Goal: Task Accomplishment & Management: Manage account settings

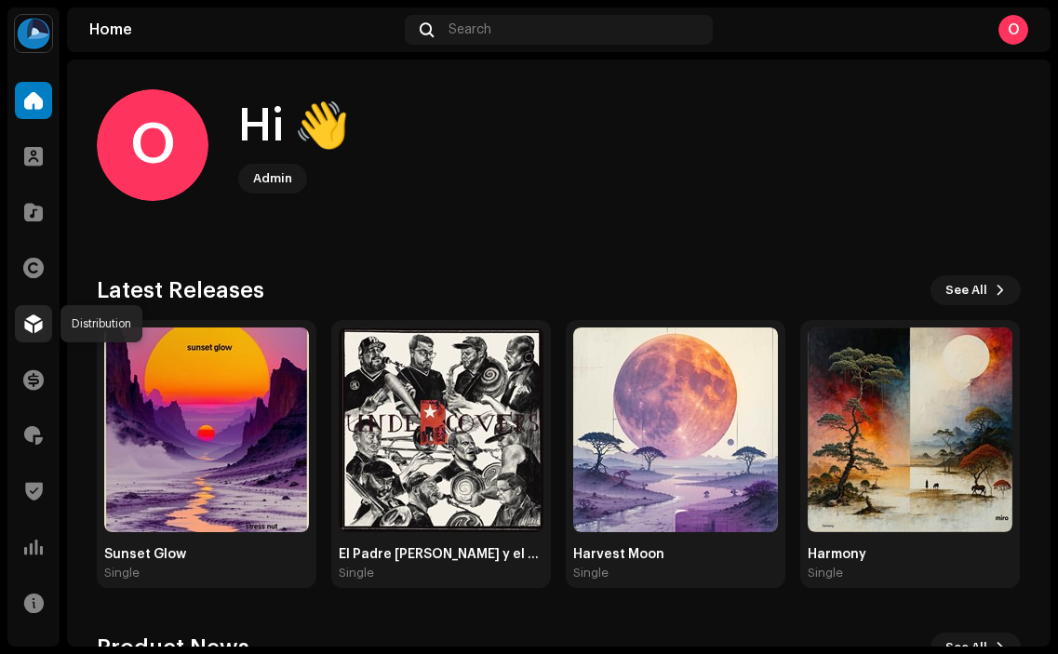
click at [29, 317] on span at bounding box center [33, 323] width 19 height 15
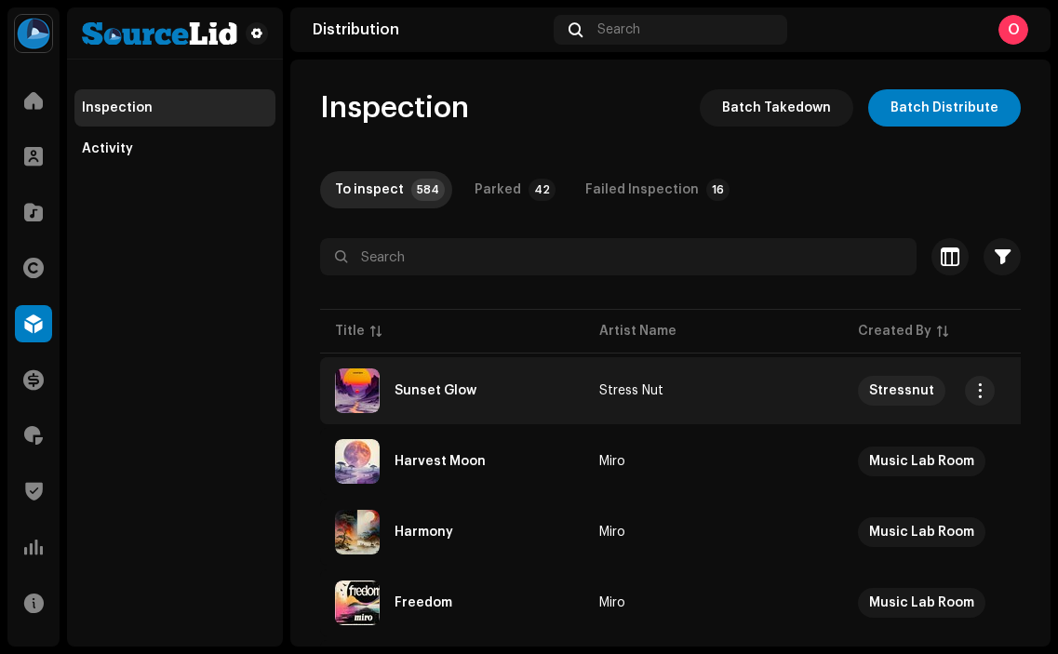
click at [451, 383] on div "Sunset Glow" at bounding box center [452, 391] width 235 height 45
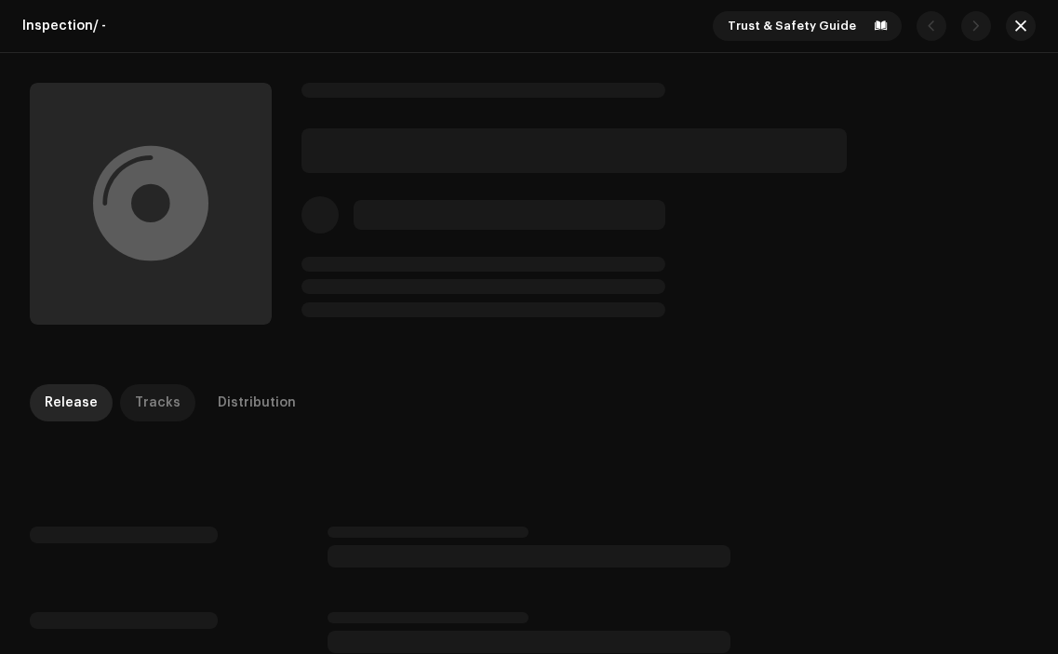
click at [165, 391] on div "Tracks" at bounding box center [158, 402] width 46 height 37
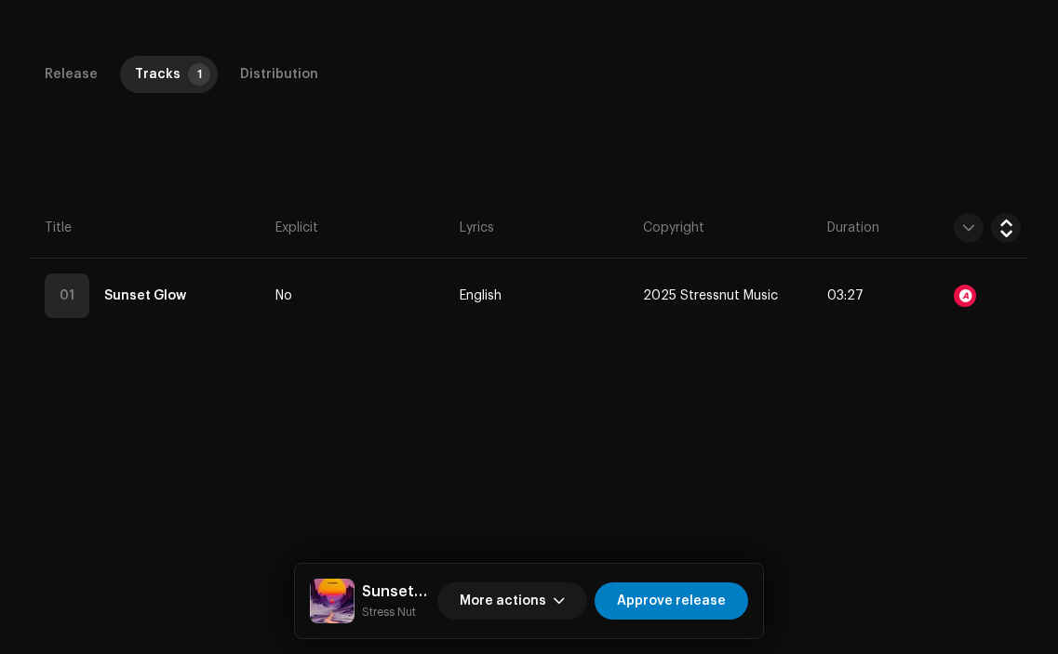
scroll to position [394, 0]
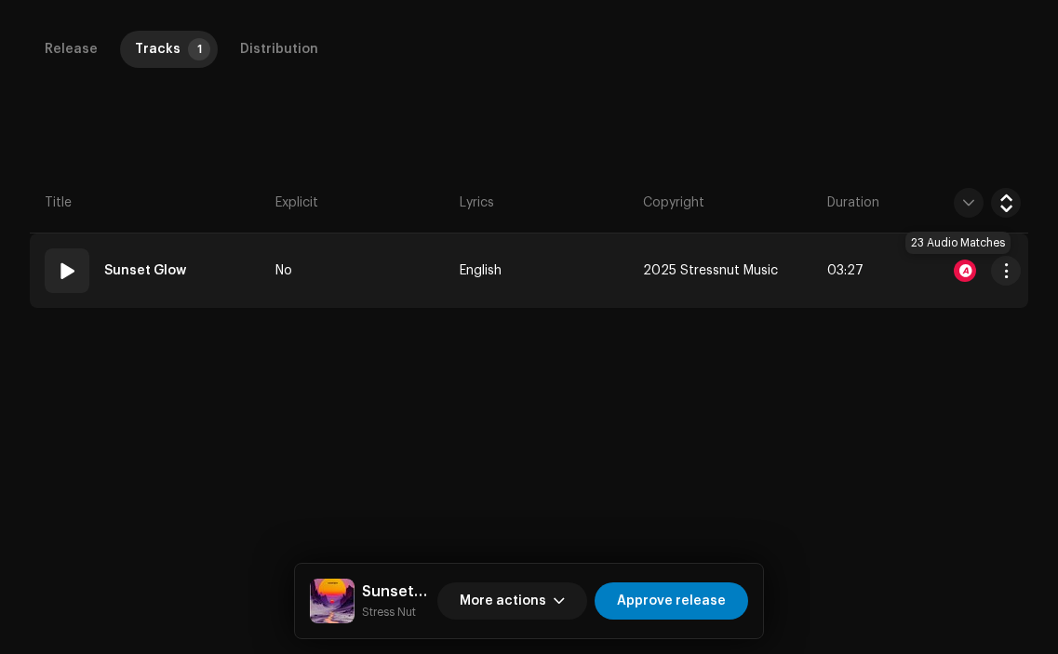
click at [957, 267] on div at bounding box center [965, 271] width 22 height 22
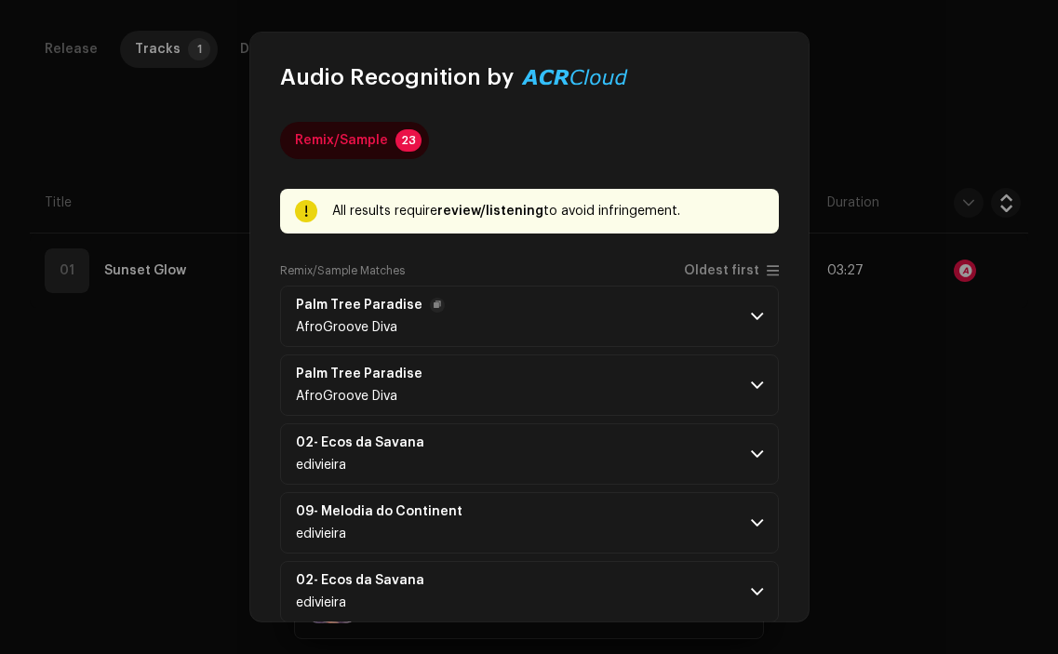
click at [509, 304] on p-accordion-header "Palm Tree Paradise AfroGroove Diva" at bounding box center [529, 316] width 499 height 61
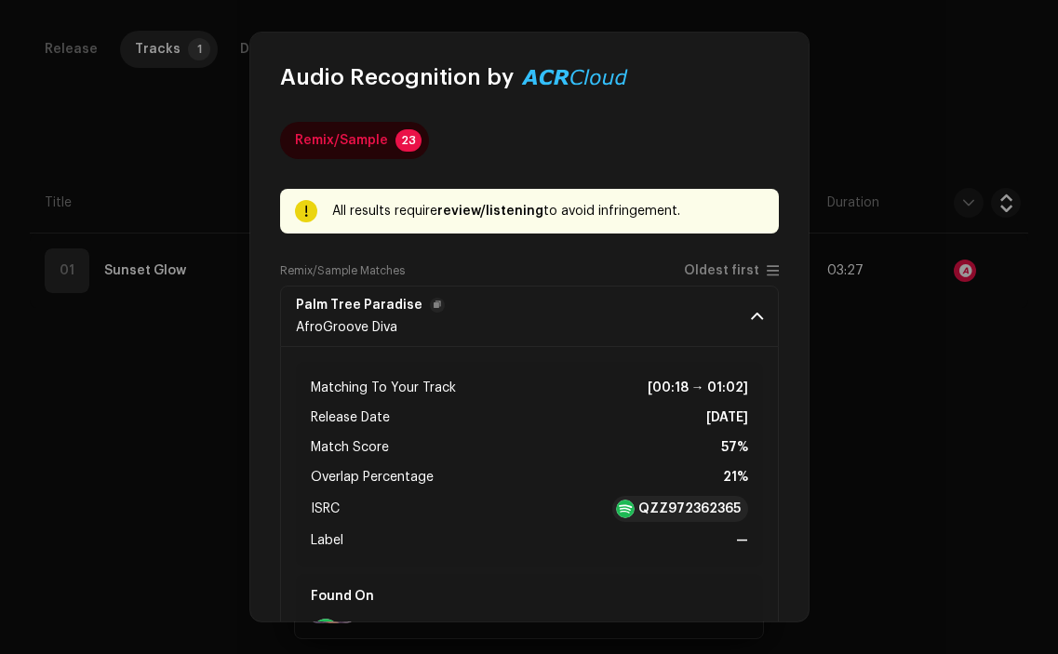
click at [509, 304] on p-accordion-header "Palm Tree Paradise AfroGroove Diva" at bounding box center [529, 316] width 499 height 61
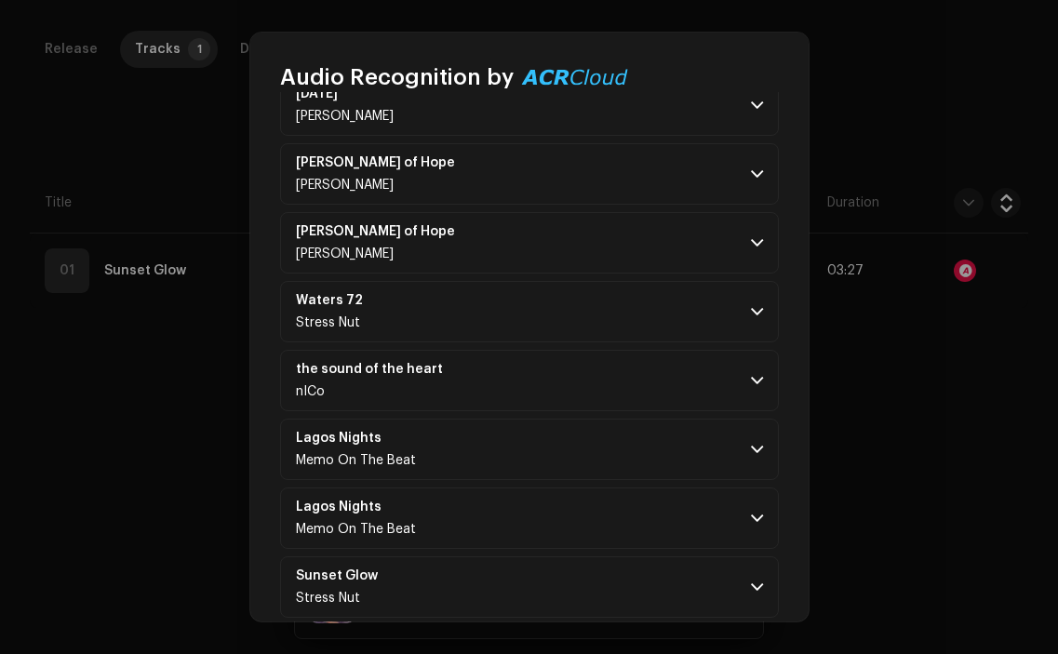
scroll to position [1270, 0]
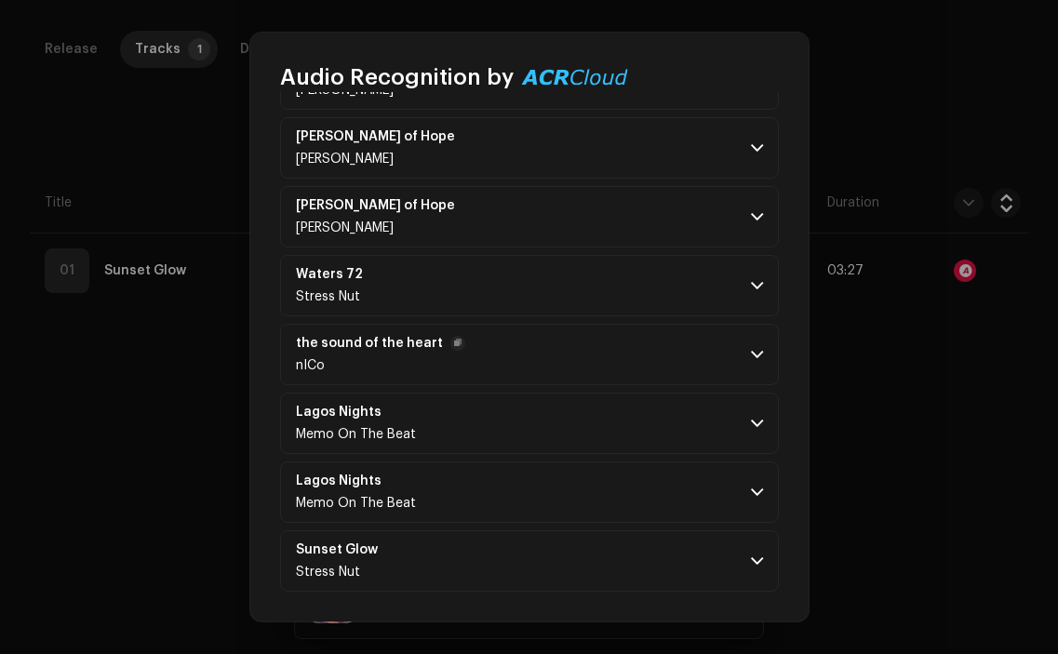
click at [532, 352] on p-accordion-header "the sound of the heart nICo" at bounding box center [529, 354] width 499 height 61
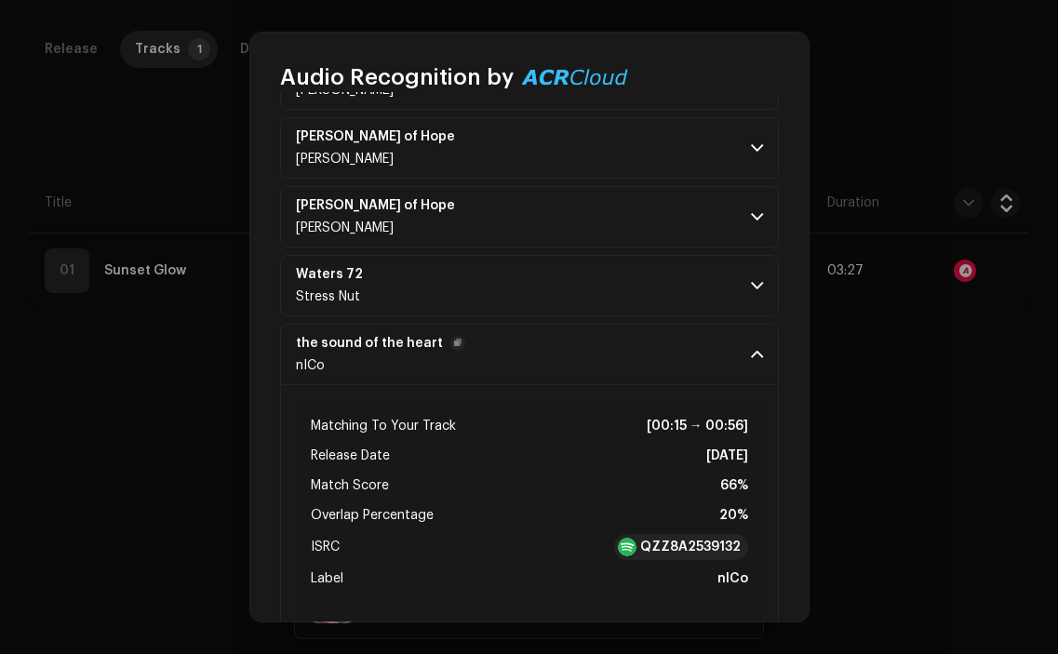
click at [532, 352] on p-accordion-header "the sound of the heart nICo" at bounding box center [529, 354] width 499 height 61
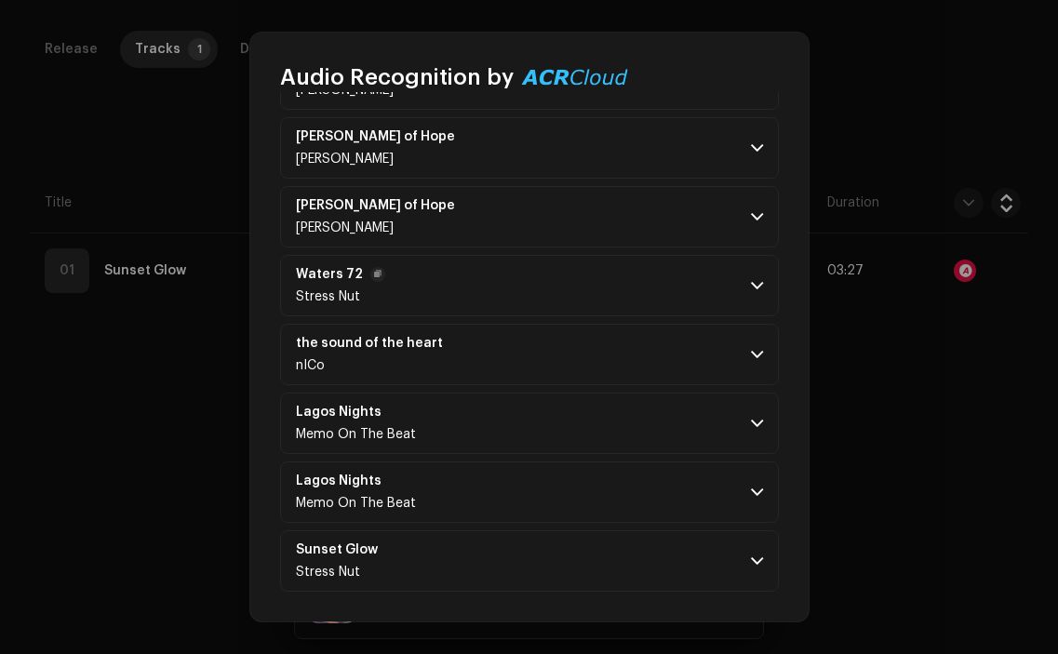
click at [518, 289] on p-accordion-header "Waters 72 Stress Nut" at bounding box center [529, 285] width 499 height 61
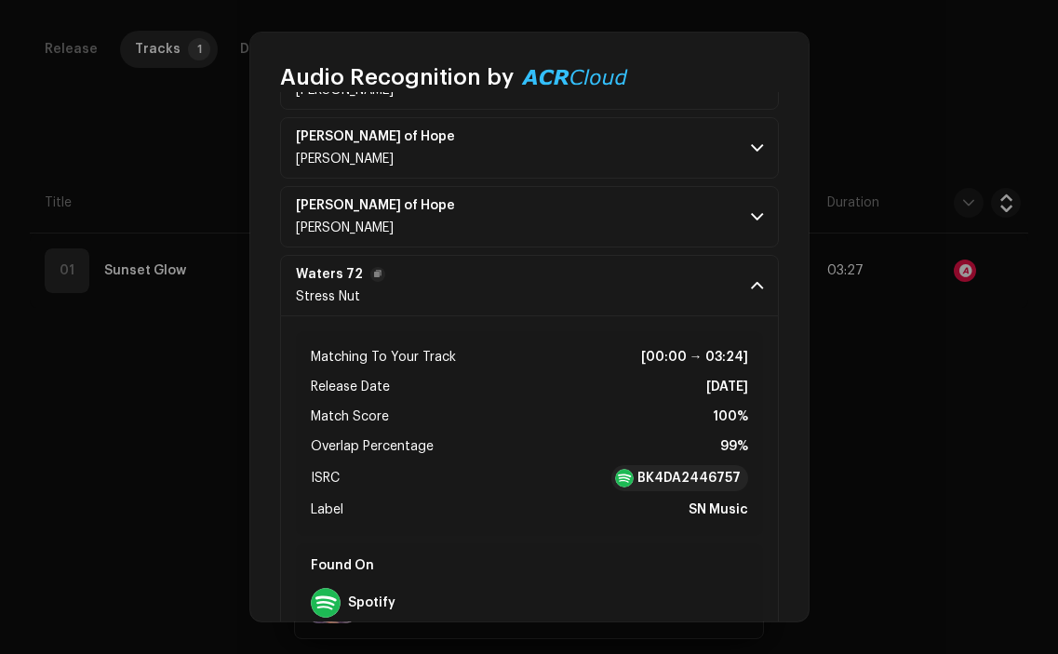
click at [518, 289] on p-accordion-header "Waters 72 Stress Nut" at bounding box center [529, 285] width 499 height 61
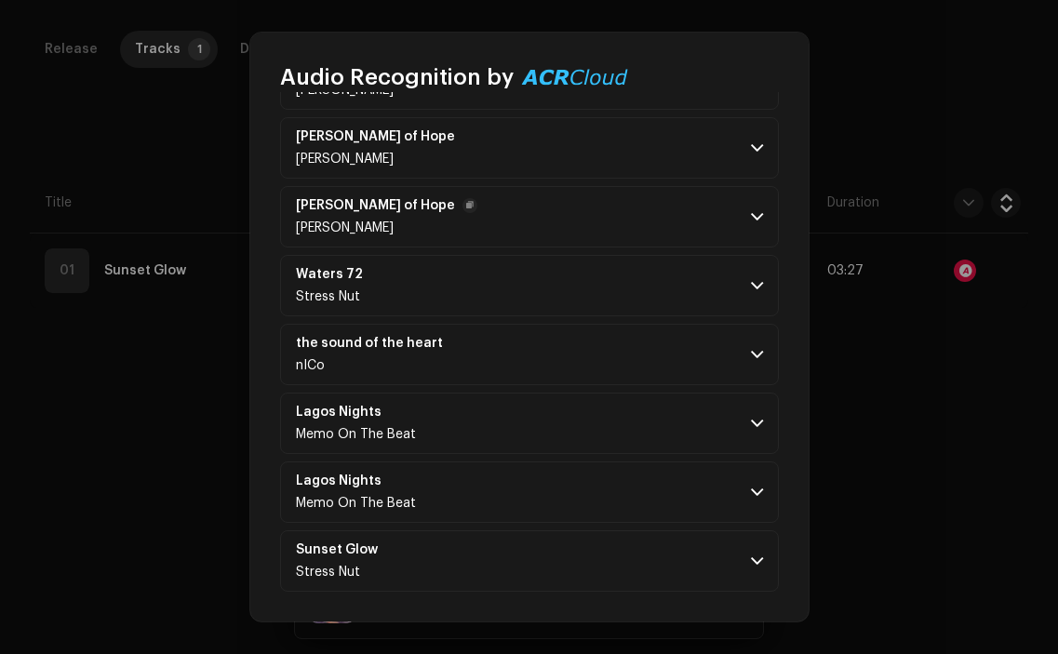
click at [521, 240] on p-accordion-header "[PERSON_NAME] of [PERSON_NAME]" at bounding box center [529, 216] width 499 height 61
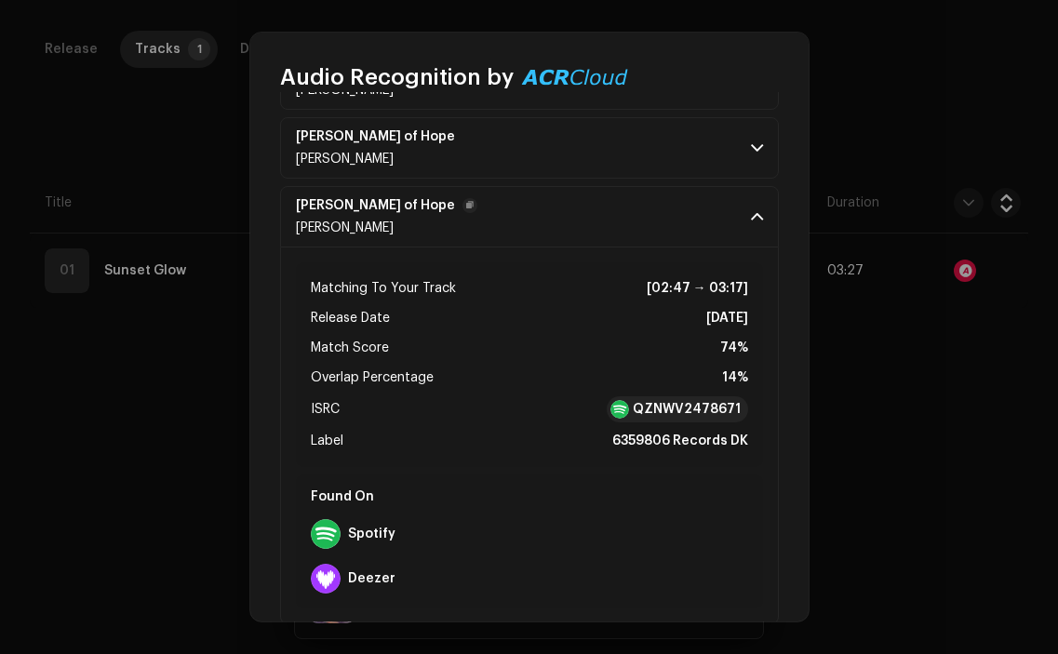
click at [521, 240] on p-accordion-header "[PERSON_NAME] of [PERSON_NAME]" at bounding box center [529, 216] width 499 height 61
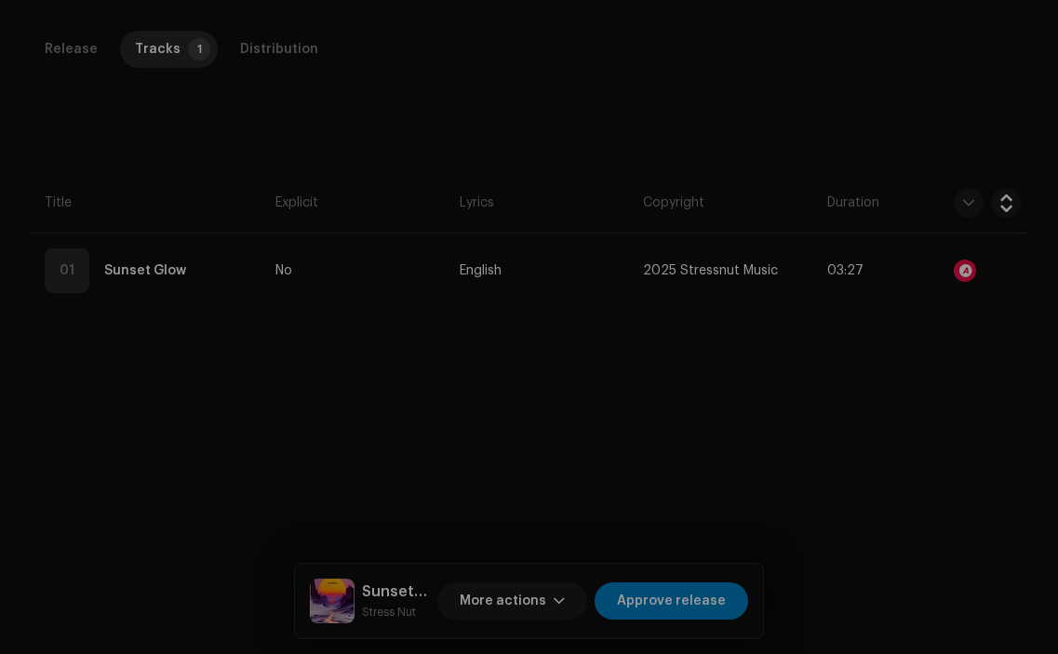
click at [146, 433] on div "Audio Recognition by Remix/Sample 23 All results require review/listening to av…" at bounding box center [529, 327] width 1058 height 654
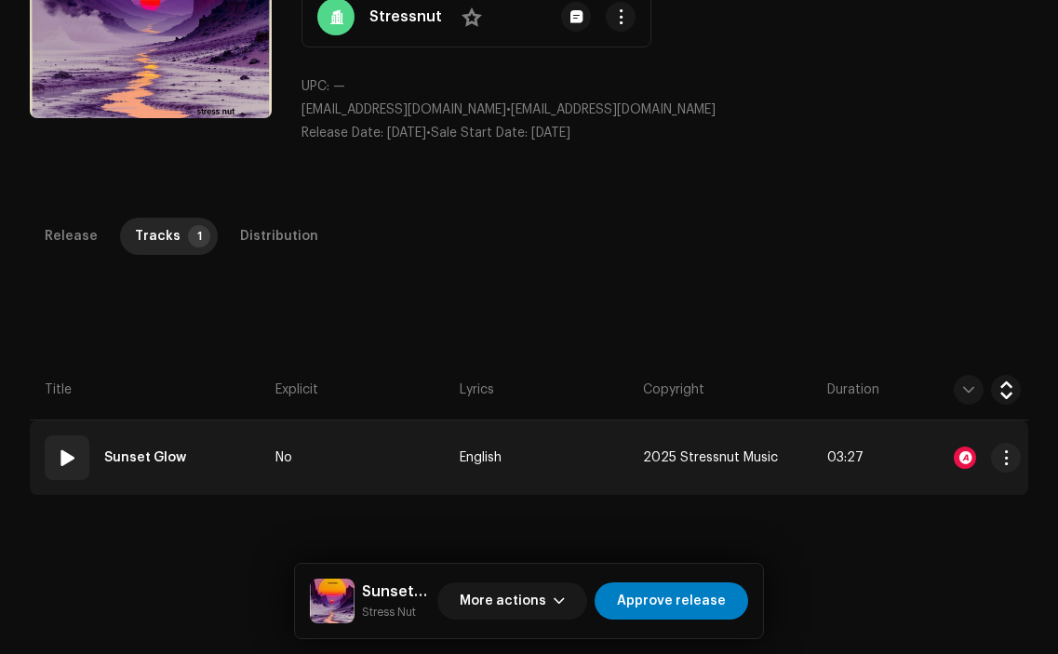
scroll to position [153, 0]
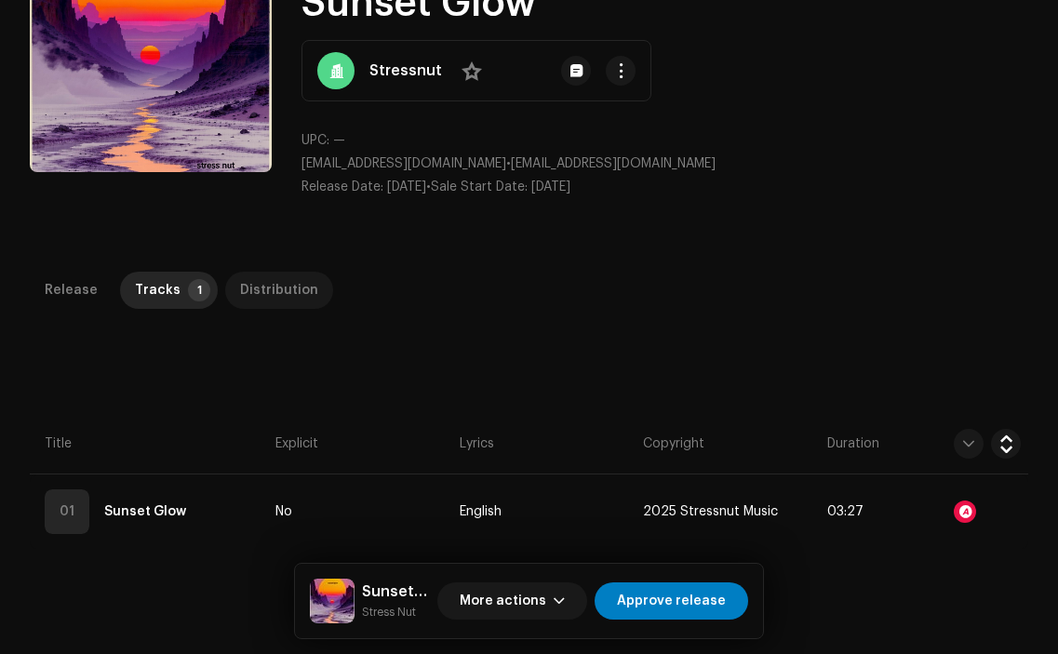
click at [276, 285] on div "Distribution" at bounding box center [279, 290] width 78 height 37
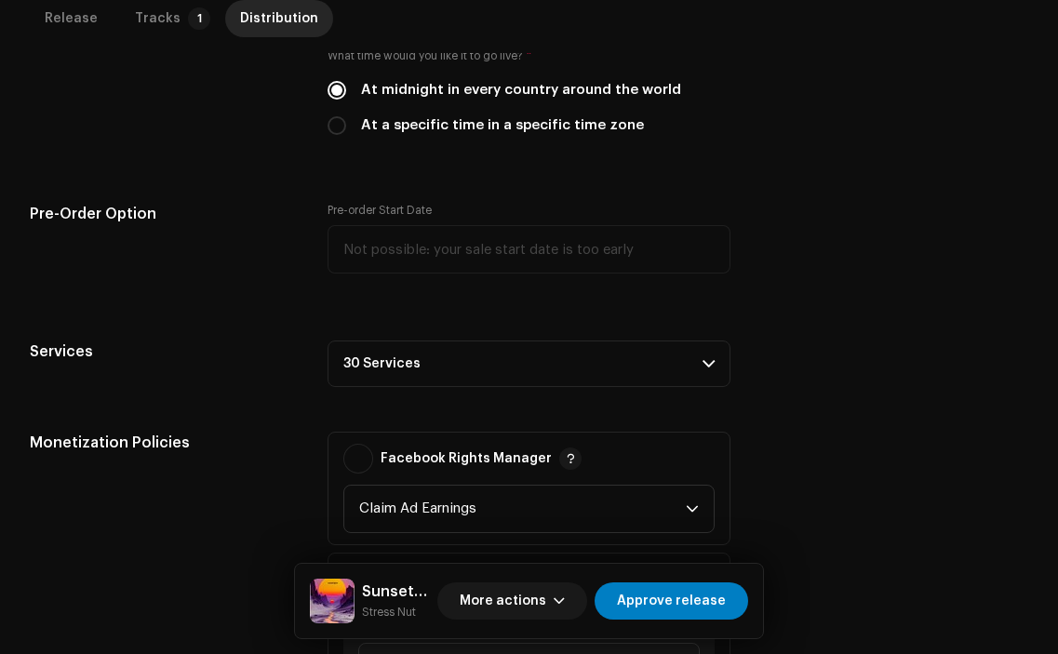
scroll to position [741, 0]
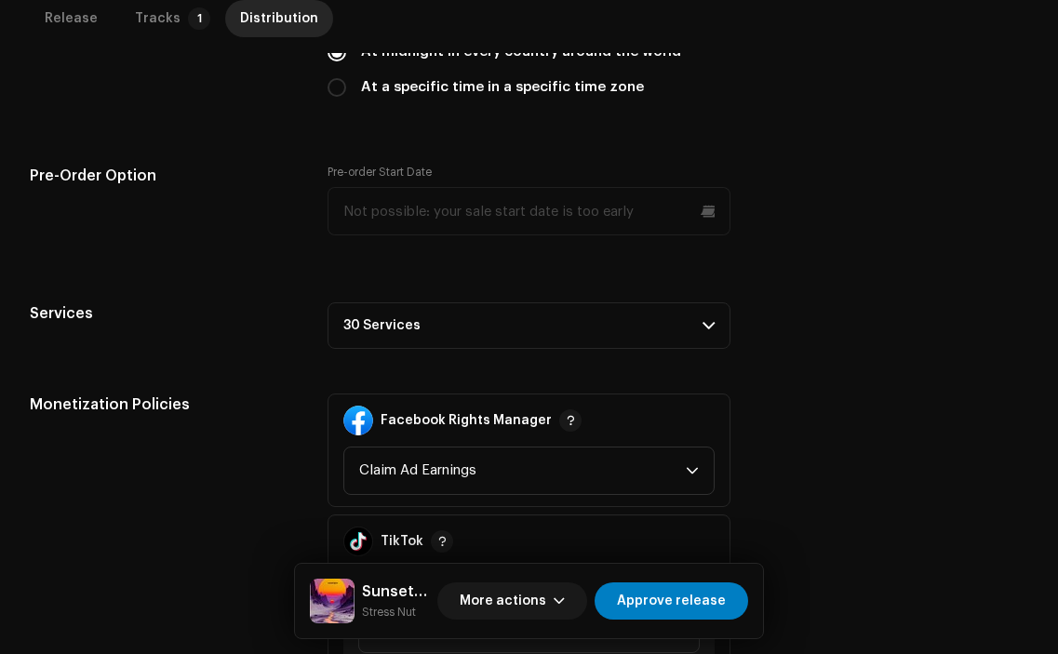
click at [646, 282] on div "Release start date When do you want to distribute your release? * As soon as po…" at bounding box center [529, 359] width 999 height 1067
click at [655, 307] on p-accordion-header "30 Services" at bounding box center [529, 325] width 402 height 47
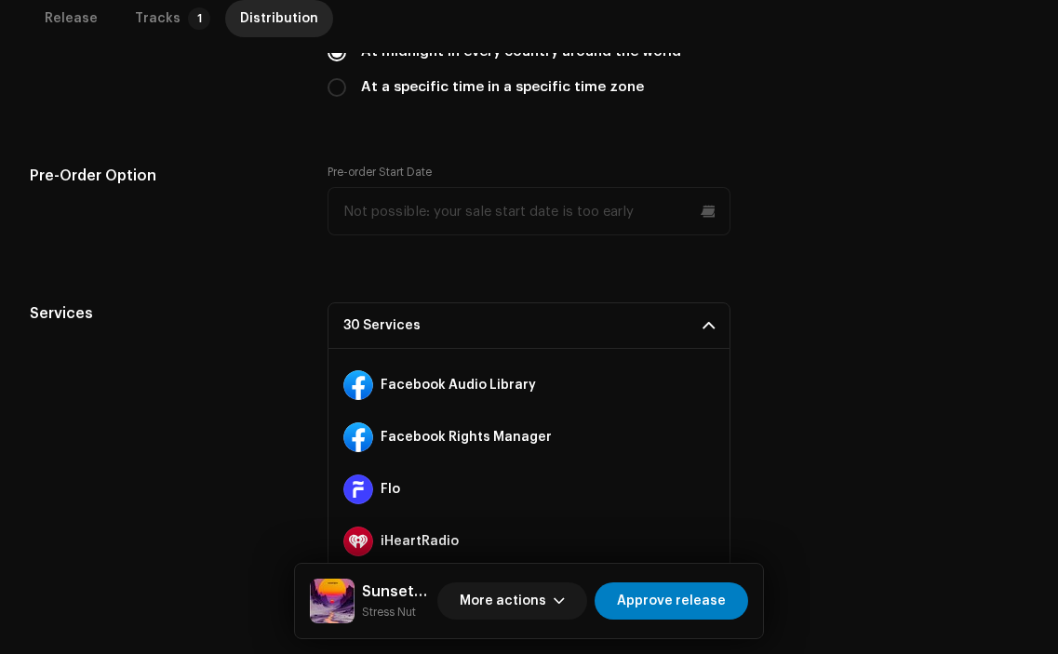
scroll to position [279, 0]
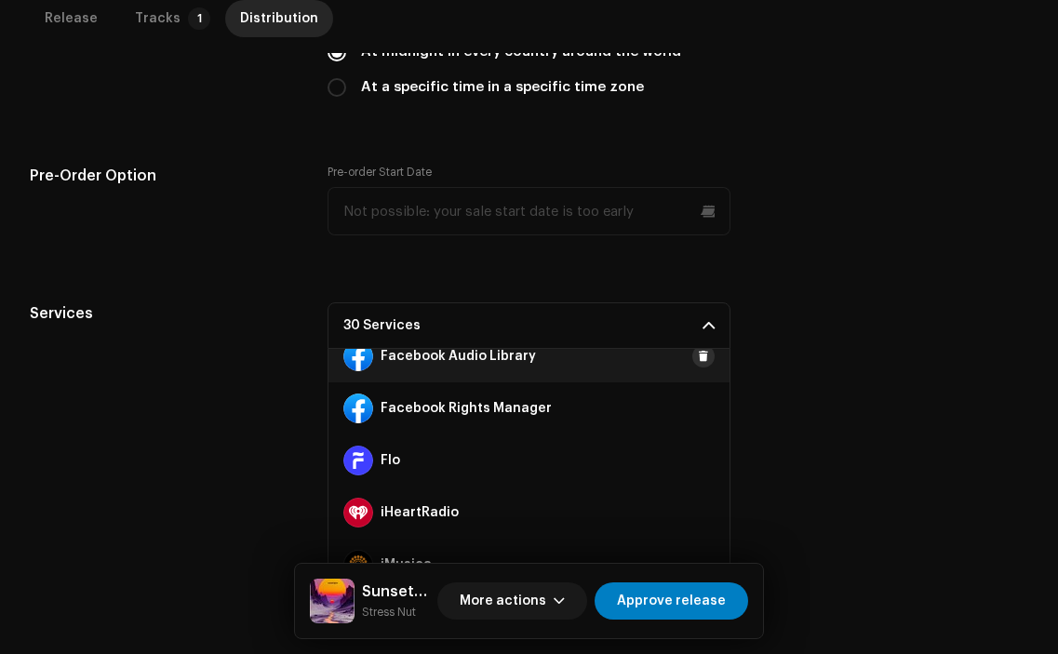
click at [698, 356] on span at bounding box center [703, 356] width 11 height 15
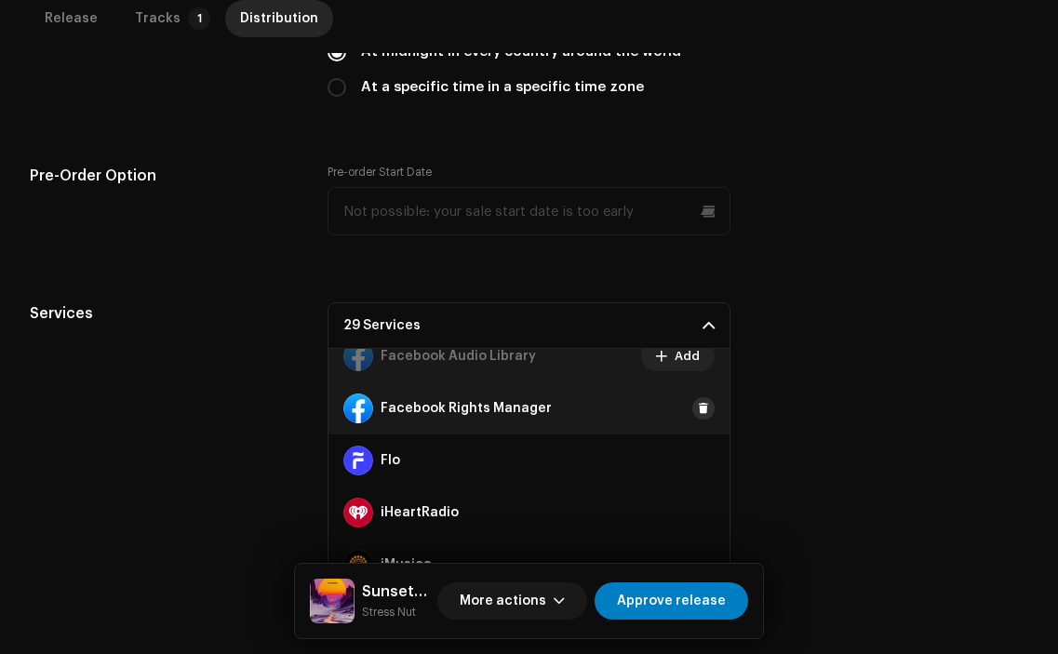
click at [698, 411] on span at bounding box center [703, 408] width 11 height 15
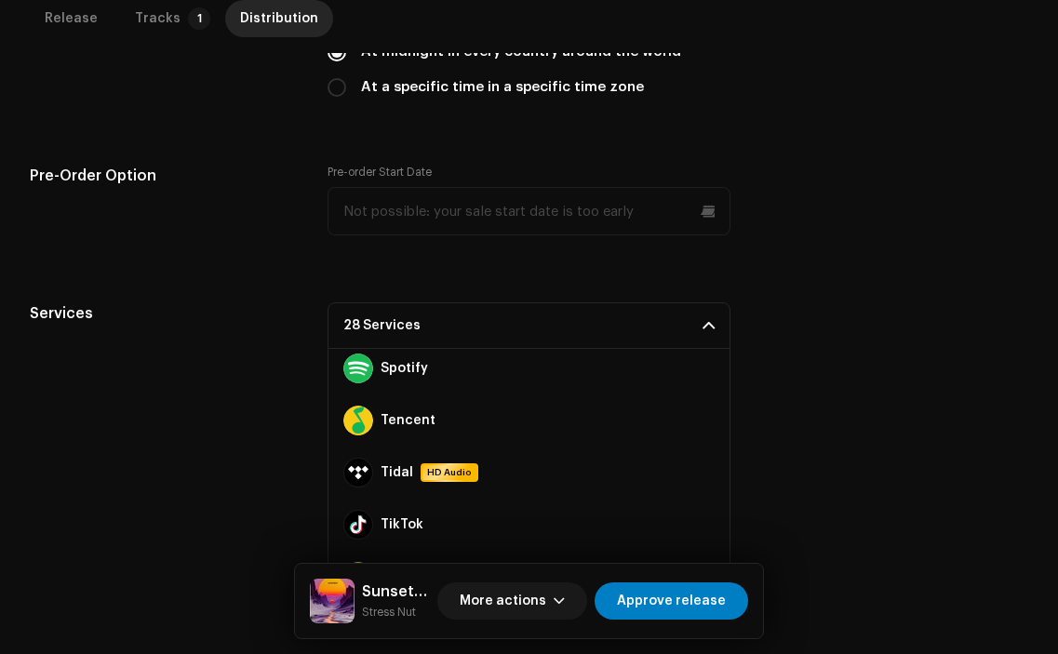
scroll to position [1225, 0]
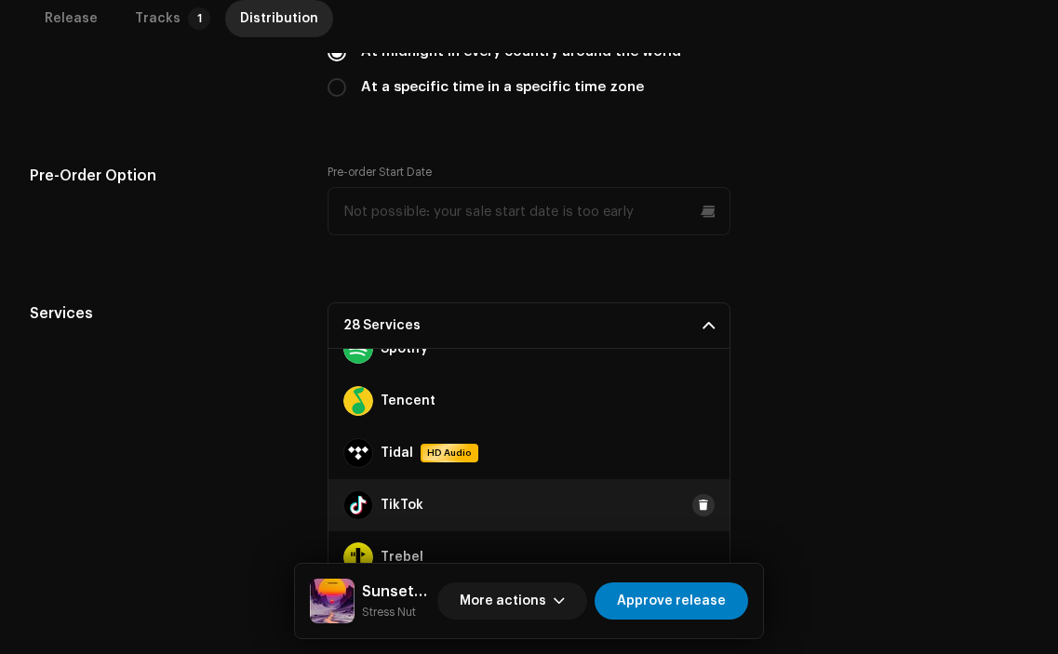
click at [698, 506] on span at bounding box center [703, 505] width 11 height 15
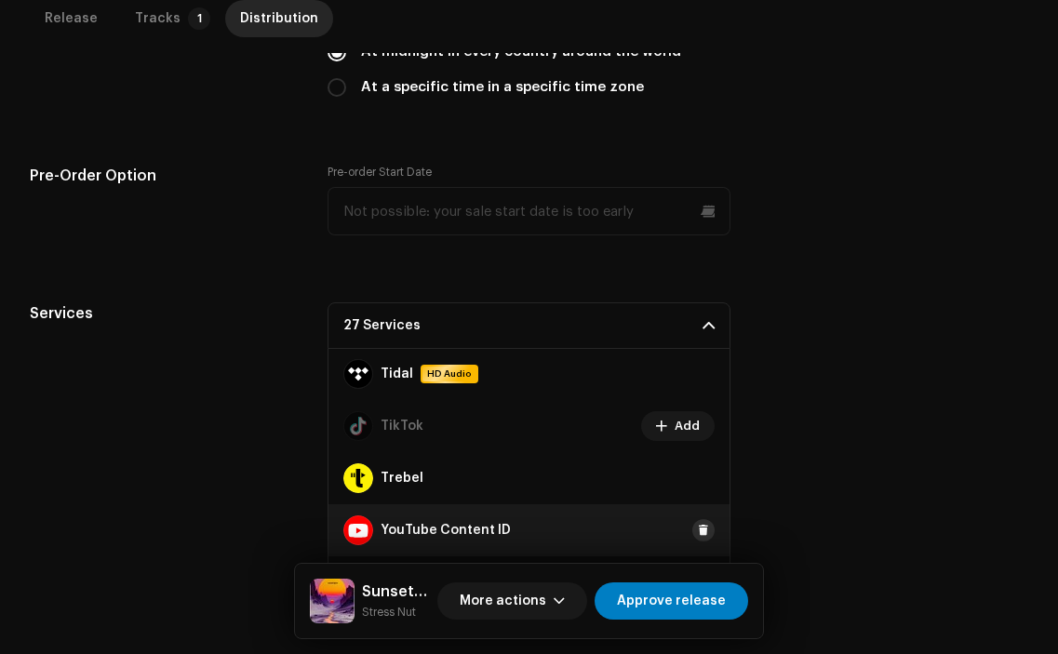
click at [698, 531] on span at bounding box center [703, 530] width 11 height 15
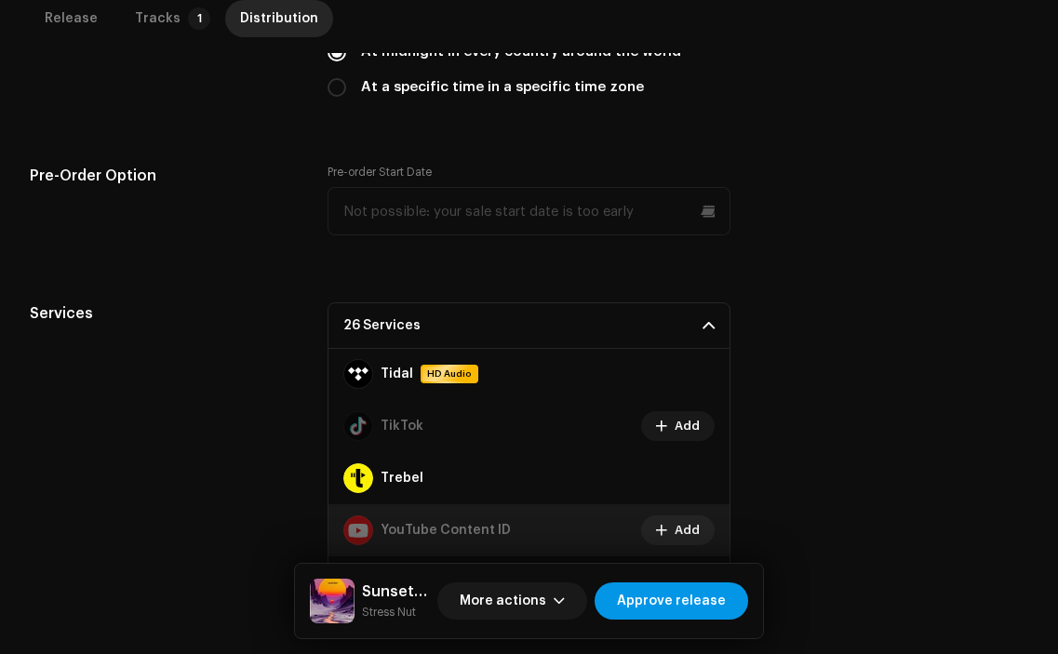
click at [705, 591] on span "Approve release" at bounding box center [671, 601] width 109 height 37
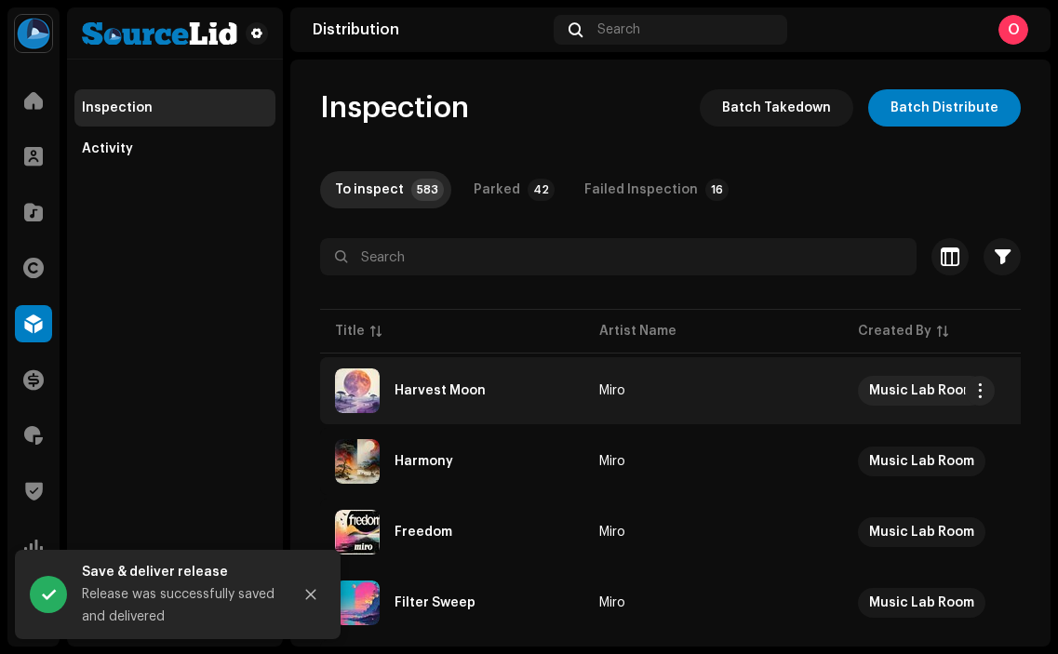
click at [497, 385] on div "Harvest Moon" at bounding box center [452, 391] width 235 height 45
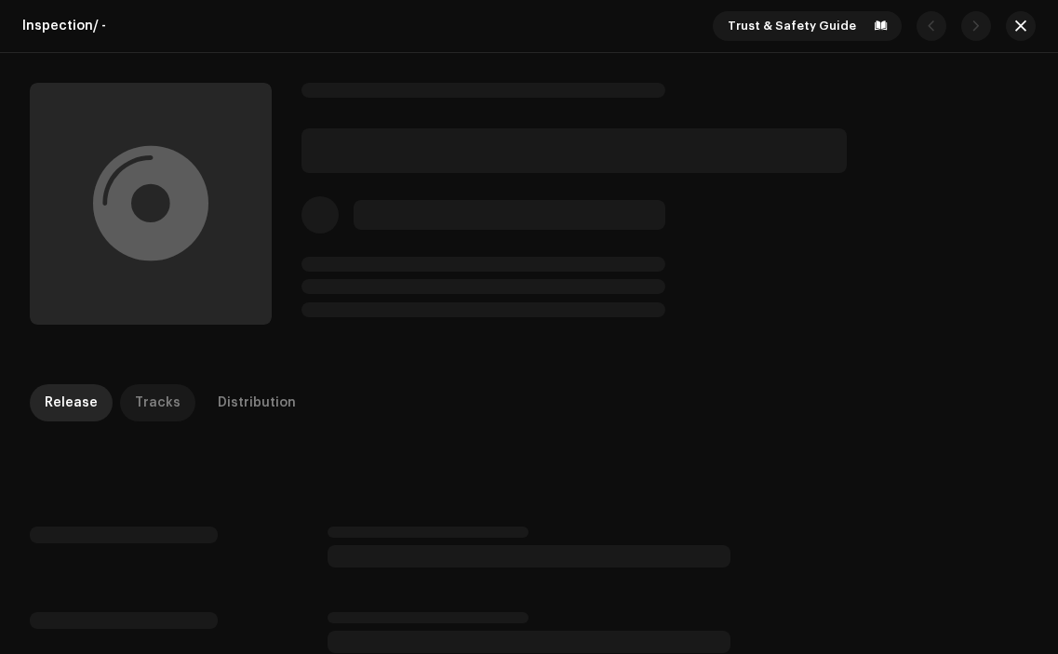
click at [171, 390] on p-tab "Tracks" at bounding box center [157, 402] width 75 height 37
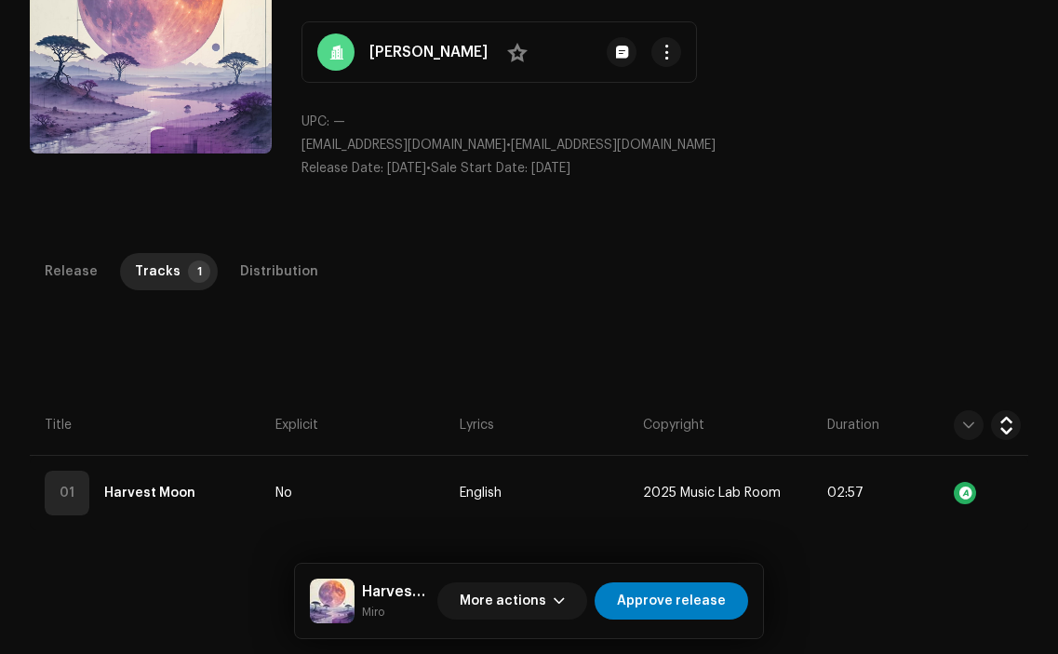
scroll to position [176, 0]
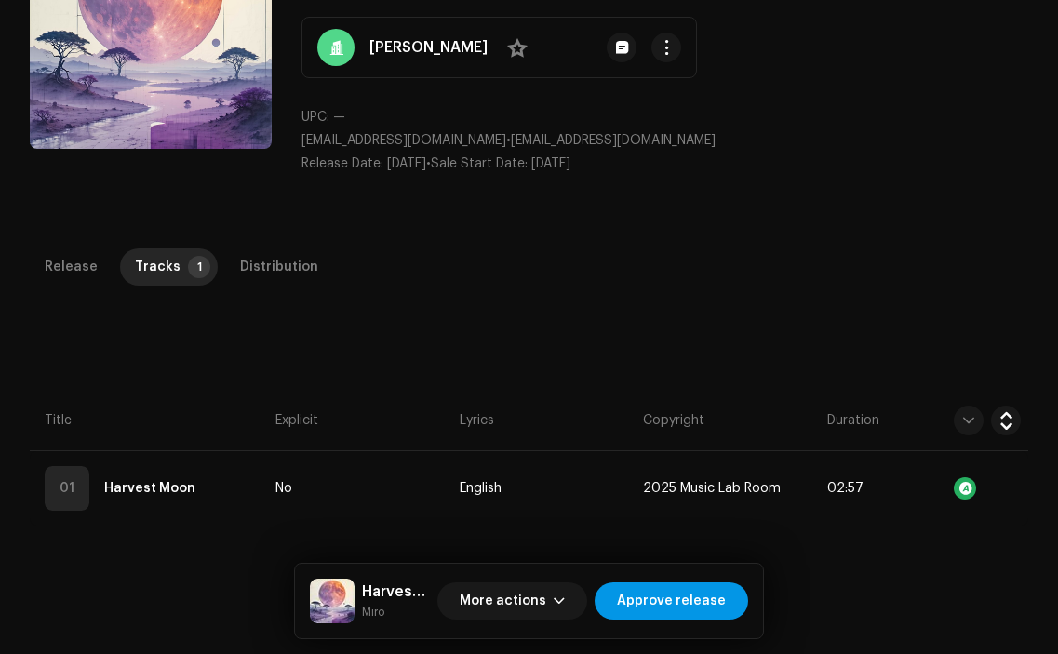
click at [657, 612] on span "Approve release" at bounding box center [671, 601] width 109 height 37
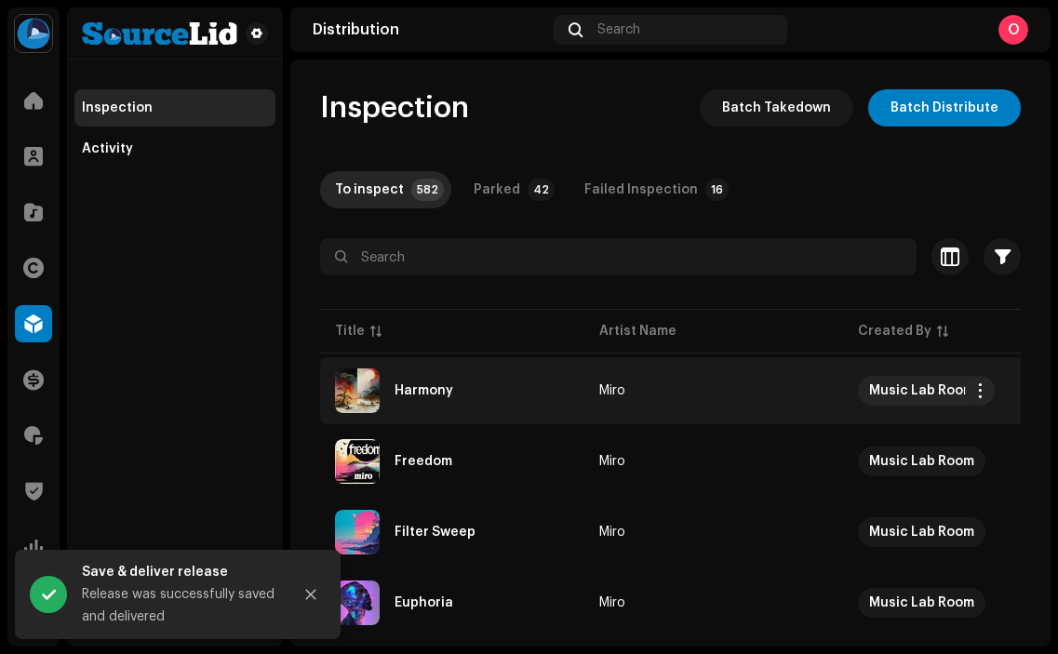
click at [442, 397] on div "Harmony" at bounding box center [424, 390] width 59 height 13
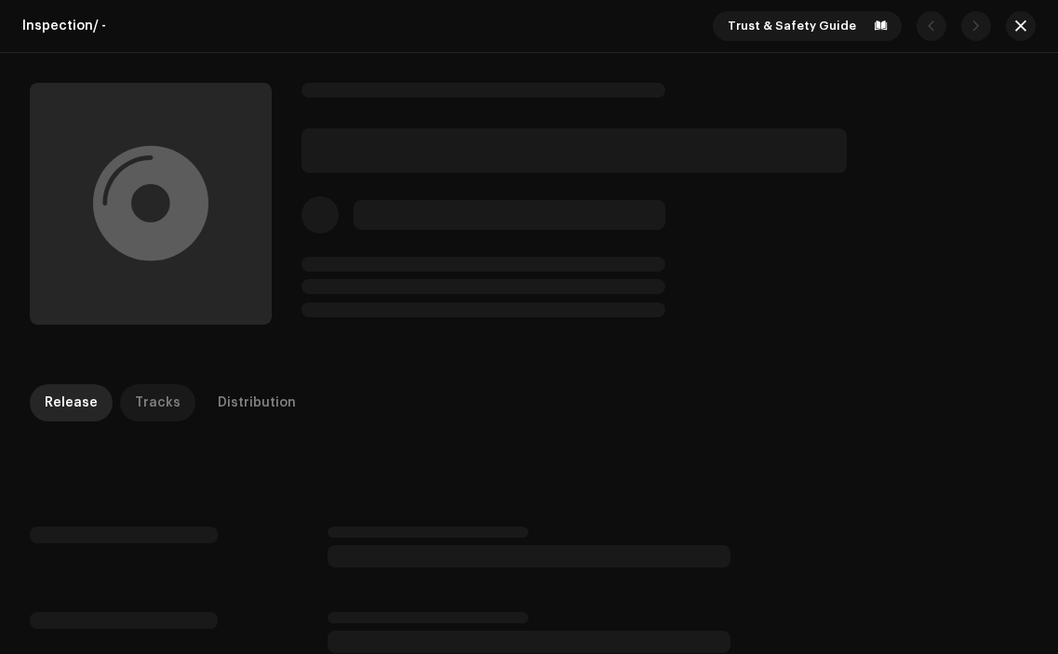
click at [155, 401] on div "Tracks" at bounding box center [158, 402] width 46 height 37
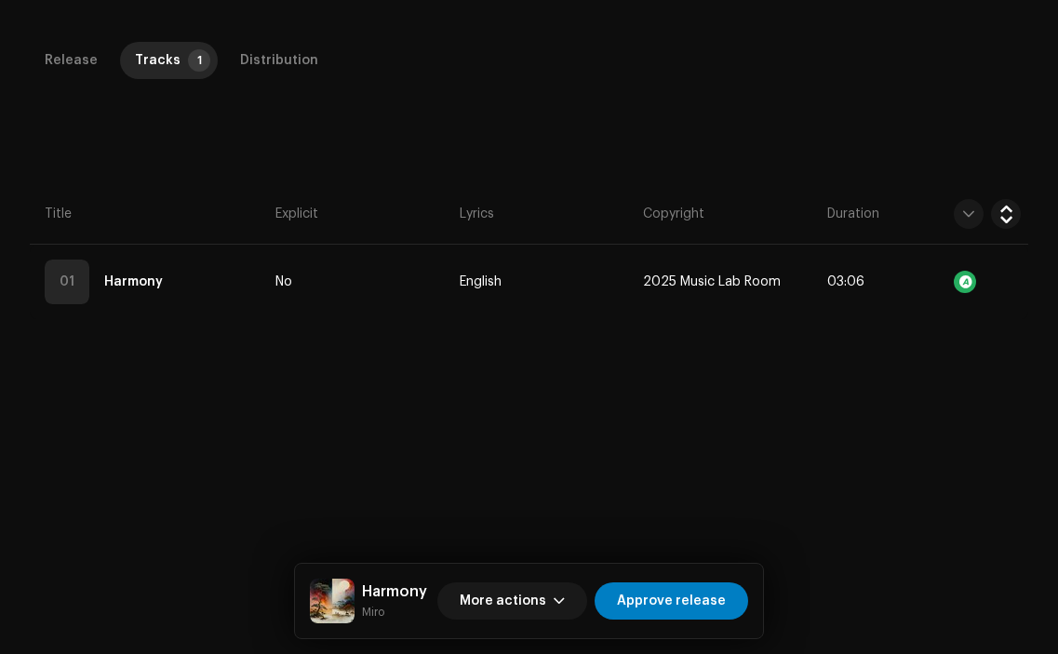
scroll to position [424, 0]
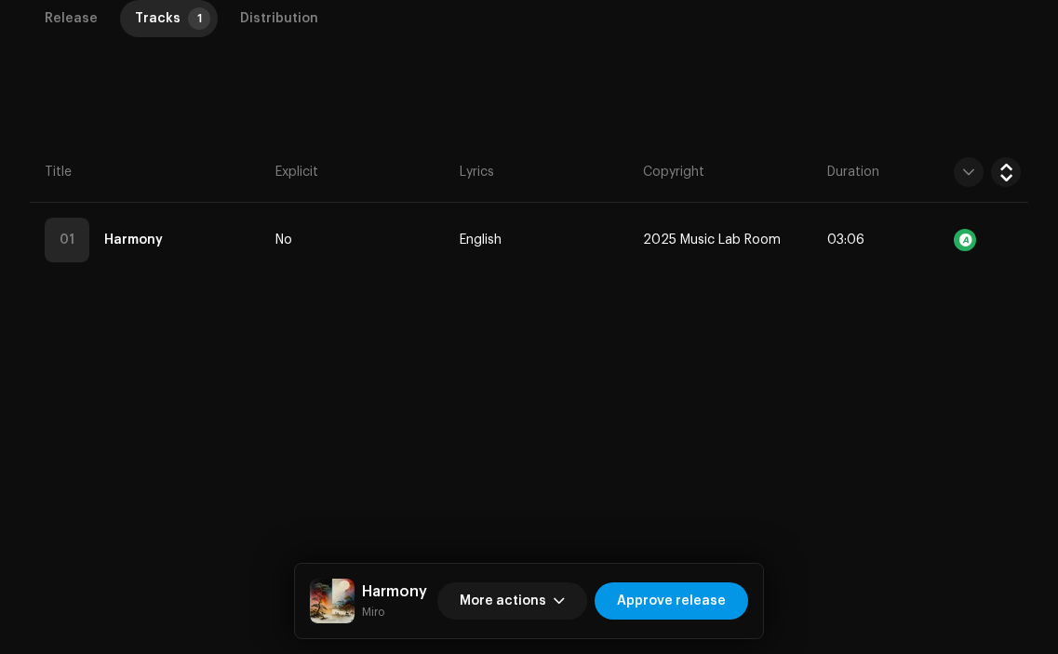
click at [692, 603] on span "Approve release" at bounding box center [671, 601] width 109 height 37
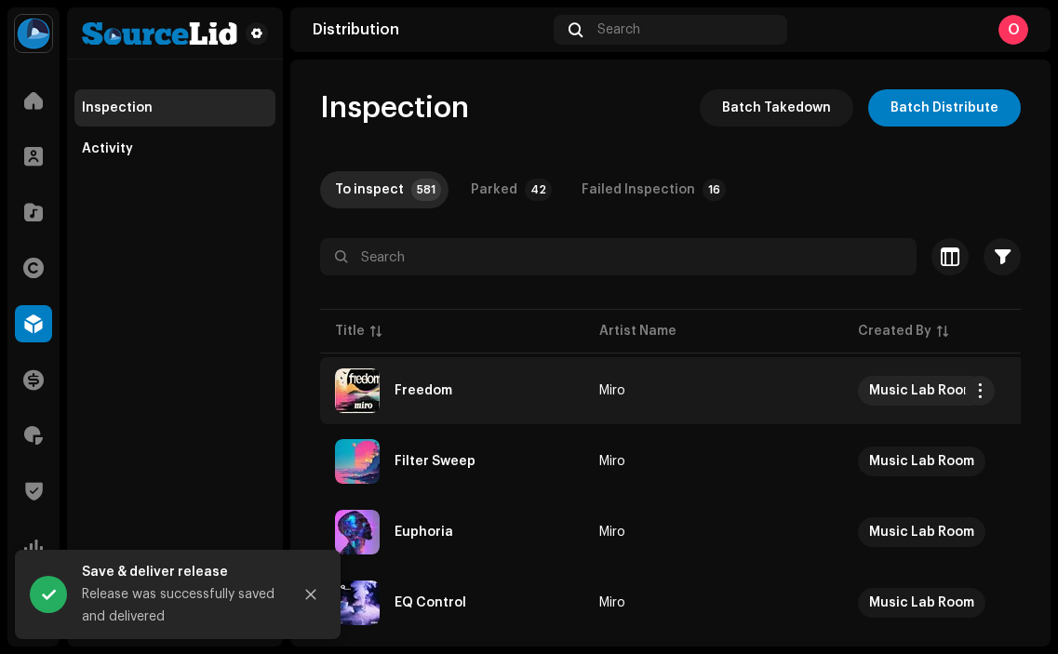
click at [418, 387] on div "Freedom" at bounding box center [424, 390] width 58 height 13
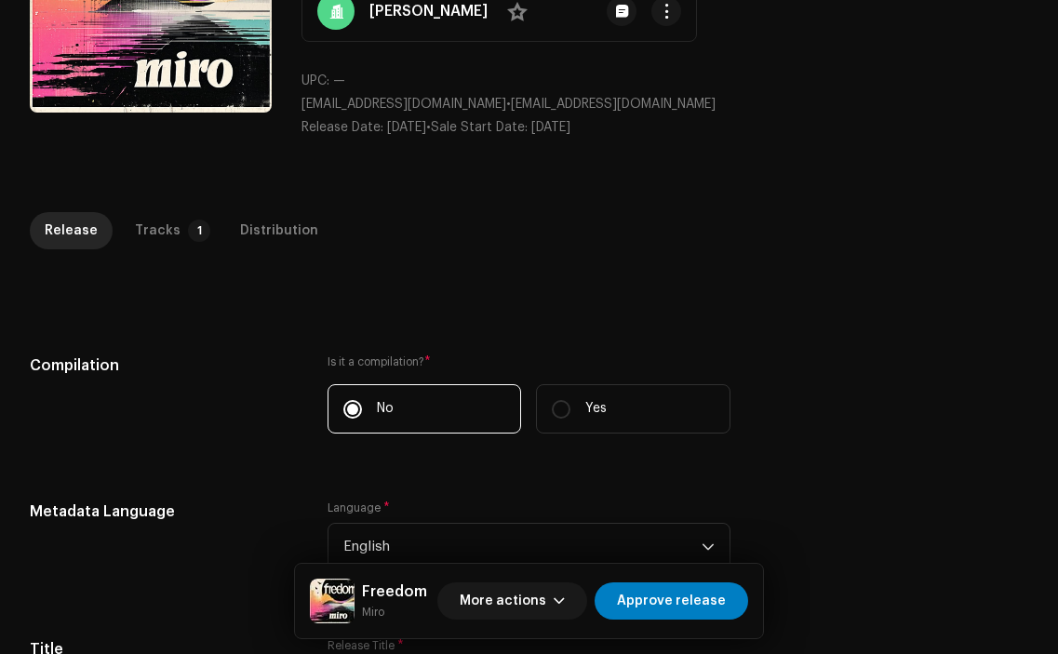
scroll to position [213, 0]
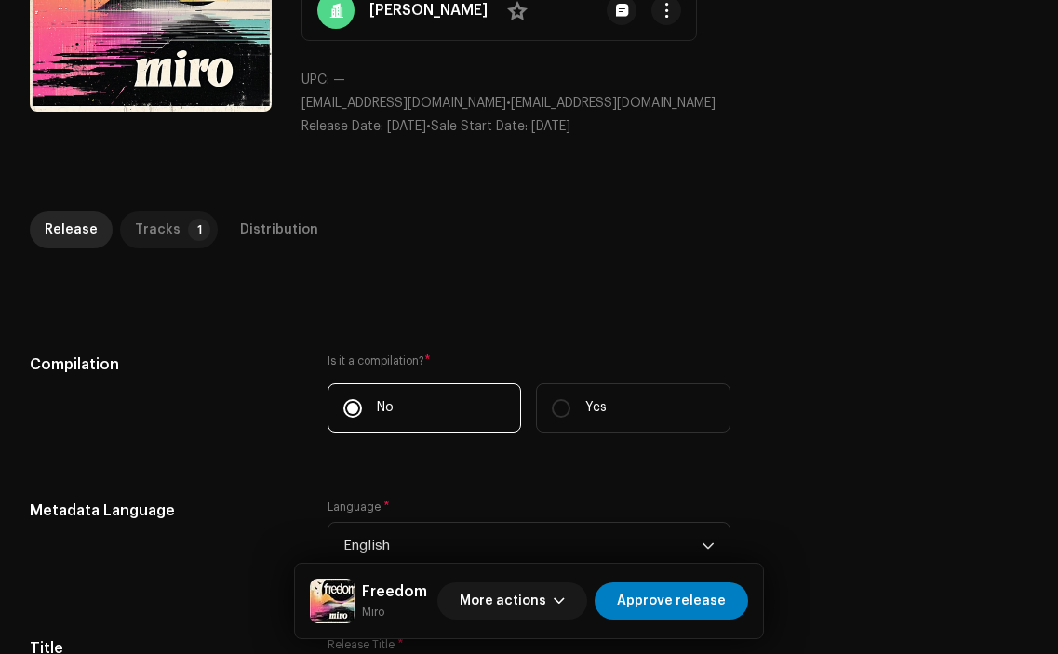
click at [165, 225] on div "Tracks" at bounding box center [158, 229] width 46 height 37
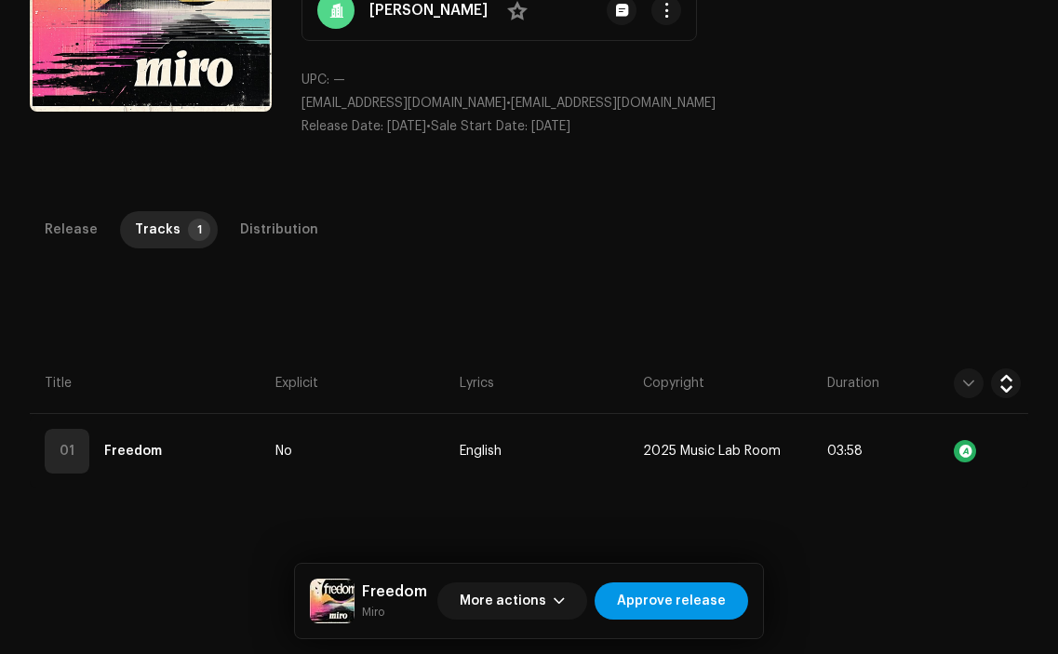
click at [700, 594] on span "Approve release" at bounding box center [671, 601] width 109 height 37
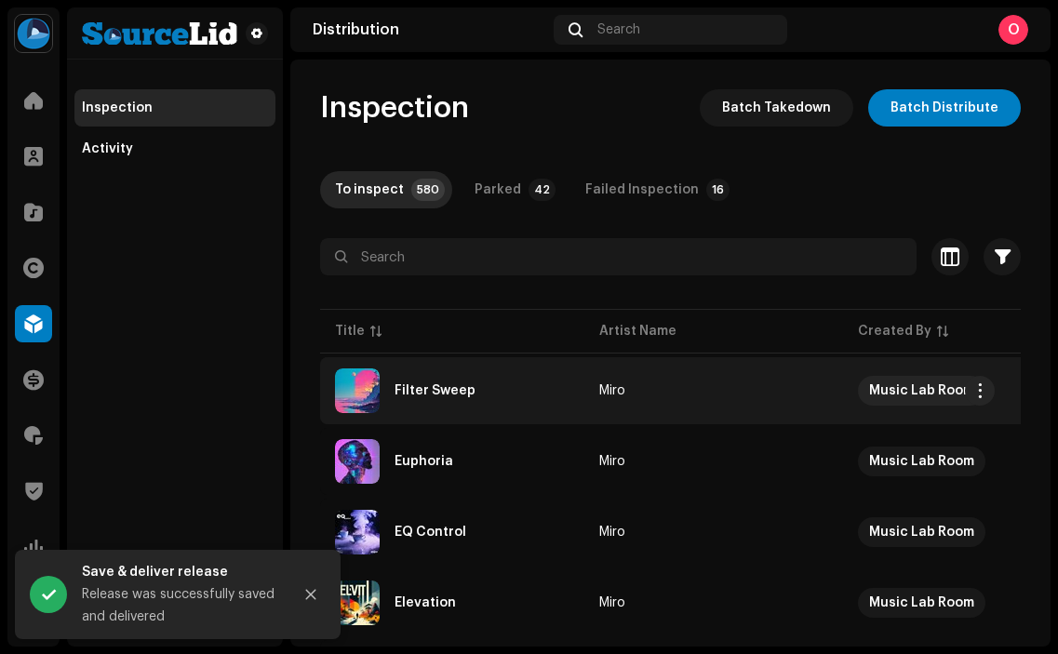
click at [466, 389] on div "Filter Sweep" at bounding box center [435, 390] width 81 height 13
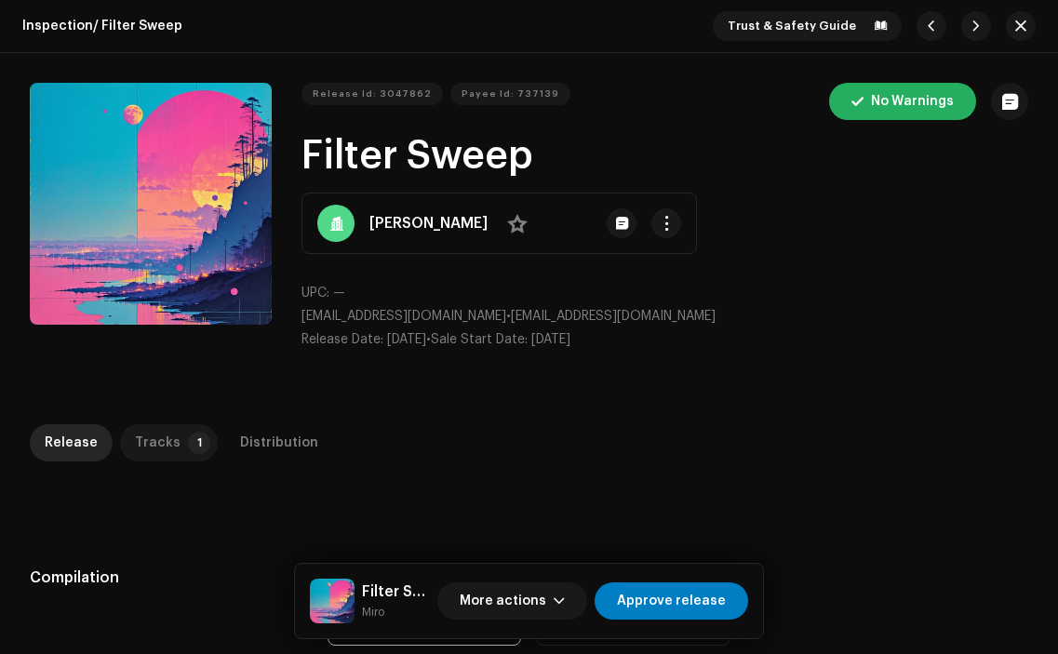
click at [160, 453] on div "Tracks" at bounding box center [158, 442] width 46 height 37
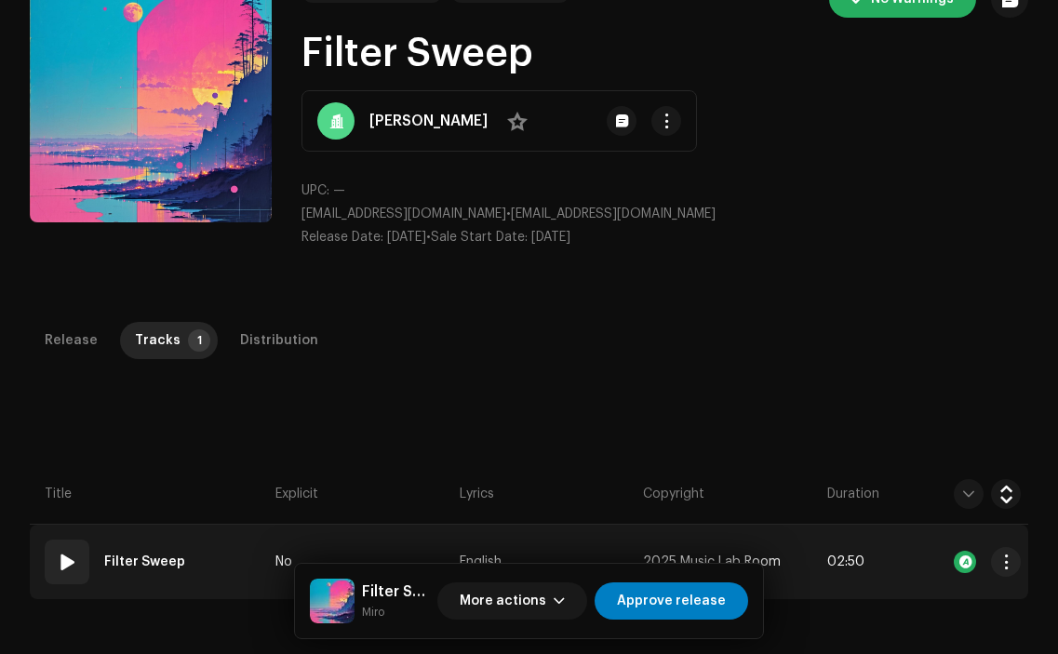
scroll to position [120, 0]
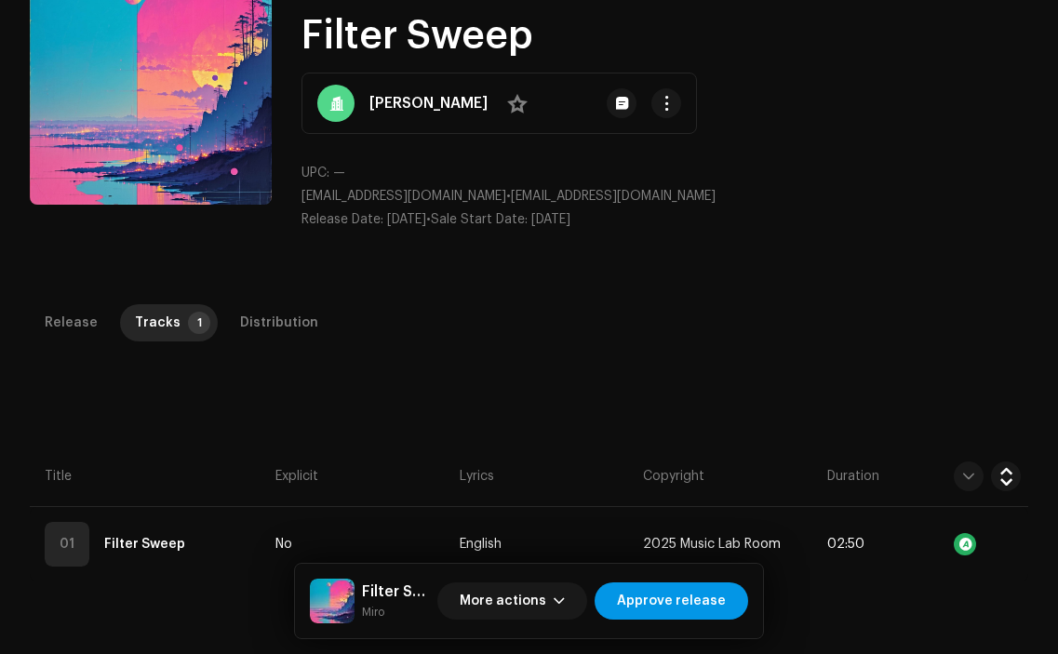
click at [692, 597] on span "Approve release" at bounding box center [671, 601] width 109 height 37
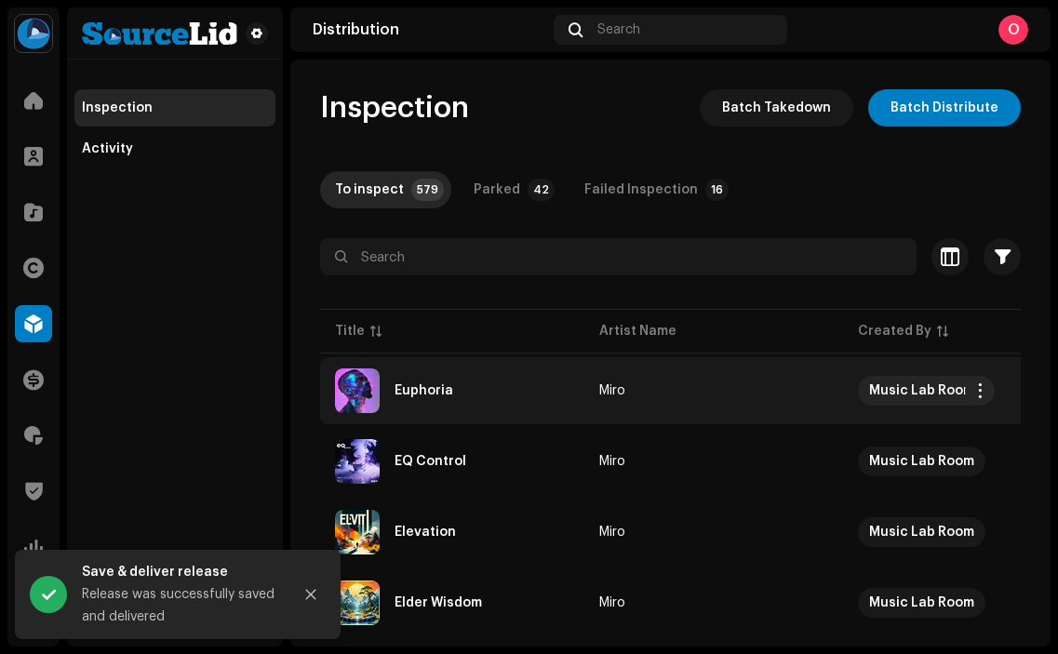
click at [438, 396] on div "Euphoria" at bounding box center [424, 390] width 59 height 13
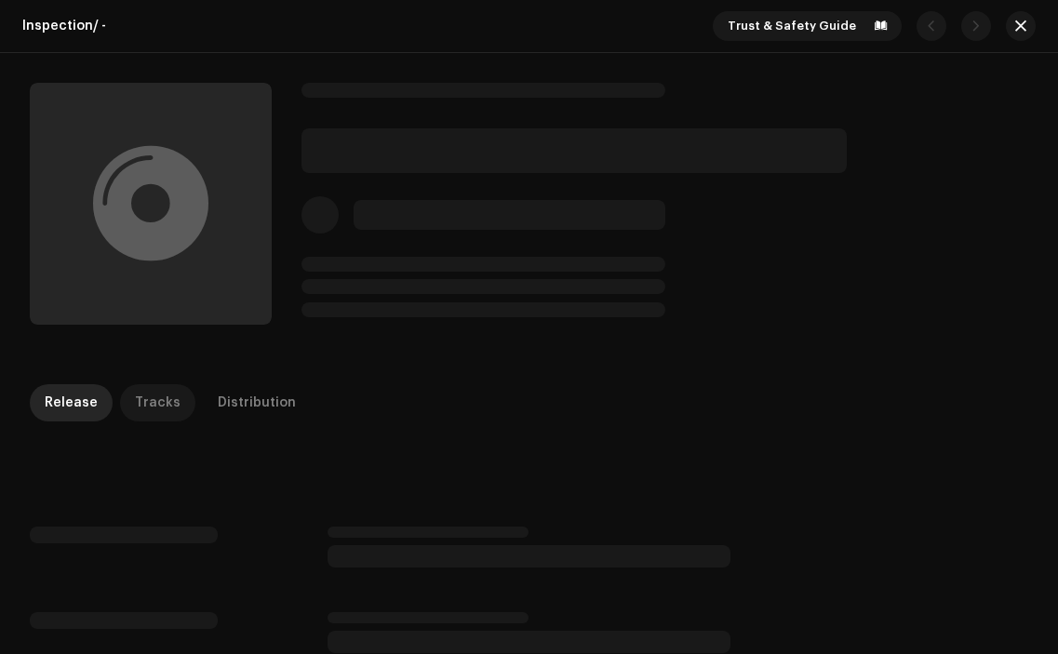
click at [167, 405] on div "Tracks" at bounding box center [158, 402] width 46 height 37
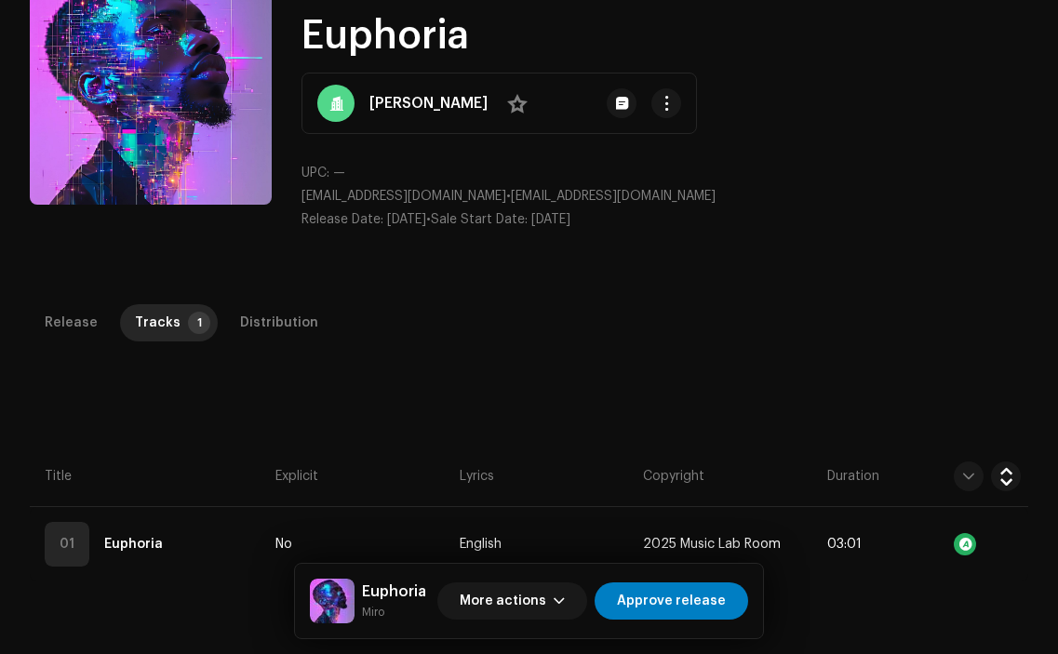
scroll to position [424, 0]
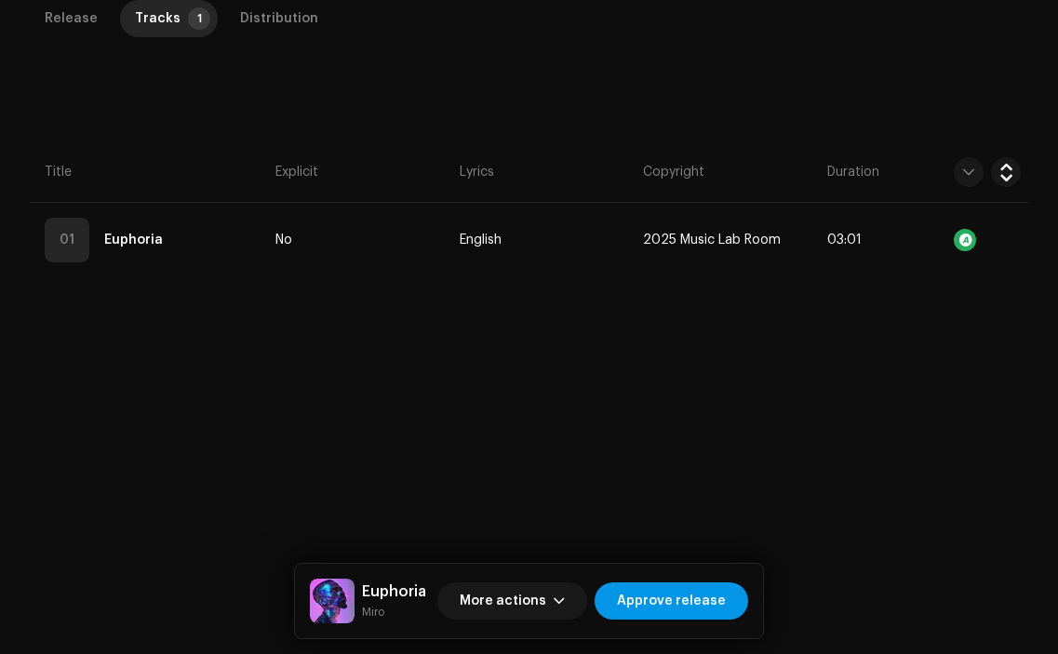
click at [712, 608] on span "Approve release" at bounding box center [671, 601] width 109 height 37
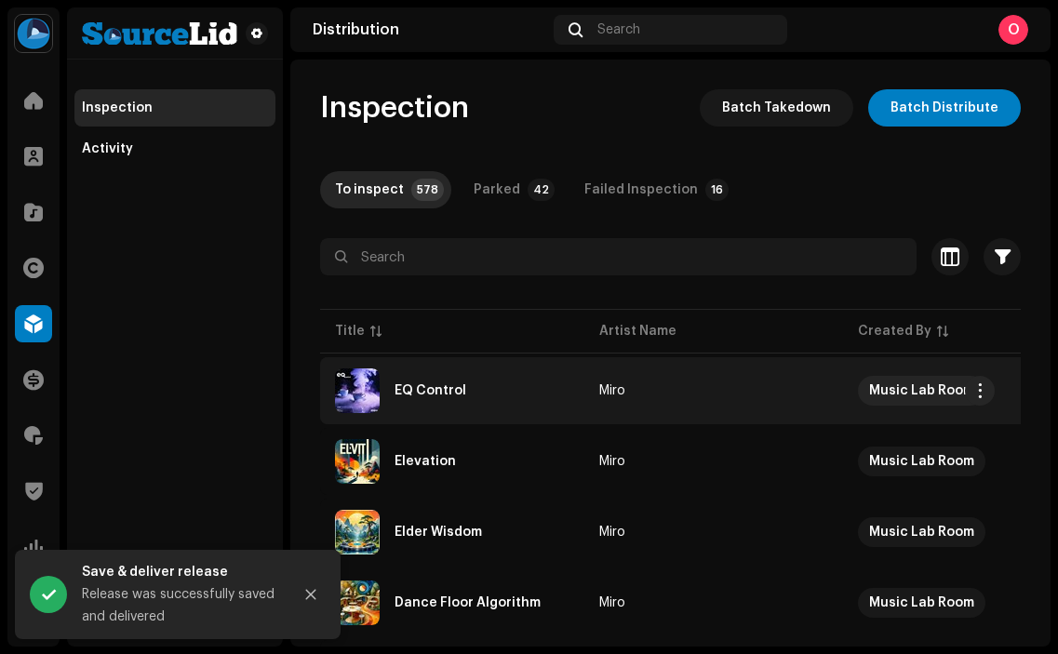
click at [425, 399] on div "EQ Control" at bounding box center [452, 391] width 235 height 45
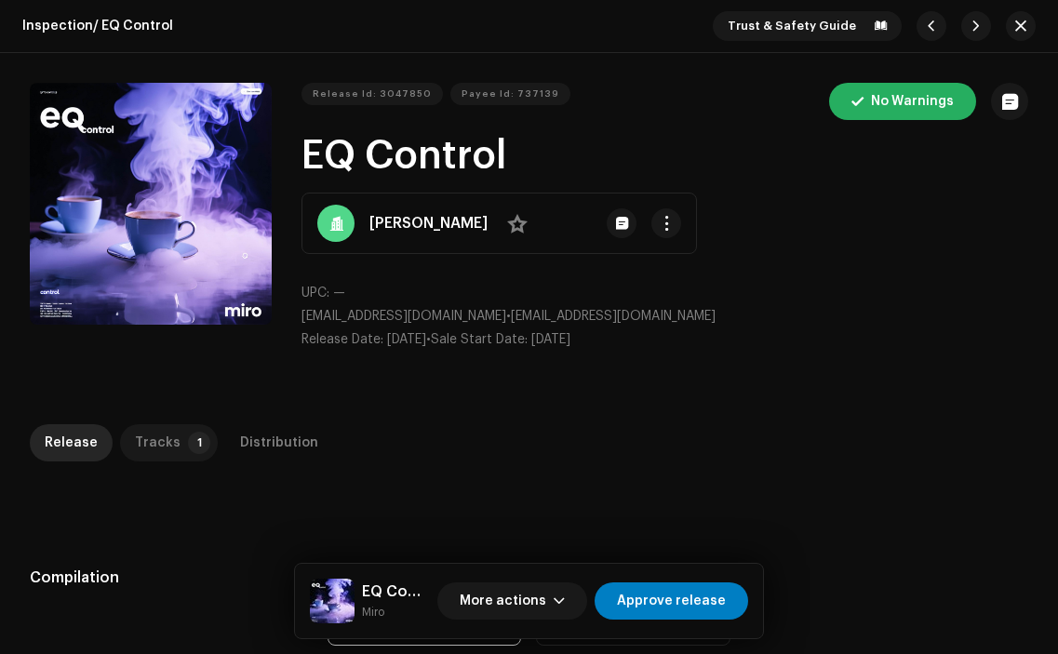
click at [148, 437] on div "Tracks" at bounding box center [158, 442] width 46 height 37
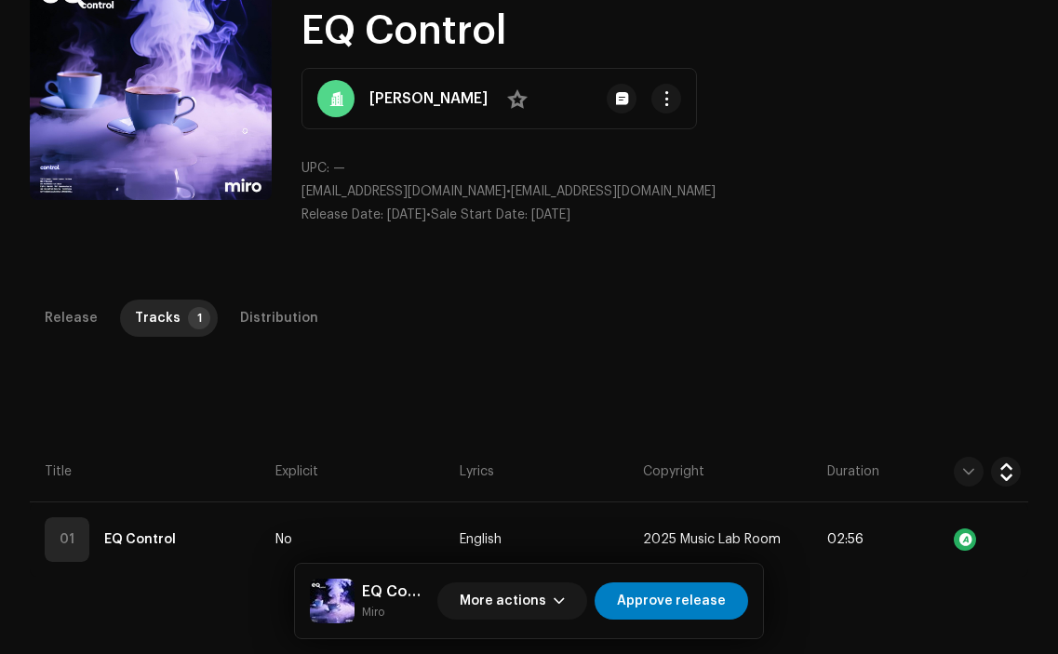
scroll to position [134, 0]
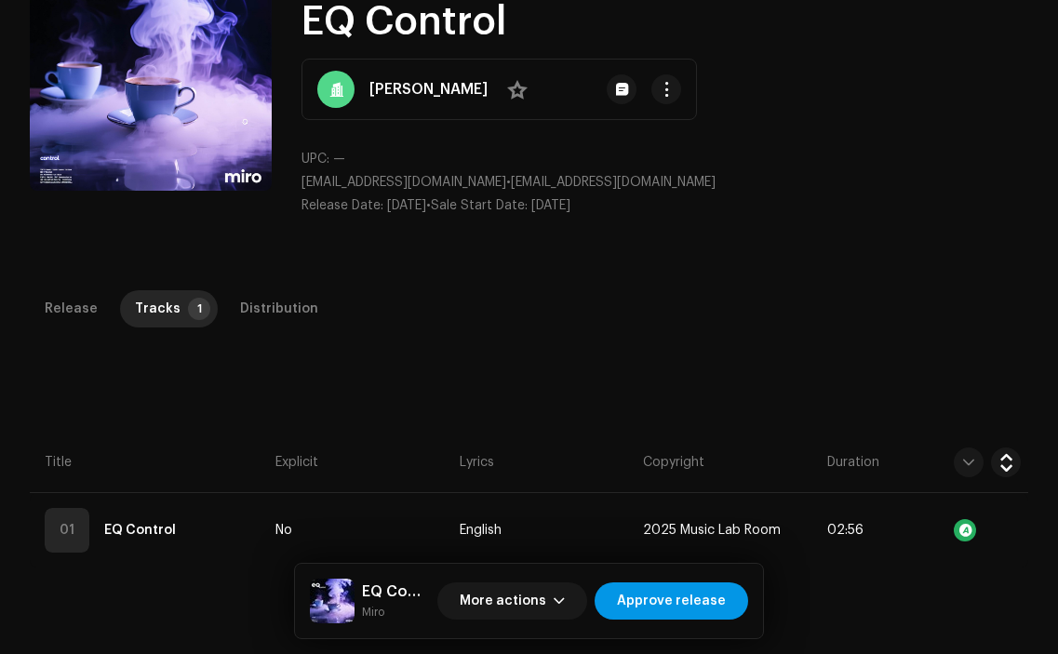
click at [722, 591] on span "Approve release" at bounding box center [671, 601] width 109 height 37
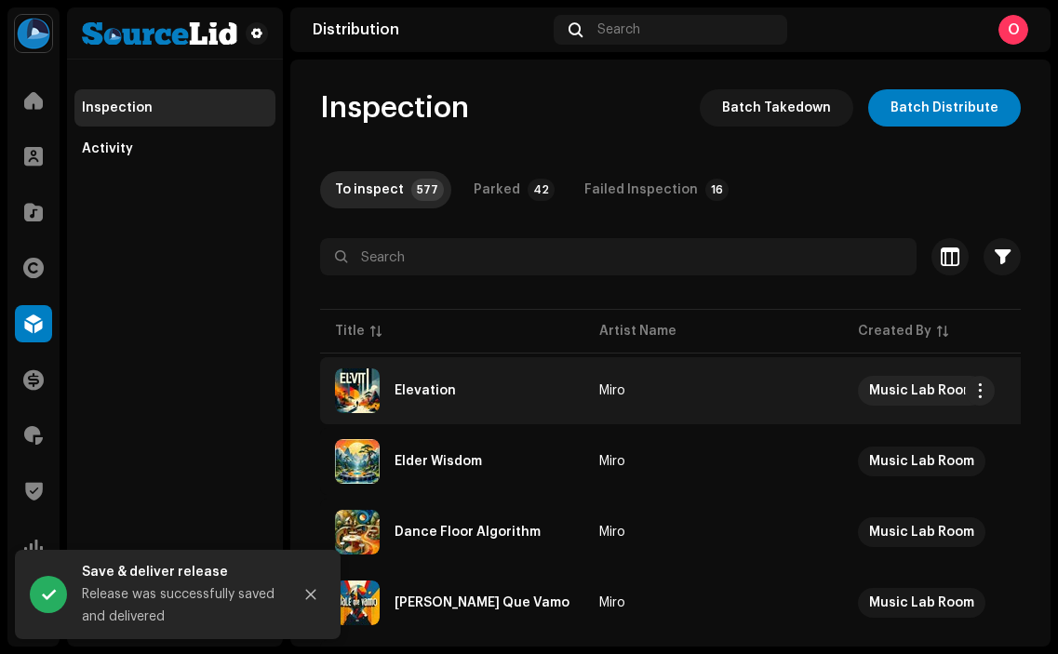
click at [467, 393] on div "Elevation" at bounding box center [452, 391] width 235 height 45
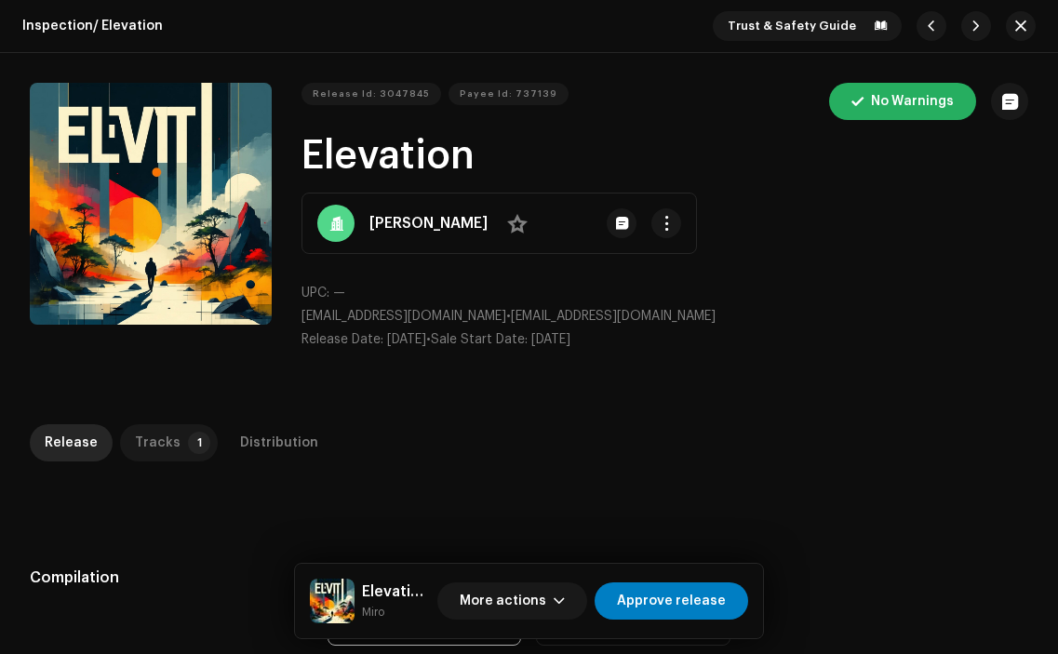
click at [159, 450] on div "Tracks" at bounding box center [158, 442] width 46 height 37
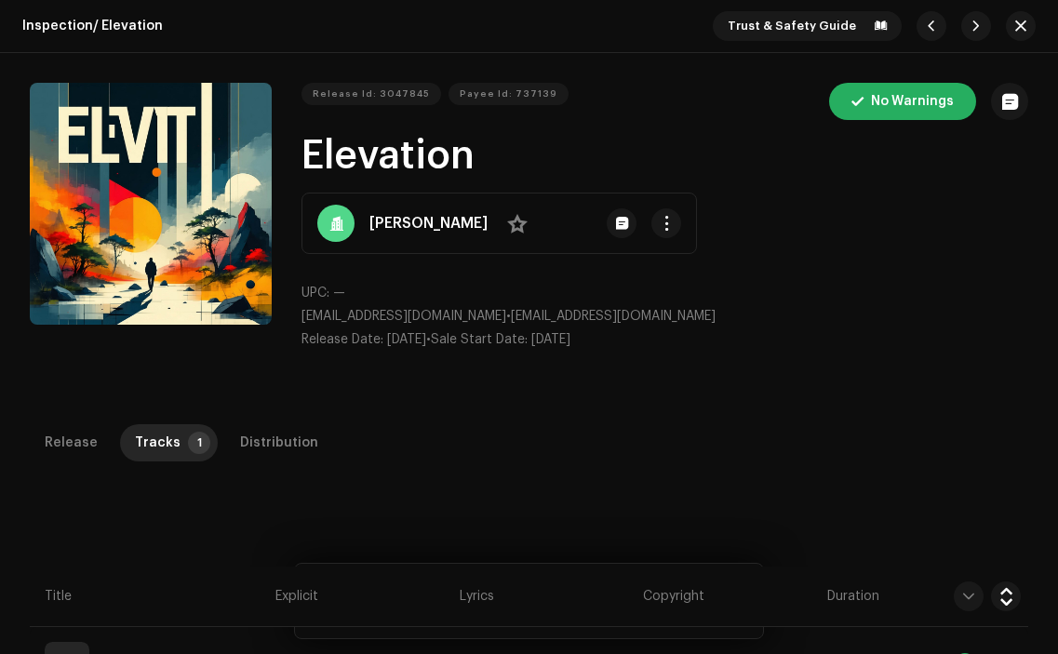
scroll to position [65, 0]
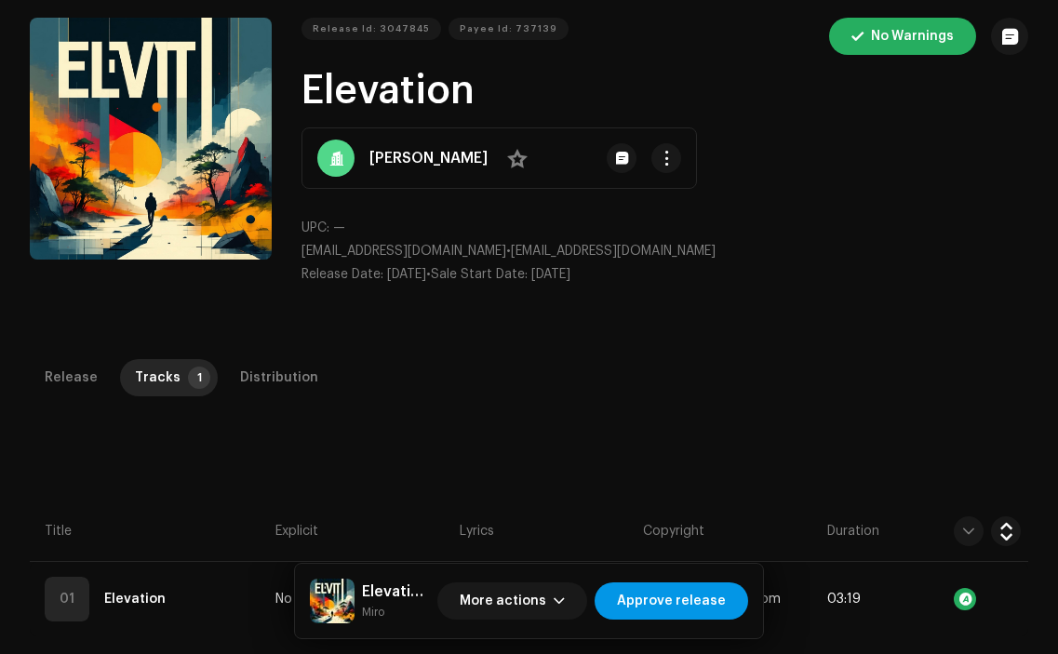
click at [716, 613] on span "Approve release" at bounding box center [671, 601] width 109 height 37
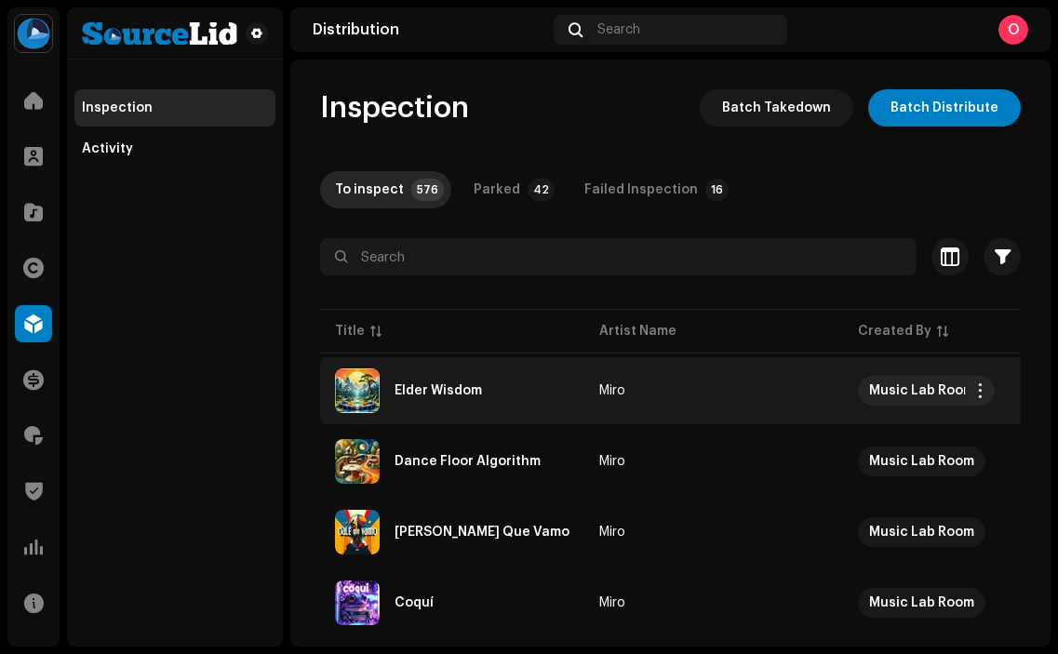
click at [414, 388] on div "Elder Wisdom" at bounding box center [438, 390] width 87 height 13
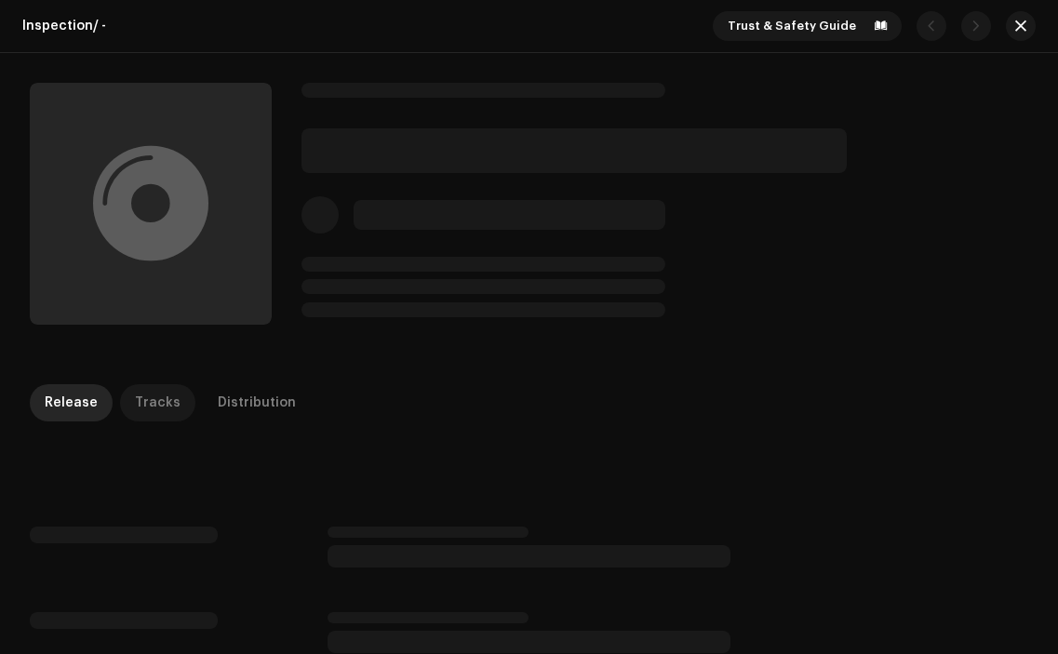
click at [165, 405] on div "Tracks" at bounding box center [158, 402] width 46 height 37
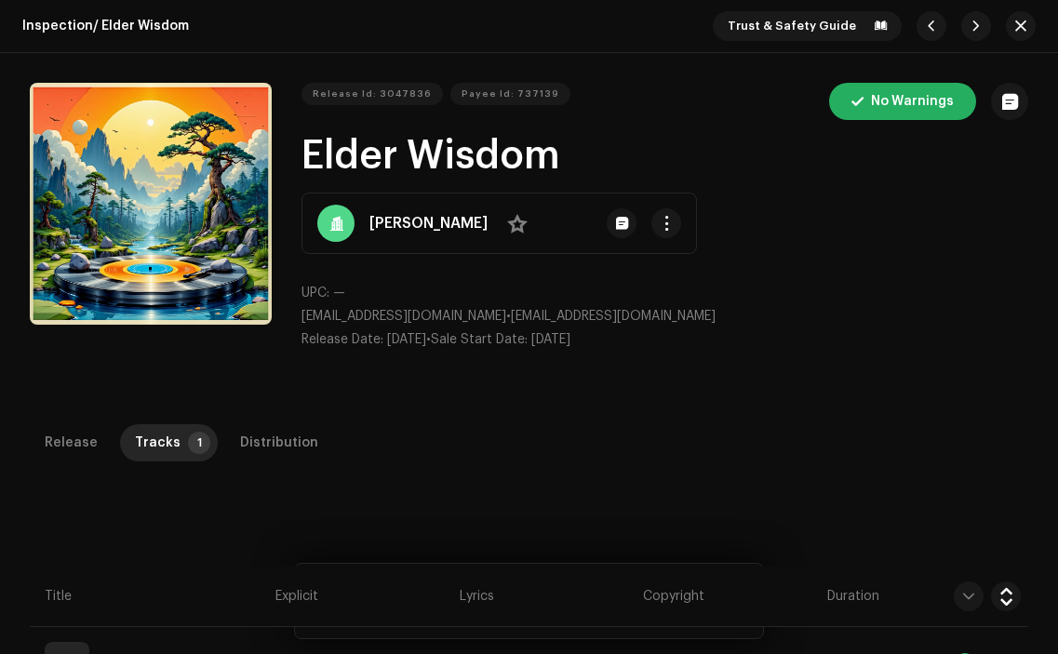
scroll to position [135, 0]
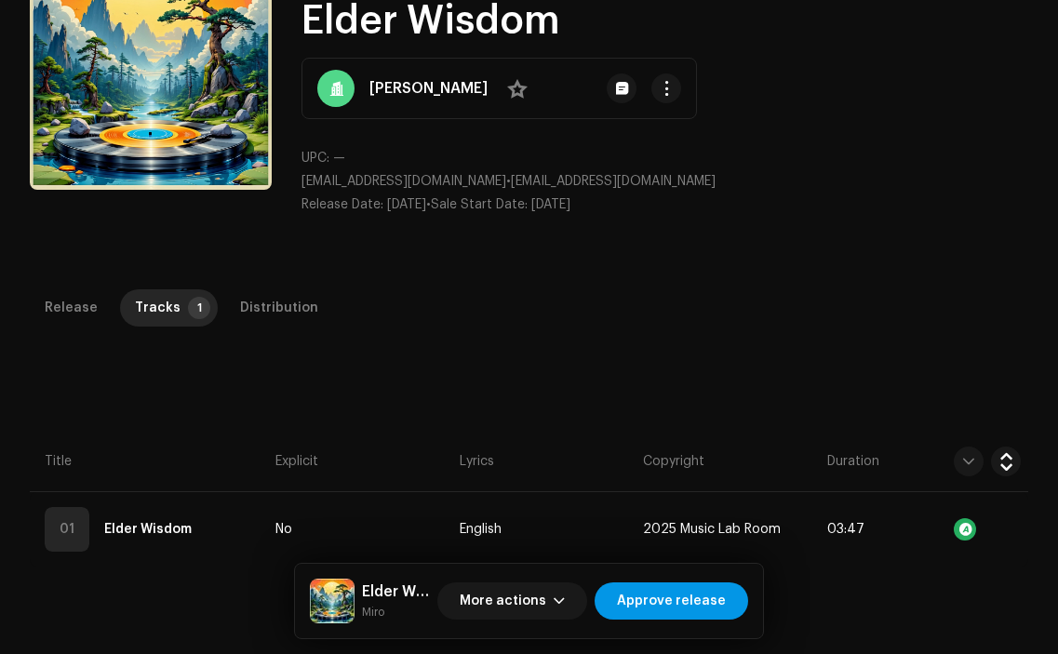
click at [719, 597] on span "Approve release" at bounding box center [671, 601] width 109 height 37
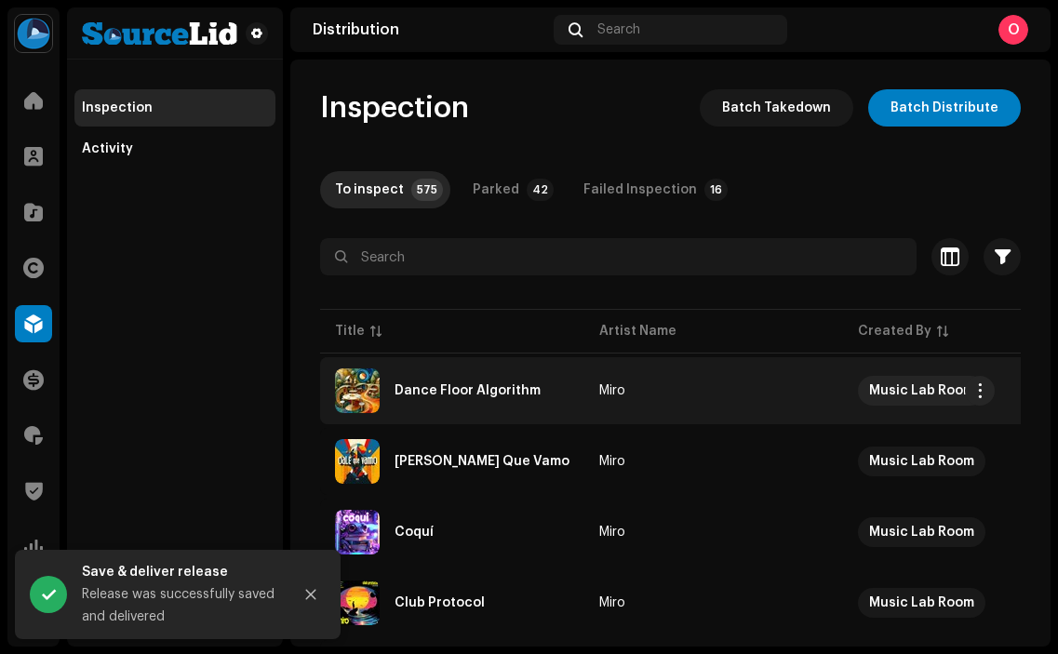
click at [438, 395] on div "Dance Floor Algorithm" at bounding box center [468, 390] width 146 height 13
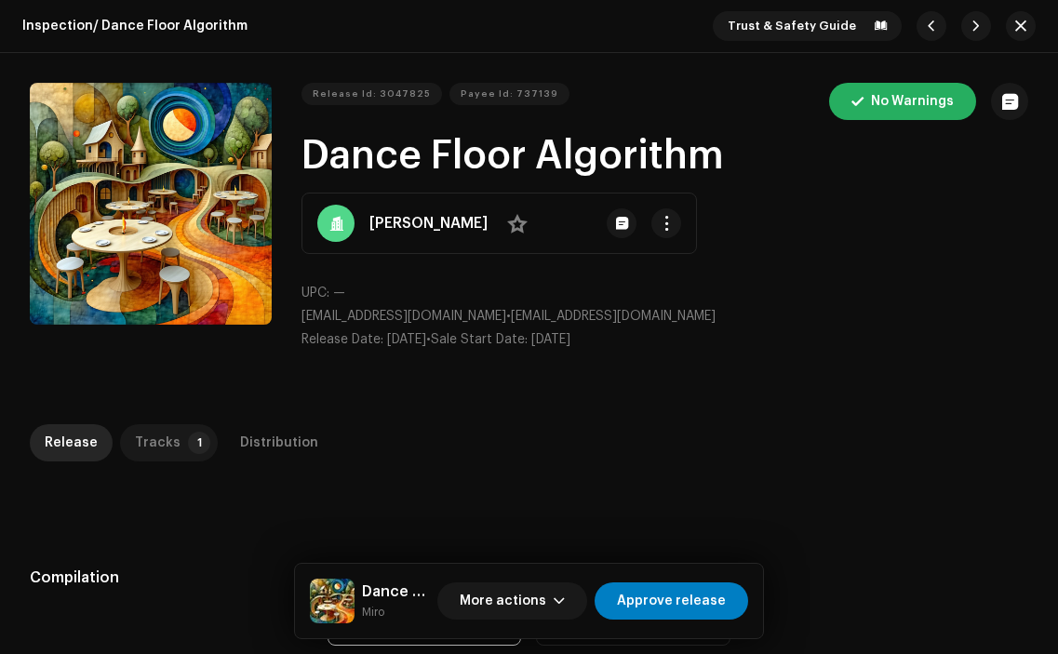
click at [154, 442] on div "Tracks" at bounding box center [158, 442] width 46 height 37
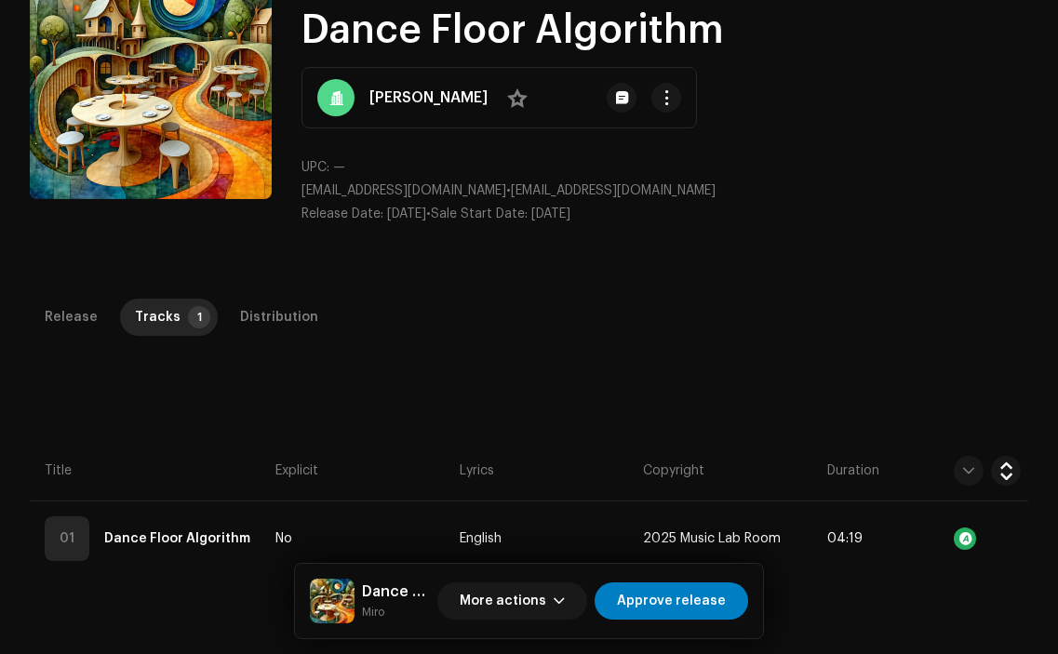
scroll to position [186, 0]
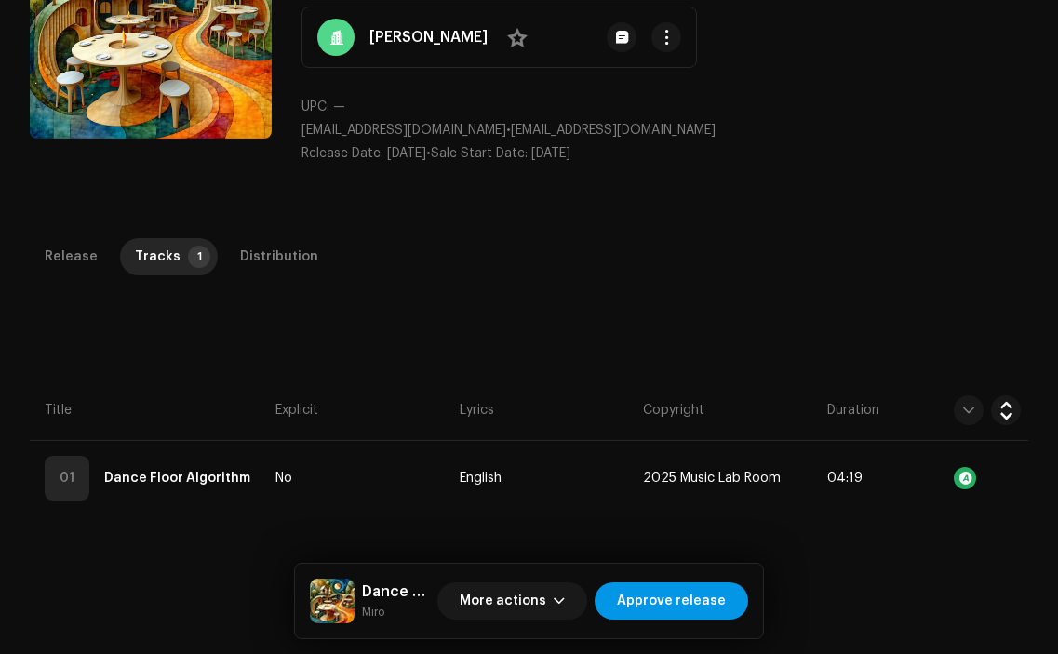
click at [714, 589] on span "Approve release" at bounding box center [671, 601] width 109 height 37
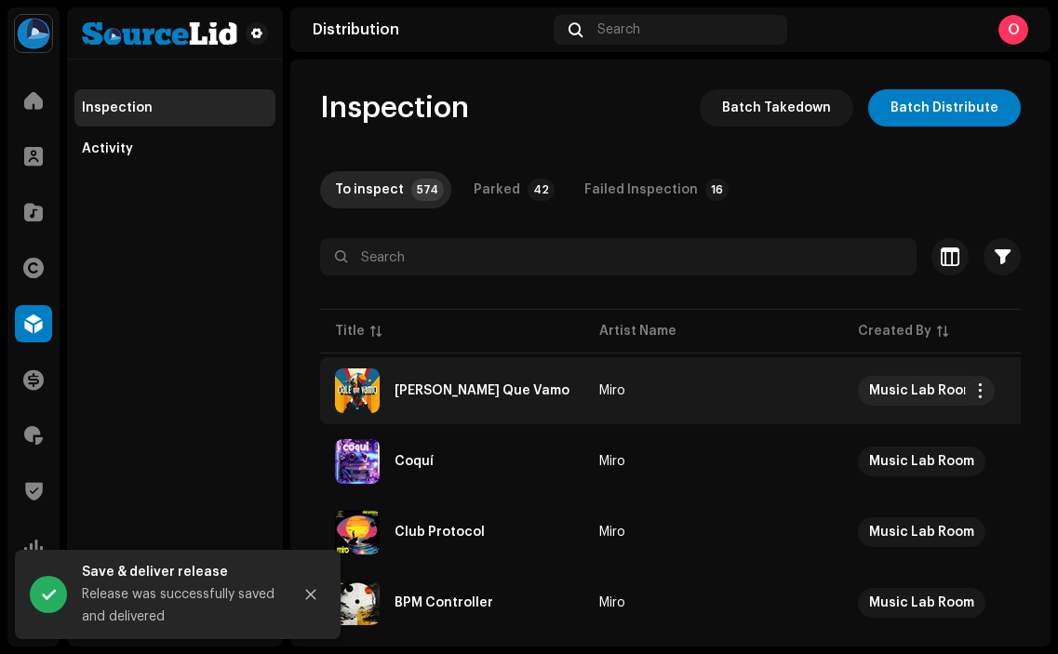
click at [470, 394] on div "[PERSON_NAME] Que Vamo" at bounding box center [482, 390] width 175 height 13
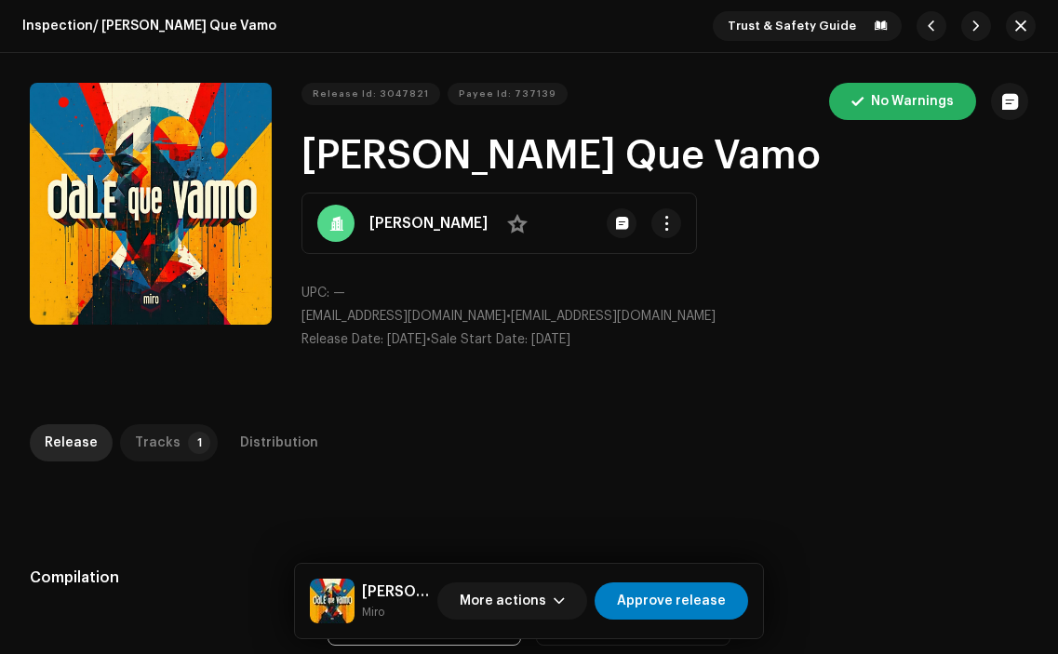
click at [169, 443] on div "Tracks" at bounding box center [158, 442] width 46 height 37
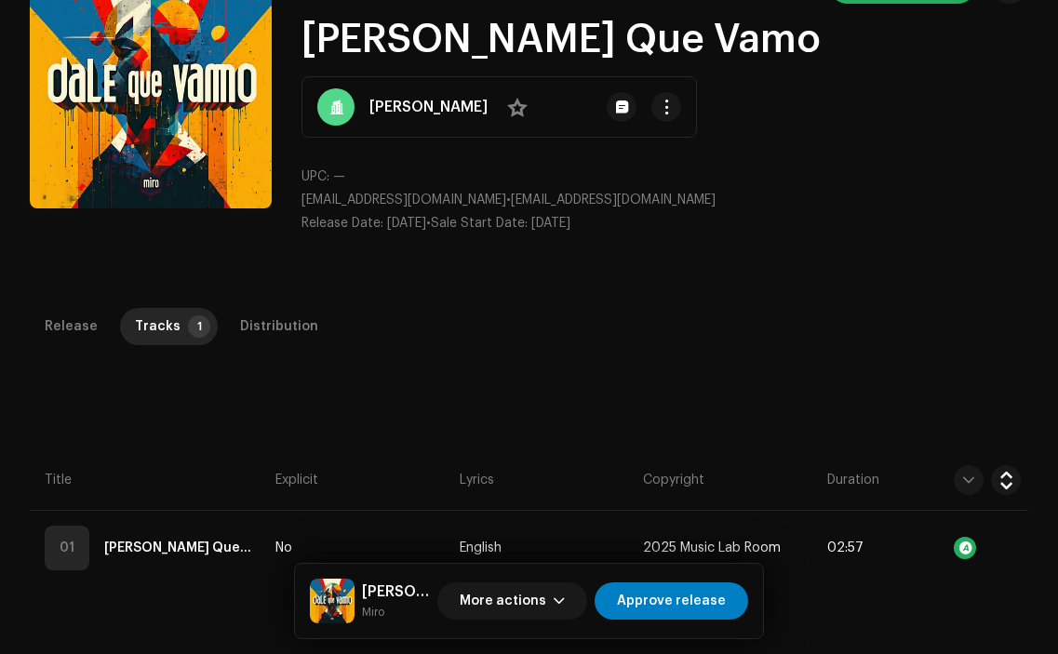
scroll to position [148, 0]
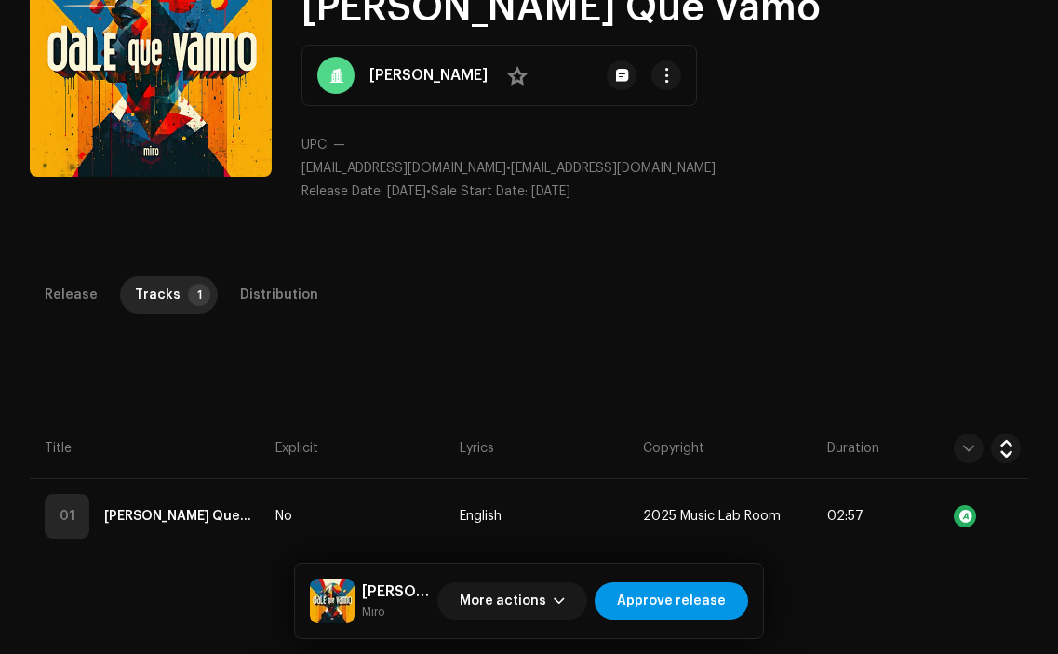
click at [680, 590] on span "Approve release" at bounding box center [671, 601] width 109 height 37
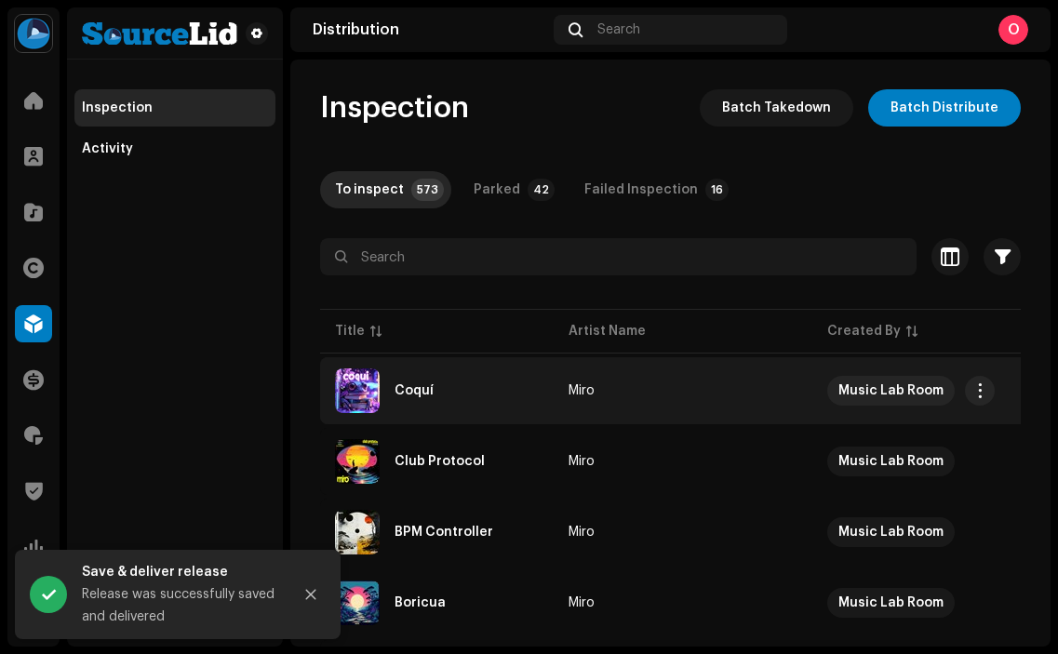
click at [442, 400] on div "Coquí" at bounding box center [437, 391] width 204 height 45
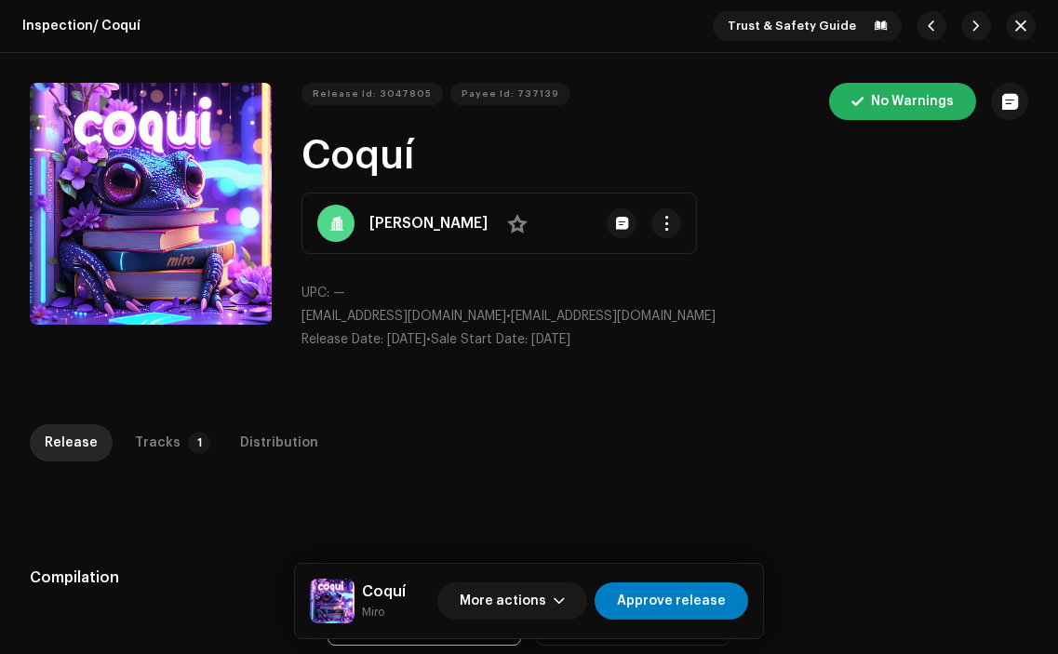
click at [151, 400] on div "Inspection / Coquí Trust & Safety Guide Release Id: 3047805 Payee Id: 737139 No…" at bounding box center [529, 327] width 1058 height 654
click at [155, 440] on div "Tracks" at bounding box center [158, 442] width 46 height 37
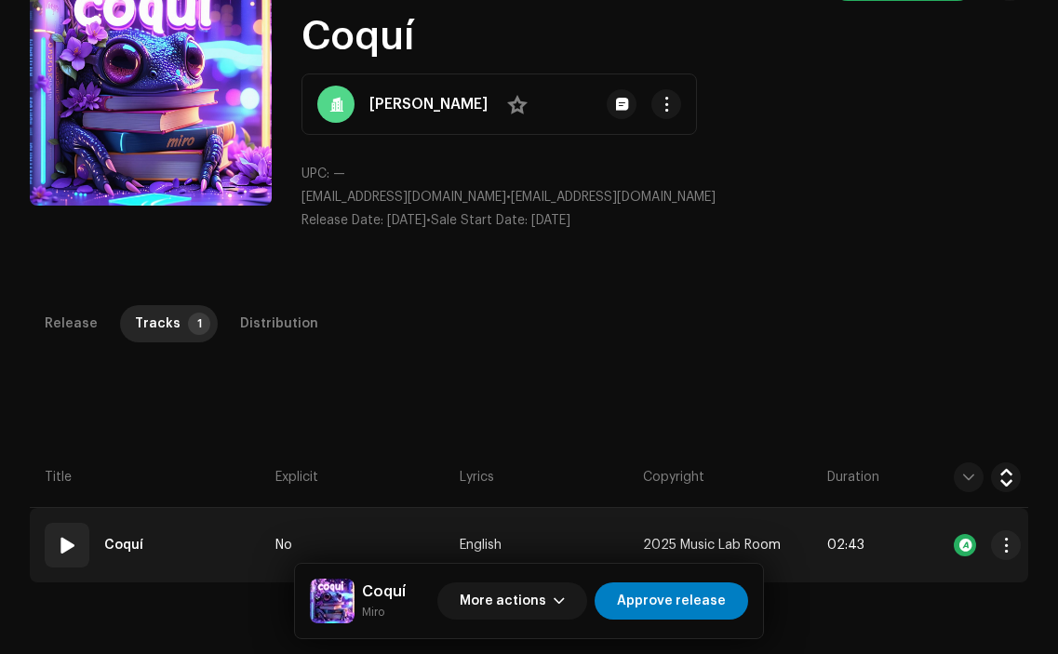
scroll to position [129, 0]
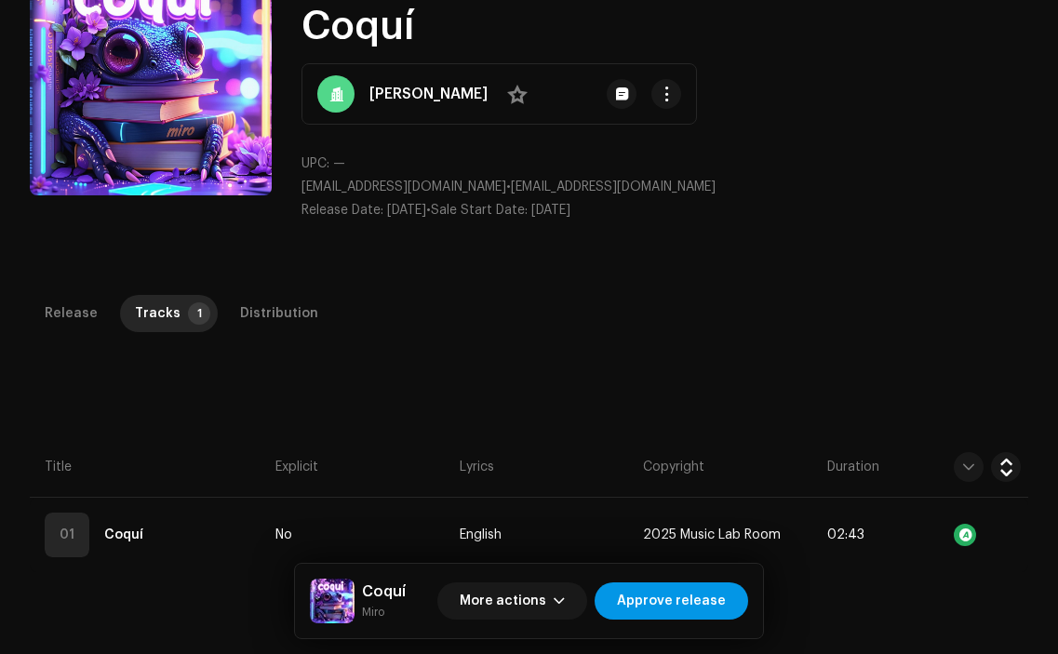
click at [684, 613] on span "Approve release" at bounding box center [671, 601] width 109 height 37
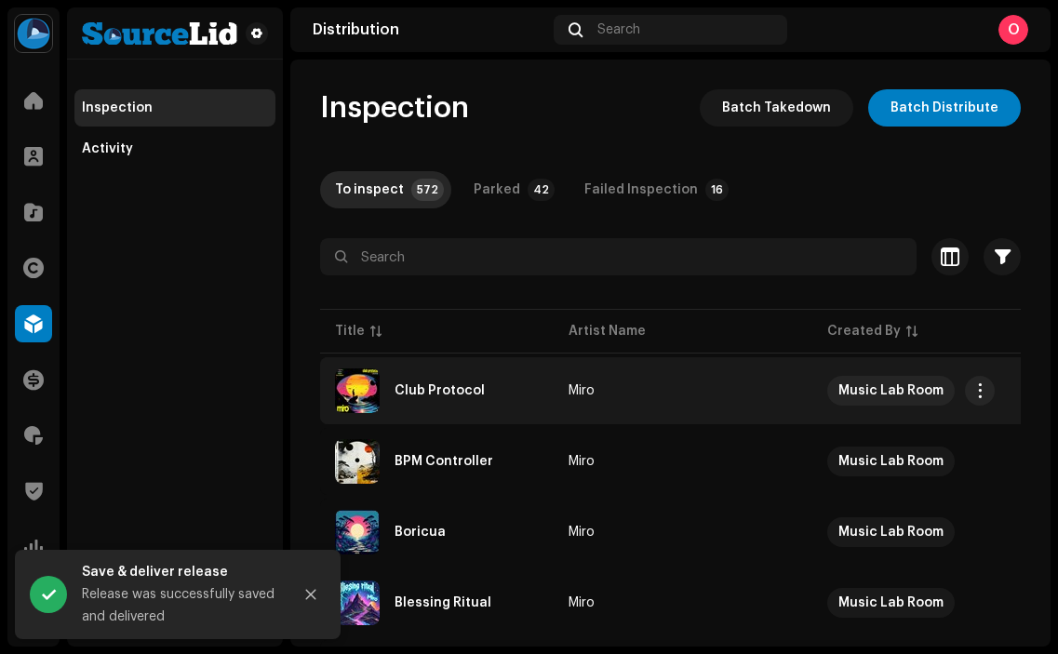
click at [420, 388] on div "Club Protocol" at bounding box center [440, 390] width 90 height 13
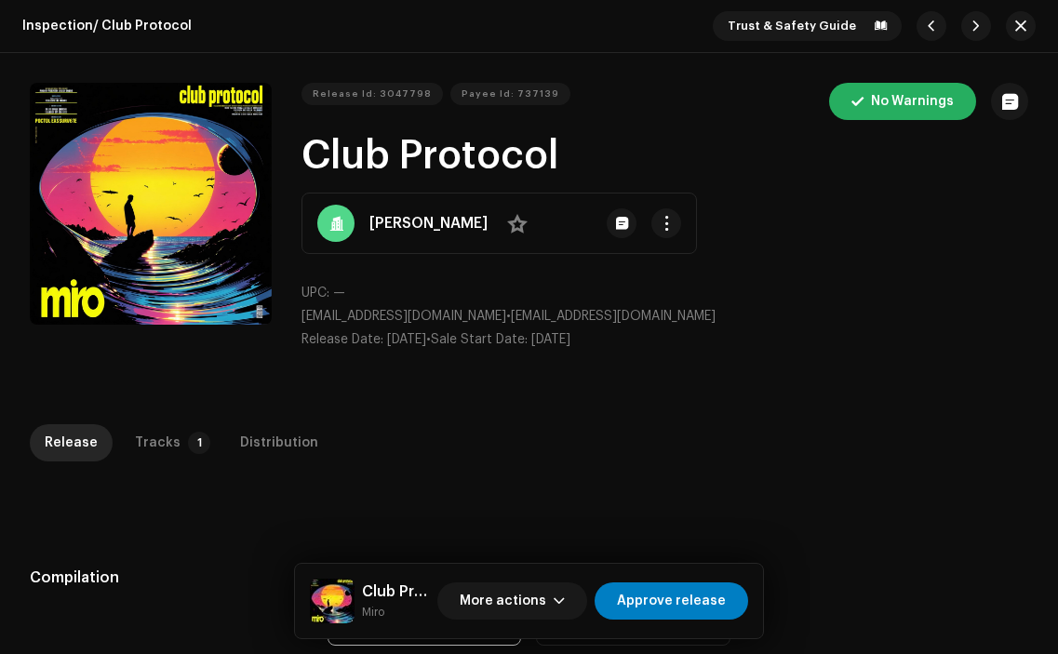
click at [152, 397] on div "Inspection / Club Protocol Trust & Safety Guide Release Id: 3047798 Payee Id: 7…" at bounding box center [529, 327] width 1058 height 654
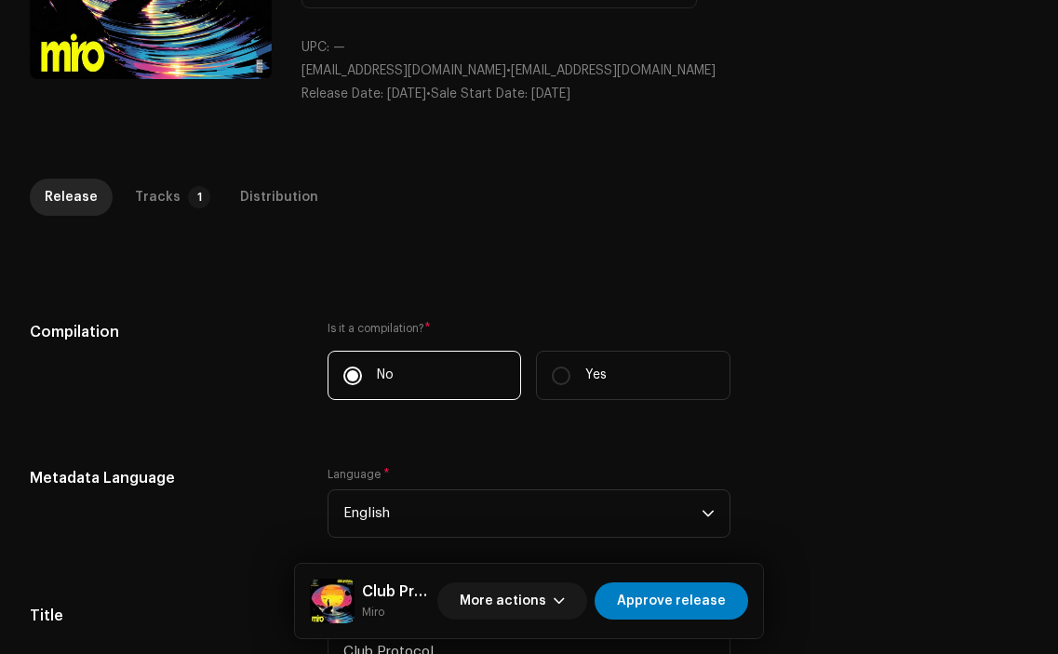
scroll to position [251, 0]
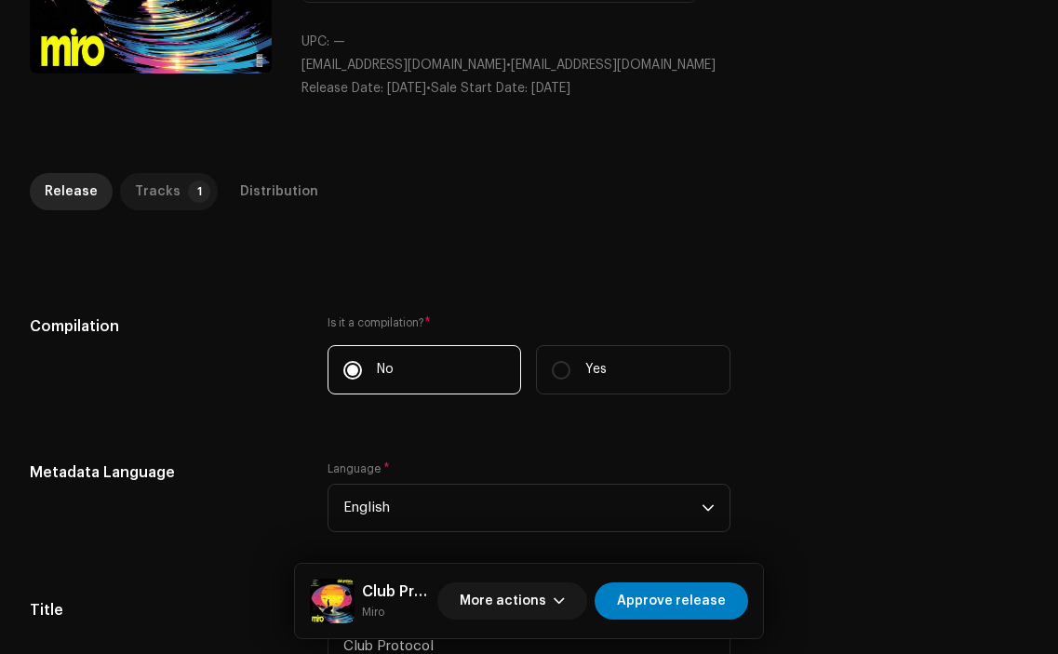
click at [188, 193] on p-badge "1" at bounding box center [199, 192] width 22 height 22
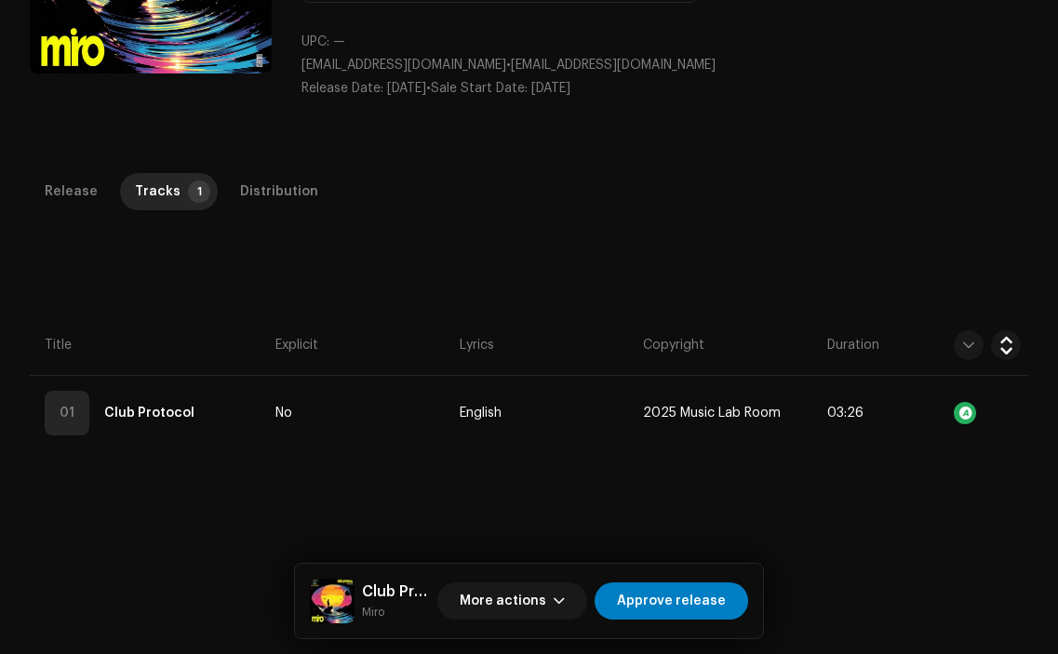
scroll to position [275, 0]
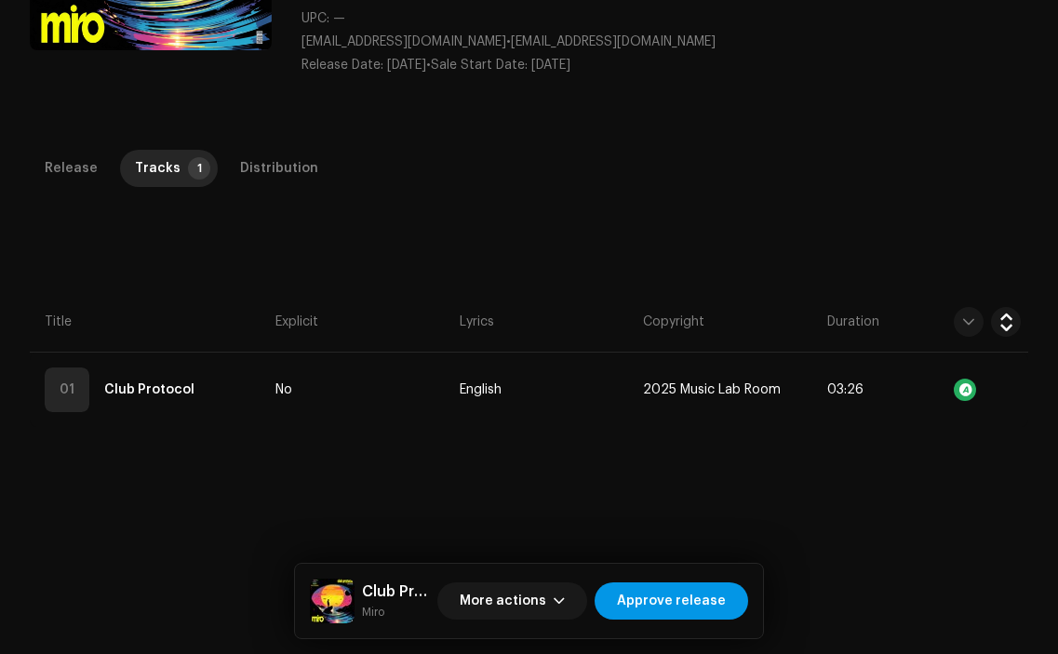
click at [679, 593] on span "Approve release" at bounding box center [671, 601] width 109 height 37
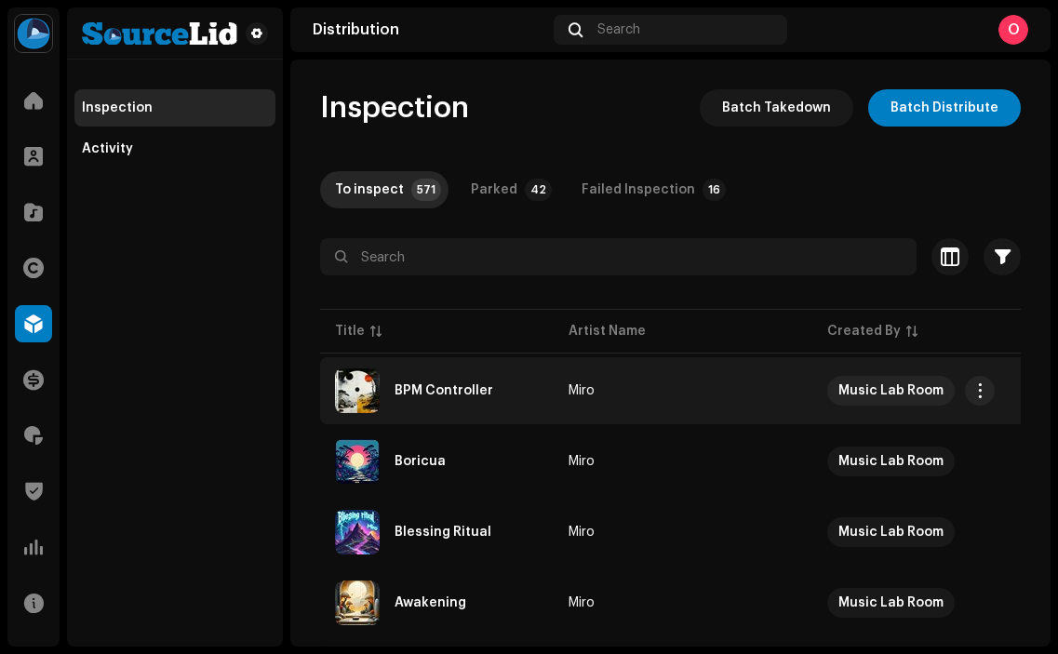
click at [472, 394] on div "BPM Controller" at bounding box center [444, 390] width 99 height 13
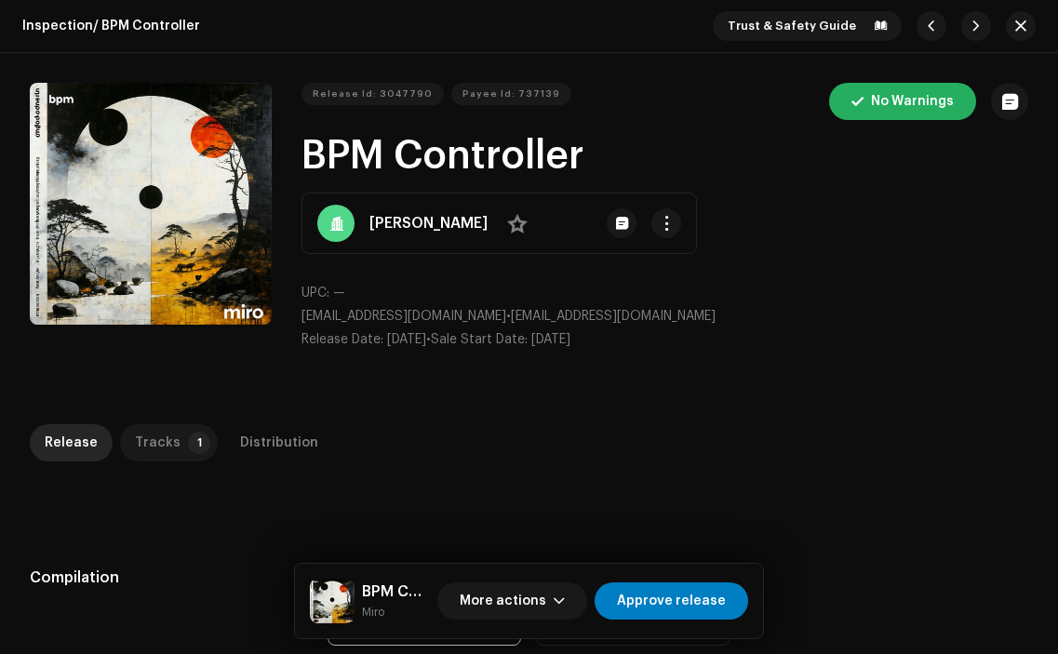
click at [155, 434] on div "Tracks" at bounding box center [158, 442] width 46 height 37
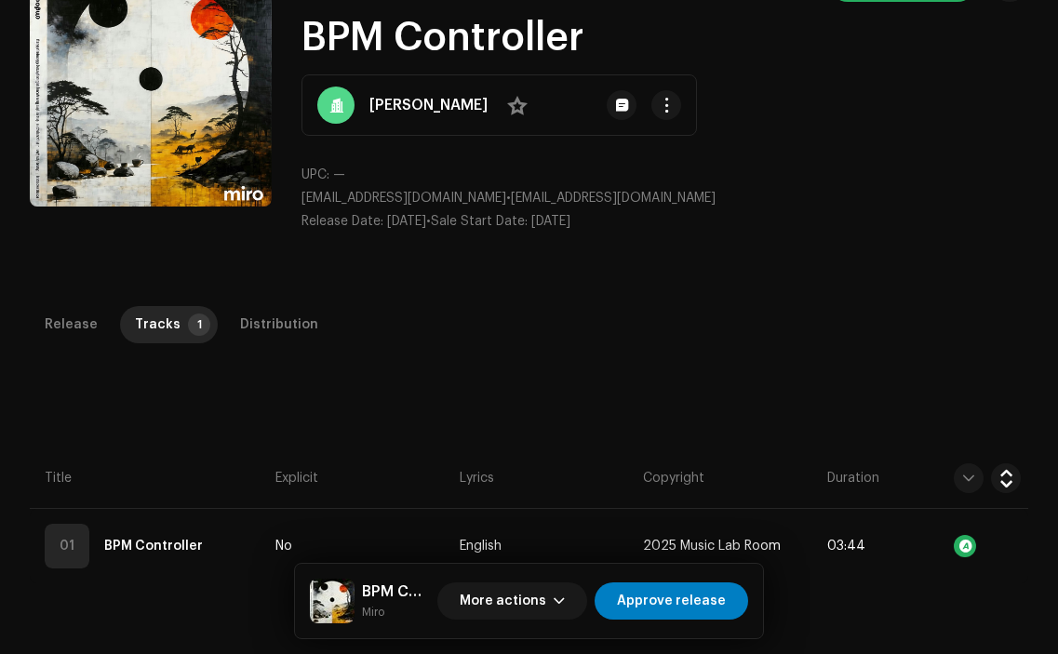
scroll to position [121, 0]
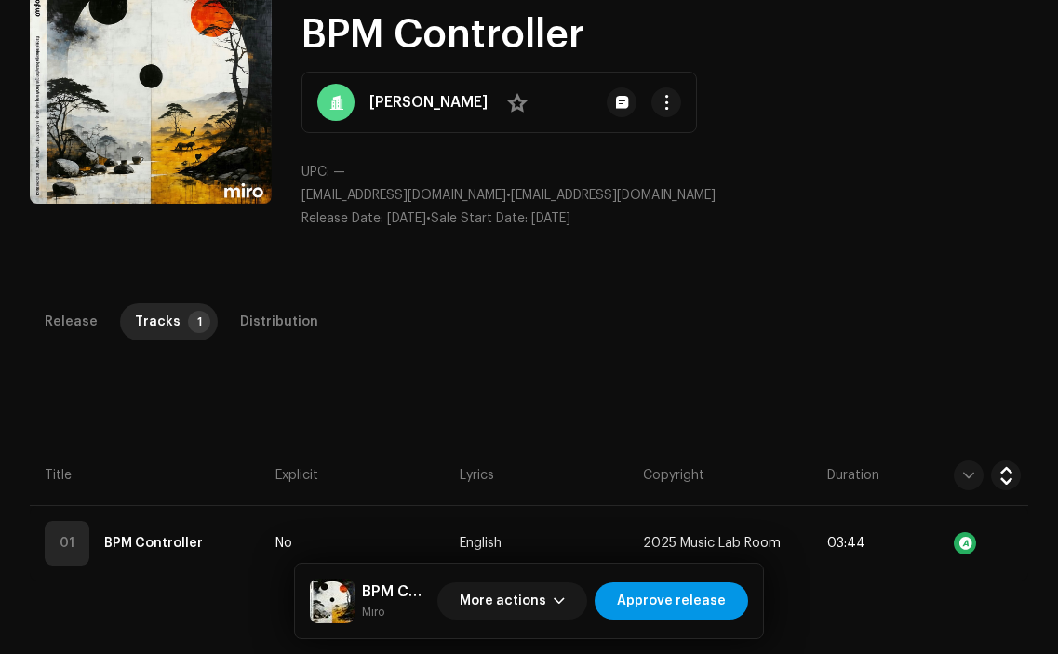
click at [700, 593] on span "Approve release" at bounding box center [671, 601] width 109 height 37
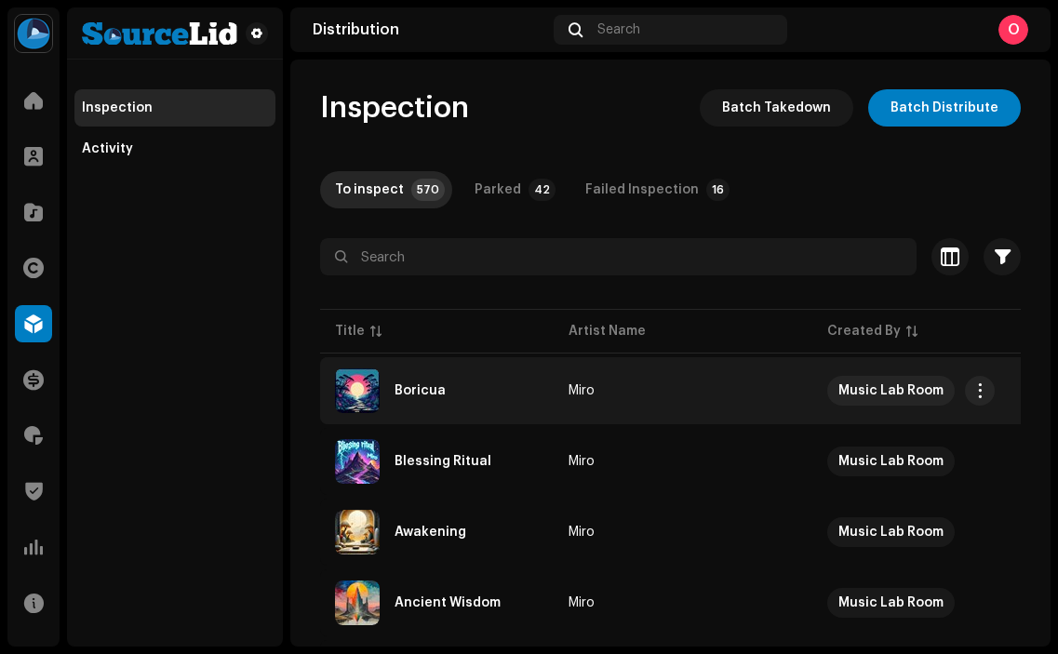
click at [459, 390] on div "Boricua" at bounding box center [437, 391] width 204 height 45
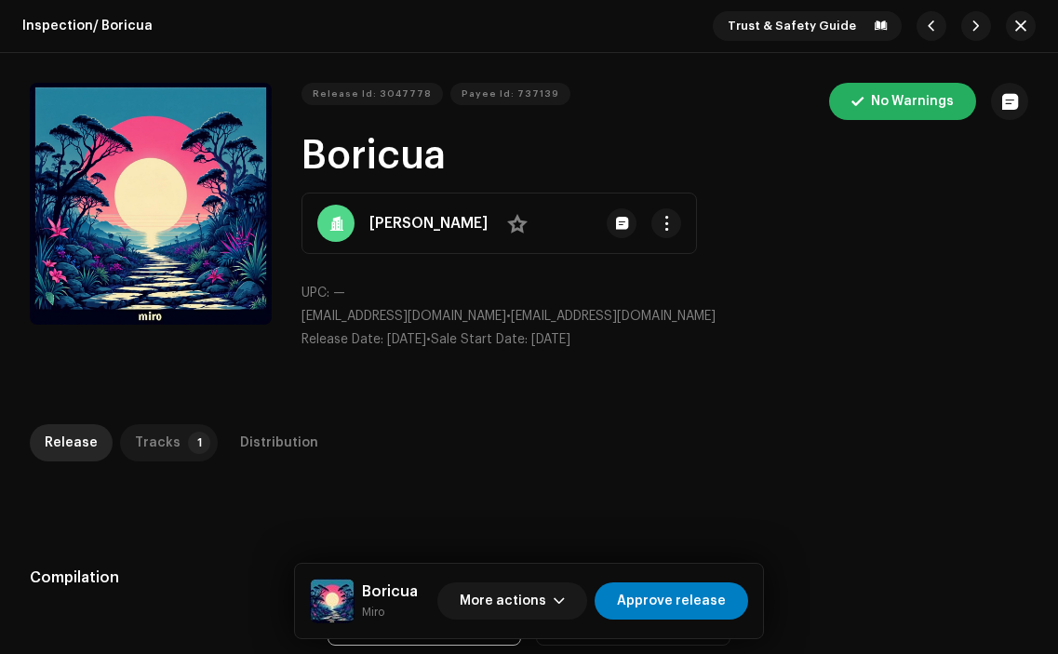
click at [165, 436] on div "Tracks" at bounding box center [158, 442] width 46 height 37
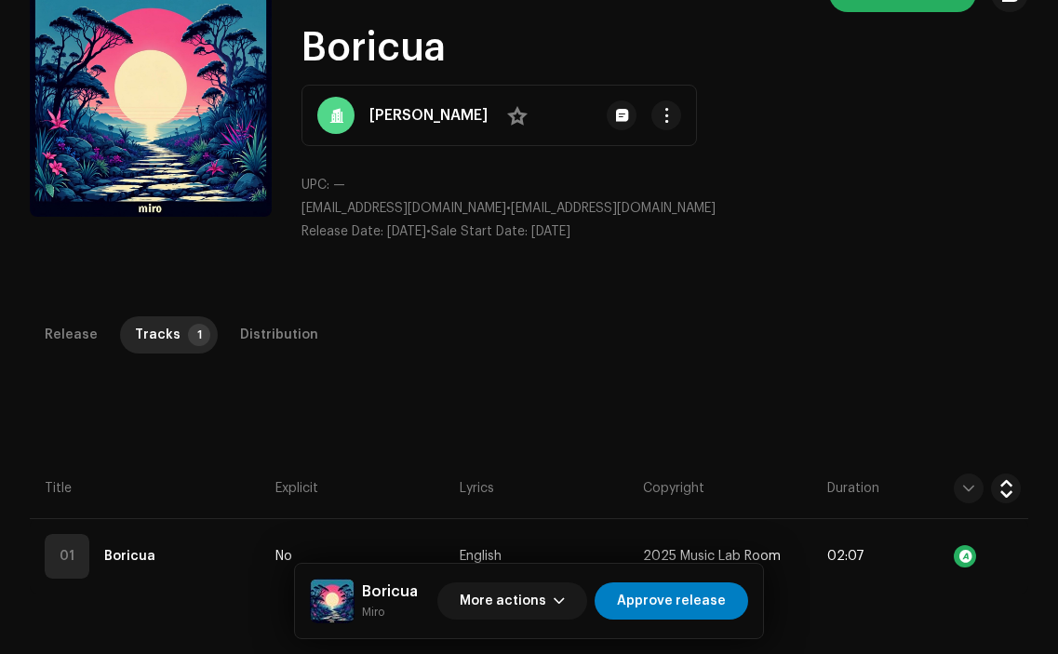
scroll to position [131, 0]
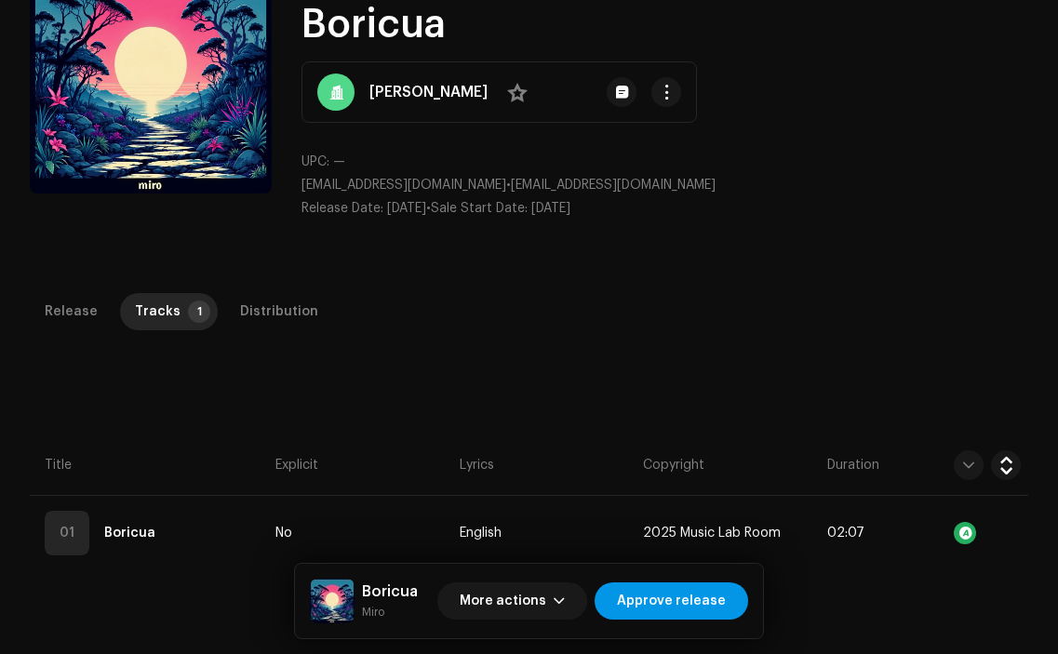
click at [715, 598] on span "Approve release" at bounding box center [671, 601] width 109 height 37
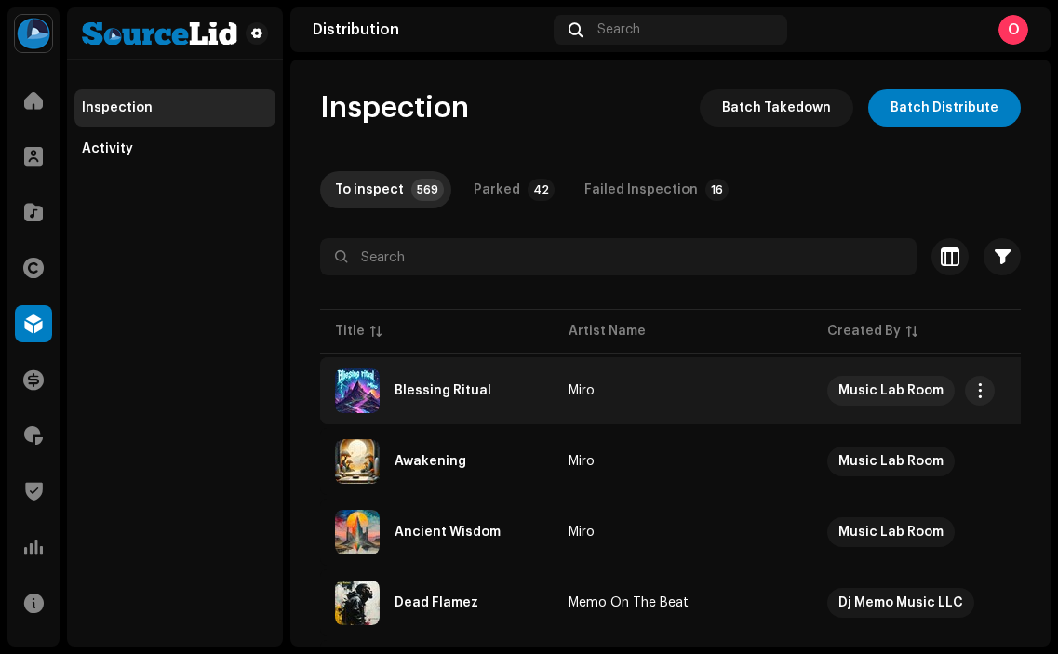
click at [453, 396] on div "Blessing Ritual" at bounding box center [443, 390] width 97 height 13
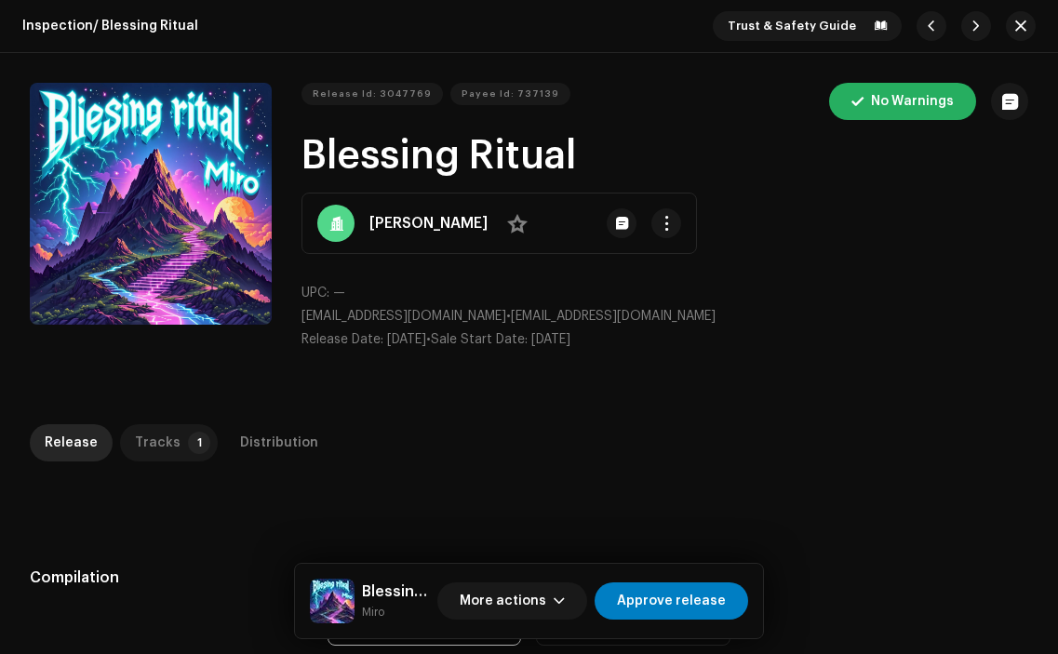
click at [162, 436] on div "Tracks" at bounding box center [158, 442] width 46 height 37
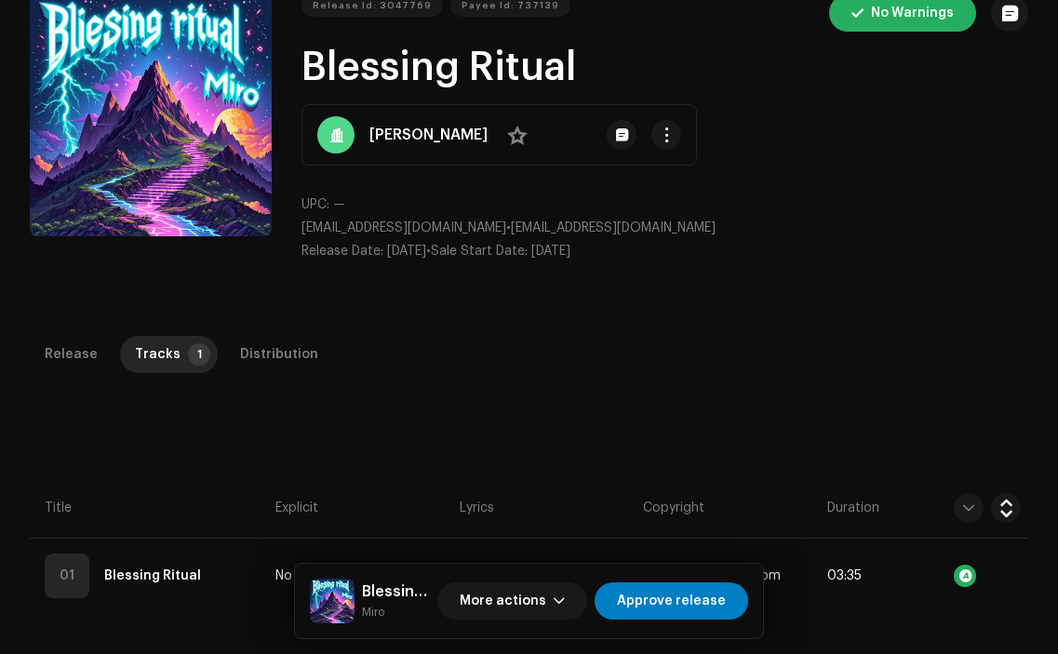
scroll to position [93, 0]
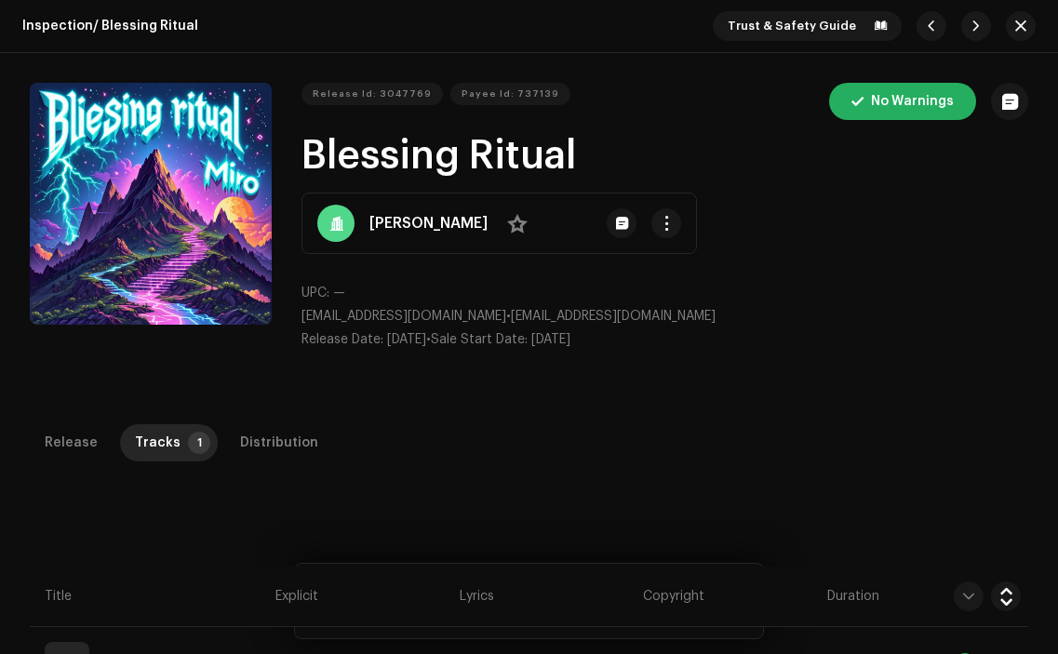
scroll to position [93, 0]
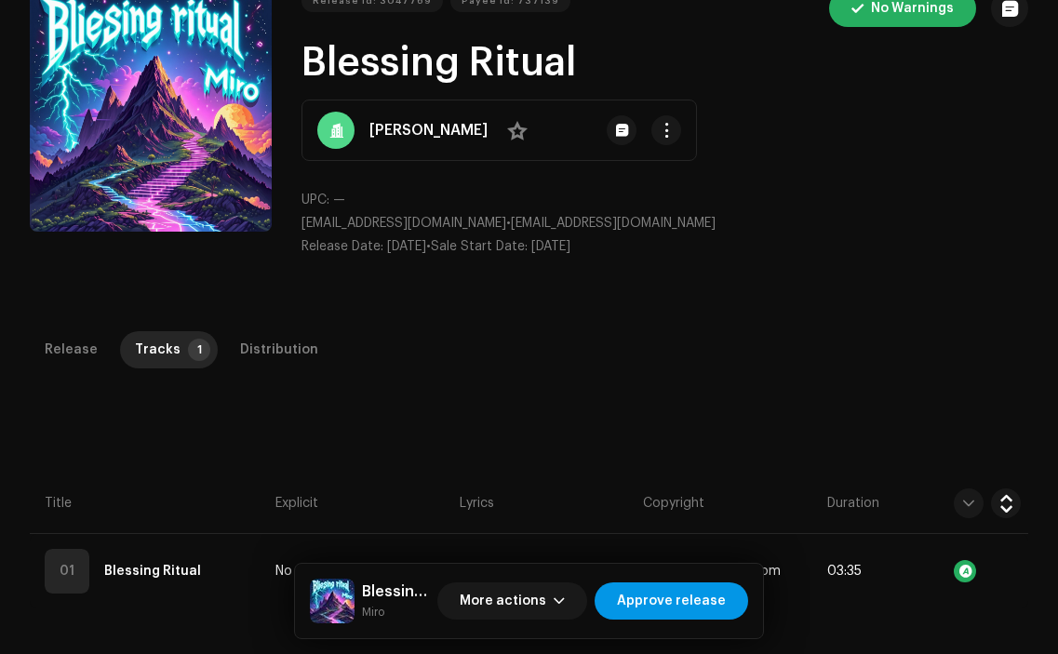
click at [660, 593] on span "Approve release" at bounding box center [671, 601] width 109 height 37
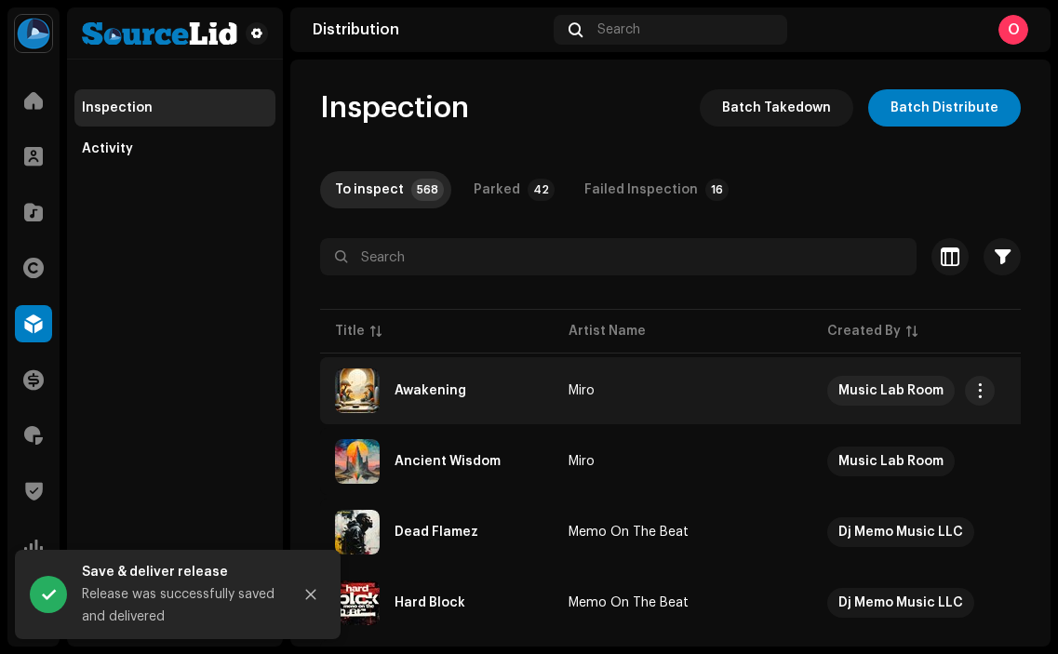
click at [442, 388] on div "Awakening" at bounding box center [431, 390] width 72 height 13
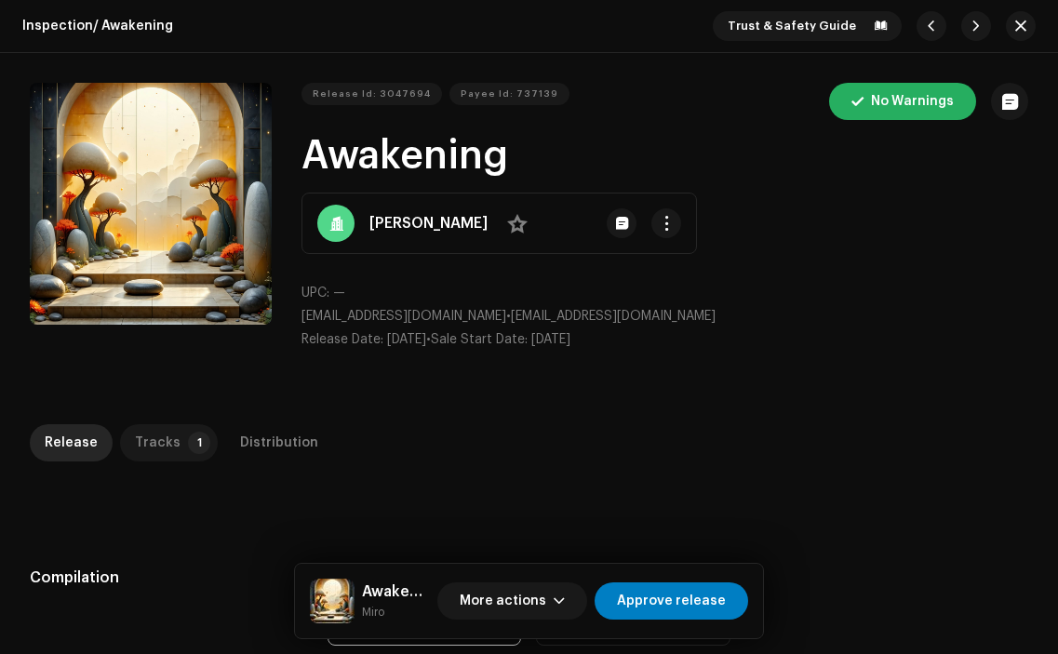
click at [168, 430] on div "Tracks" at bounding box center [158, 442] width 46 height 37
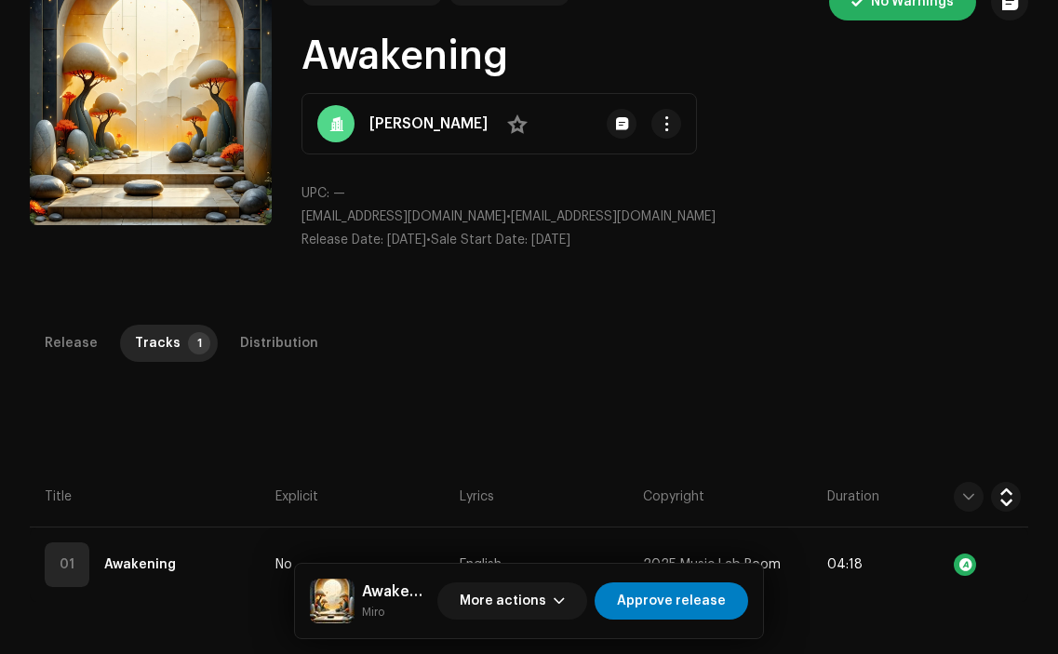
scroll to position [106, 0]
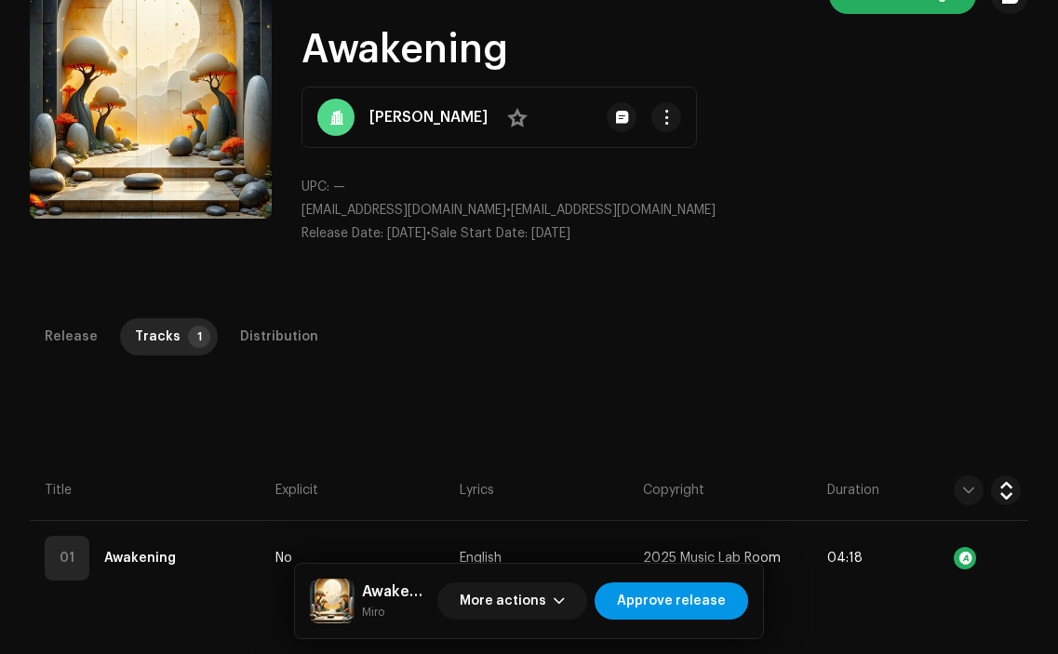
click at [661, 603] on span "Approve release" at bounding box center [671, 601] width 109 height 37
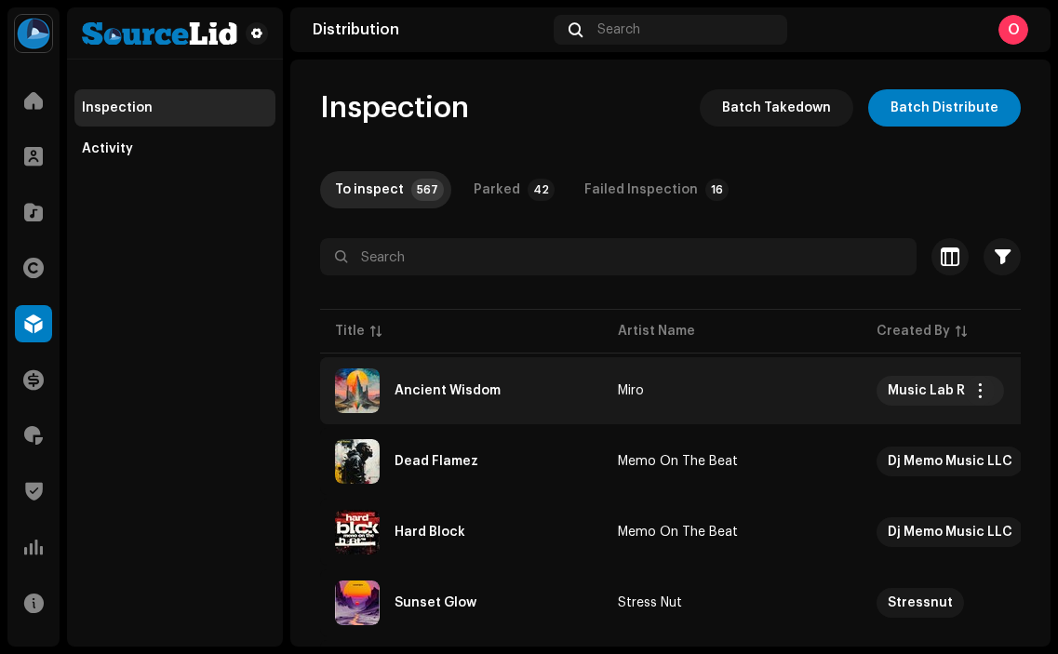
click at [468, 390] on div "Ancient Wisdom" at bounding box center [448, 390] width 106 height 13
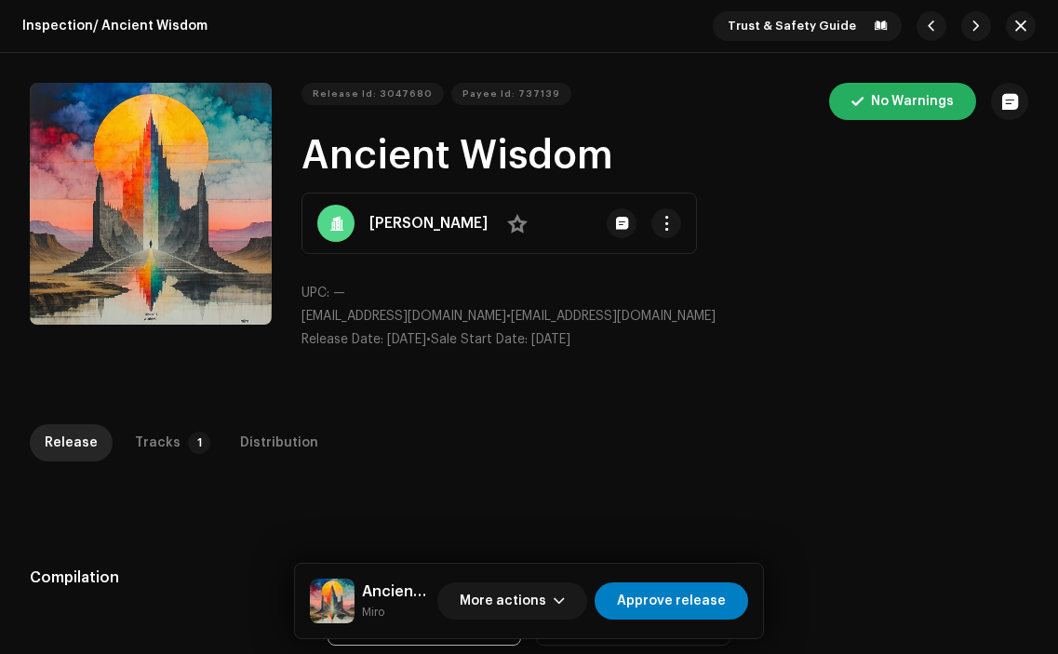
click at [160, 416] on div "Inspection / Ancient Wisdom Trust & Safety Guide Release Id: 3047680 Payee Id: …" at bounding box center [529, 327] width 1058 height 654
click at [160, 441] on div "Tracks" at bounding box center [158, 442] width 46 height 37
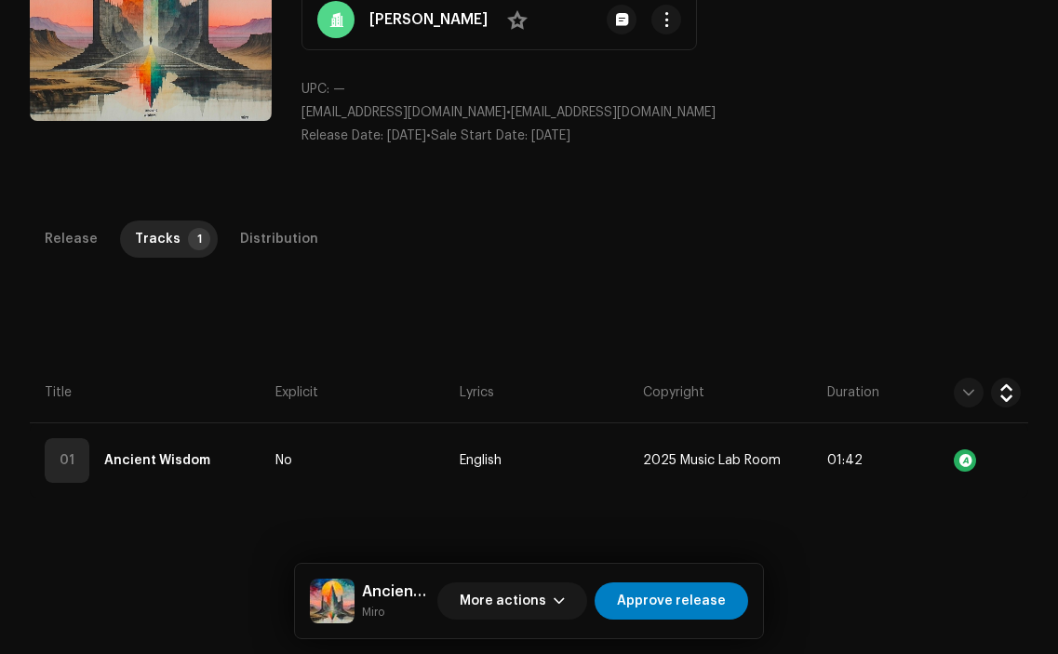
scroll to position [392, 0]
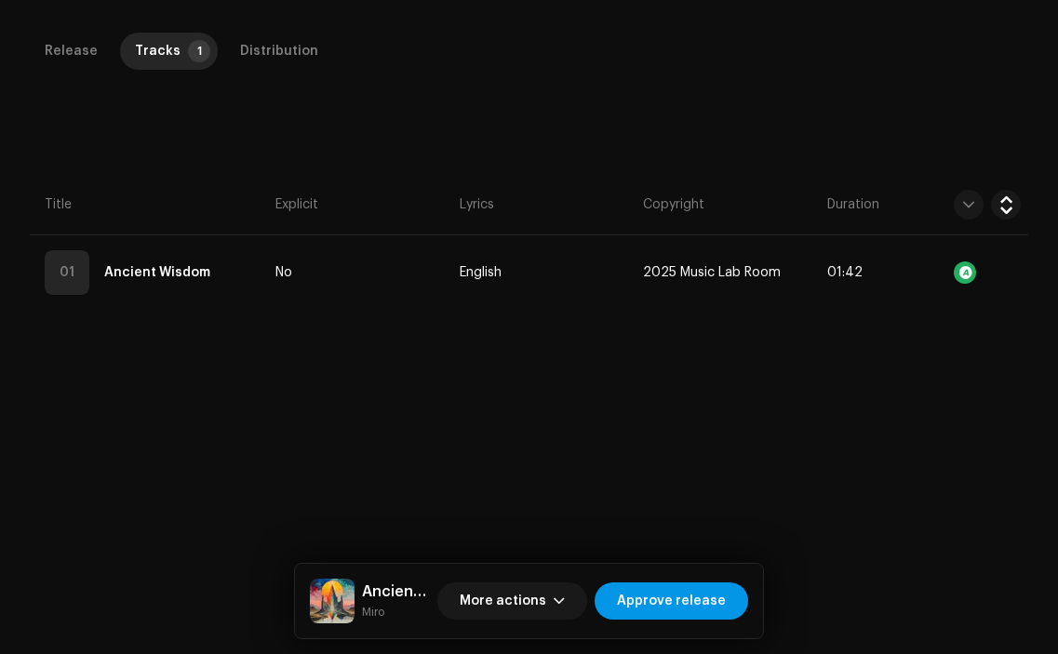
click at [668, 594] on span "Approve release" at bounding box center [671, 601] width 109 height 37
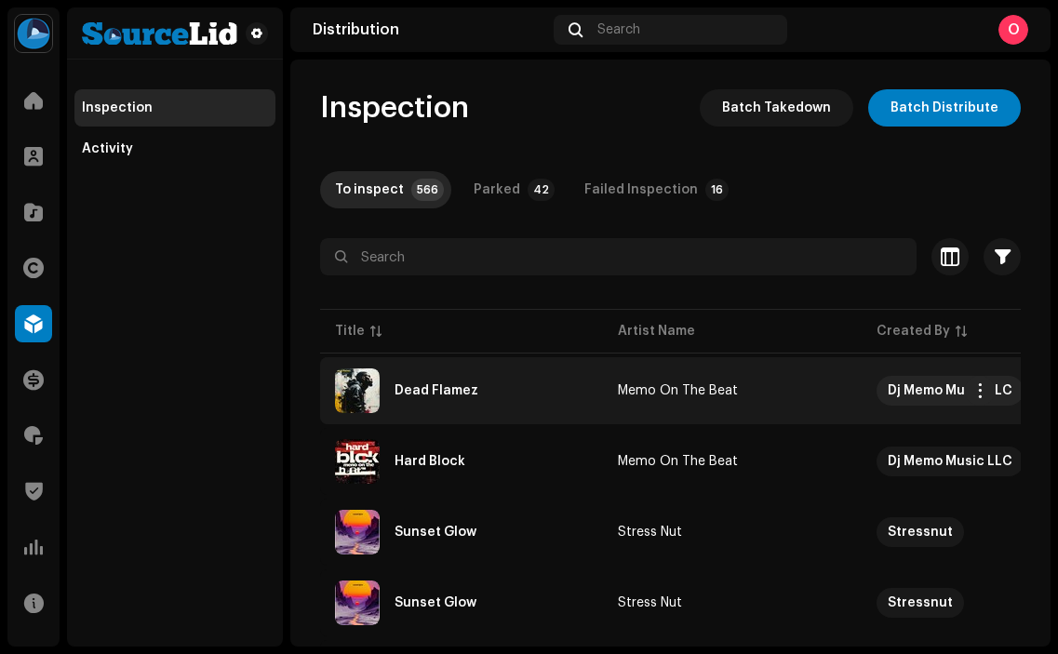
click at [450, 397] on div "Dead Flamez" at bounding box center [461, 391] width 253 height 45
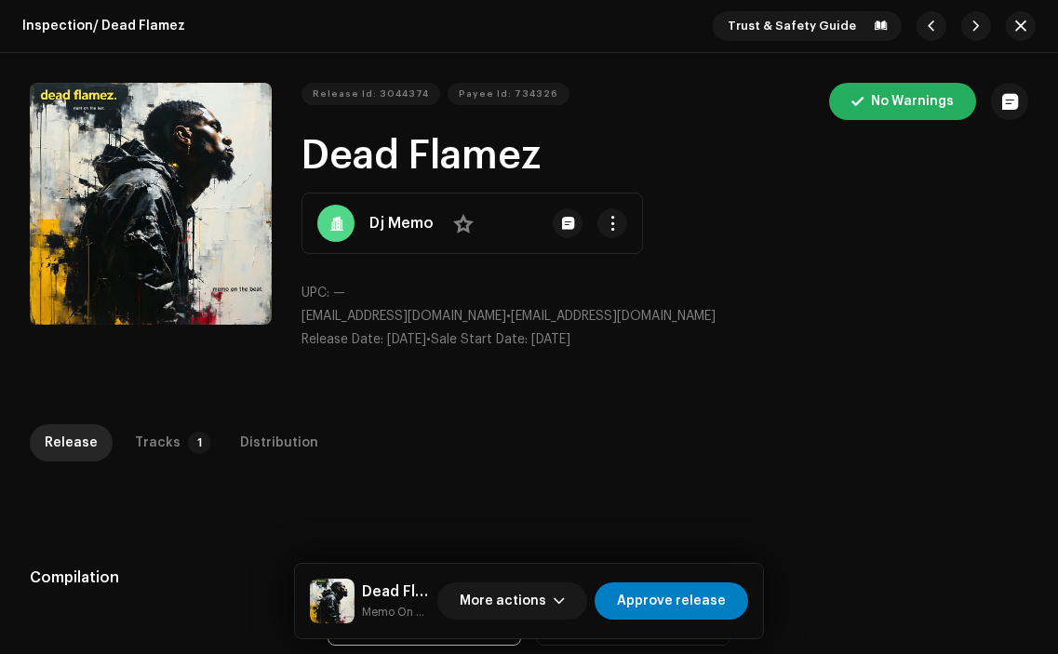
click at [160, 399] on div "Inspection / Dead Flamez Trust & Safety Guide Release Id: 3044374 Payee Id: 734…" at bounding box center [529, 327] width 1058 height 654
click at [159, 440] on div "Tracks" at bounding box center [158, 442] width 46 height 37
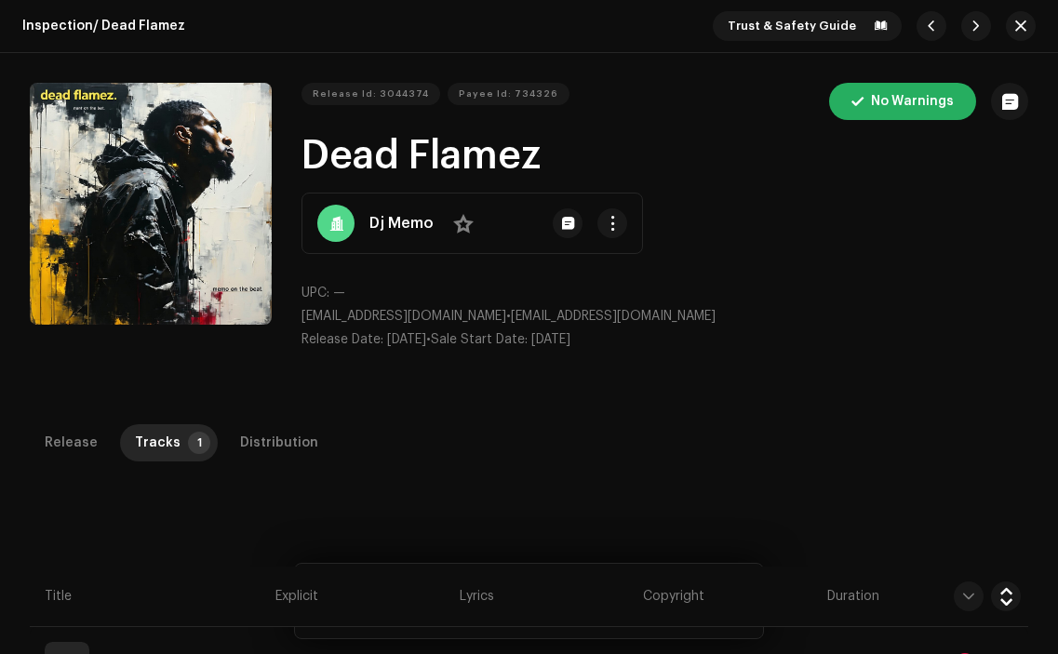
scroll to position [68, 0]
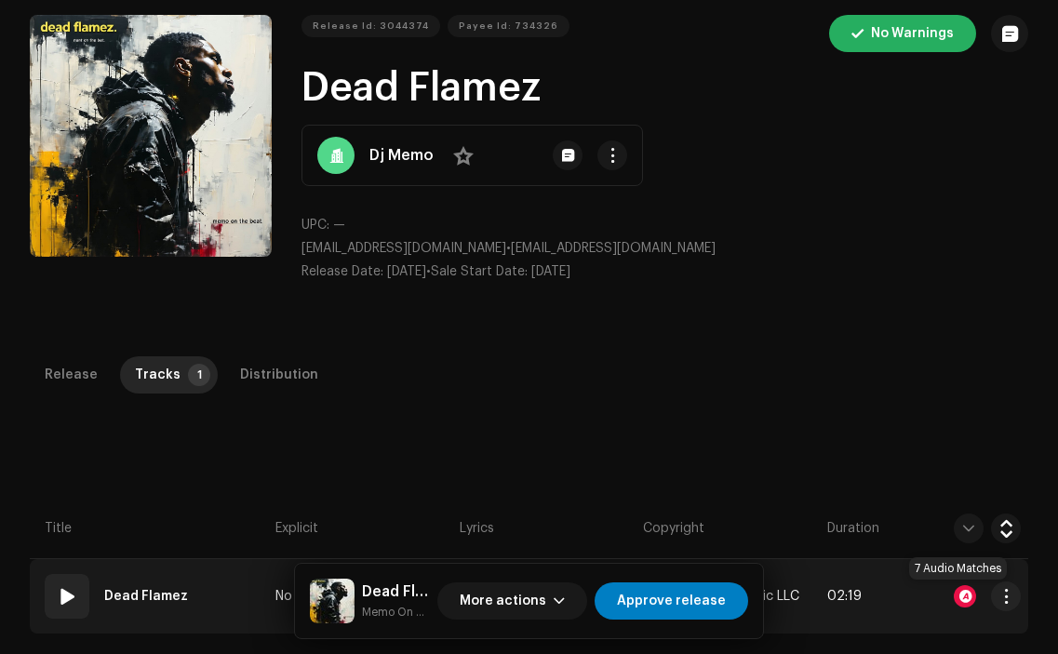
click at [954, 597] on div at bounding box center [965, 596] width 22 height 22
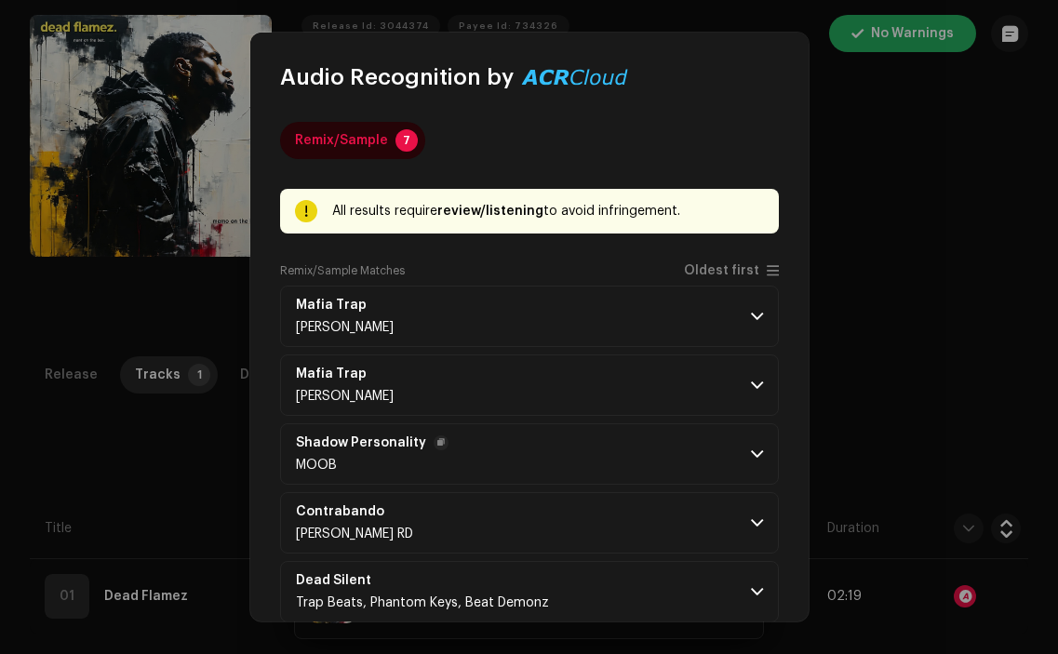
scroll to position [168, 0]
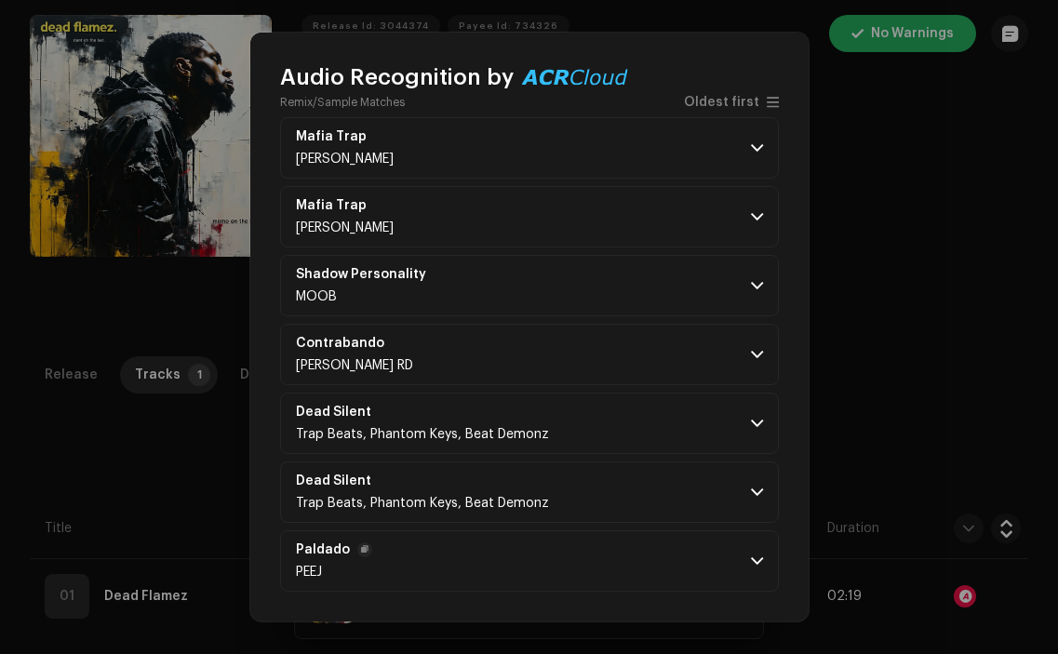
click at [398, 567] on p-accordion-header "Paldado PEEJ" at bounding box center [529, 561] width 499 height 61
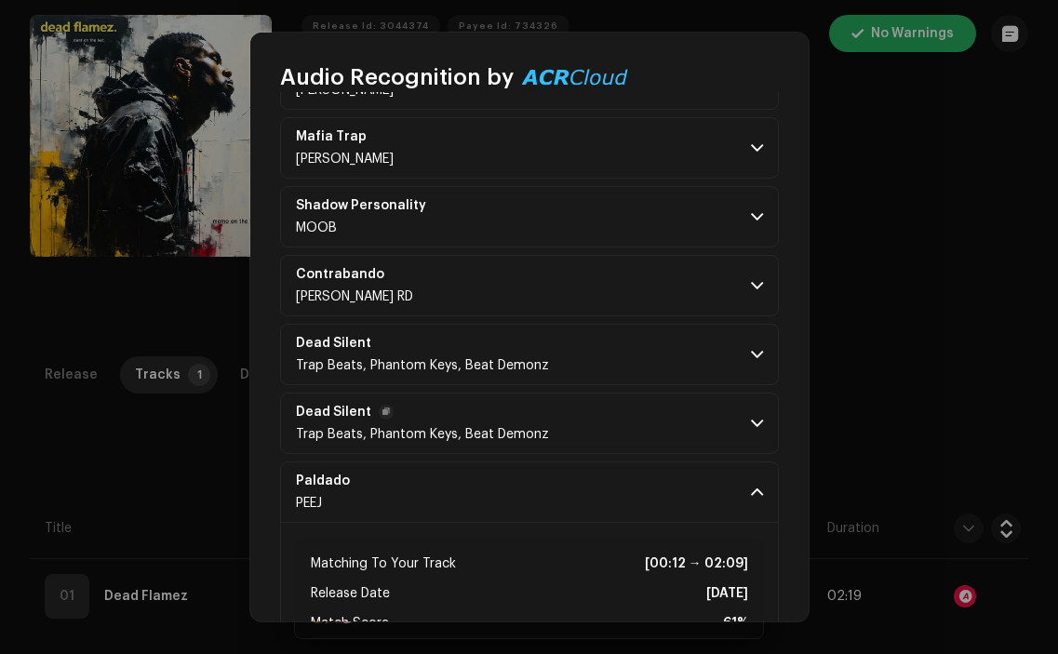
scroll to position [238, 0]
click at [645, 494] on p-accordion-header "Paldado PEEJ" at bounding box center [529, 491] width 499 height 61
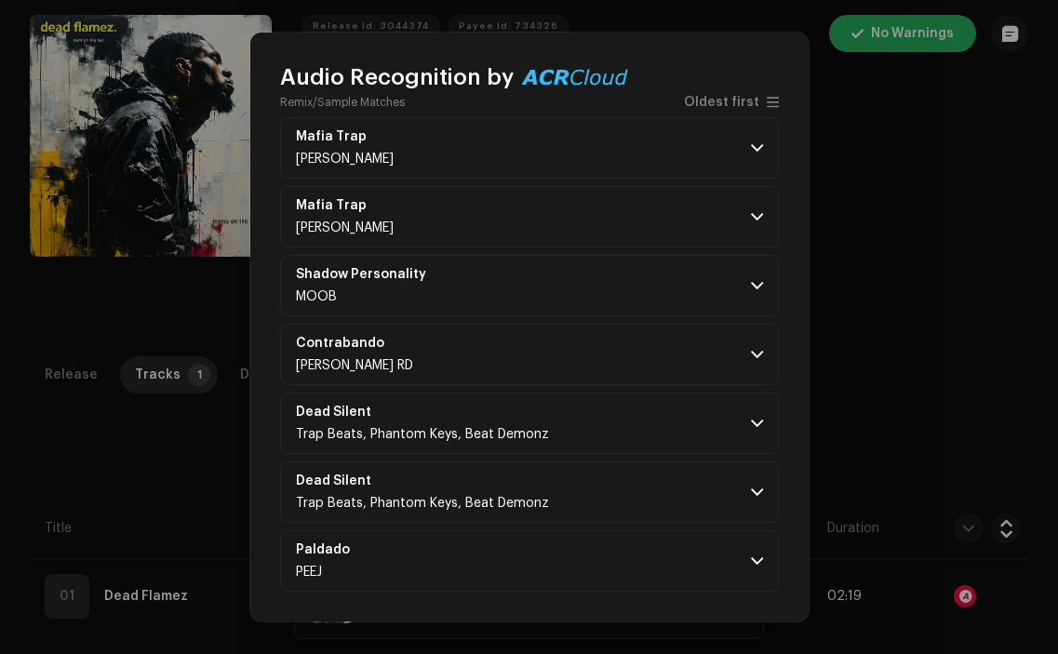
scroll to position [168, 0]
click at [629, 474] on p-accordion-header "Dead Silent Trap Beats, Phantom Keys, Beat Demonz" at bounding box center [529, 492] width 499 height 61
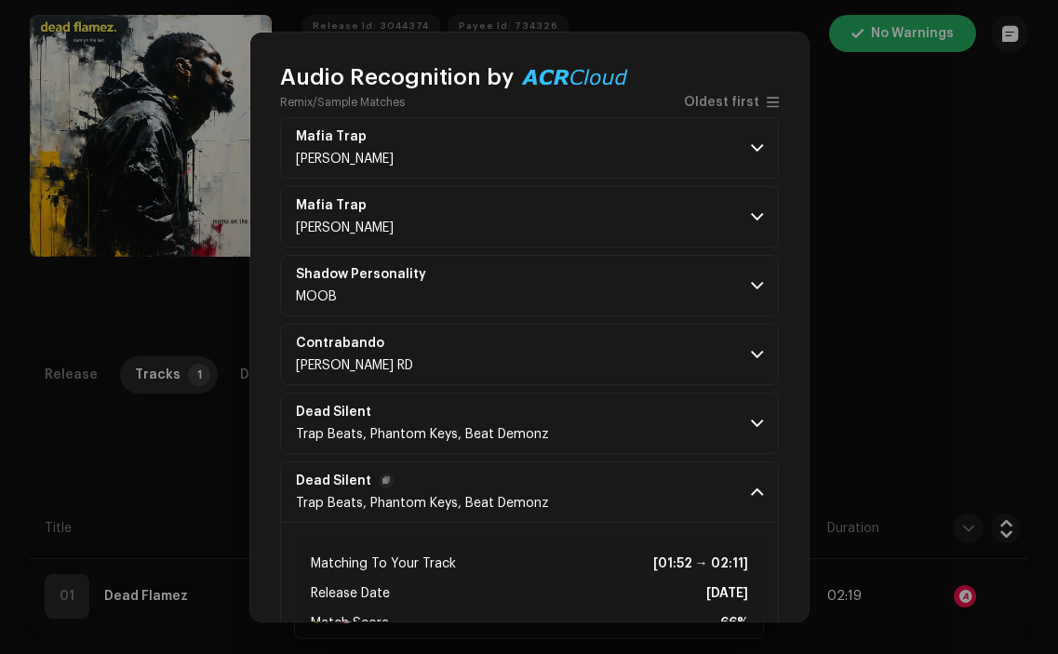
click at [629, 474] on p-accordion-header "Dead Silent Trap Beats, Phantom Keys, Beat Demonz" at bounding box center [529, 492] width 499 height 61
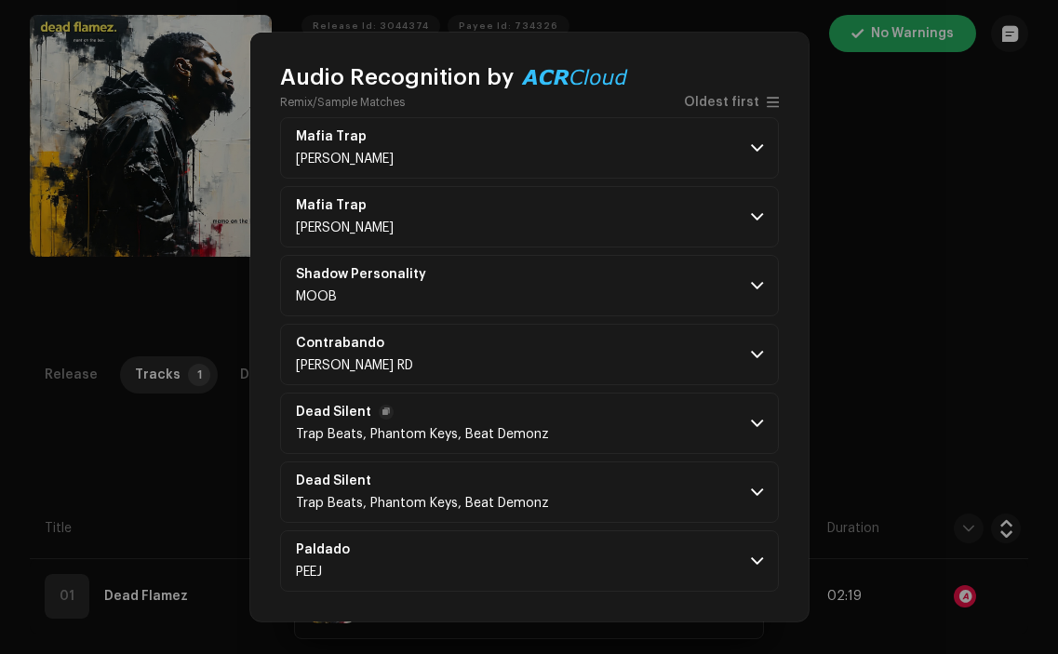
click at [611, 419] on p-accordion-header "Dead Silent Trap Beats, Phantom Keys, Beat Demonz" at bounding box center [529, 423] width 499 height 61
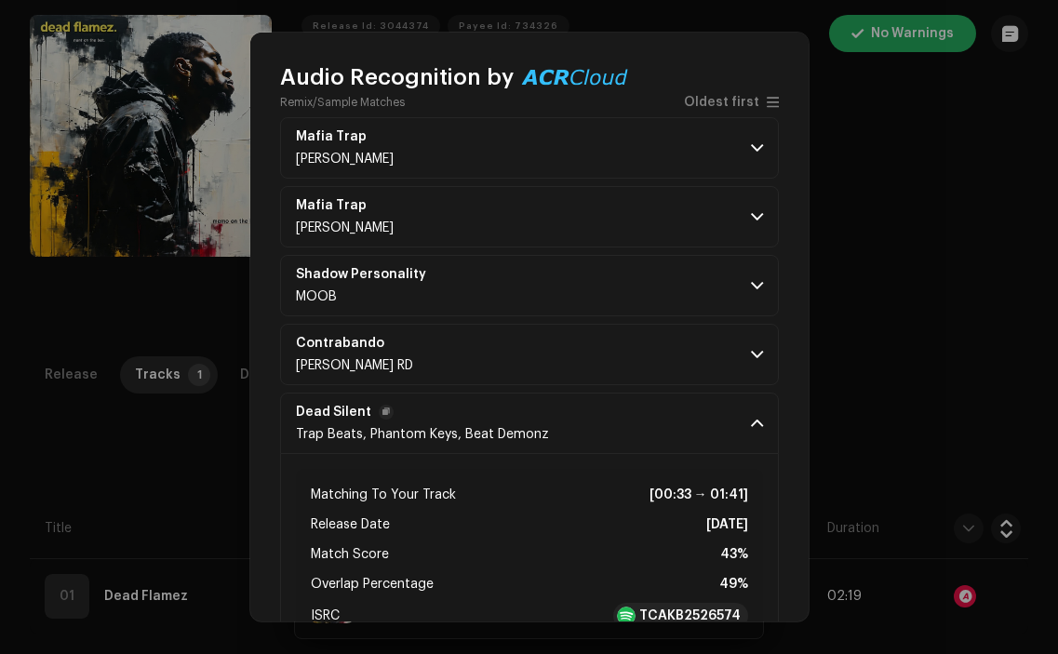
click at [611, 419] on p-accordion-header "Dead Silent Trap Beats, Phantom Keys, Beat Demonz" at bounding box center [529, 423] width 499 height 61
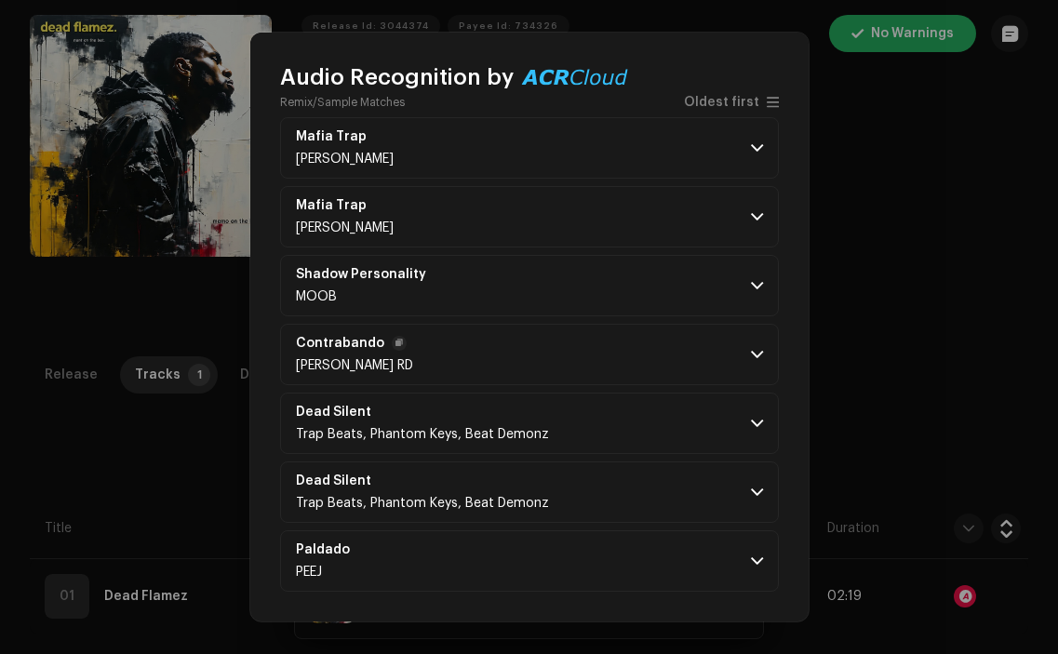
click at [592, 353] on p-accordion-header "Contrabando ADRIAN MULA RD" at bounding box center [529, 354] width 499 height 61
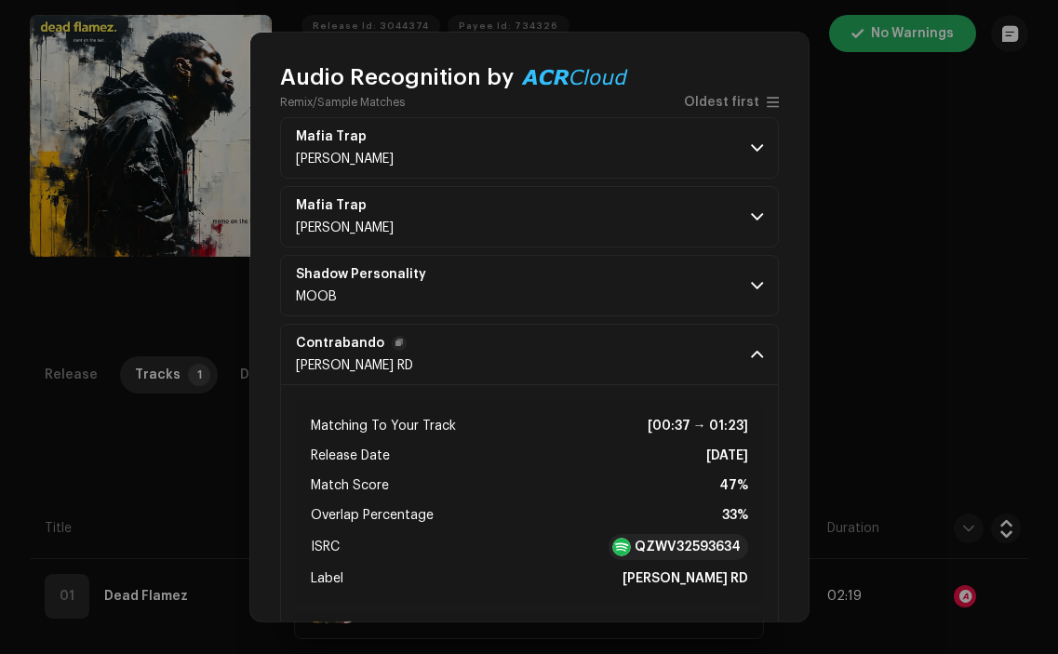
click at [592, 353] on p-accordion-header "Contrabando ADRIAN MULA RD" at bounding box center [529, 354] width 499 height 61
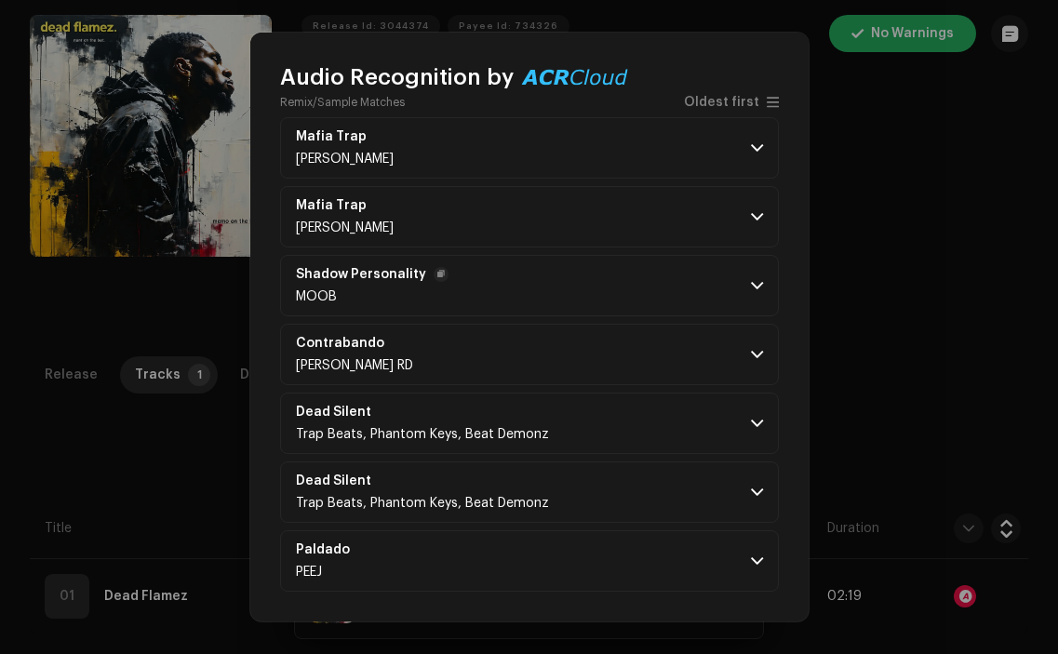
click at [583, 274] on p-accordion-header "Shadow Personality MOOB" at bounding box center [529, 285] width 499 height 61
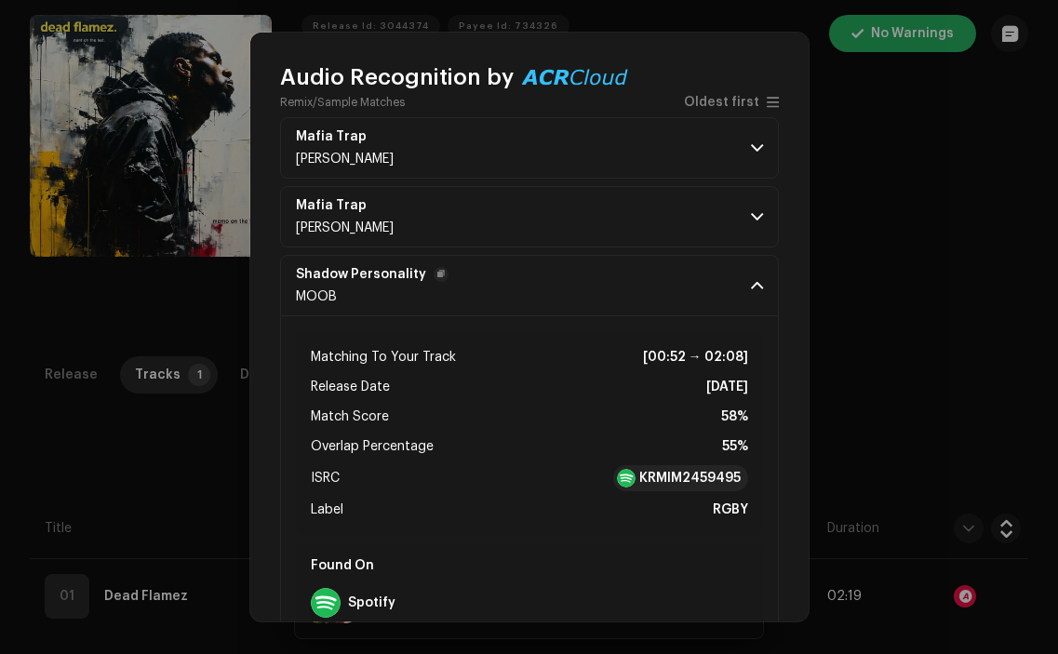
click at [583, 274] on p-accordion-header "Shadow Personality MOOB" at bounding box center [529, 285] width 499 height 61
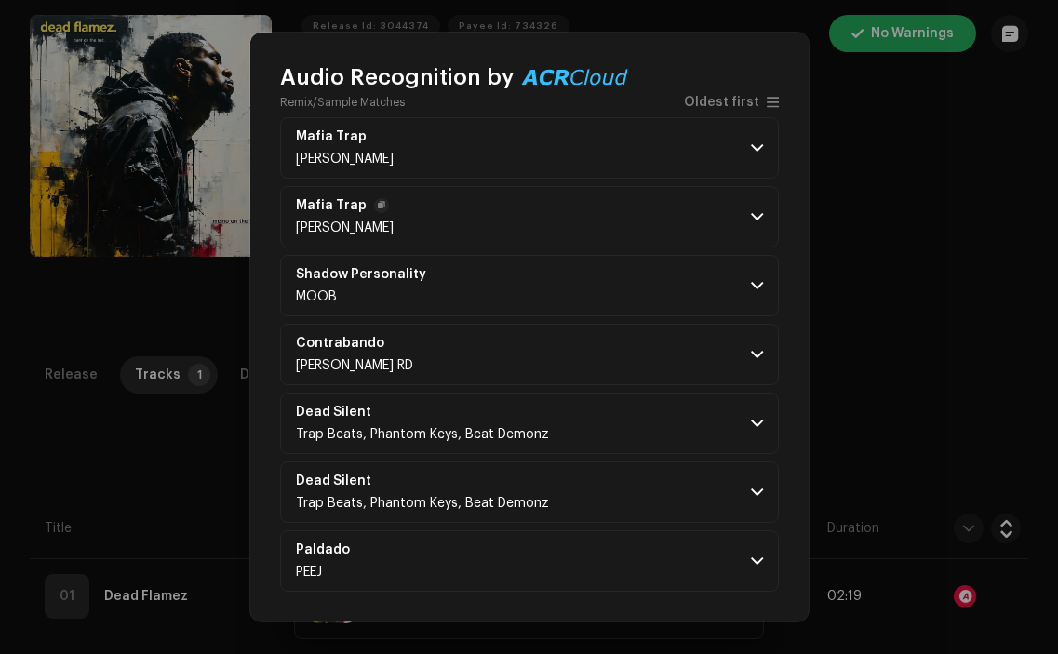
click at [567, 222] on p-accordion-header "Mafia Trap Alex Deepons" at bounding box center [529, 216] width 499 height 61
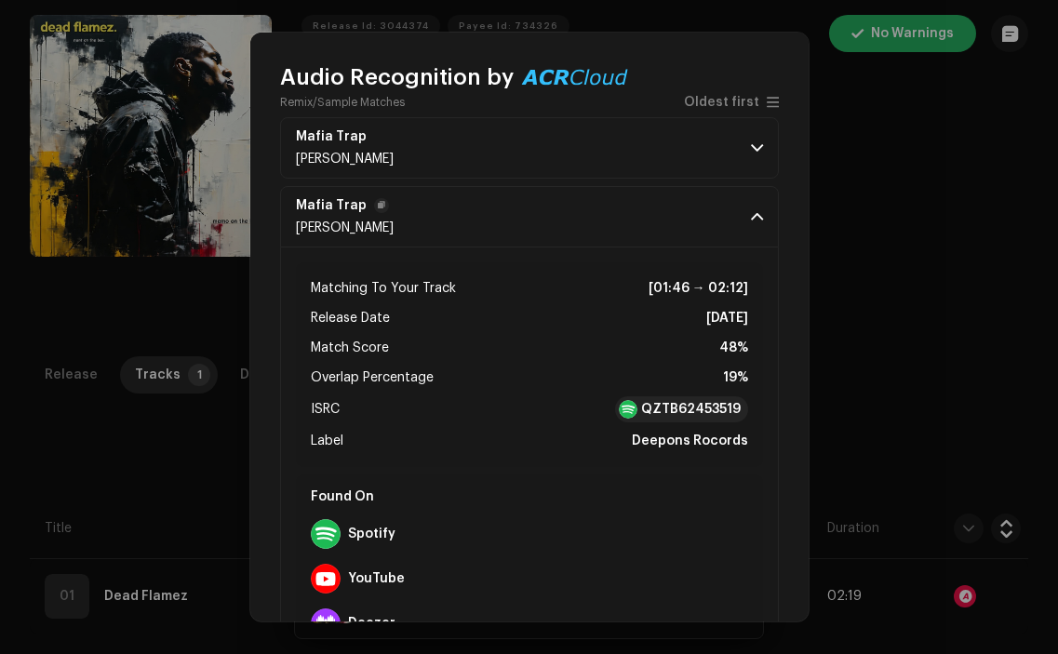
click at [567, 222] on p-accordion-header "Mafia Trap Alex Deepons" at bounding box center [529, 216] width 499 height 61
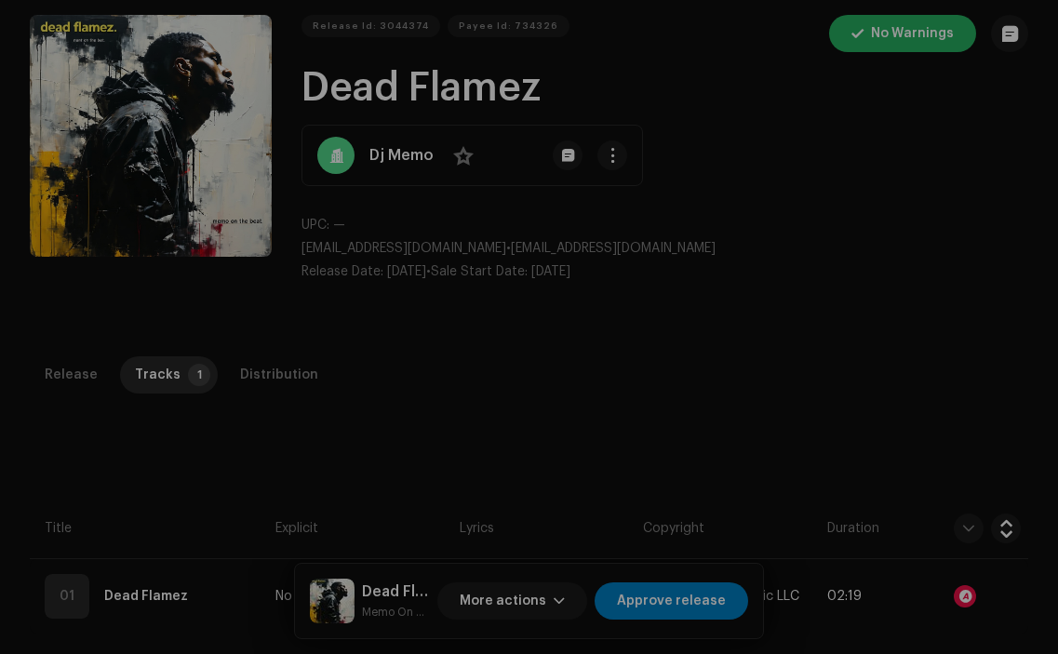
click at [165, 431] on div "Audio Recognition by Remix/Sample 7 All results require review/listening to avo…" at bounding box center [529, 327] width 1058 height 654
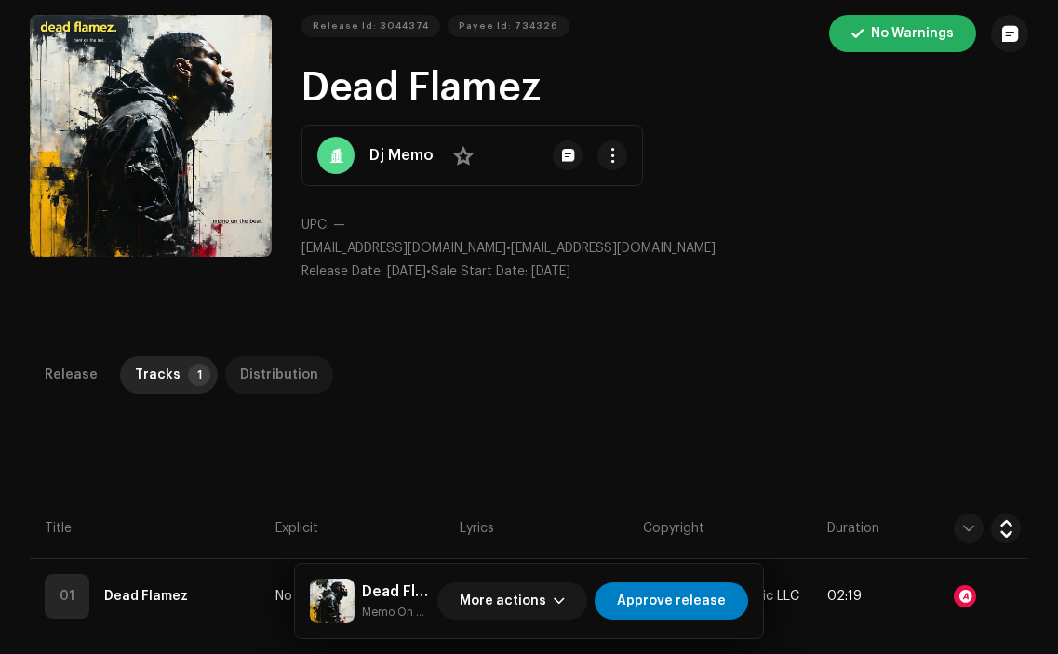
click at [272, 373] on div "Distribution" at bounding box center [279, 374] width 78 height 37
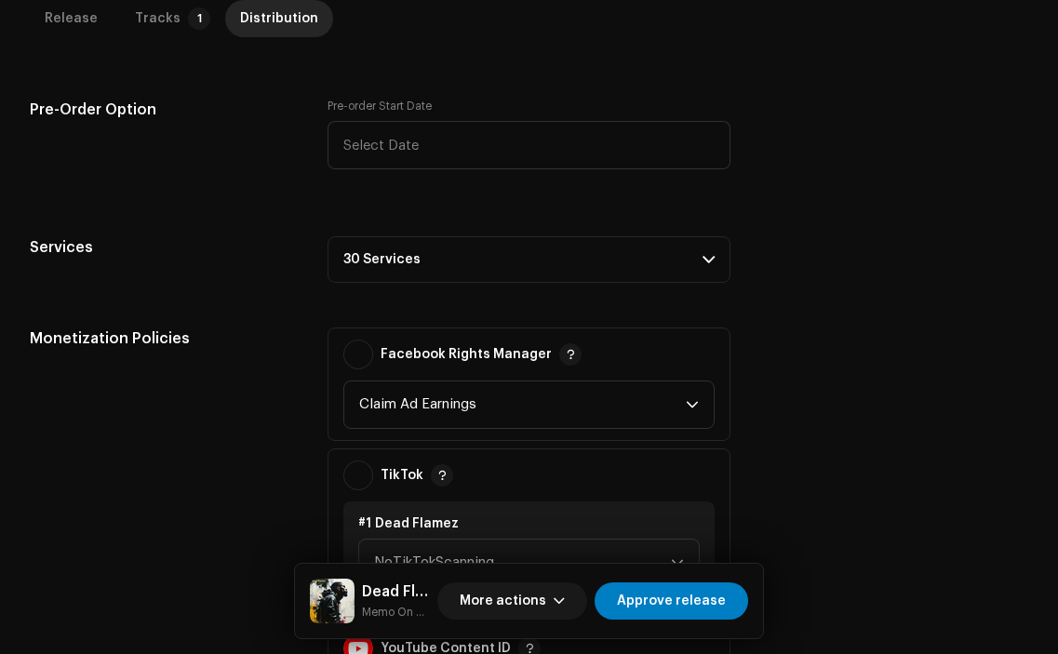
scroll to position [850, 0]
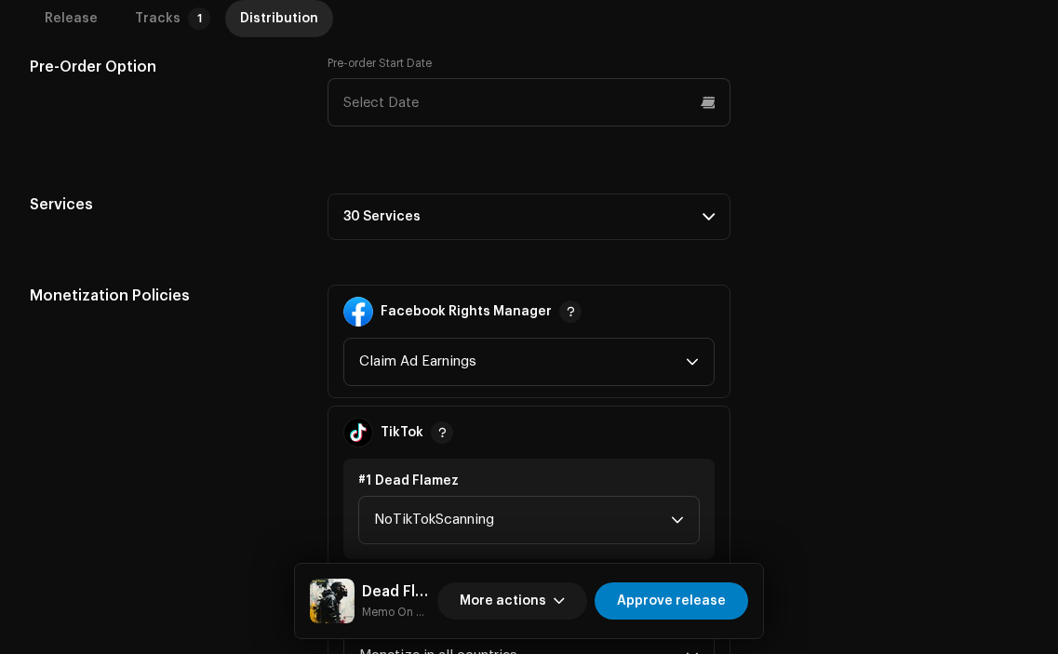
click at [656, 210] on p-accordion-header "30 Services" at bounding box center [529, 217] width 402 height 47
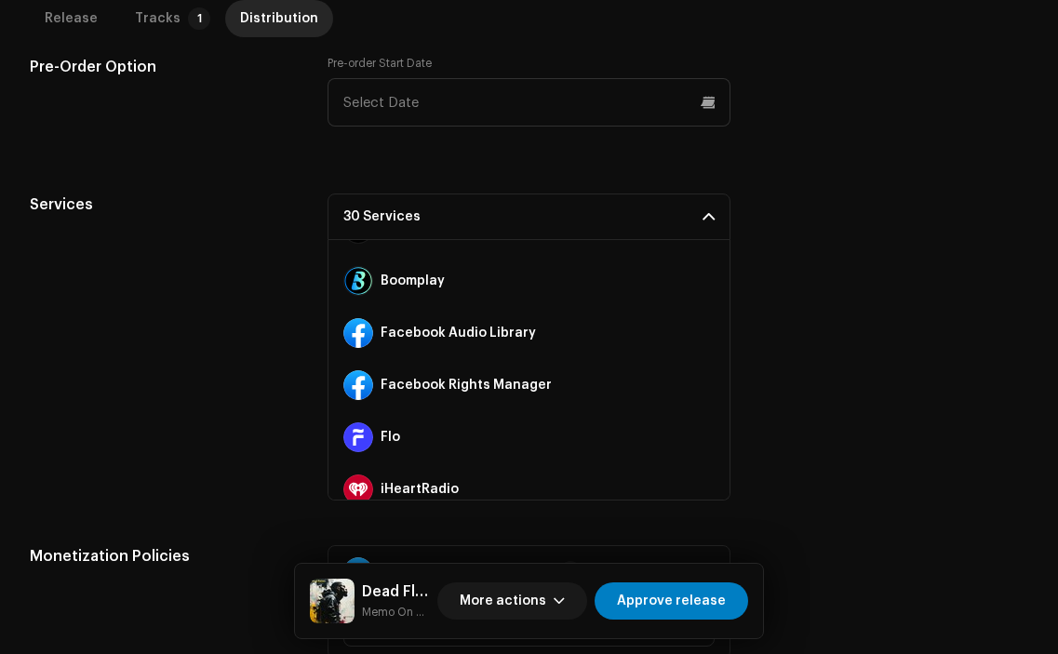
scroll to position [196, 0]
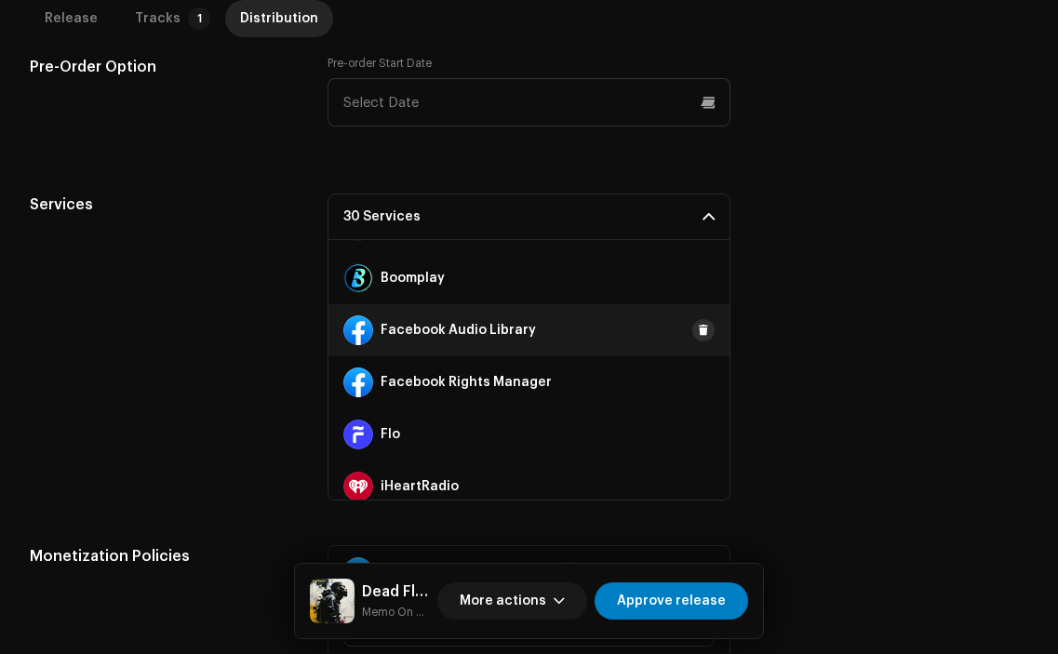
click at [698, 333] on span at bounding box center [703, 330] width 11 height 15
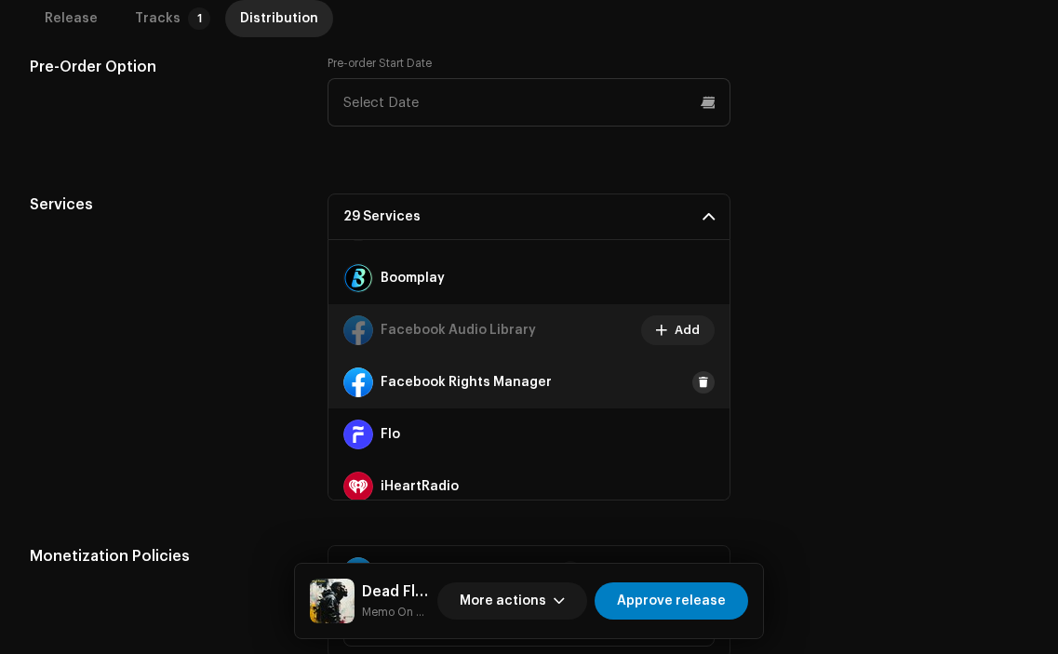
click at [698, 380] on span at bounding box center [703, 382] width 11 height 15
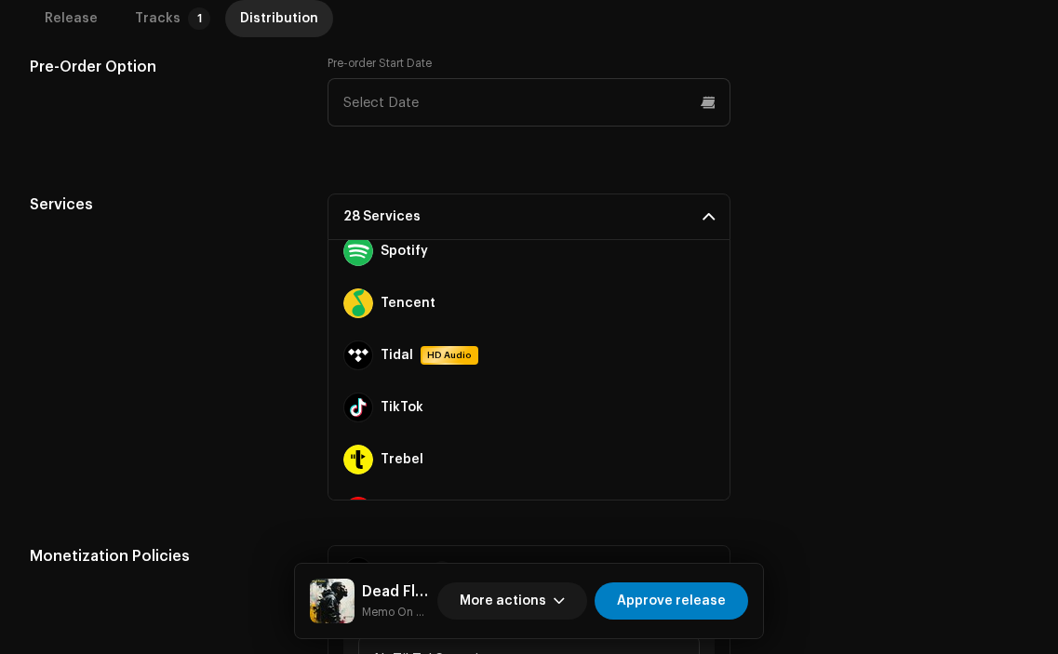
scroll to position [1223, 0]
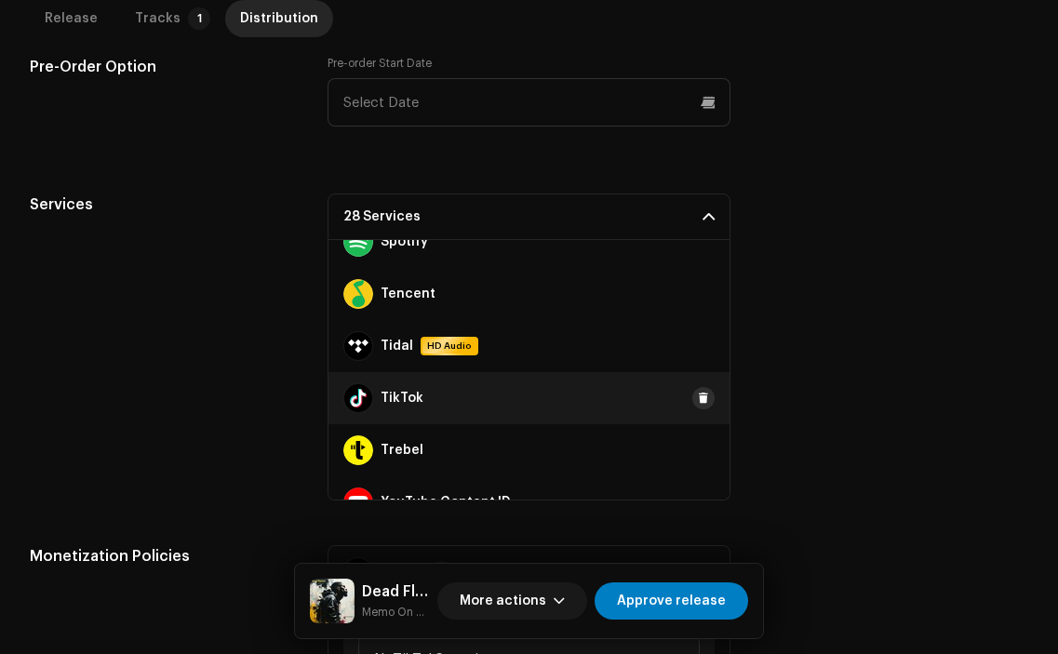
click at [698, 397] on span at bounding box center [703, 398] width 11 height 15
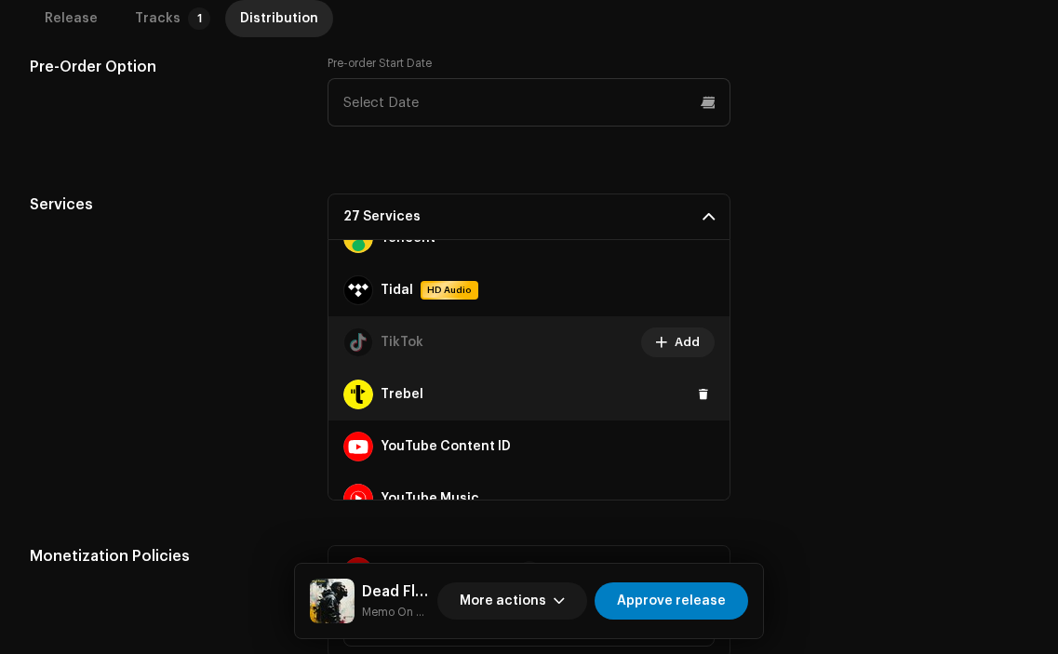
scroll to position [1284, 0]
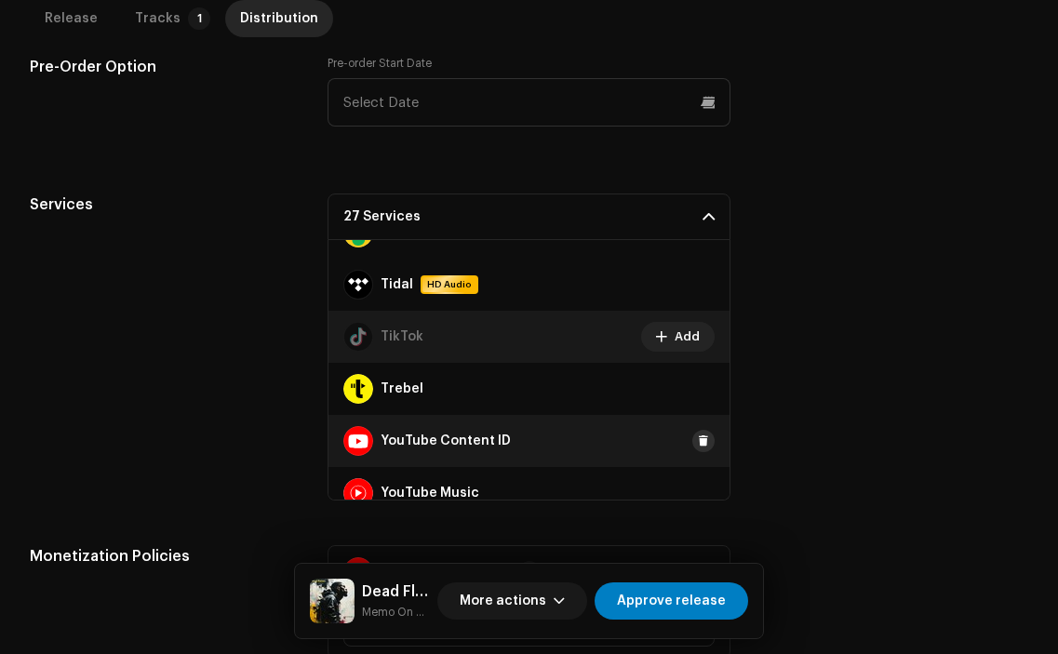
click at [698, 443] on span at bounding box center [703, 441] width 11 height 15
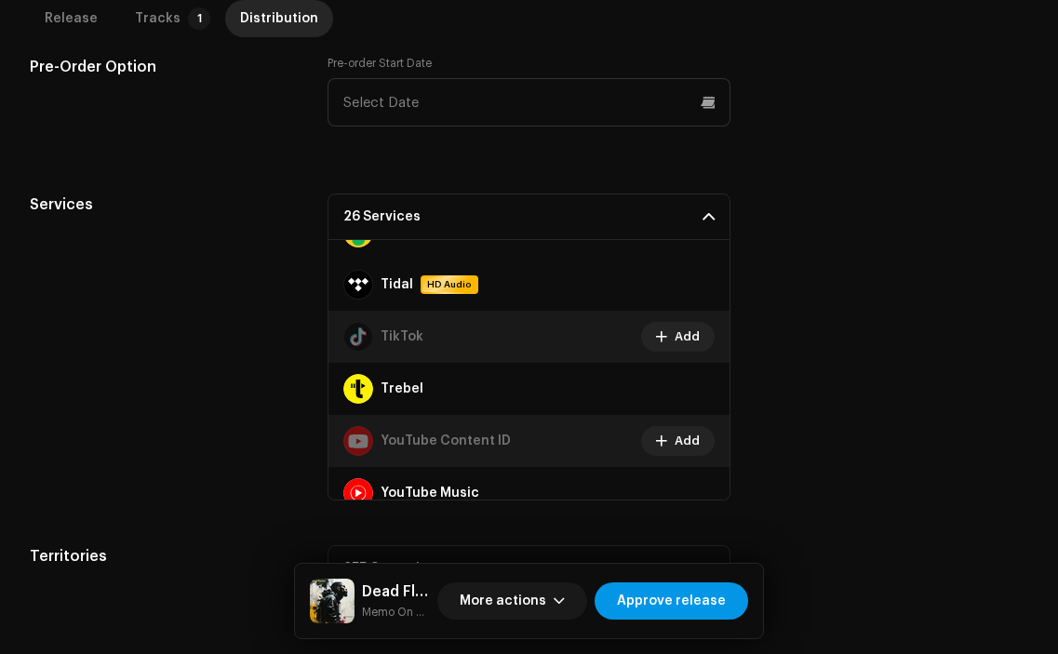
click at [701, 608] on span "Approve release" at bounding box center [671, 601] width 109 height 37
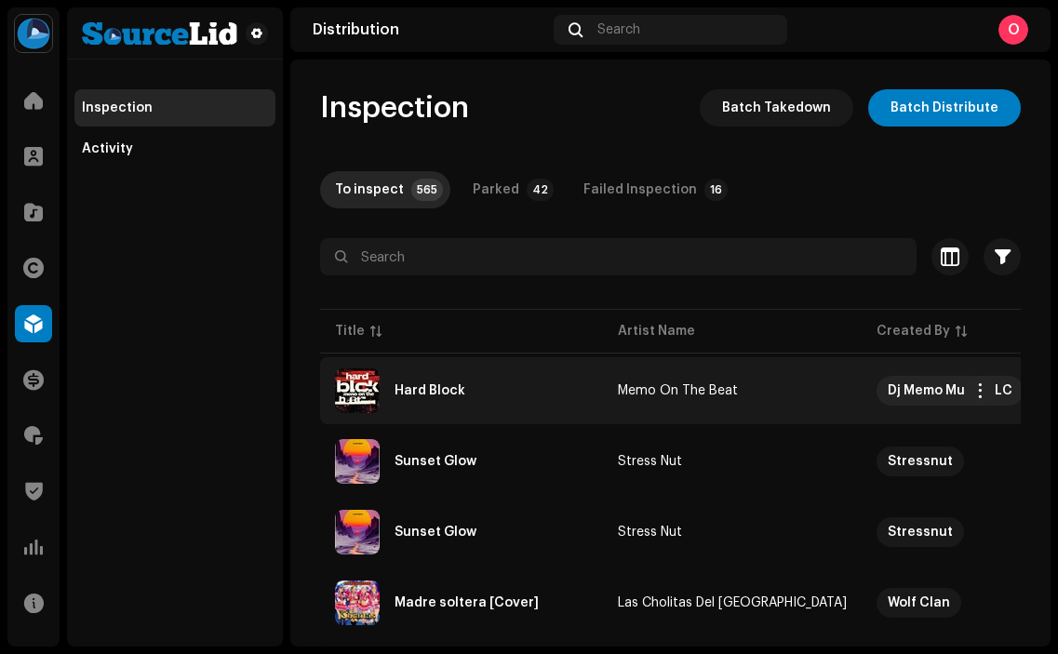
click at [457, 388] on div "Hard Block" at bounding box center [430, 390] width 71 height 13
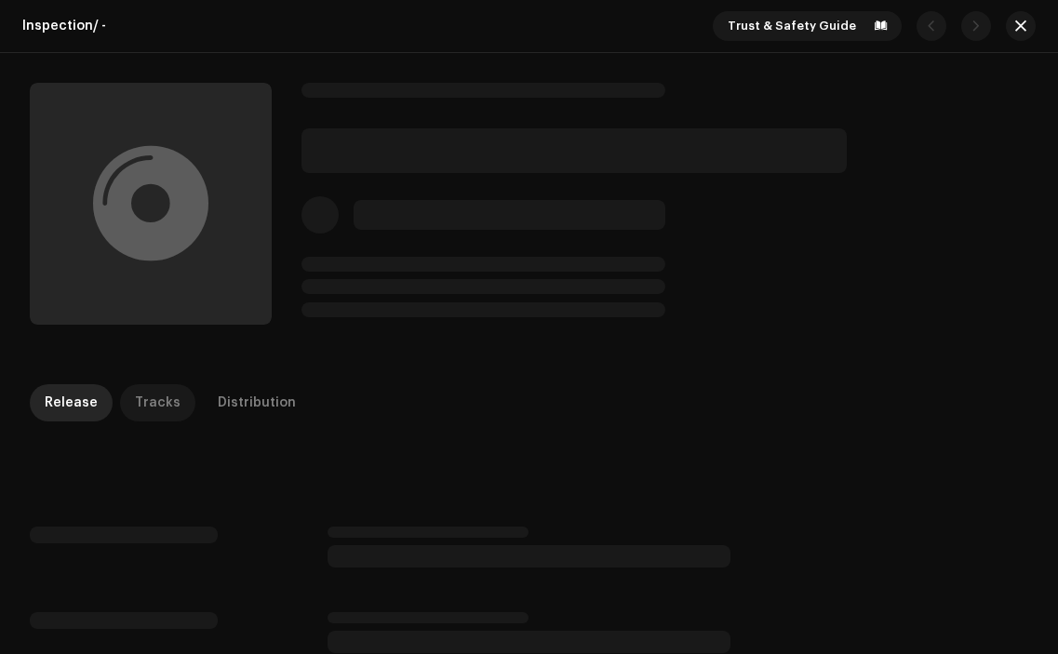
click at [159, 401] on div "Tracks" at bounding box center [158, 402] width 46 height 37
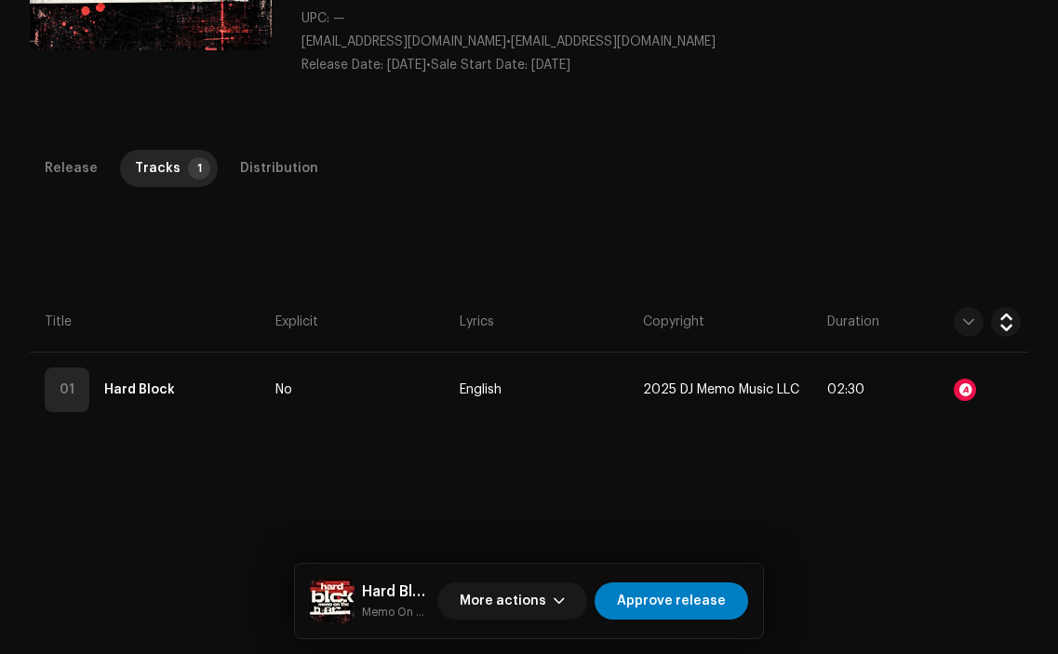
scroll to position [274, 0]
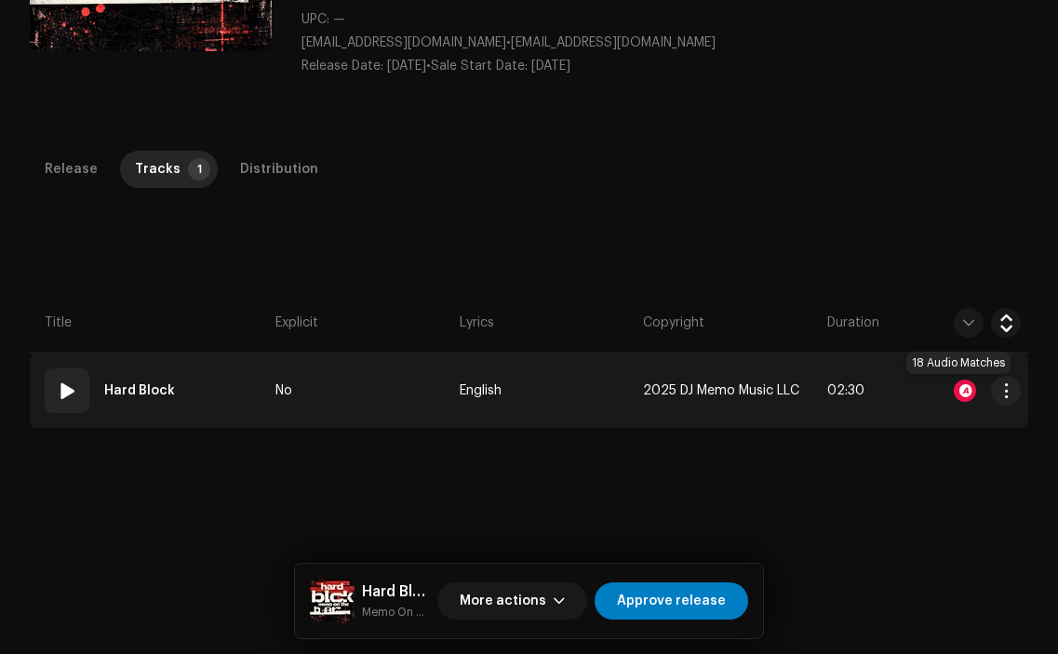
click at [961, 383] on div at bounding box center [965, 391] width 22 height 22
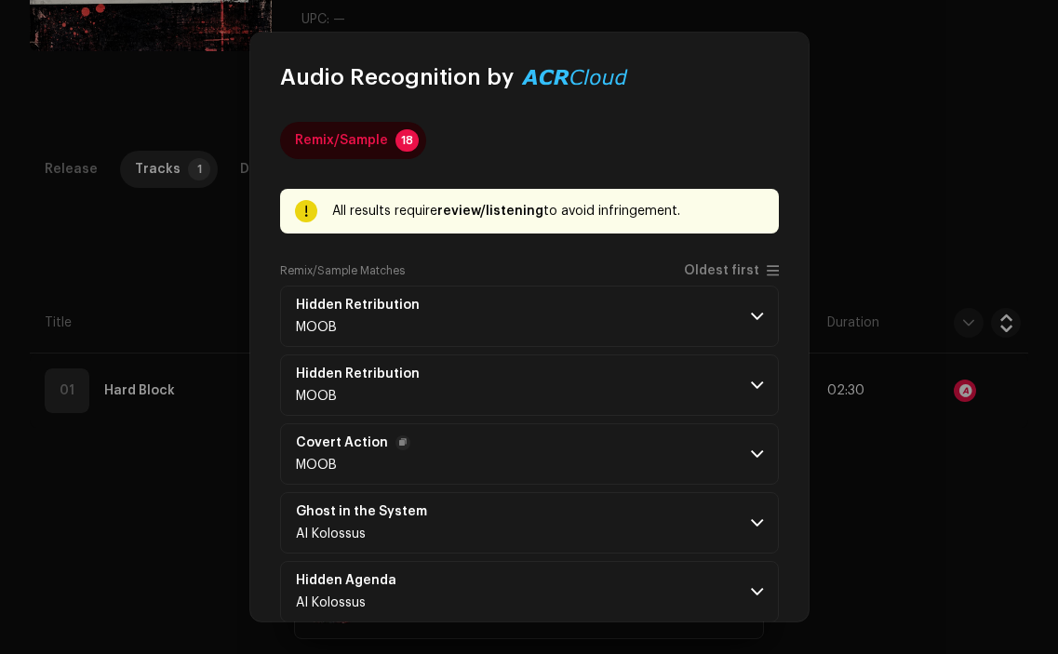
scroll to position [926, 0]
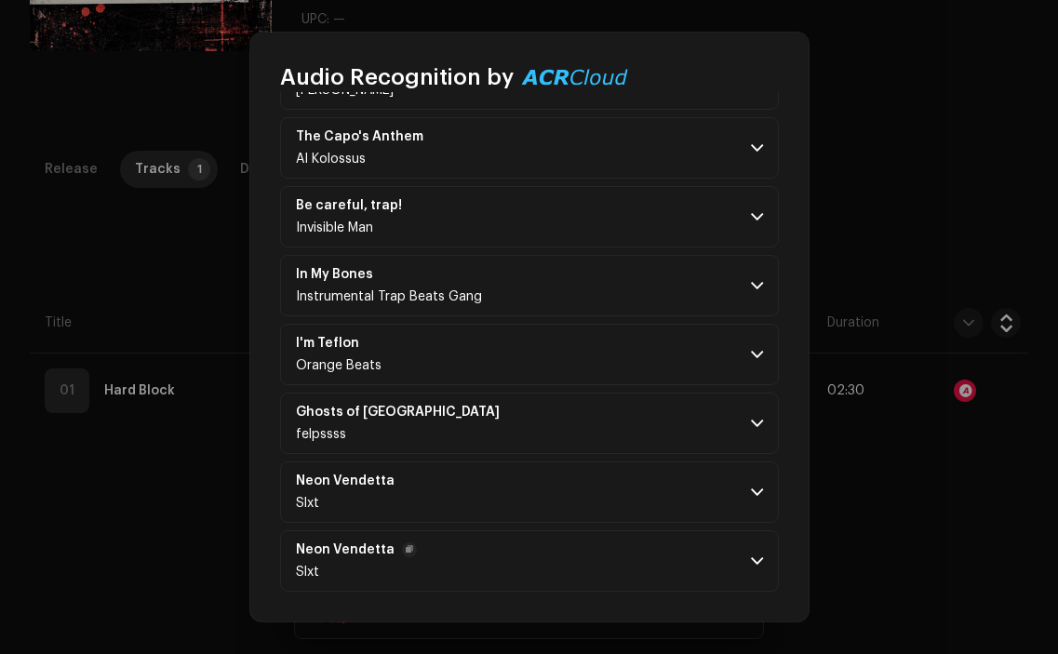
click at [477, 563] on p-accordion-header "Neon Vendetta Slxt" at bounding box center [529, 561] width 499 height 61
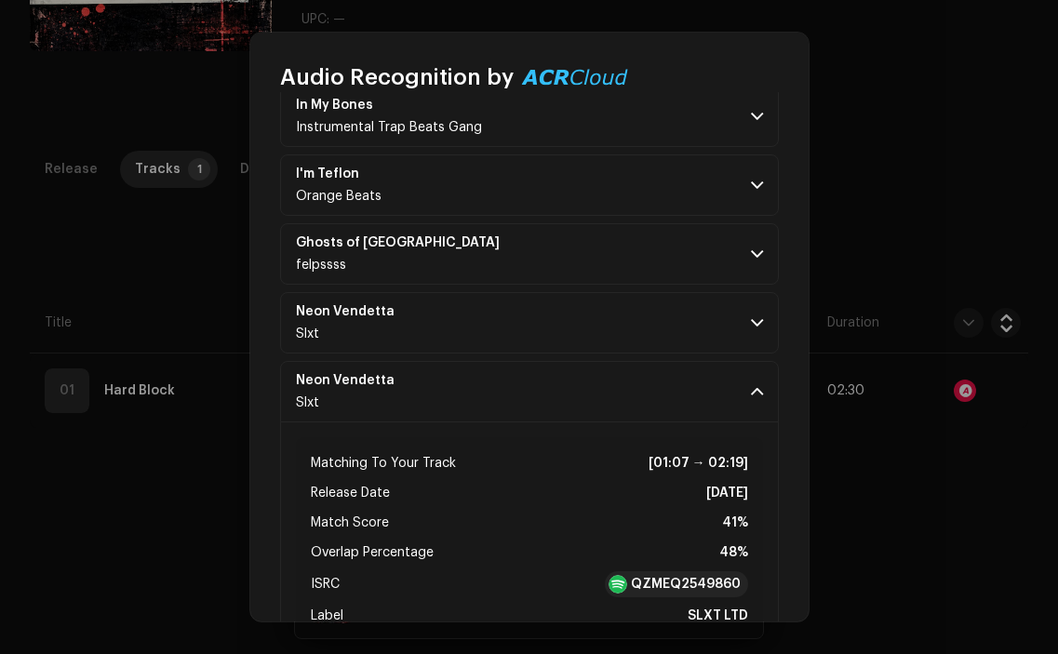
scroll to position [1099, 0]
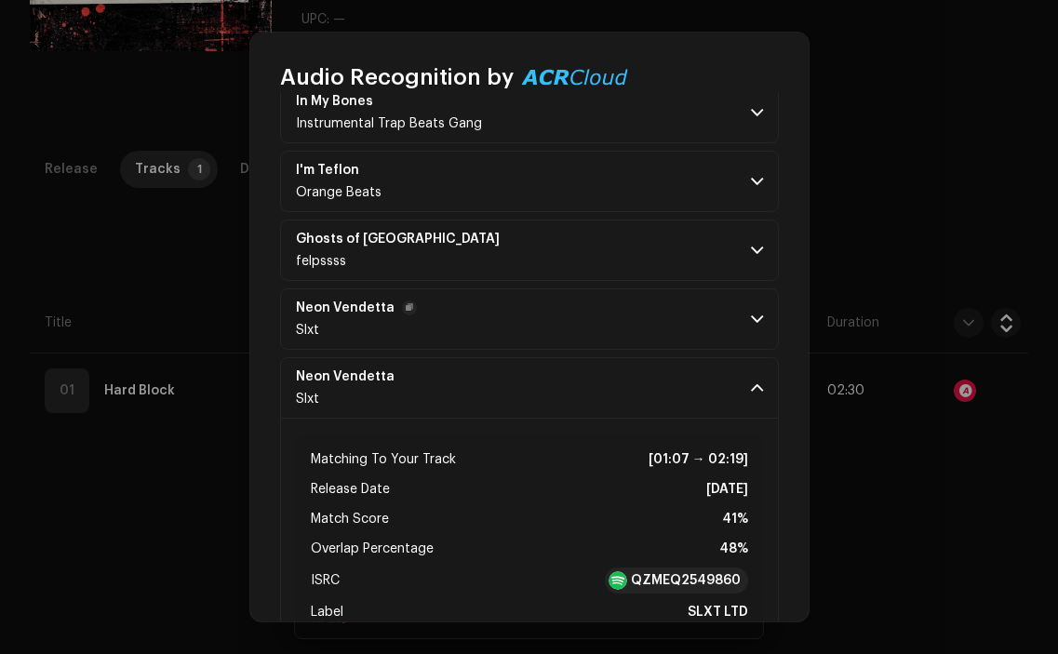
click at [552, 306] on p-accordion-header "Neon Vendetta Slxt" at bounding box center [529, 319] width 499 height 61
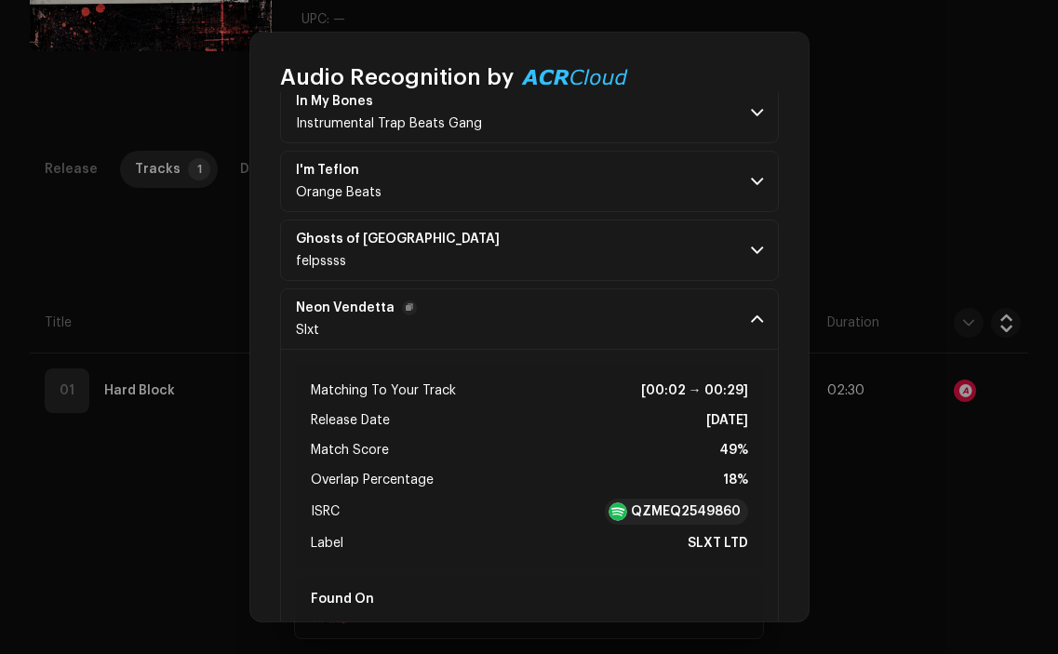
click at [552, 306] on p-accordion-header "Neon Vendetta Slxt" at bounding box center [529, 319] width 499 height 61
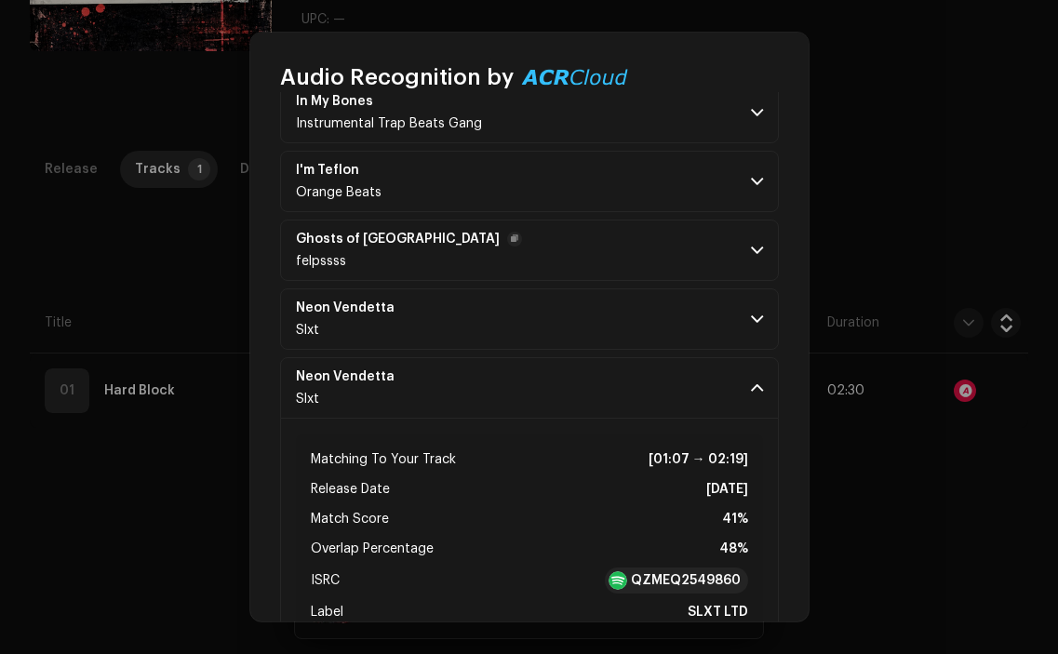
click at [544, 249] on p-accordion-header "Ghosts of Sicily felpssss" at bounding box center [529, 250] width 499 height 61
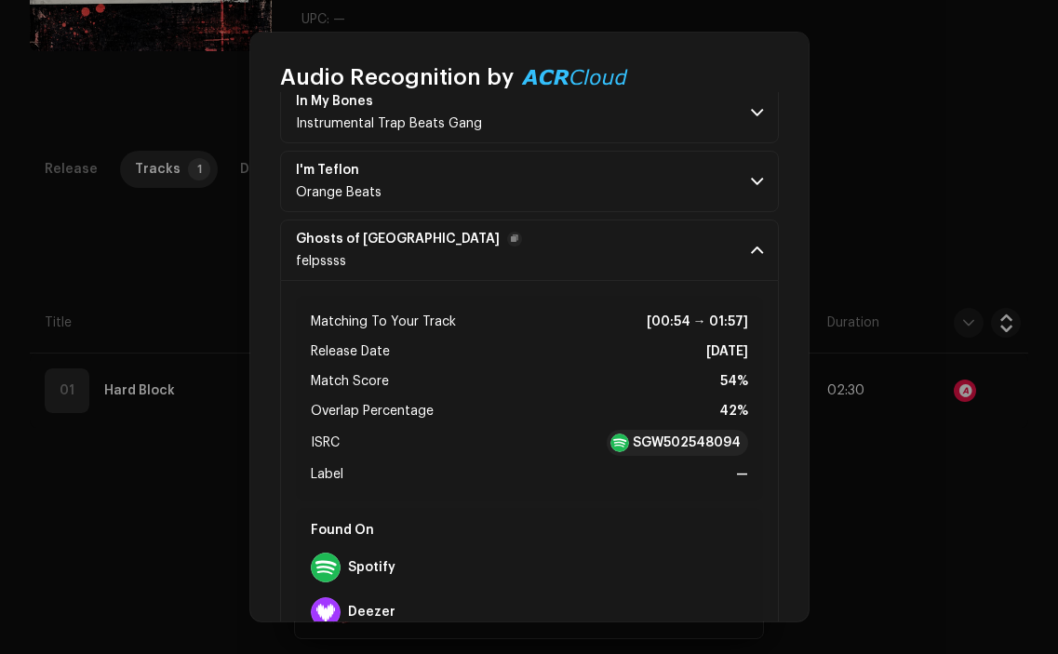
click at [544, 249] on p-accordion-header "Ghosts of Sicily felpssss" at bounding box center [529, 250] width 499 height 61
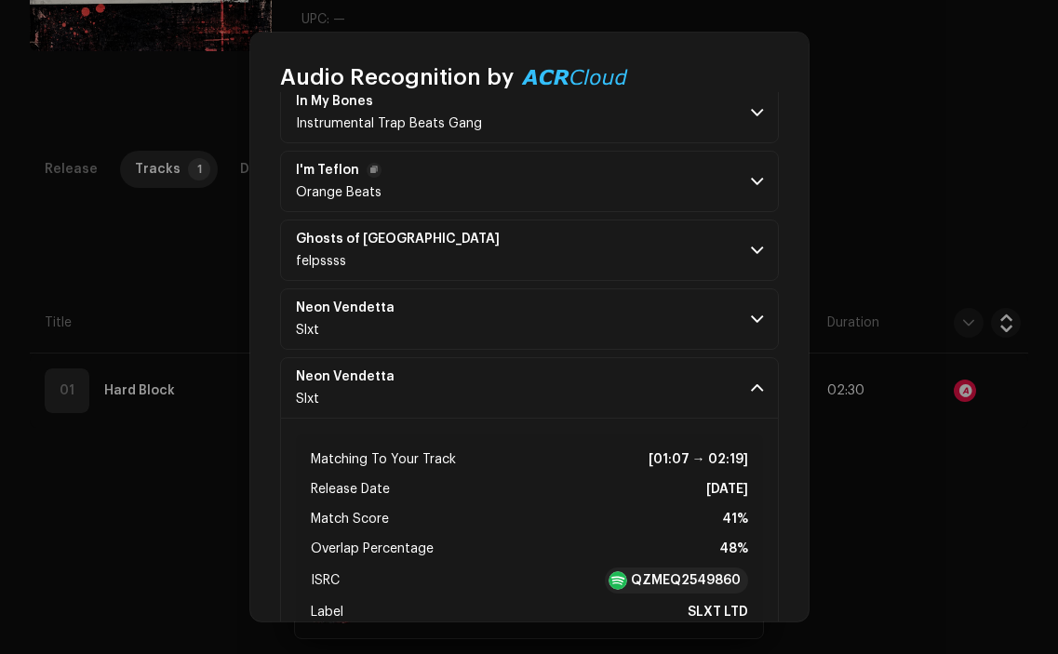
click at [530, 173] on p-accordion-header "I'm Teflon Orange Beats" at bounding box center [529, 181] width 499 height 61
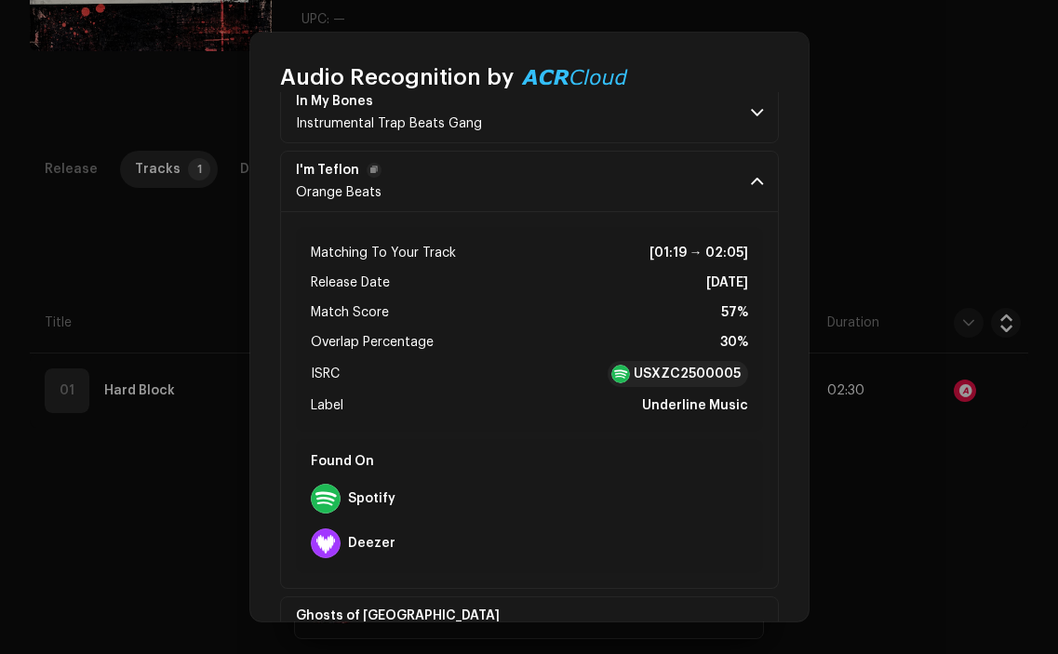
click at [530, 173] on p-accordion-header "I'm Teflon Orange Beats" at bounding box center [529, 181] width 499 height 61
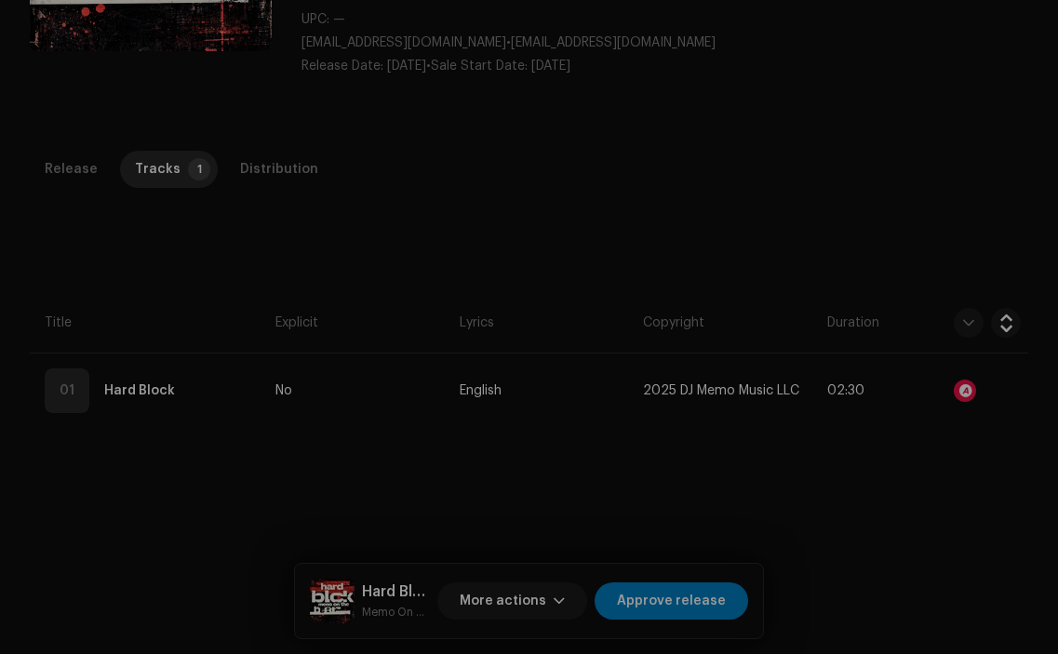
click at [111, 286] on div "Audio Recognition by Remix/Sample 18 All results require review/listening to av…" at bounding box center [529, 327] width 1058 height 654
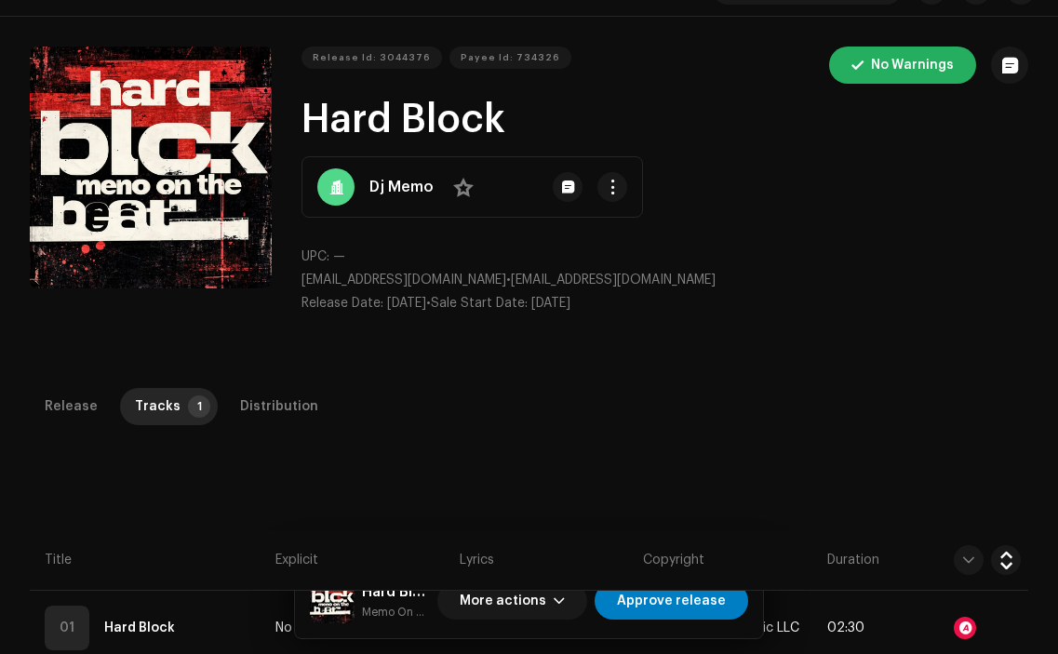
scroll to position [0, 0]
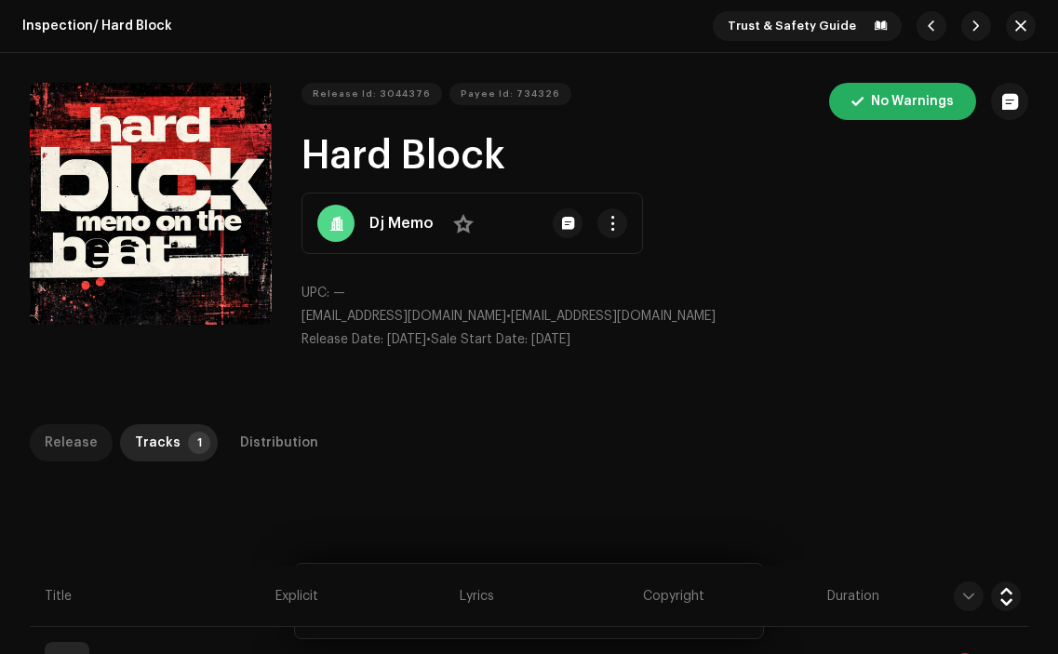
click at [70, 437] on div "Release" at bounding box center [71, 442] width 53 height 37
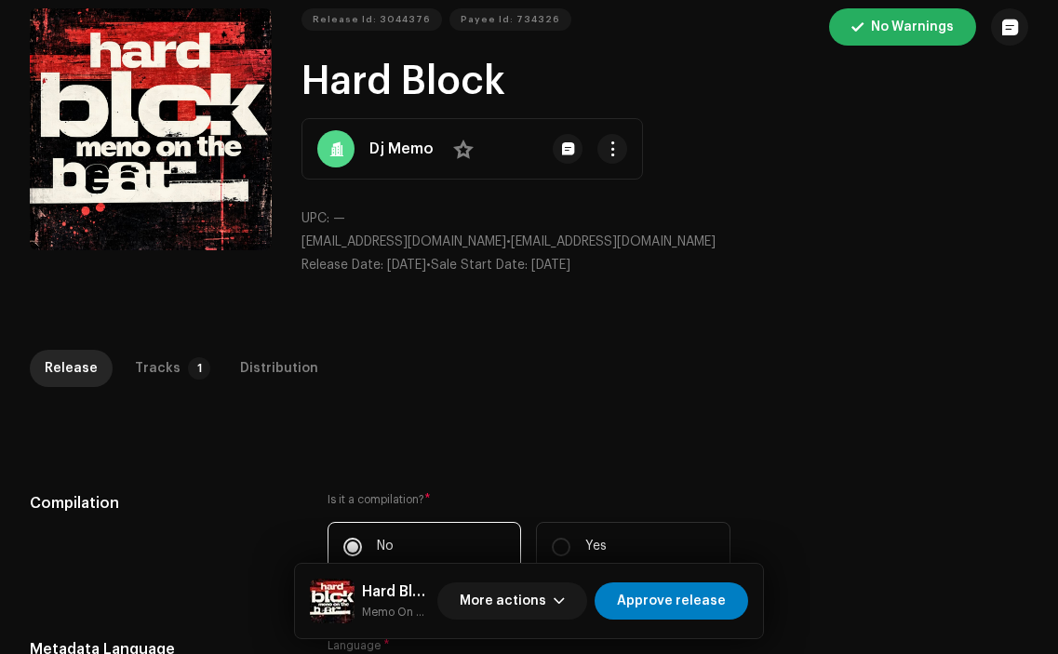
scroll to position [75, 0]
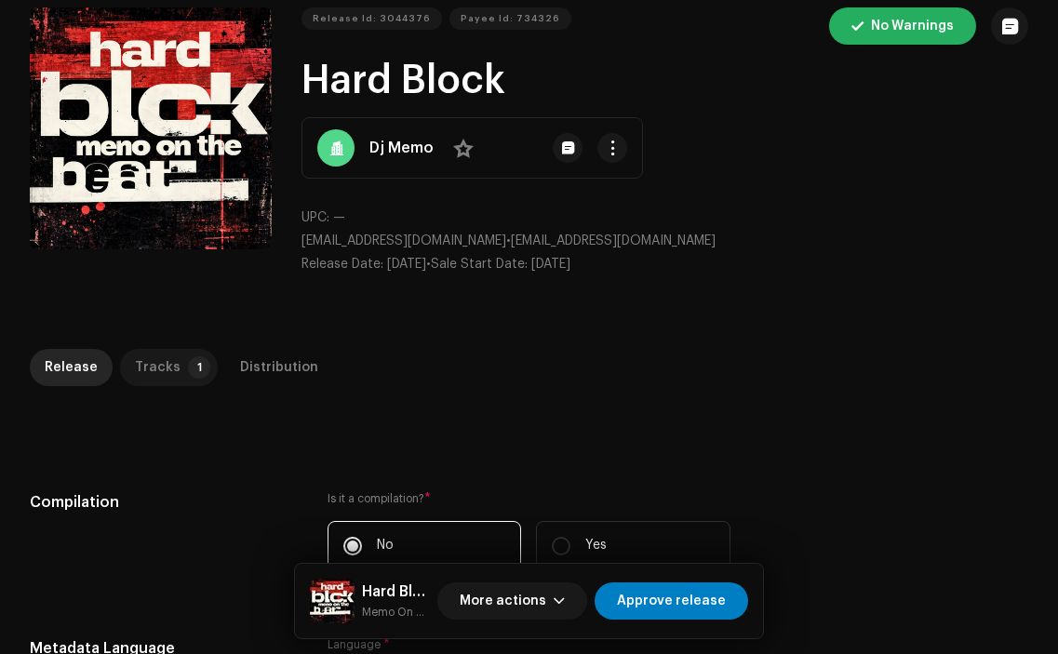
click at [151, 371] on div "Tracks" at bounding box center [158, 367] width 46 height 37
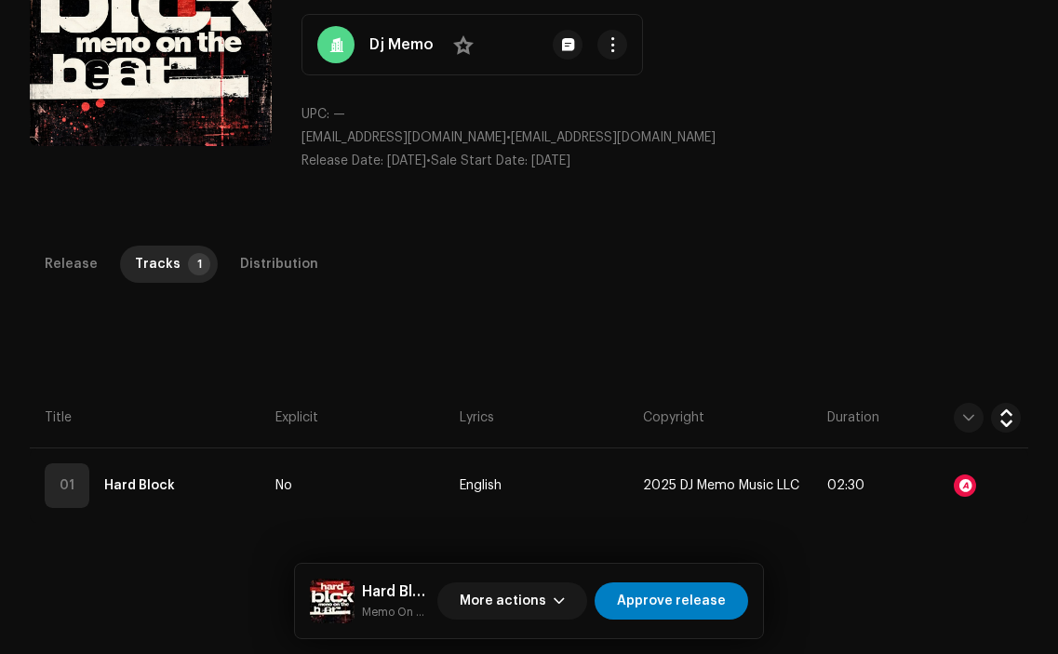
scroll to position [226, 0]
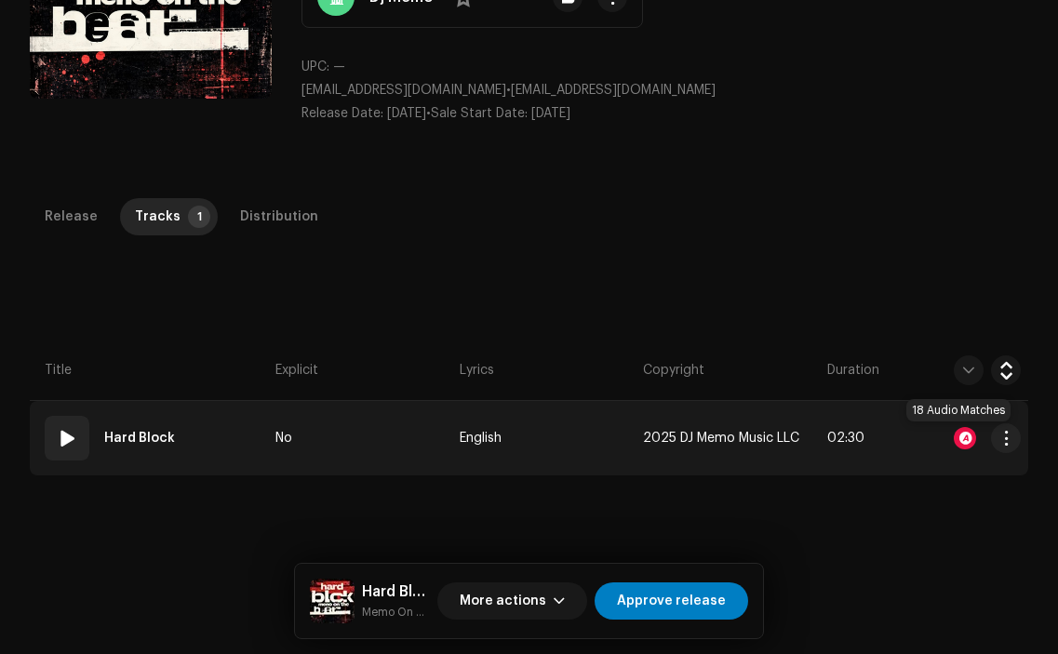
click at [955, 437] on div at bounding box center [965, 438] width 22 height 22
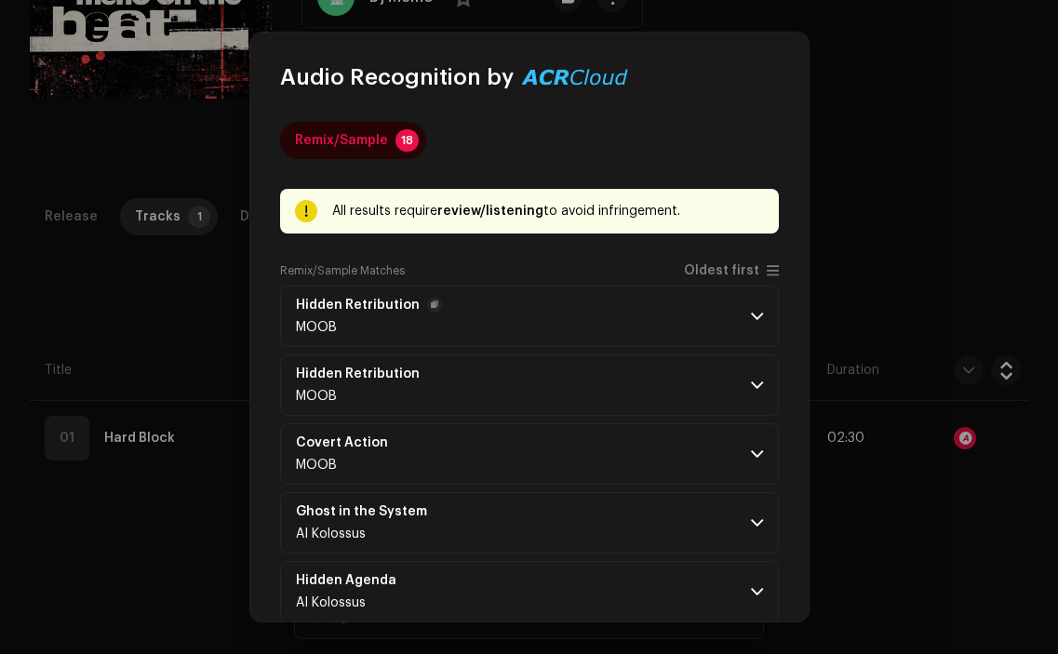
click at [546, 319] on p-accordion-header "Hidden Retribution MOOB" at bounding box center [529, 316] width 499 height 61
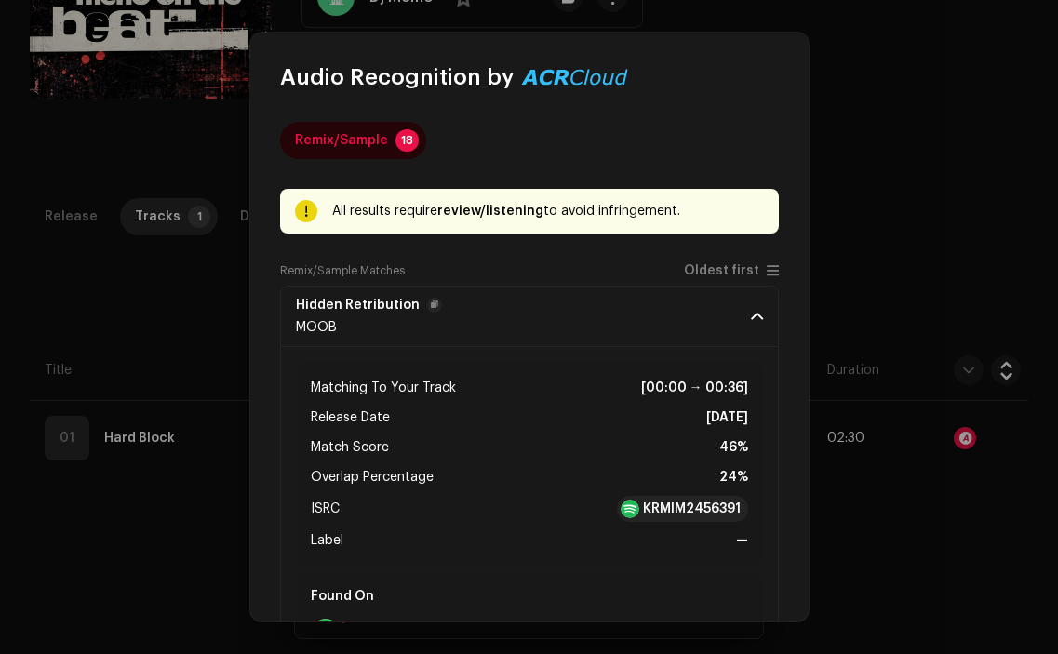
click at [559, 320] on p-accordion-header "Hidden Retribution MOOB" at bounding box center [529, 316] width 499 height 61
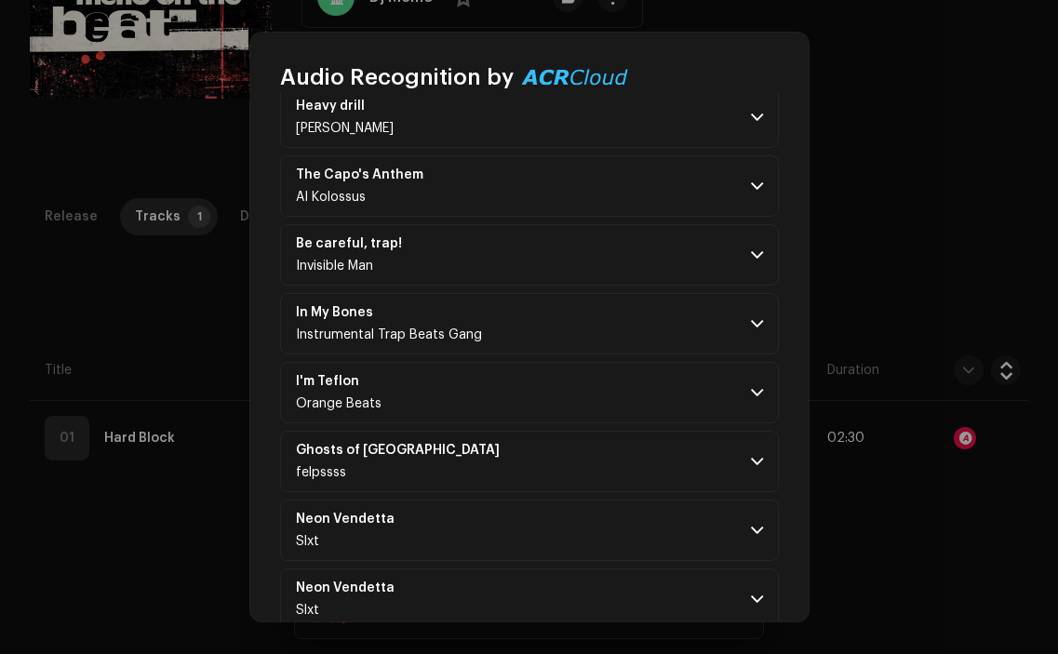
scroll to position [926, 0]
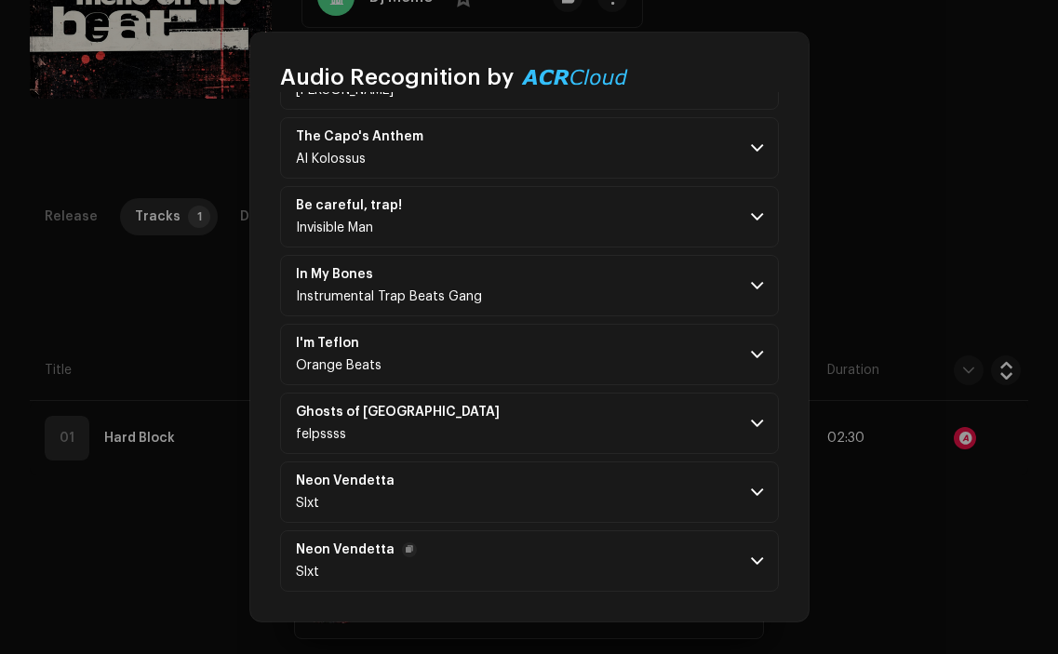
click at [706, 578] on p-accordion-header "Neon Vendetta Slxt" at bounding box center [529, 561] width 499 height 61
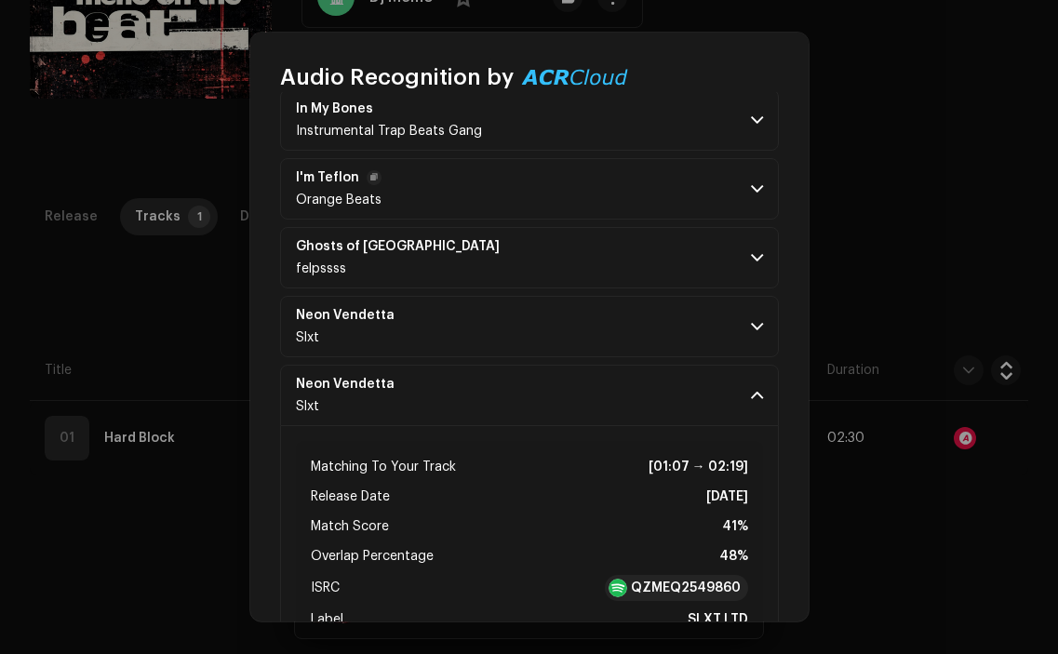
scroll to position [1109, 0]
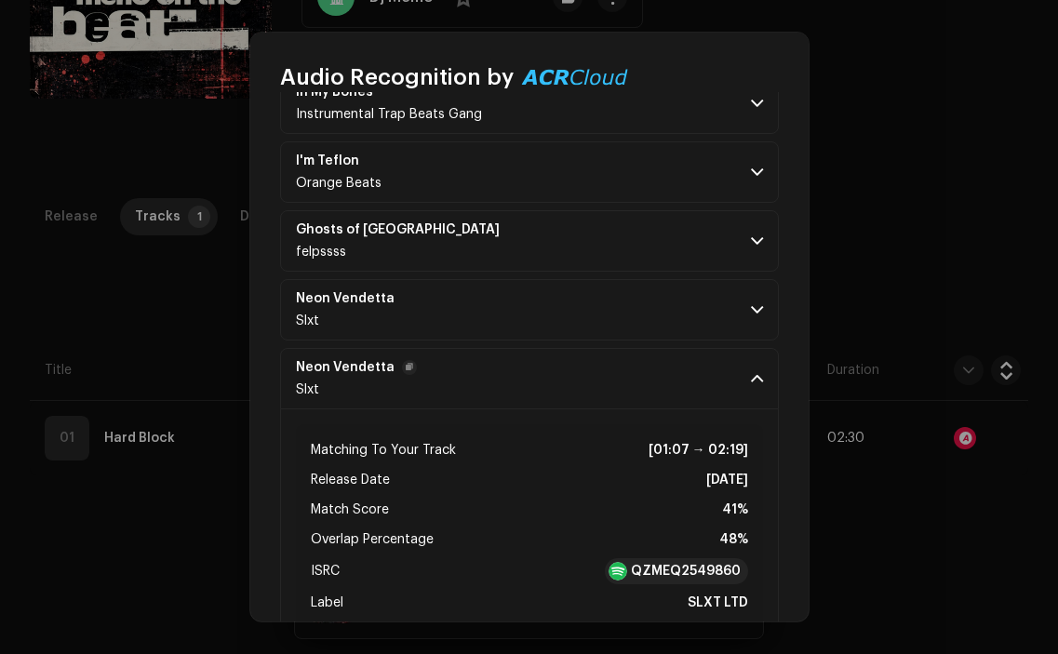
click at [718, 373] on p-accordion-header "Neon Vendetta Slxt" at bounding box center [529, 378] width 499 height 61
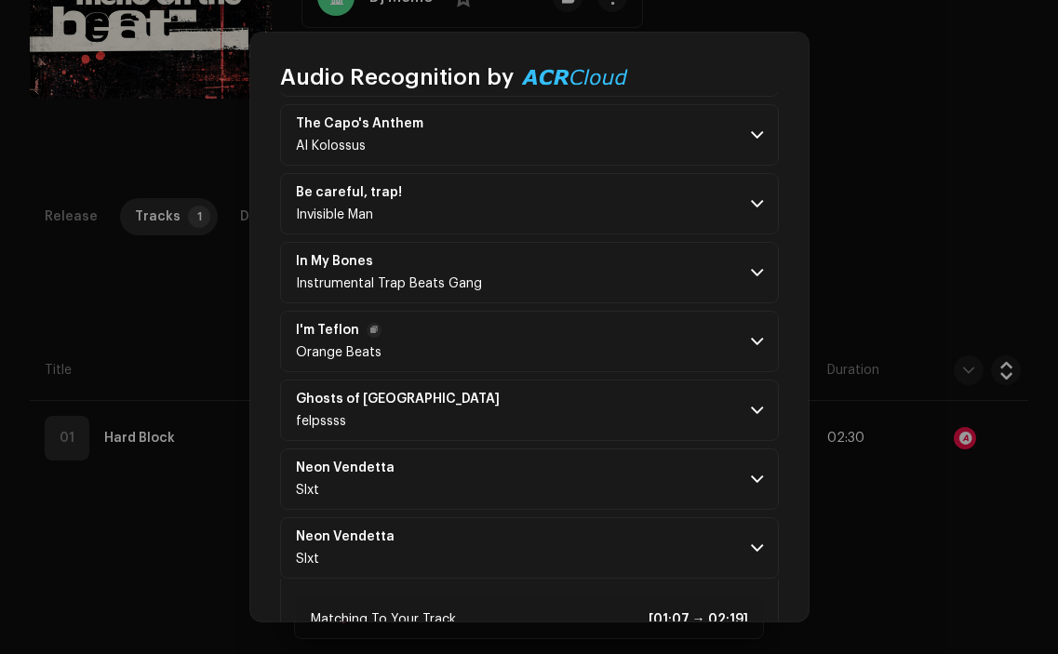
scroll to position [926, 0]
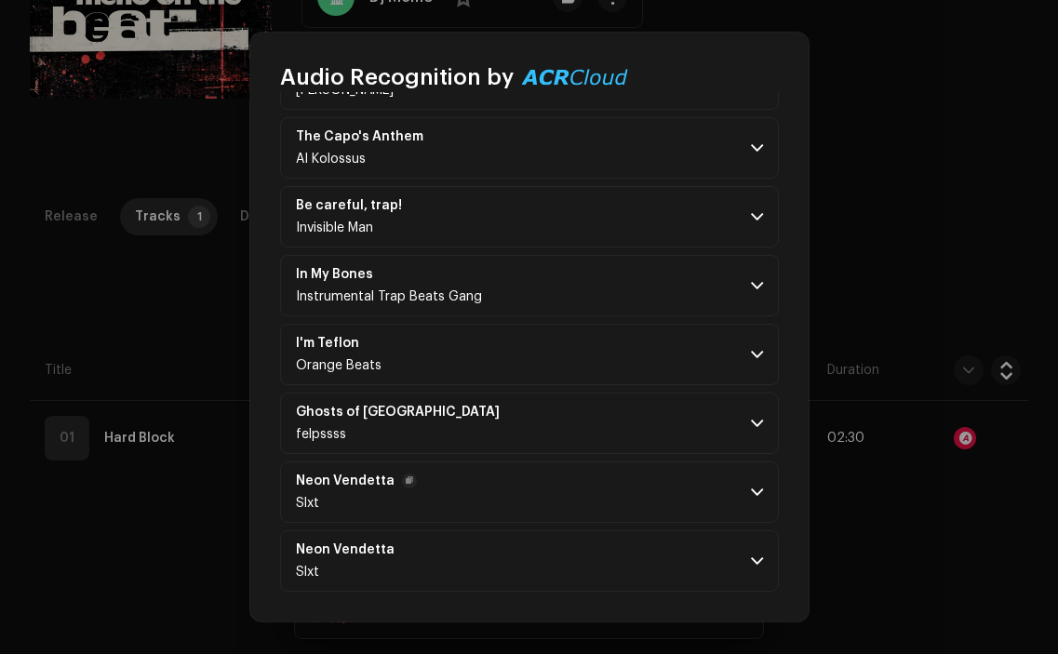
click at [672, 504] on p-accordion-header "Neon Vendetta Slxt" at bounding box center [529, 492] width 499 height 61
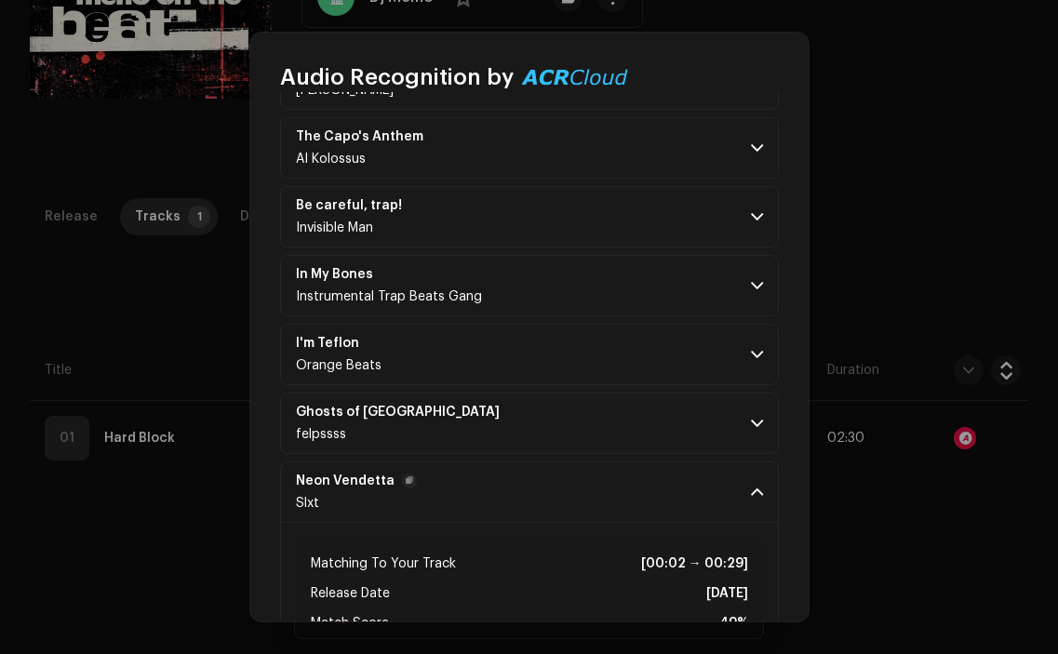
click at [618, 495] on p-accordion-header "Neon Vendetta Slxt" at bounding box center [529, 492] width 499 height 61
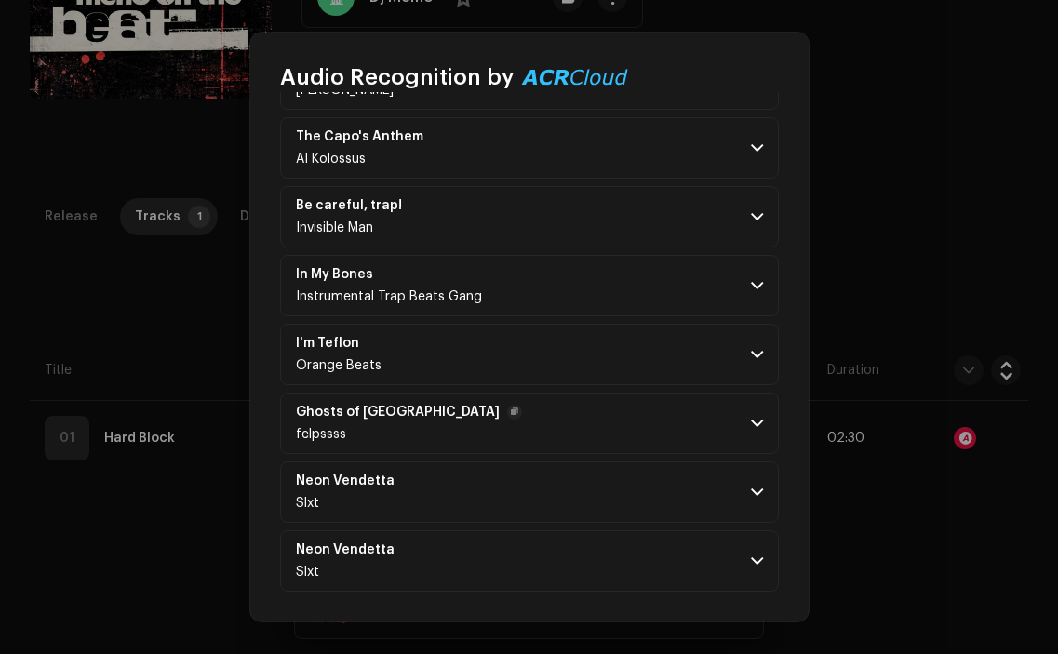
click at [603, 428] on p-accordion-header "Ghosts of Sicily felpssss" at bounding box center [529, 423] width 499 height 61
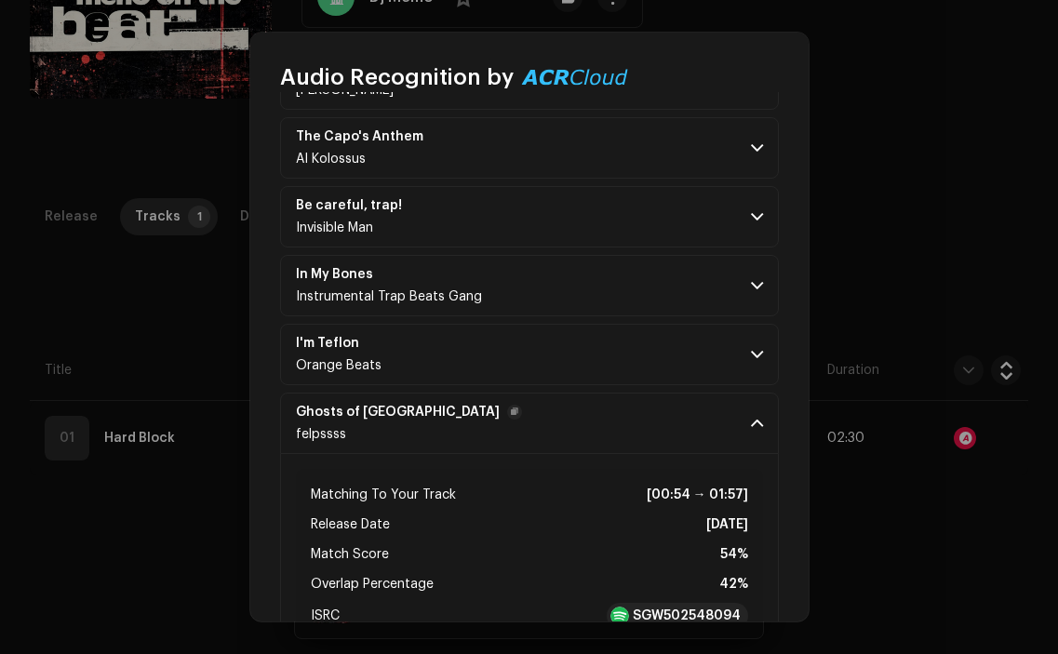
click at [611, 421] on p-accordion-header "Ghosts of Sicily felpssss" at bounding box center [529, 423] width 499 height 61
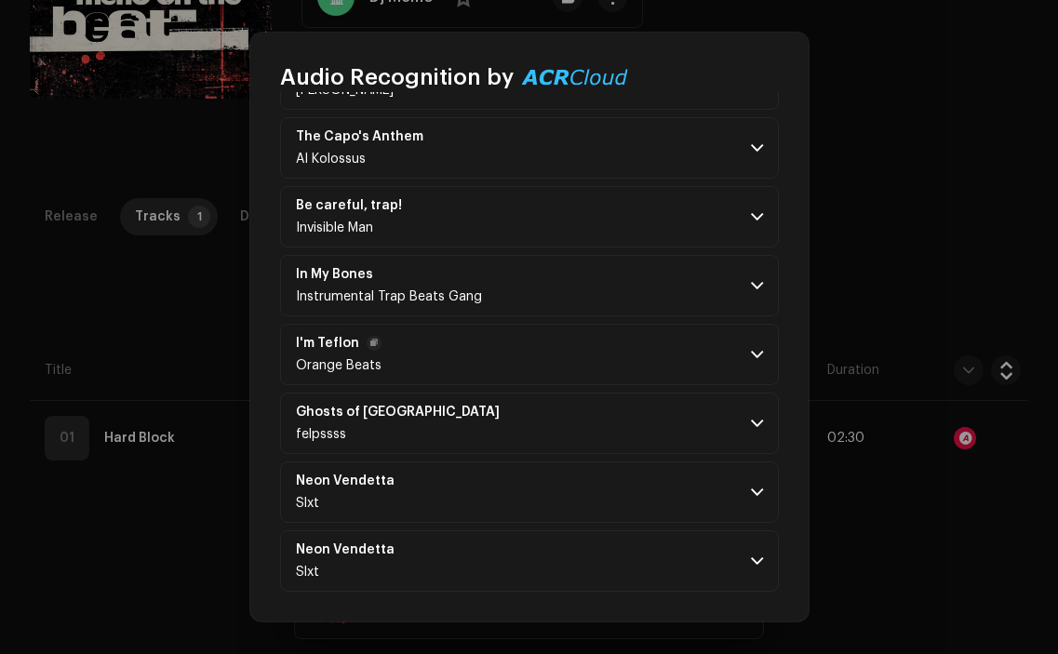
click at [626, 338] on p-accordion-header "I'm Teflon Orange Beats" at bounding box center [529, 354] width 499 height 61
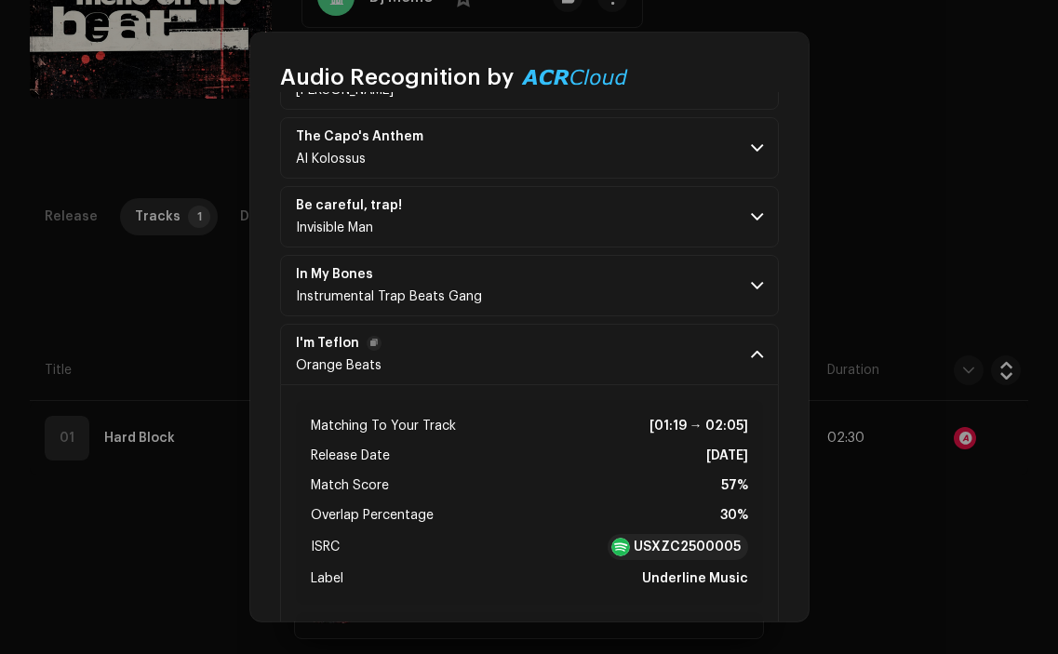
click at [626, 338] on p-accordion-header "I'm Teflon Orange Beats" at bounding box center [529, 354] width 499 height 61
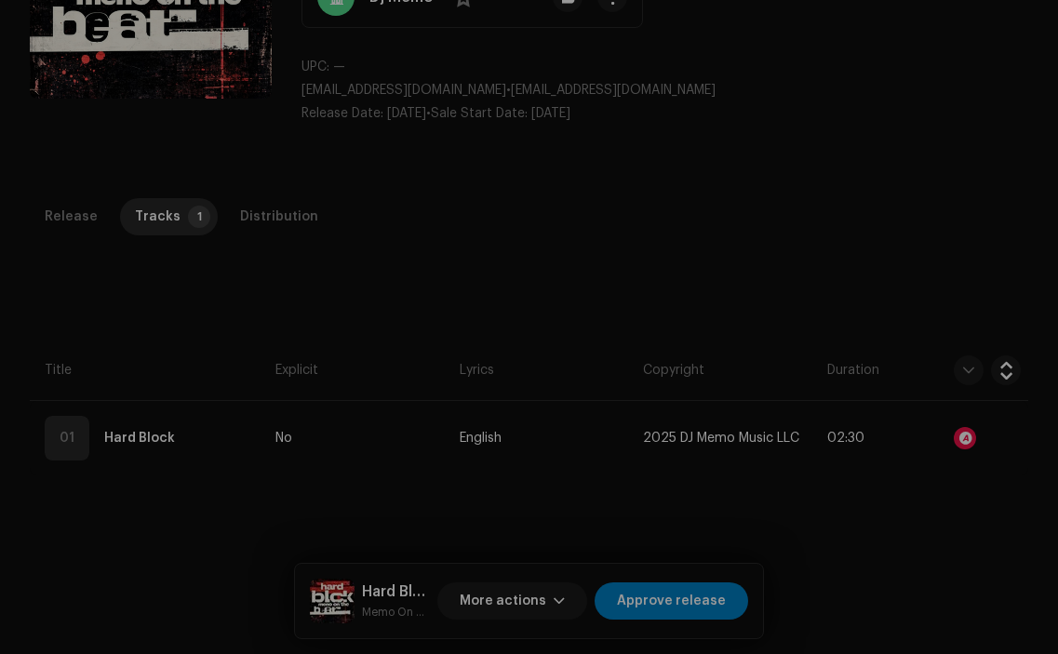
click at [223, 294] on div "Audio Recognition by Remix/Sample 18 All results require review/listening to av…" at bounding box center [529, 327] width 1058 height 654
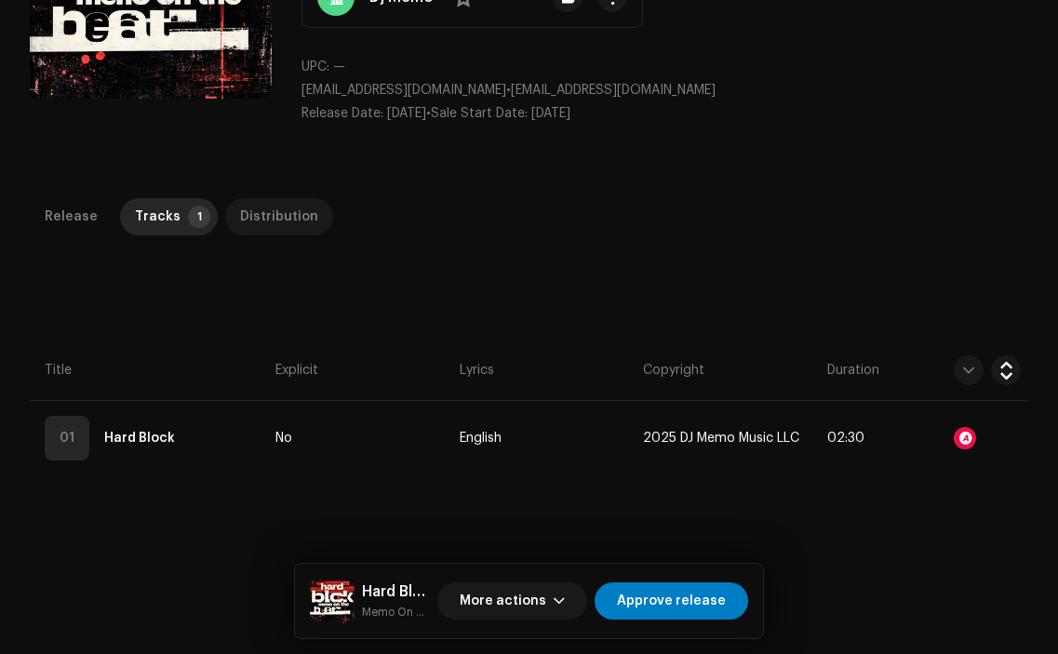
click at [289, 208] on div "Distribution" at bounding box center [279, 216] width 78 height 37
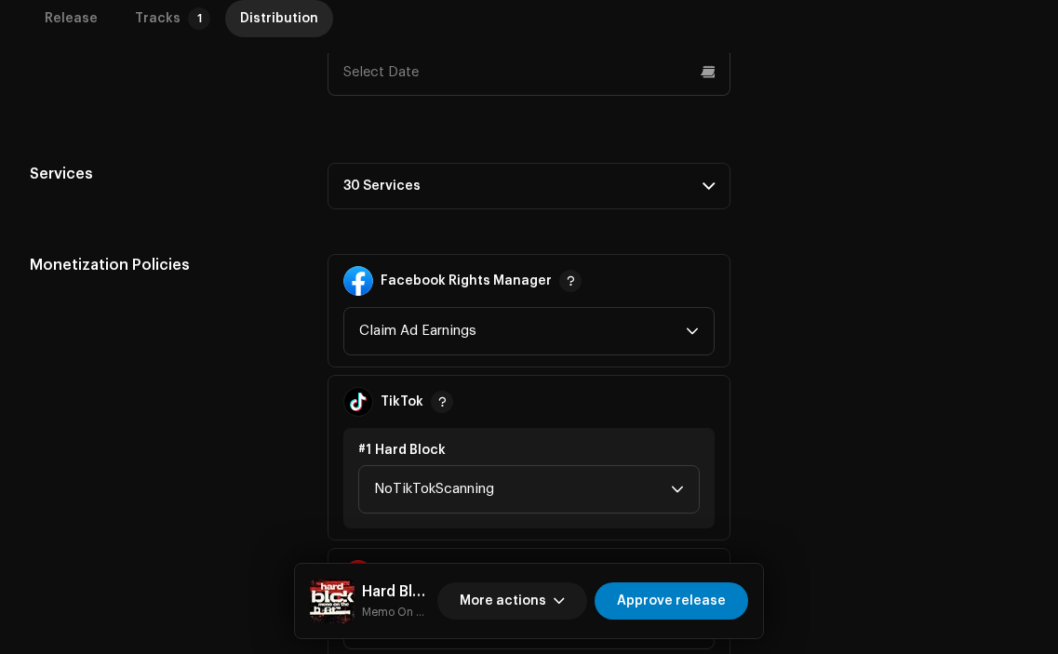
scroll to position [898, 0]
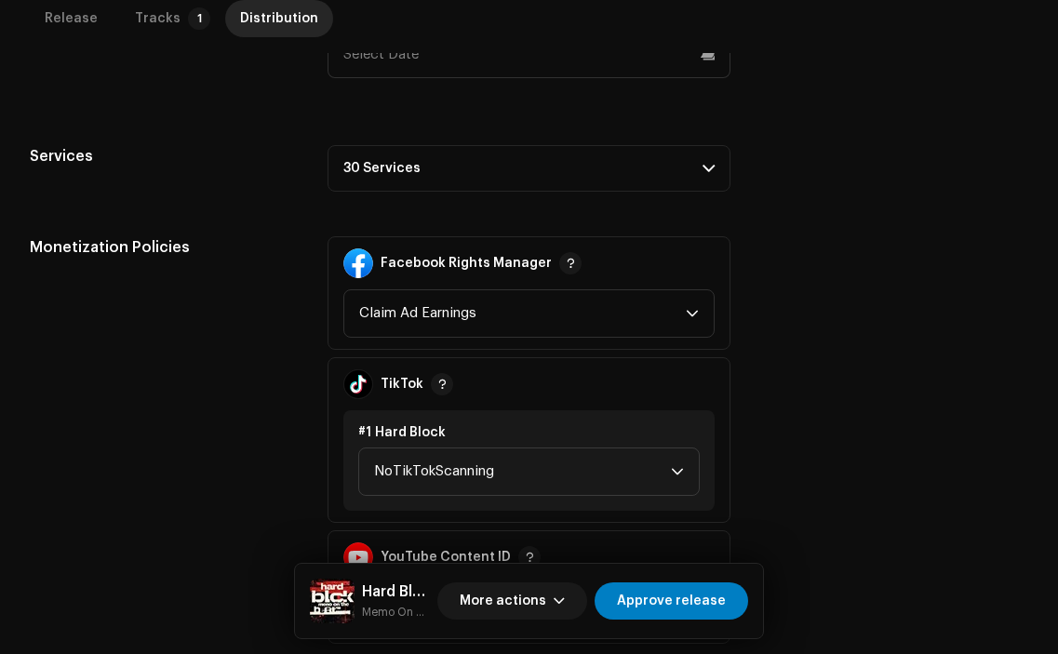
click at [687, 166] on p-accordion-header "30 Services" at bounding box center [529, 168] width 402 height 47
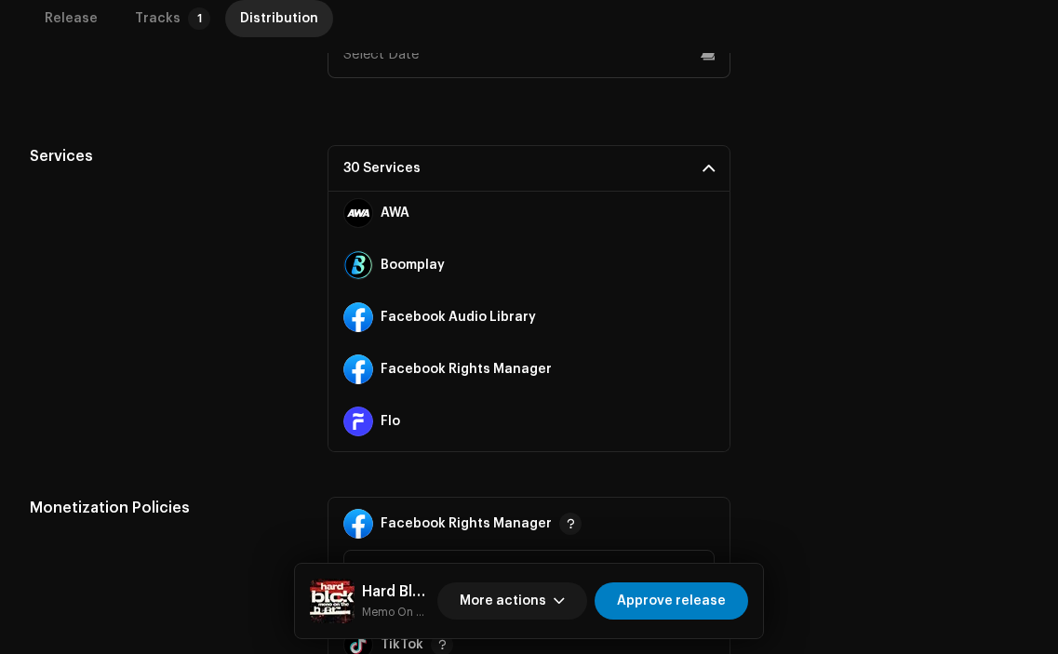
scroll to position [172, 0]
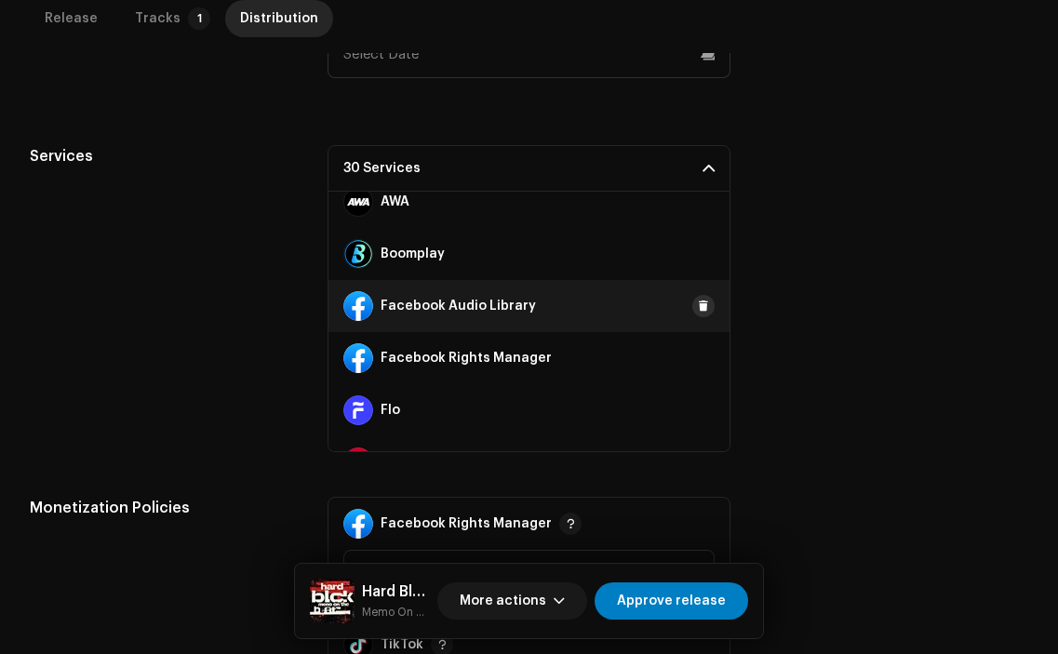
click at [698, 306] on span at bounding box center [703, 306] width 11 height 15
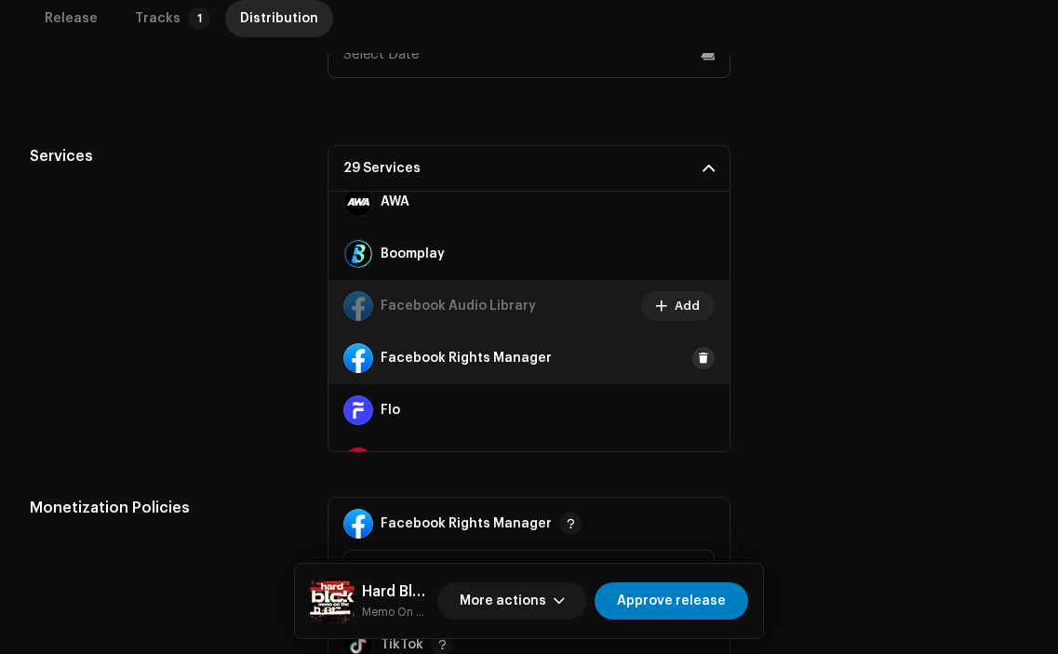
click at [698, 356] on span at bounding box center [703, 358] width 11 height 15
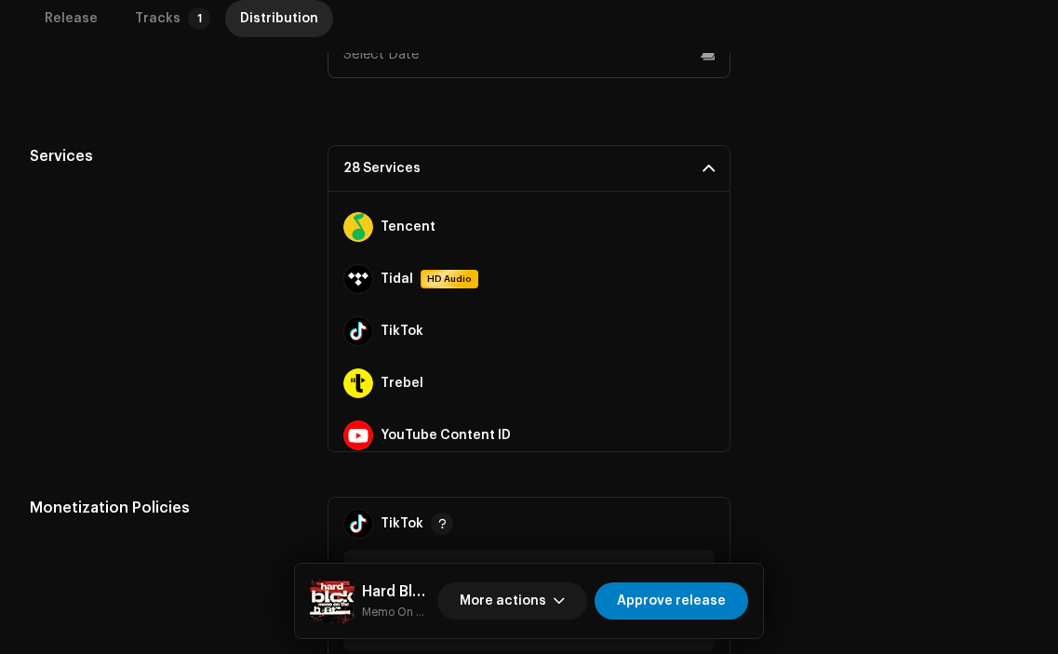
scroll to position [1244, 0]
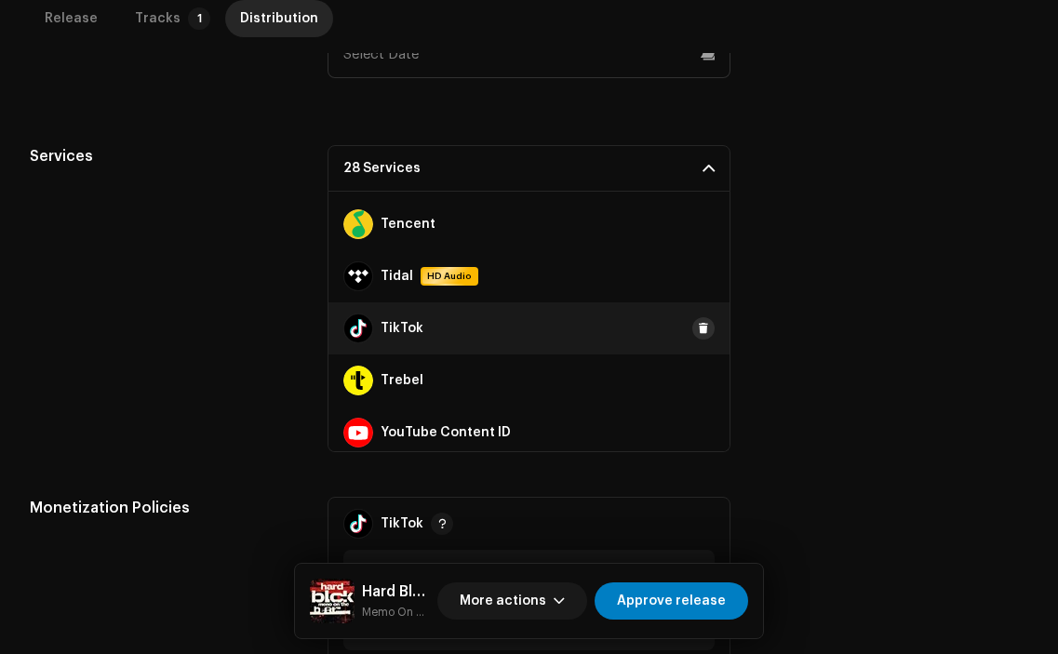
click at [698, 327] on span at bounding box center [703, 328] width 11 height 15
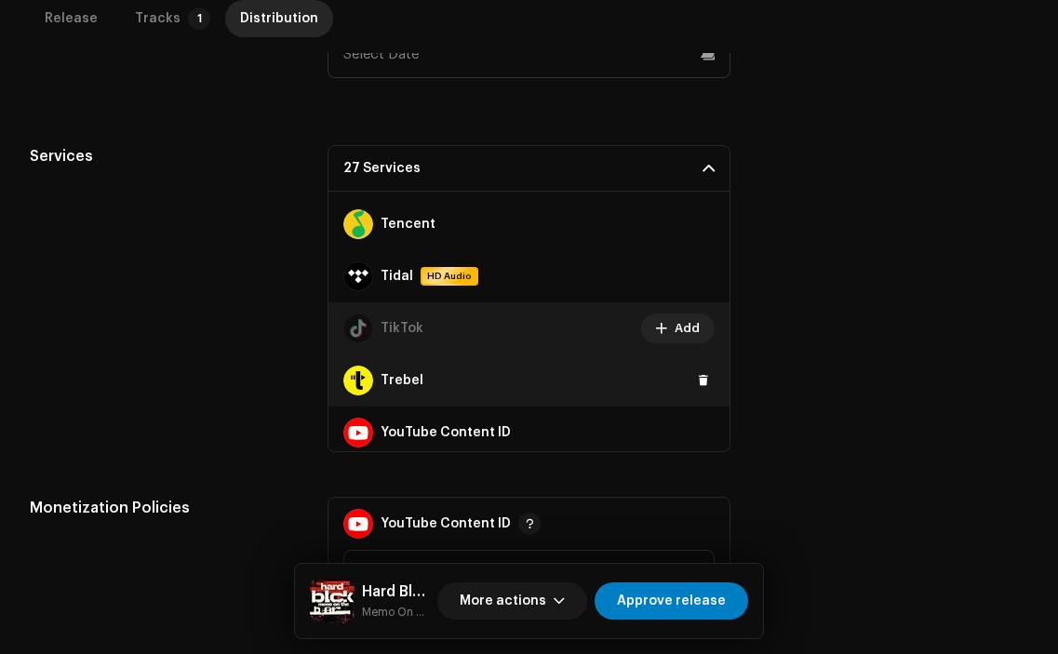
scroll to position [1304, 0]
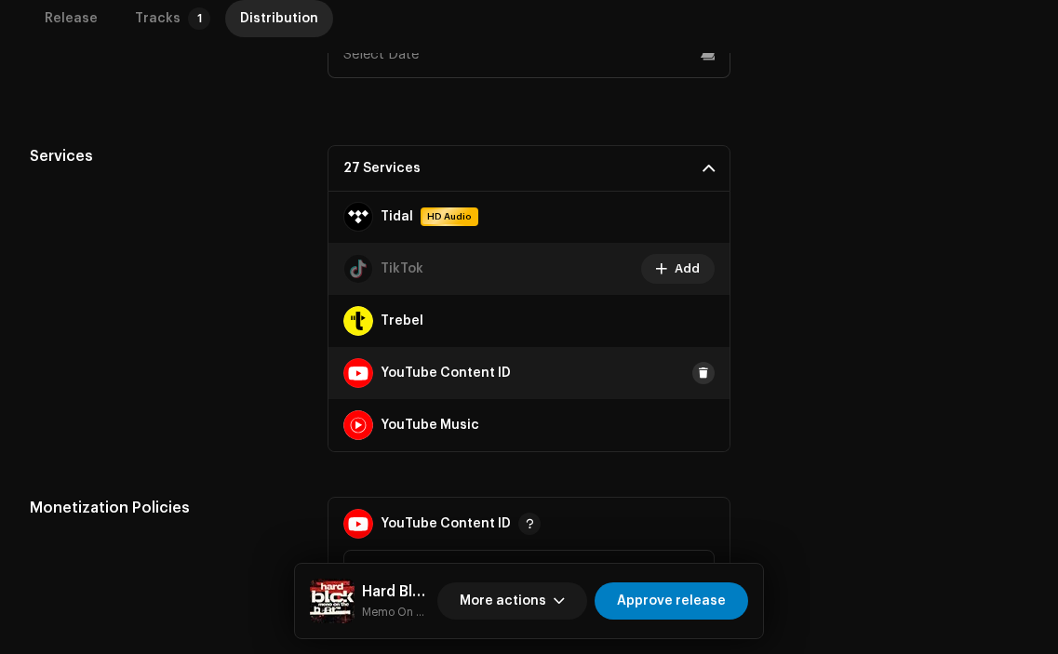
click at [698, 370] on span at bounding box center [703, 373] width 11 height 15
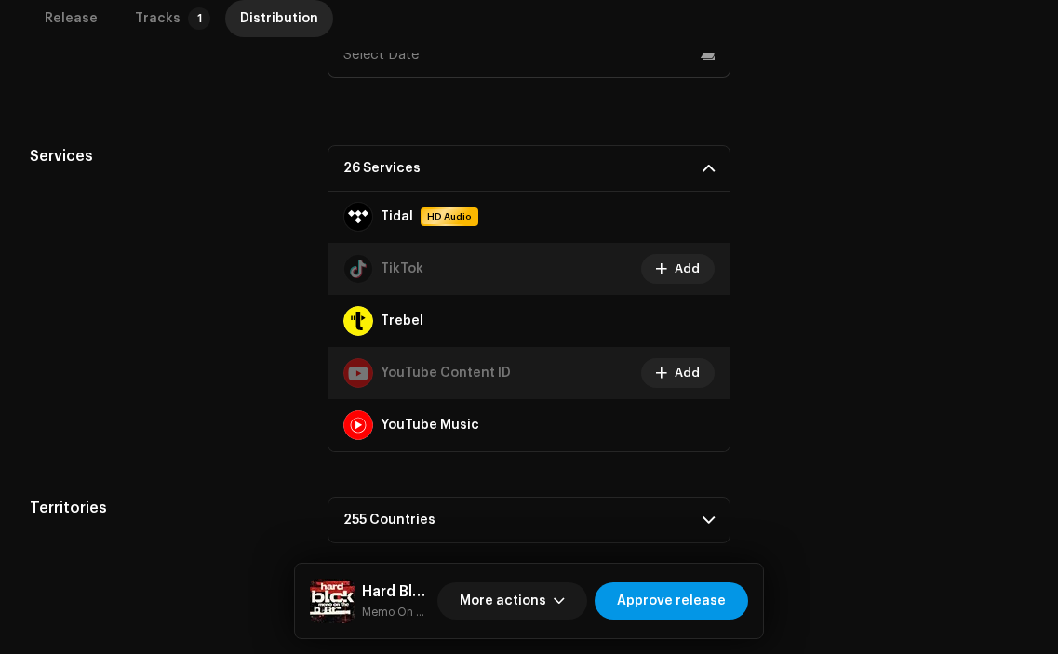
click at [719, 605] on span "Approve release" at bounding box center [671, 601] width 109 height 37
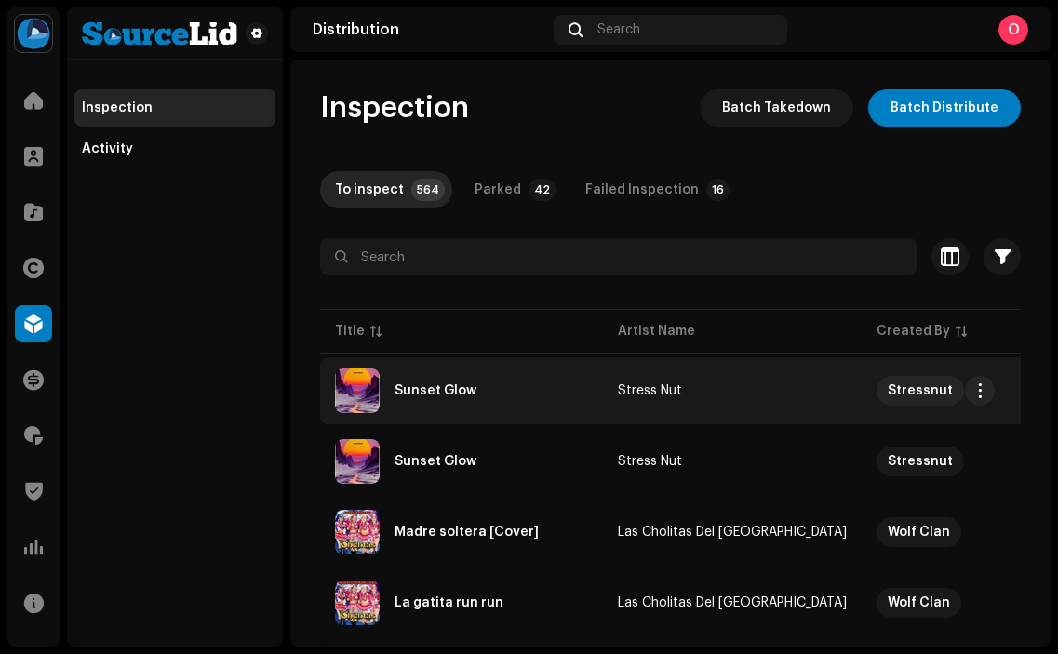
click at [479, 396] on div "Sunset Glow" at bounding box center [461, 391] width 253 height 45
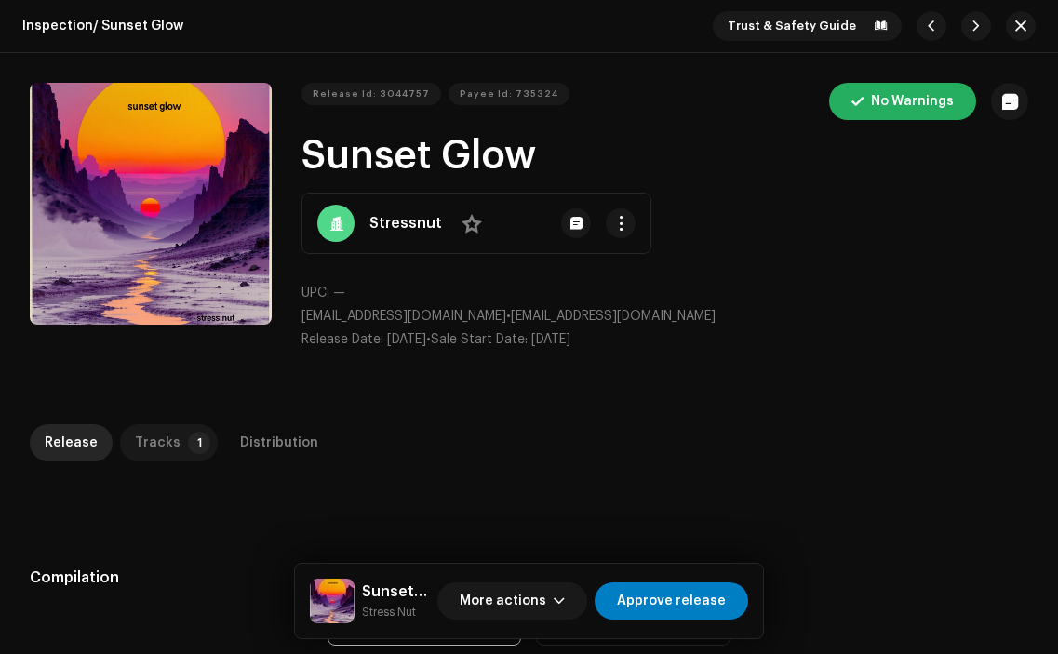
click at [160, 454] on div "Tracks" at bounding box center [158, 442] width 46 height 37
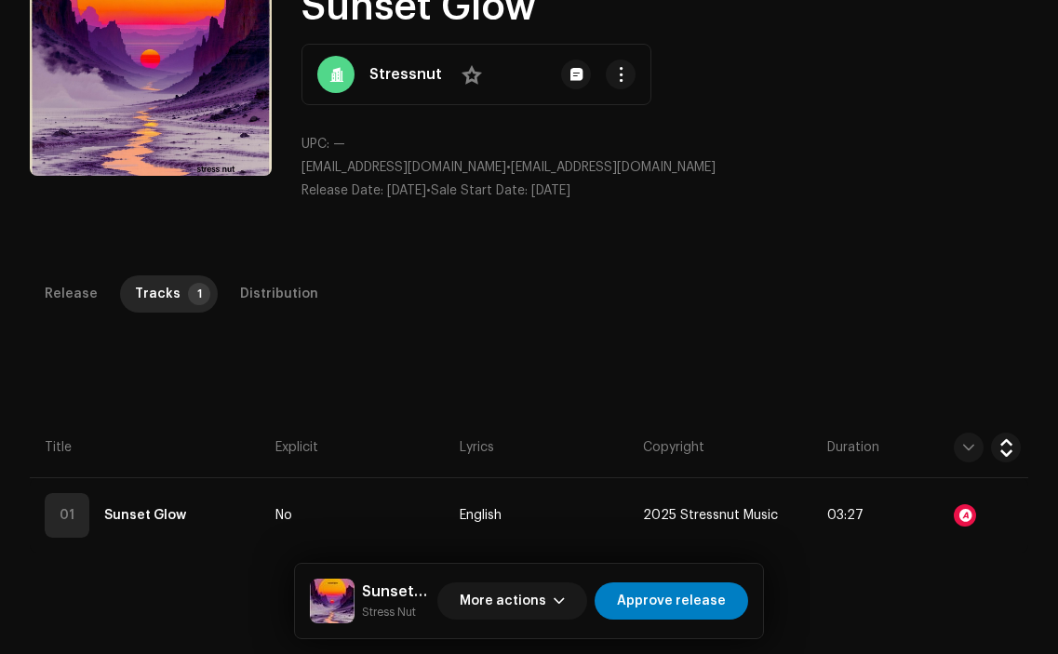
scroll to position [150, 0]
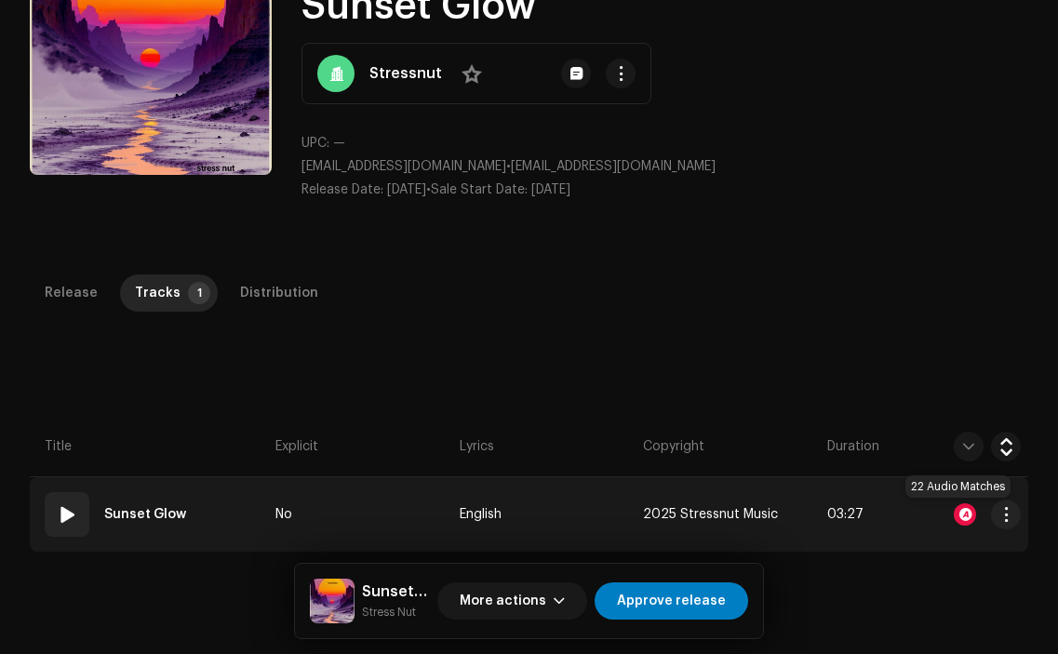
click at [955, 516] on div at bounding box center [965, 515] width 22 height 22
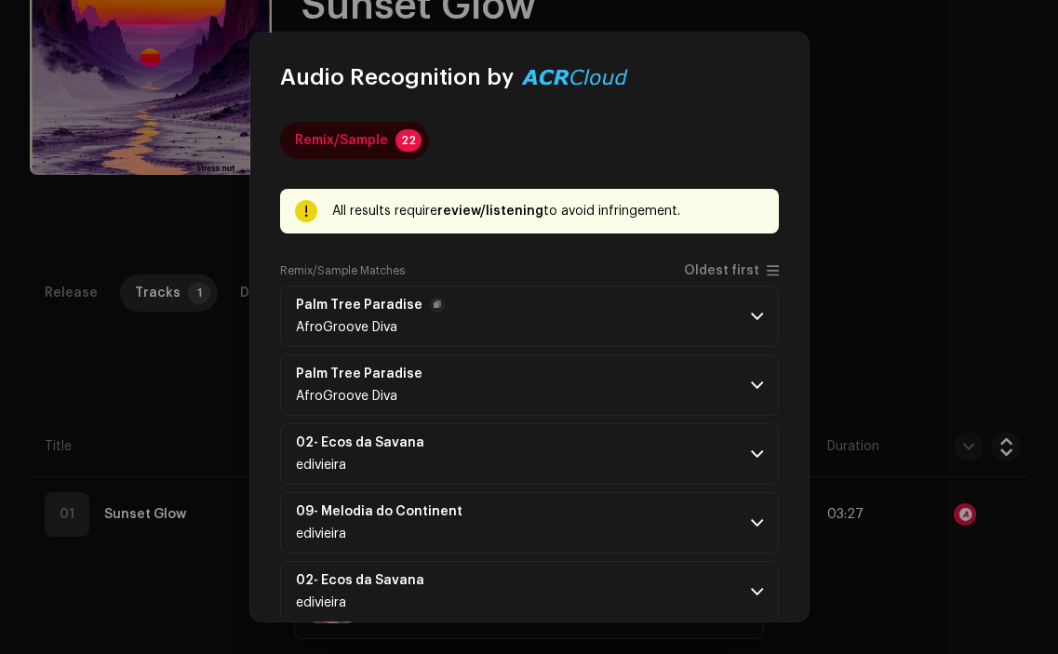
click at [528, 334] on p-accordion-header "Palm Tree Paradise AfroGroove Diva" at bounding box center [529, 316] width 499 height 61
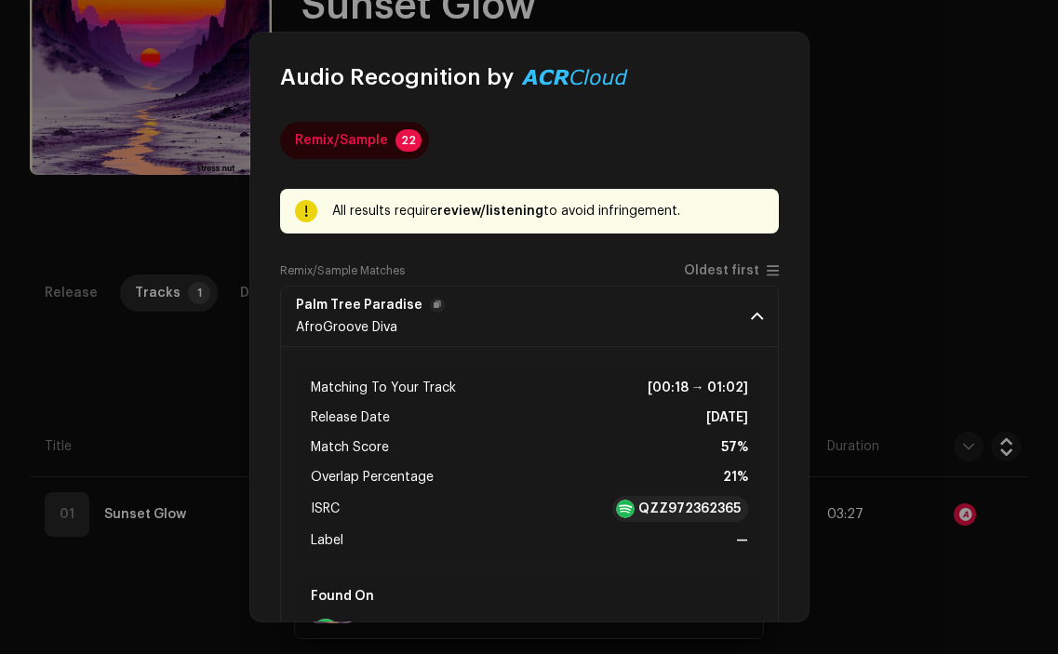
click at [528, 334] on p-accordion-header "Palm Tree Paradise AfroGroove Diva" at bounding box center [529, 316] width 499 height 61
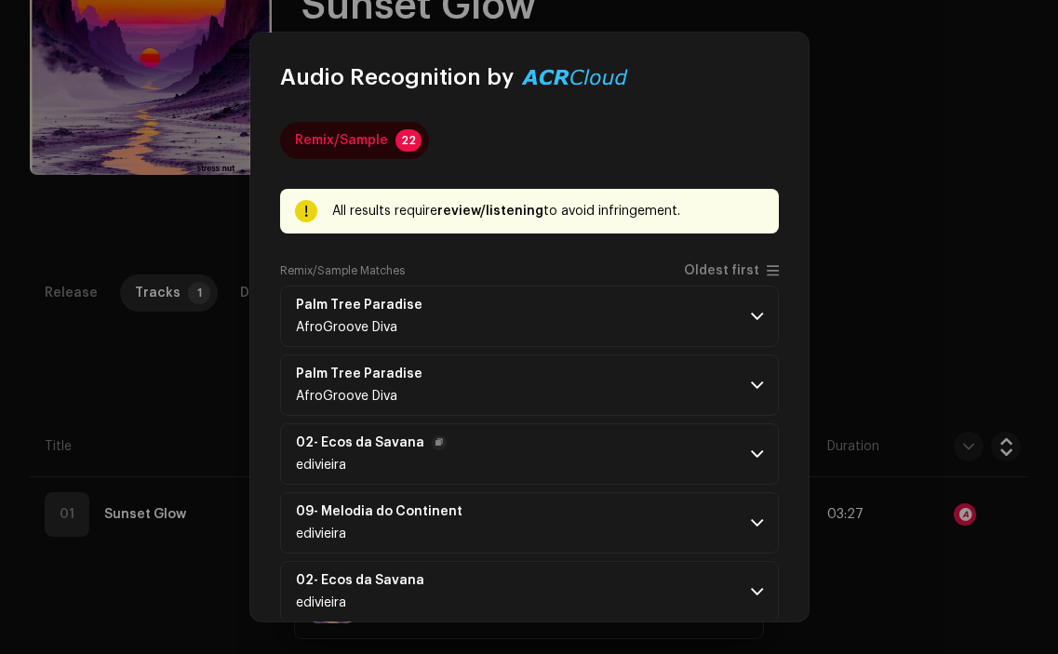
scroll to position [1202, 0]
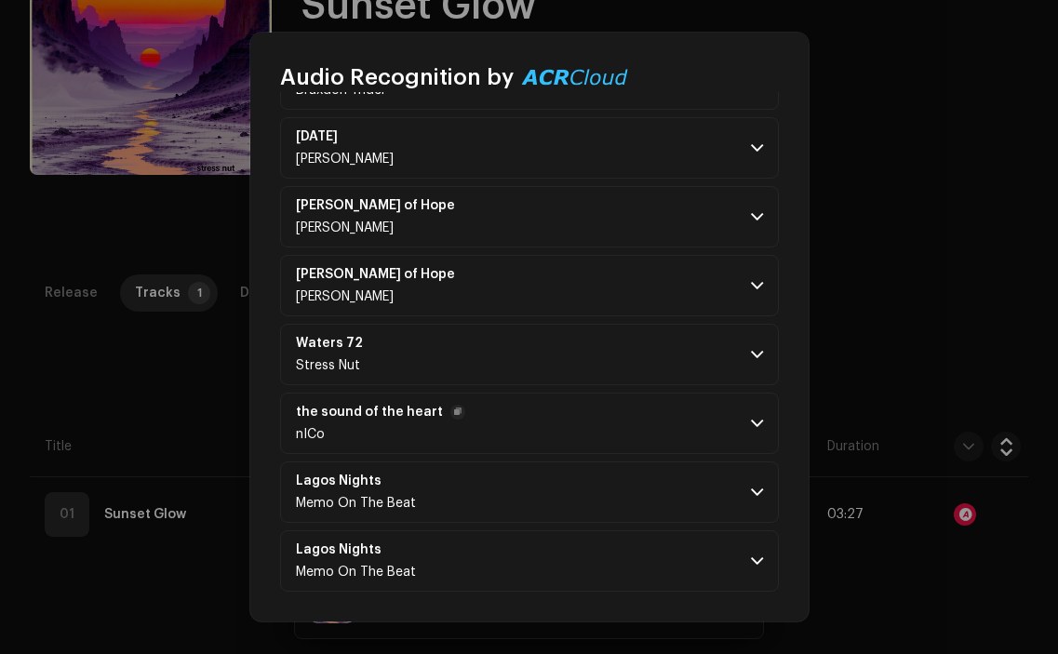
click at [542, 410] on p-accordion-header "the sound of the heart nICo" at bounding box center [529, 423] width 499 height 61
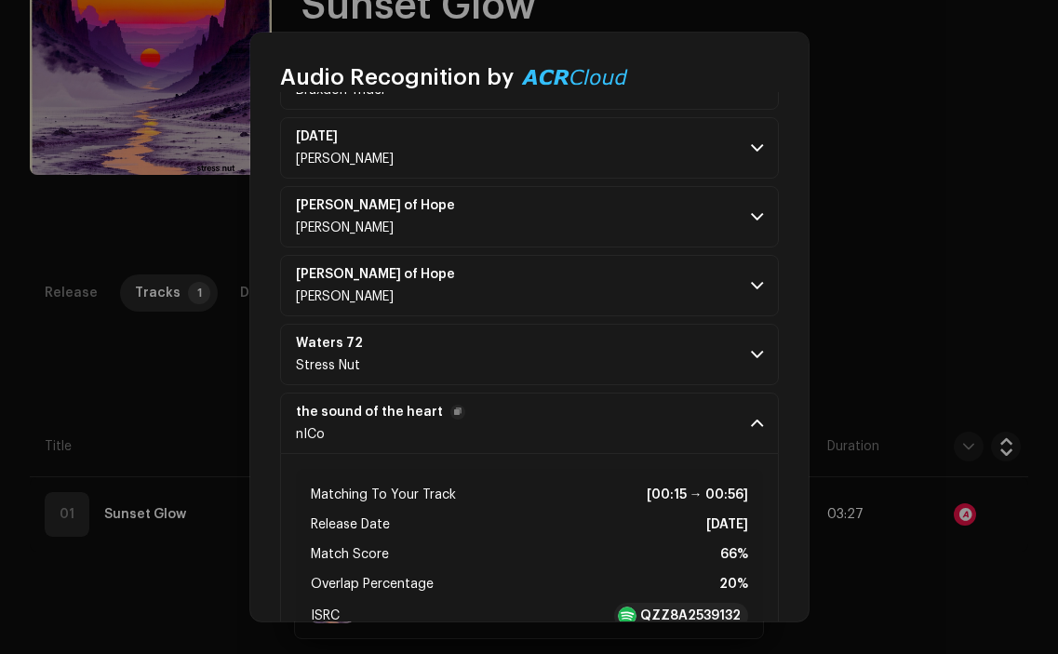
click at [542, 410] on p-accordion-header "the sound of the heart nICo" at bounding box center [529, 423] width 499 height 61
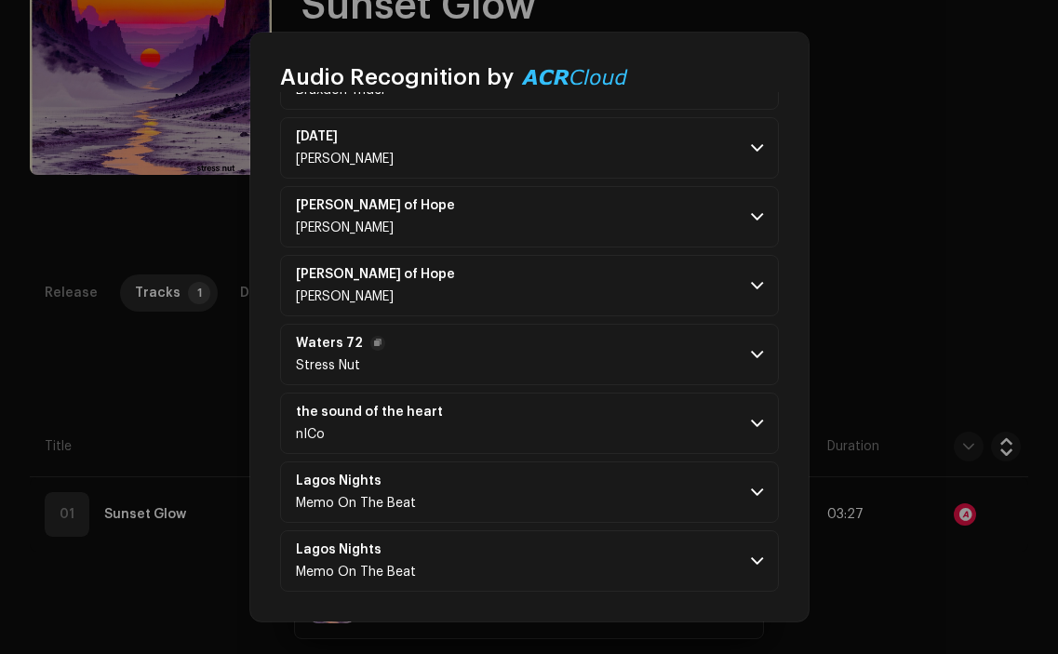
click at [543, 354] on p-accordion-header "Waters 72 Stress Nut" at bounding box center [529, 354] width 499 height 61
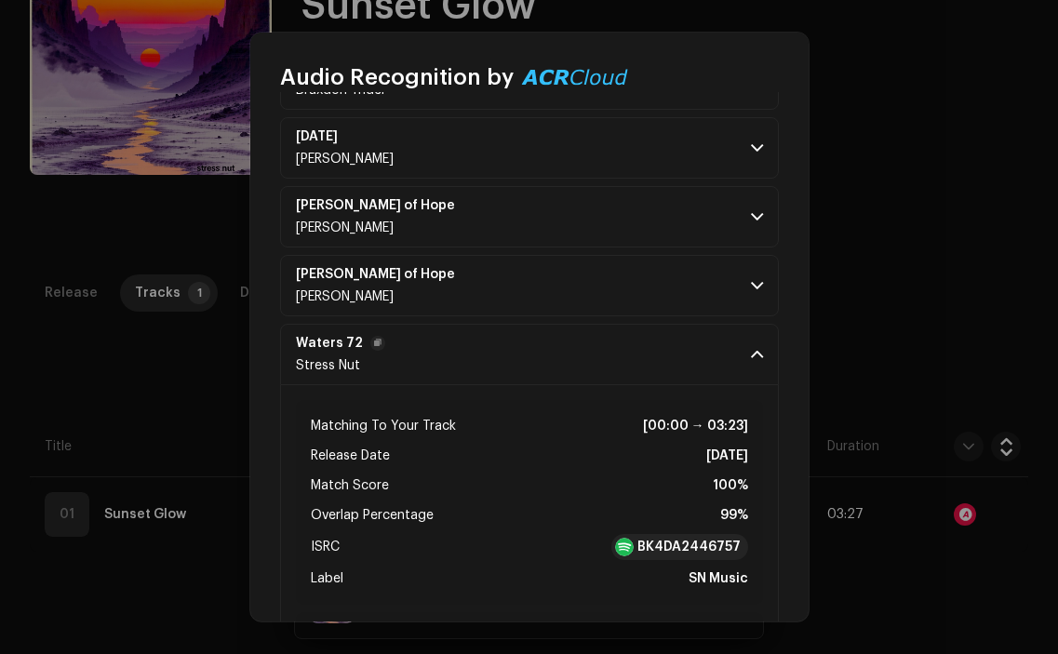
click at [543, 354] on p-accordion-header "Waters 72 Stress Nut" at bounding box center [529, 354] width 499 height 61
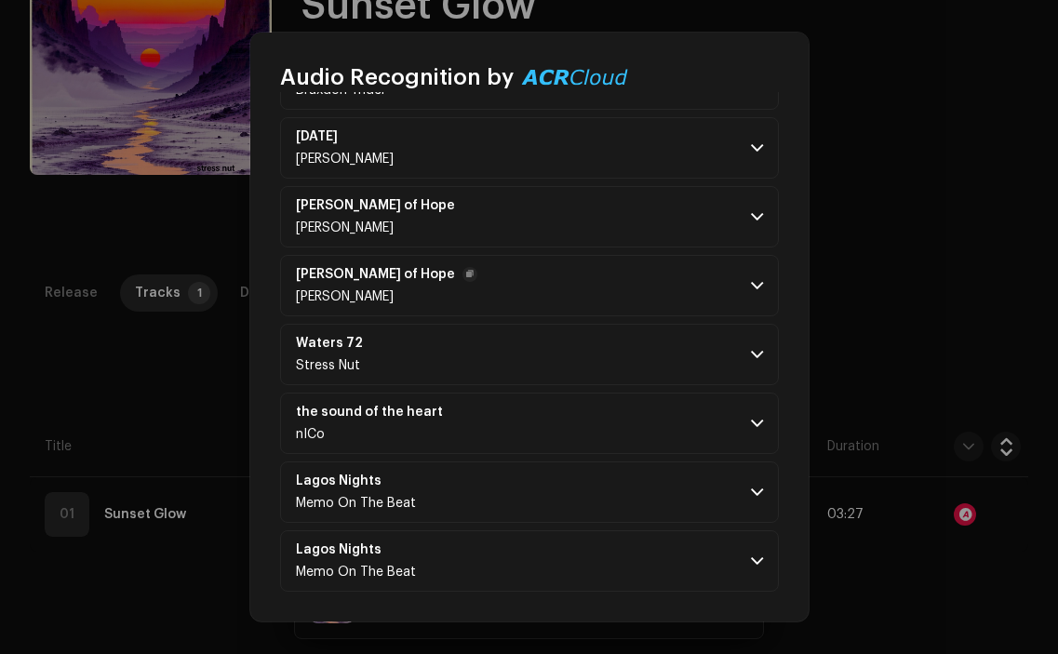
click at [533, 294] on p-accordion-header "[PERSON_NAME] of [PERSON_NAME]" at bounding box center [529, 285] width 499 height 61
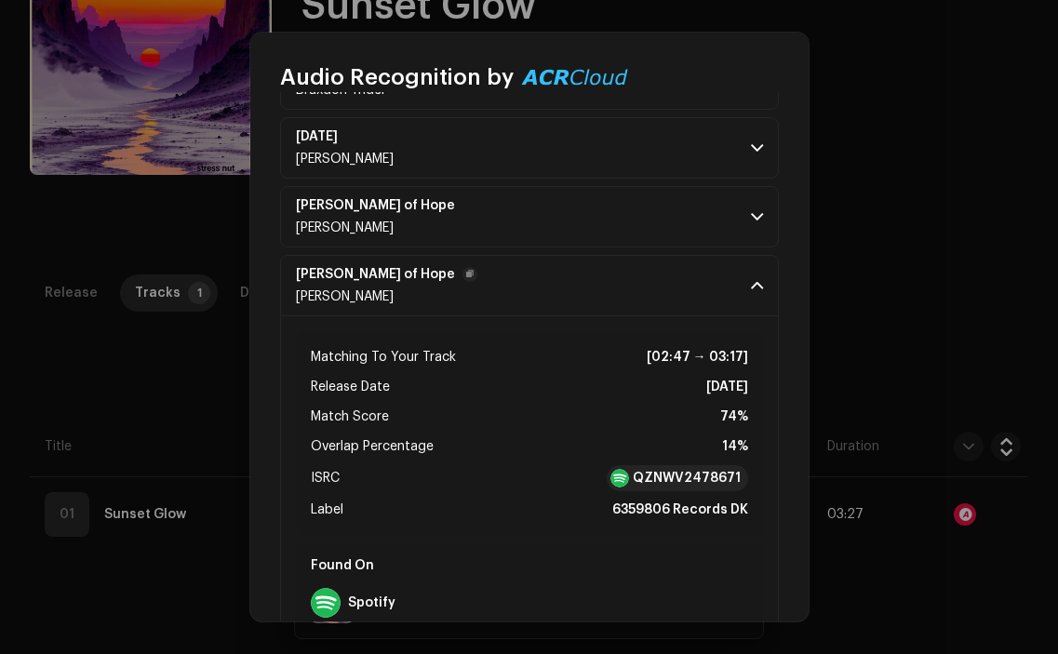
click at [533, 294] on p-accordion-header "[PERSON_NAME] of [PERSON_NAME]" at bounding box center [529, 285] width 499 height 61
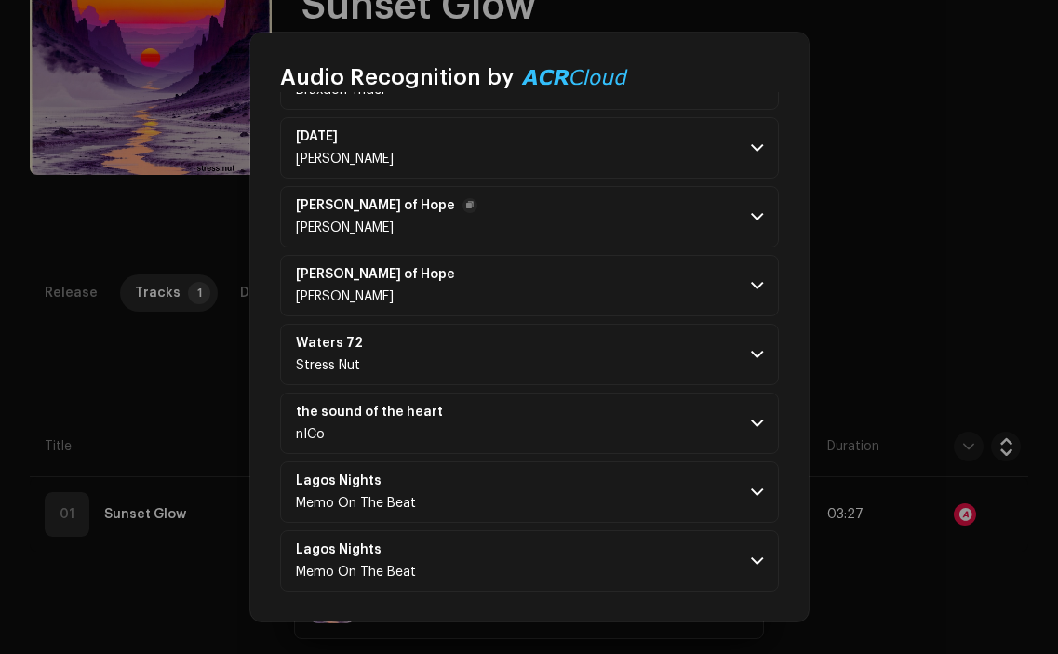
click at [534, 216] on p-accordion-header "[PERSON_NAME] of [PERSON_NAME]" at bounding box center [529, 216] width 499 height 61
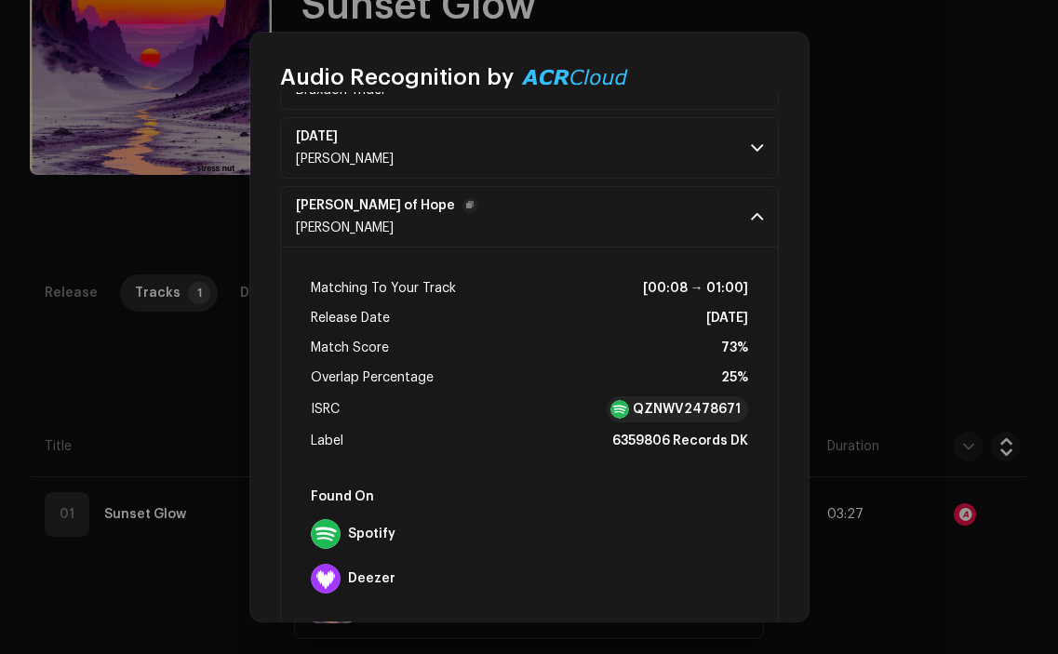
click at [534, 216] on p-accordion-header "[PERSON_NAME] of [PERSON_NAME]" at bounding box center [529, 216] width 499 height 61
click at [534, 159] on p-accordion-header "Carnival Adrian Rover" at bounding box center [529, 147] width 499 height 61
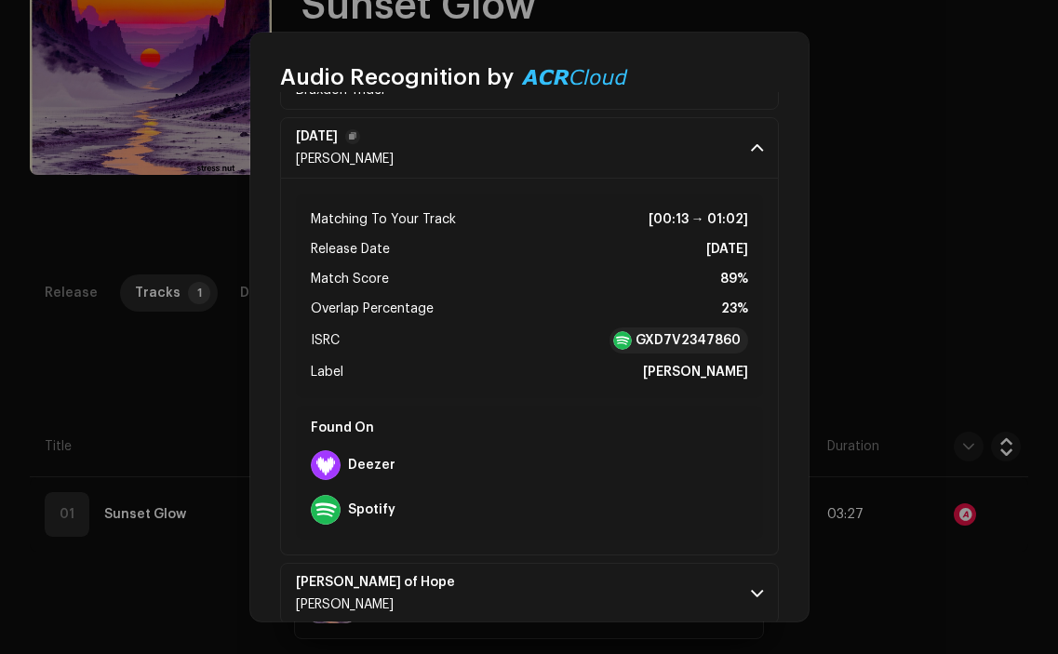
click at [534, 159] on p-accordion-header "Carnival Adrian Rover" at bounding box center [529, 147] width 499 height 61
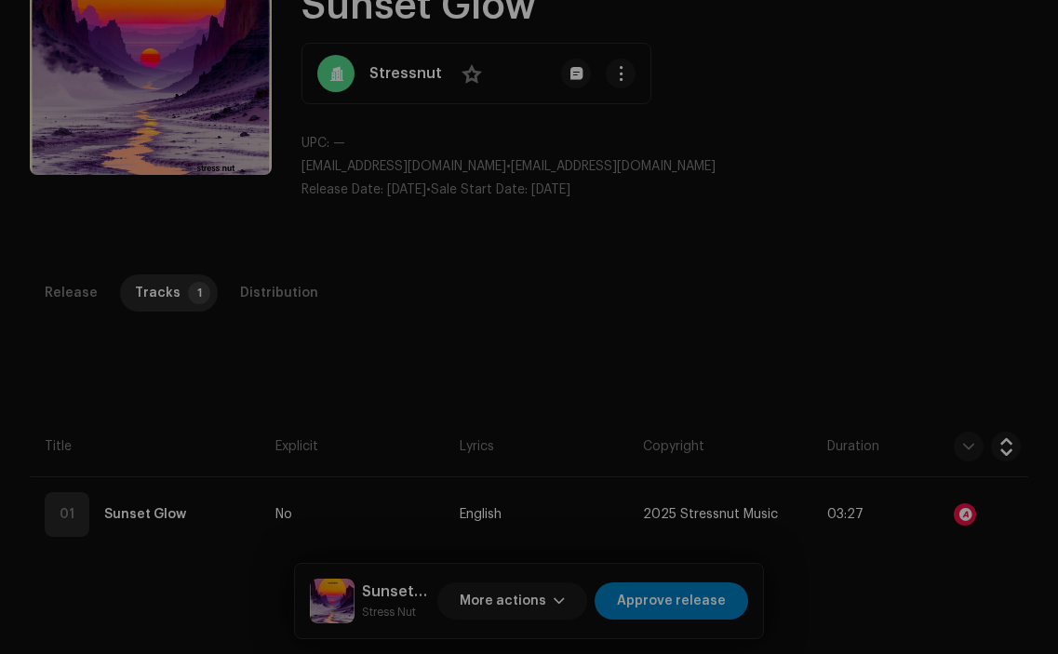
click at [230, 360] on div "Audio Recognition by Remix/Sample 22 All results require review/listening to av…" at bounding box center [529, 327] width 1058 height 654
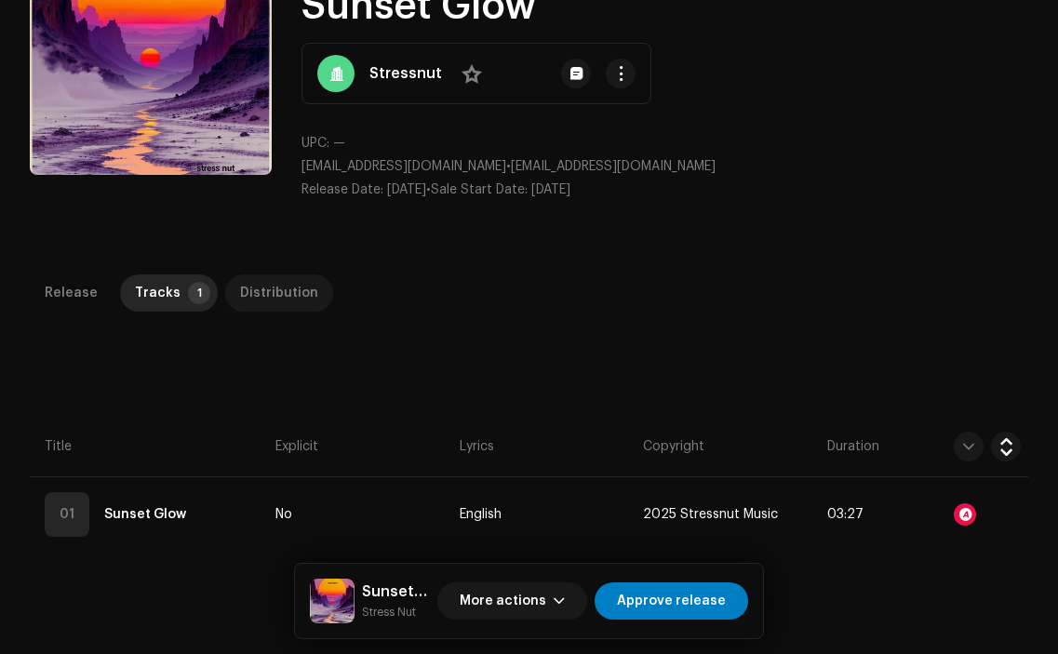
click at [254, 305] on div "Distribution" at bounding box center [279, 293] width 78 height 37
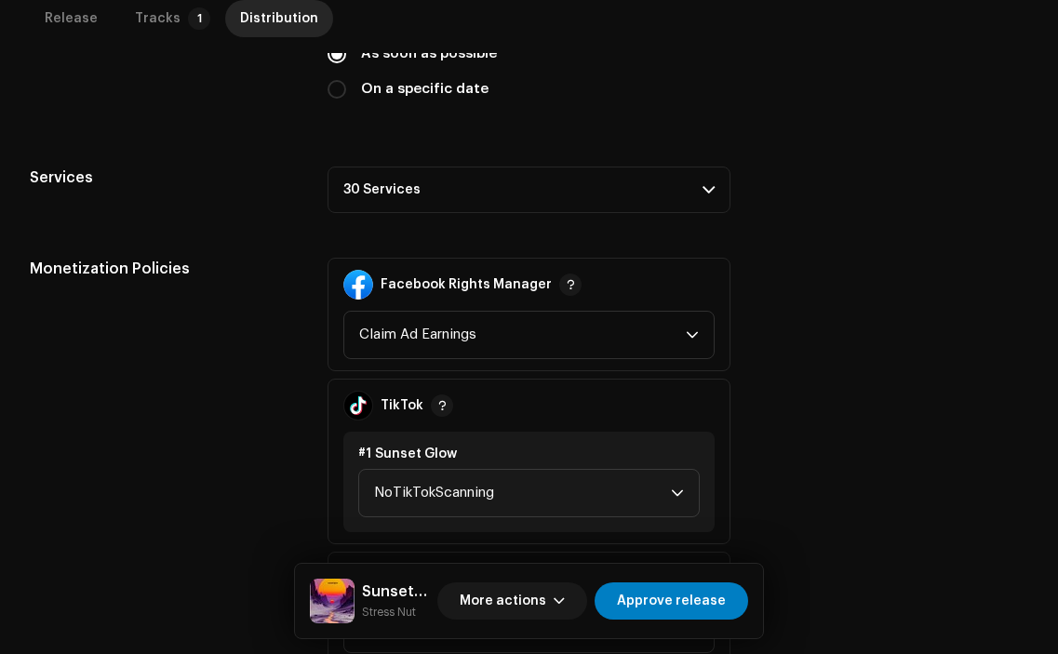
scroll to position [563, 0]
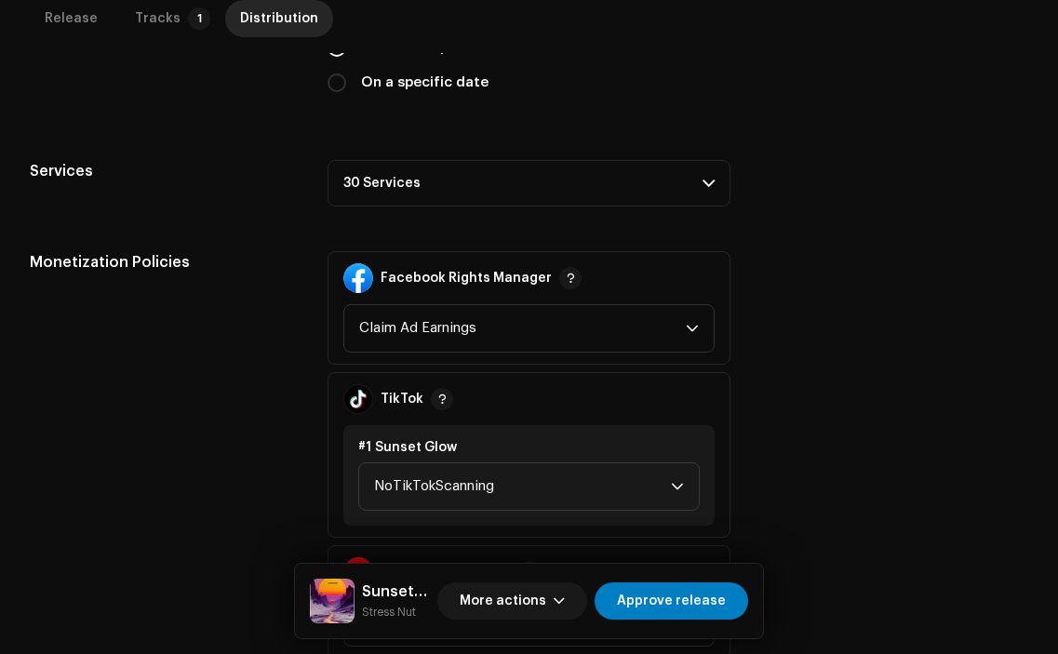
click at [683, 185] on p-accordion-header "30 Services" at bounding box center [529, 183] width 402 height 47
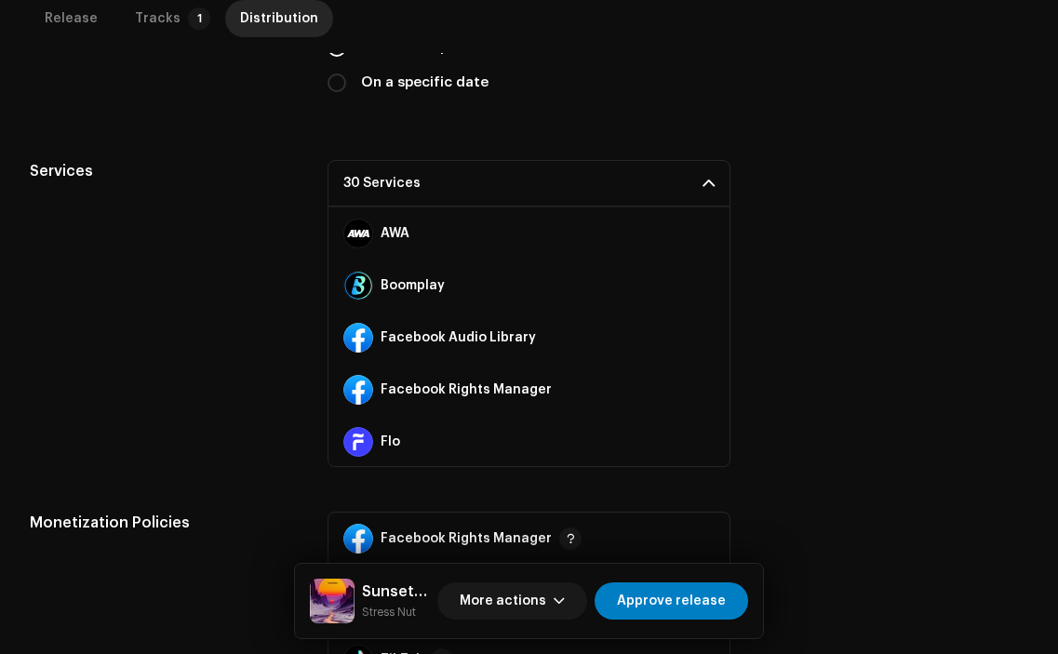
scroll to position [194, 0]
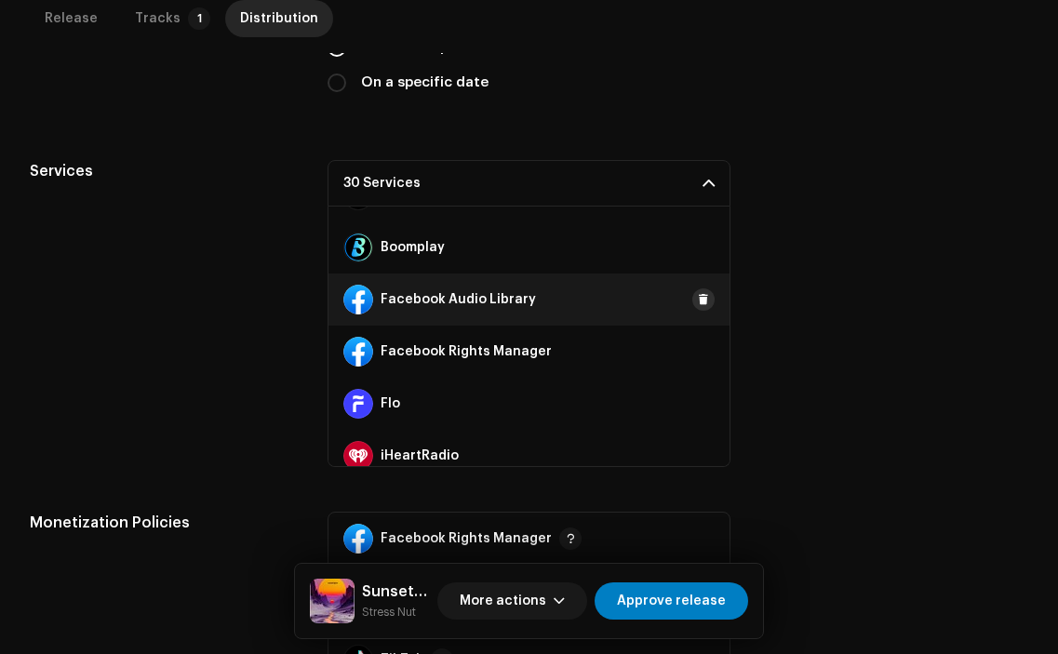
click at [692, 309] on button at bounding box center [703, 300] width 22 height 22
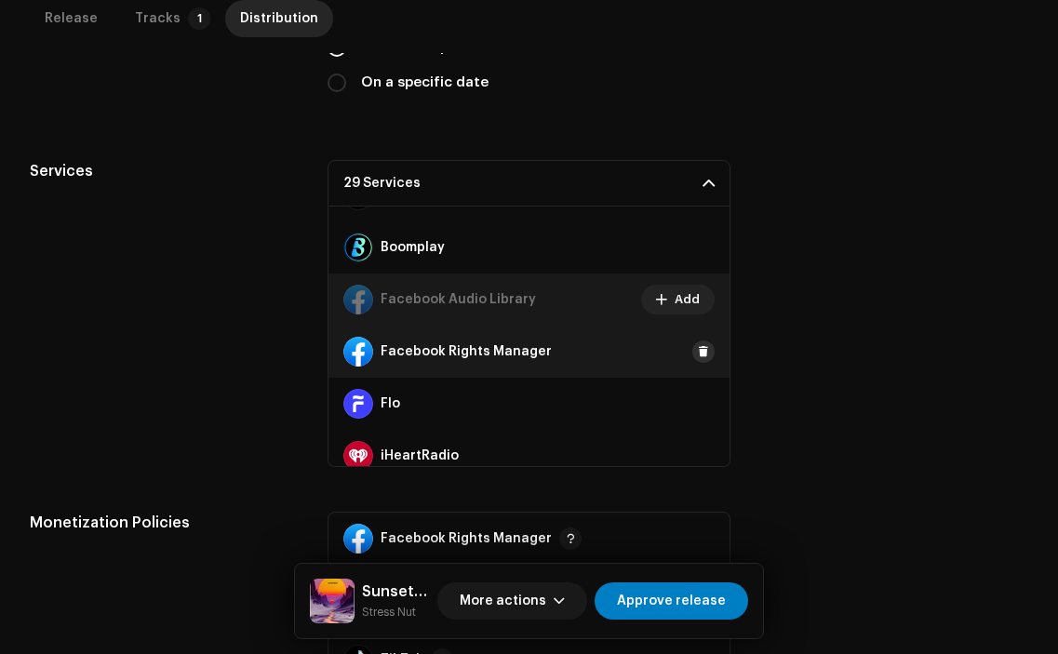
click at [693, 343] on button at bounding box center [703, 352] width 22 height 22
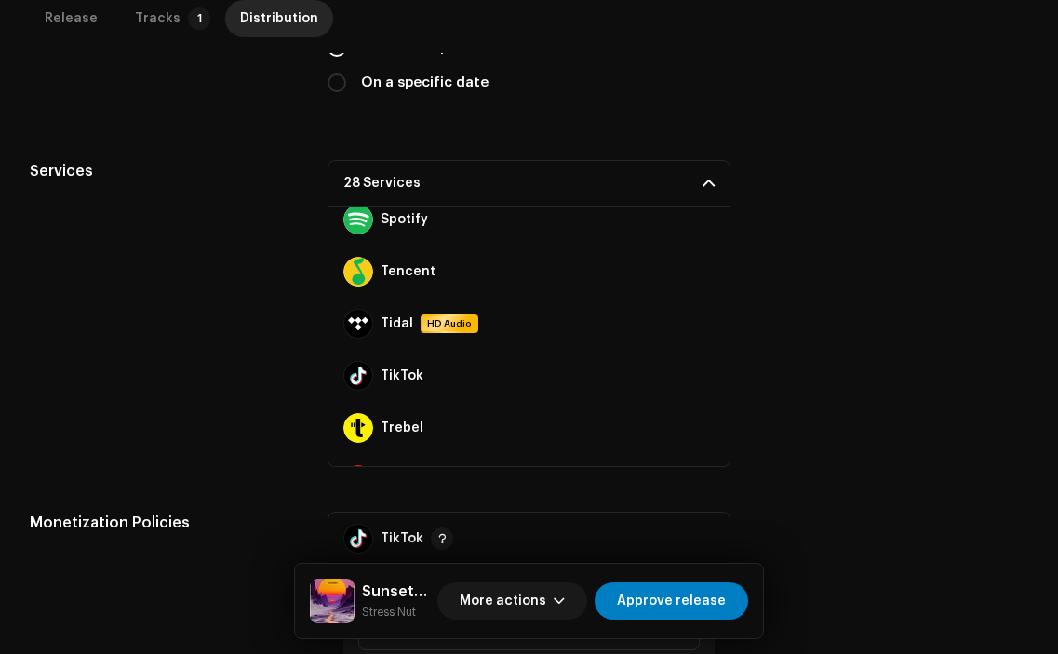
scroll to position [1215, 0]
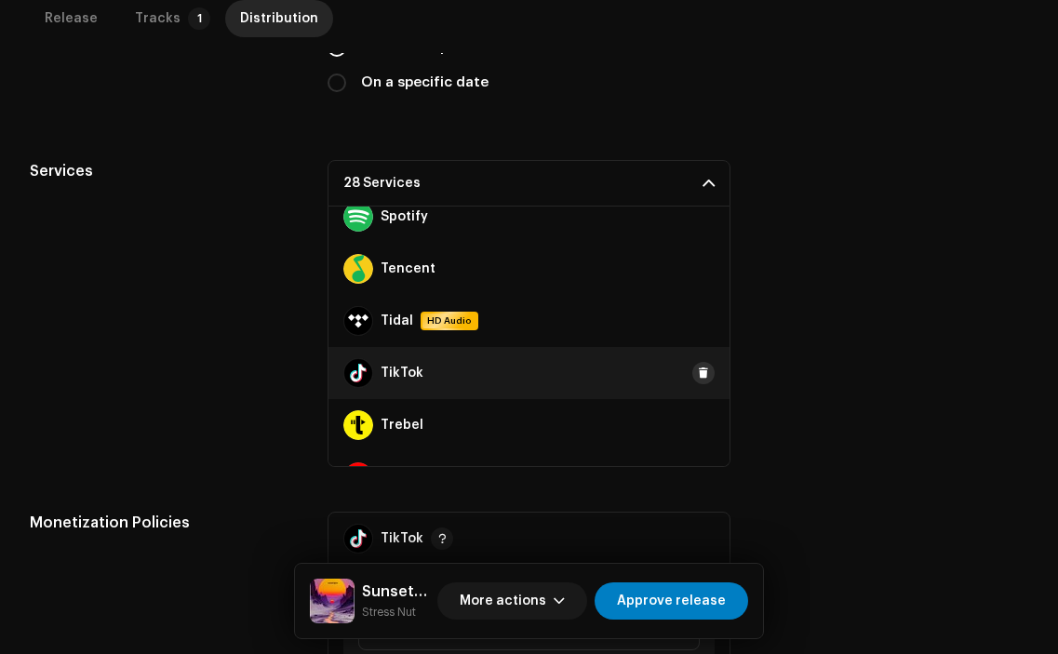
click at [698, 370] on span at bounding box center [703, 373] width 11 height 15
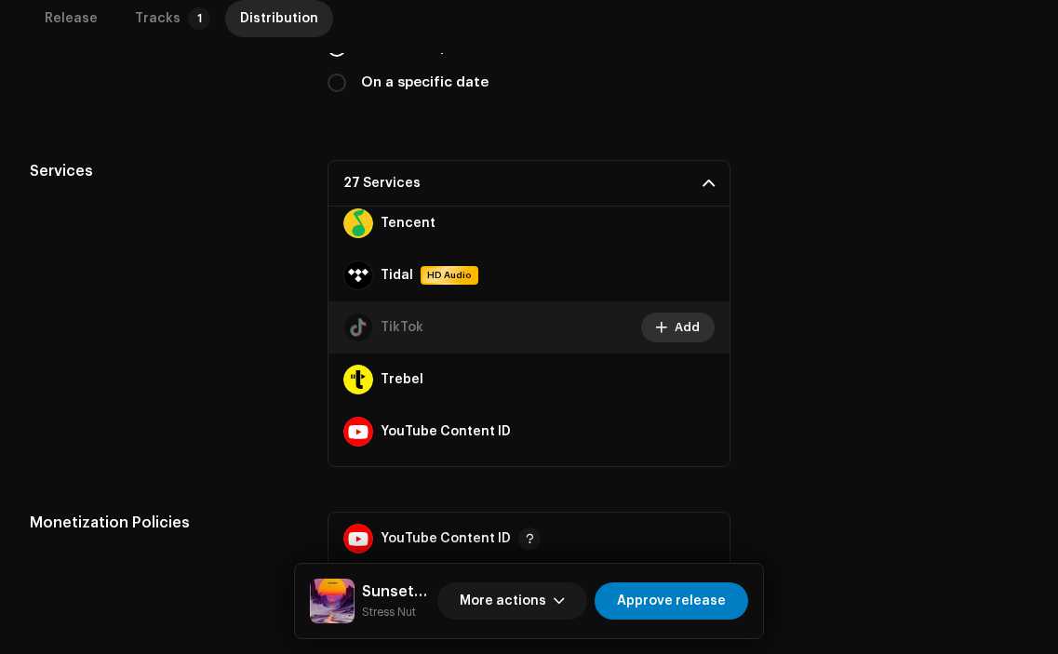
scroll to position [1304, 0]
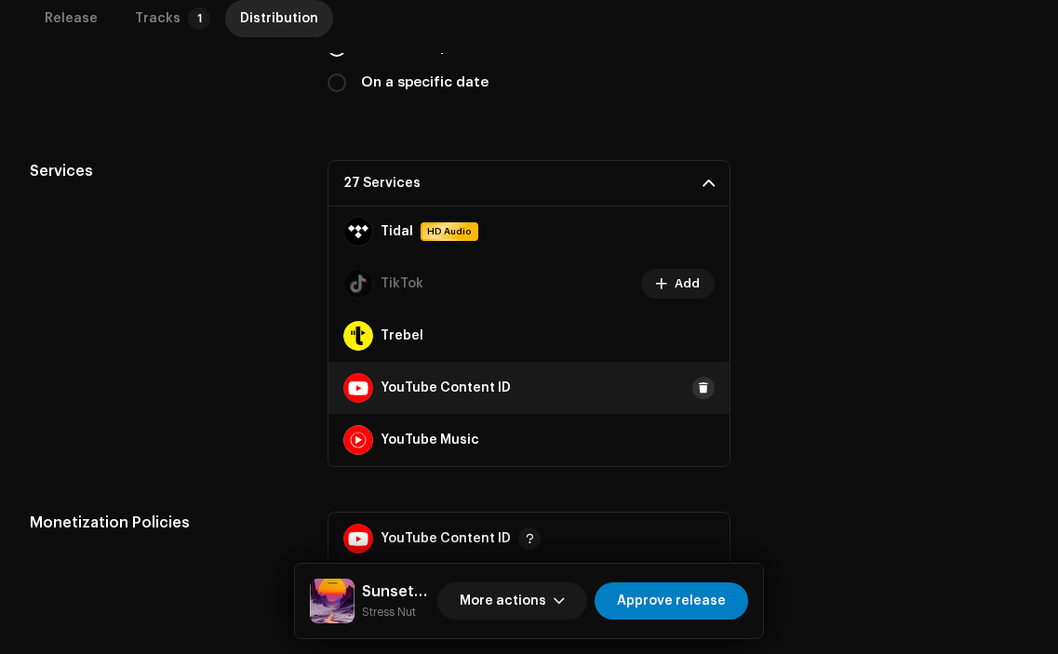
click at [698, 386] on span at bounding box center [703, 388] width 11 height 15
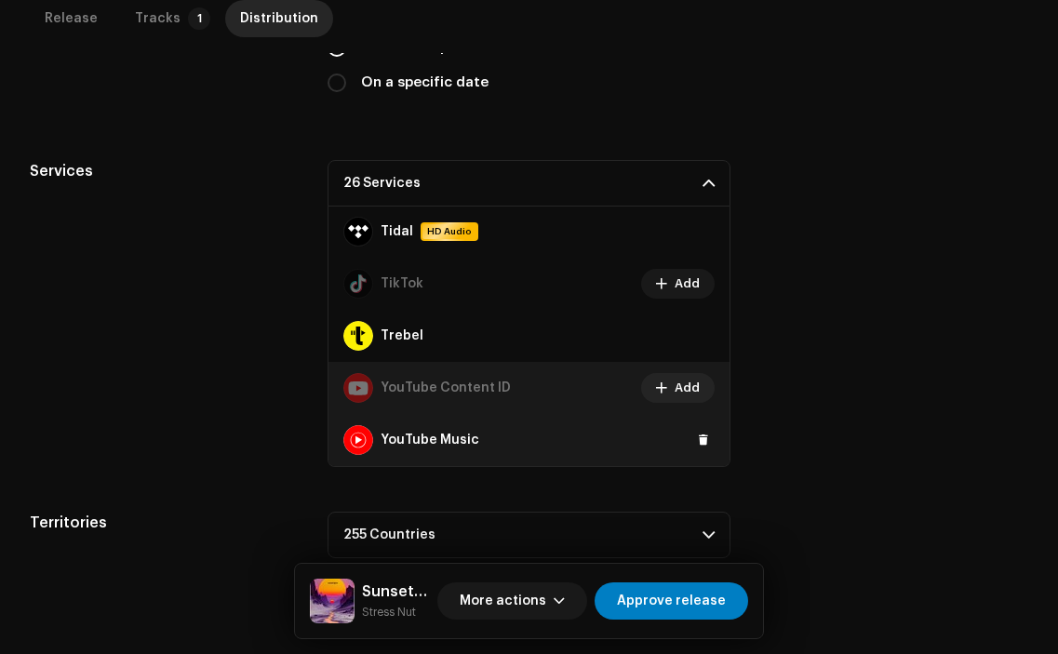
click at [688, 384] on span "Add" at bounding box center [687, 388] width 25 height 37
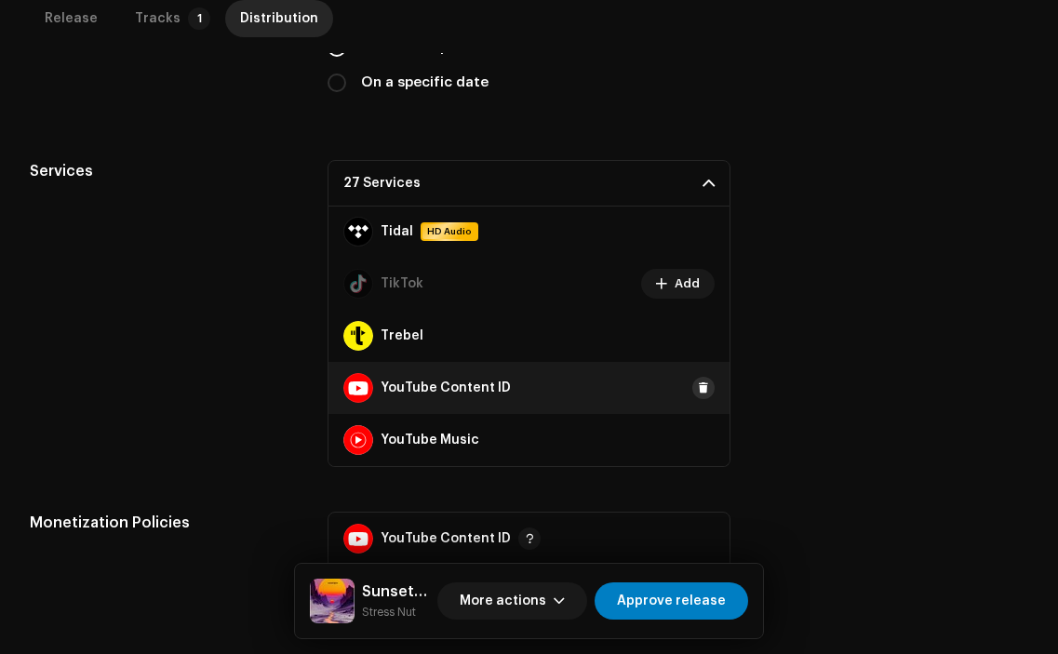
click at [698, 388] on span at bounding box center [703, 388] width 11 height 15
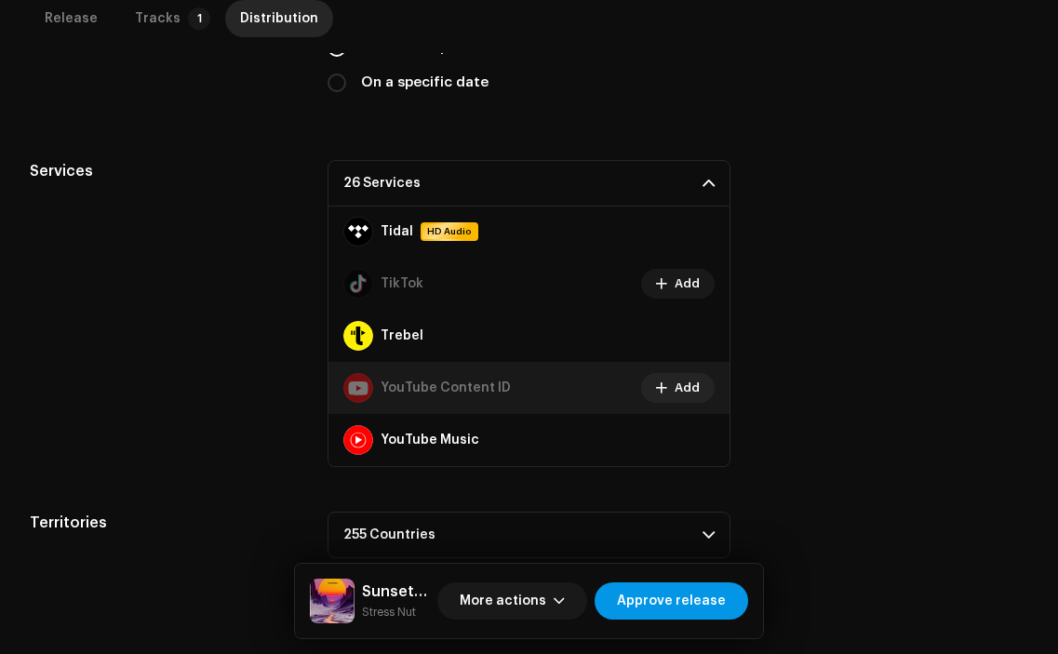
click at [679, 605] on span "Approve release" at bounding box center [671, 601] width 109 height 37
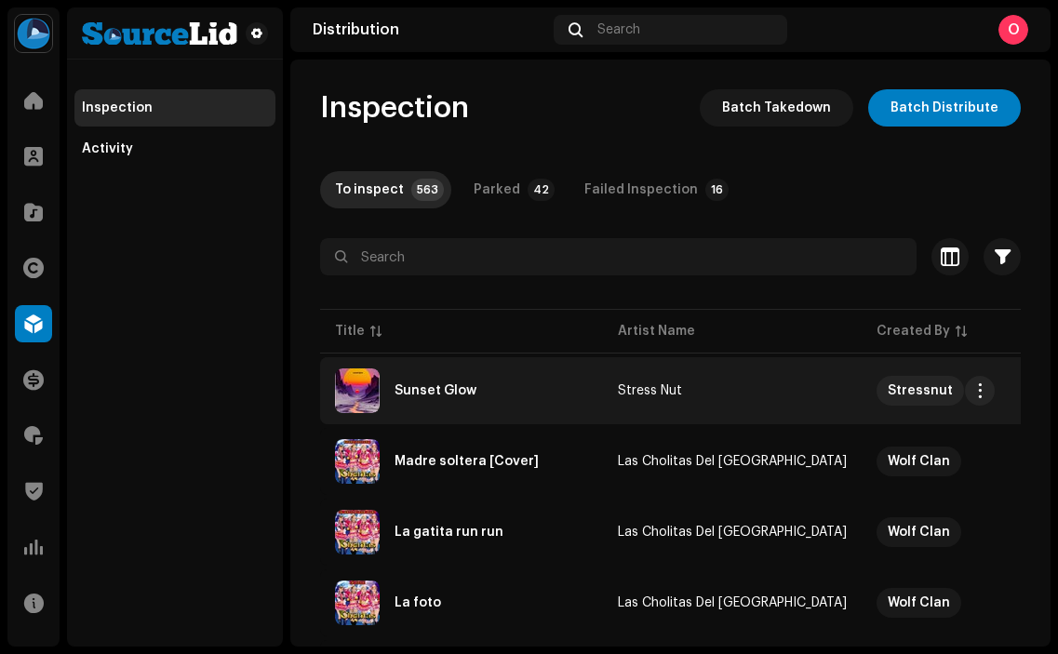
click at [444, 399] on div "Sunset Glow" at bounding box center [461, 391] width 253 height 45
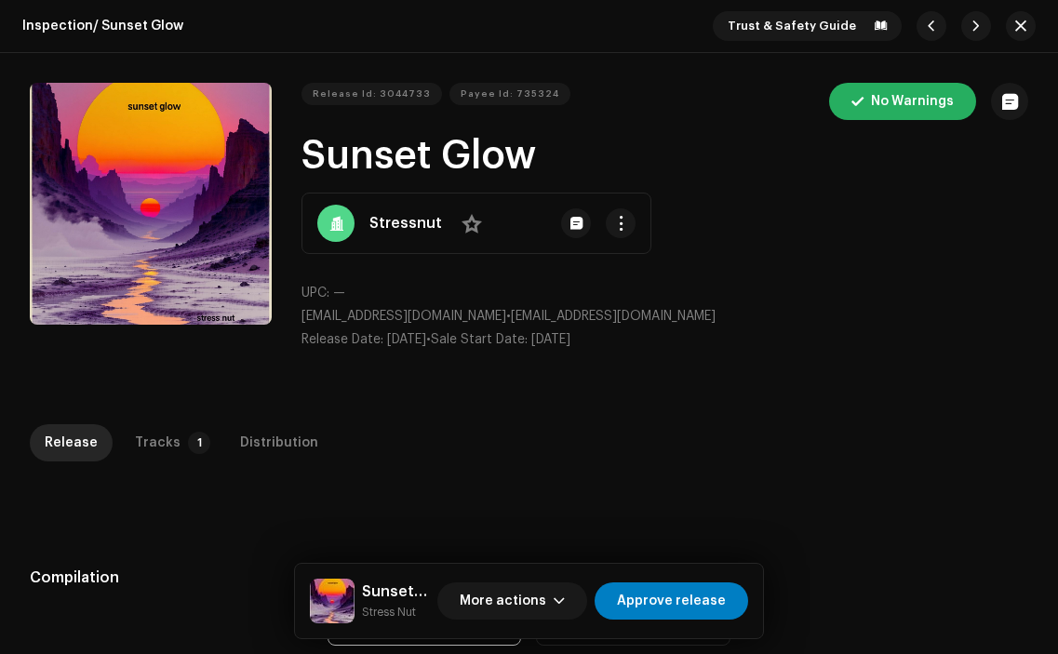
click at [159, 407] on div "Inspection / Sunset Glow Trust & Safety Guide Release Id: 3044733 Payee Id: 735…" at bounding box center [529, 327] width 1058 height 654
click at [161, 442] on div "Tracks" at bounding box center [158, 442] width 46 height 37
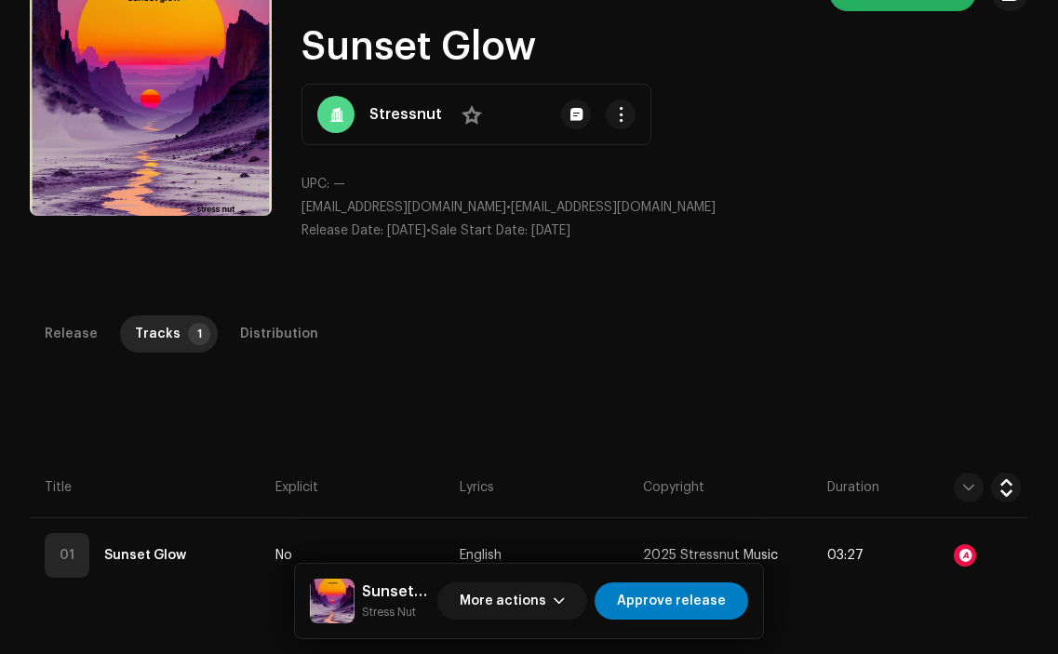
scroll to position [110, 0]
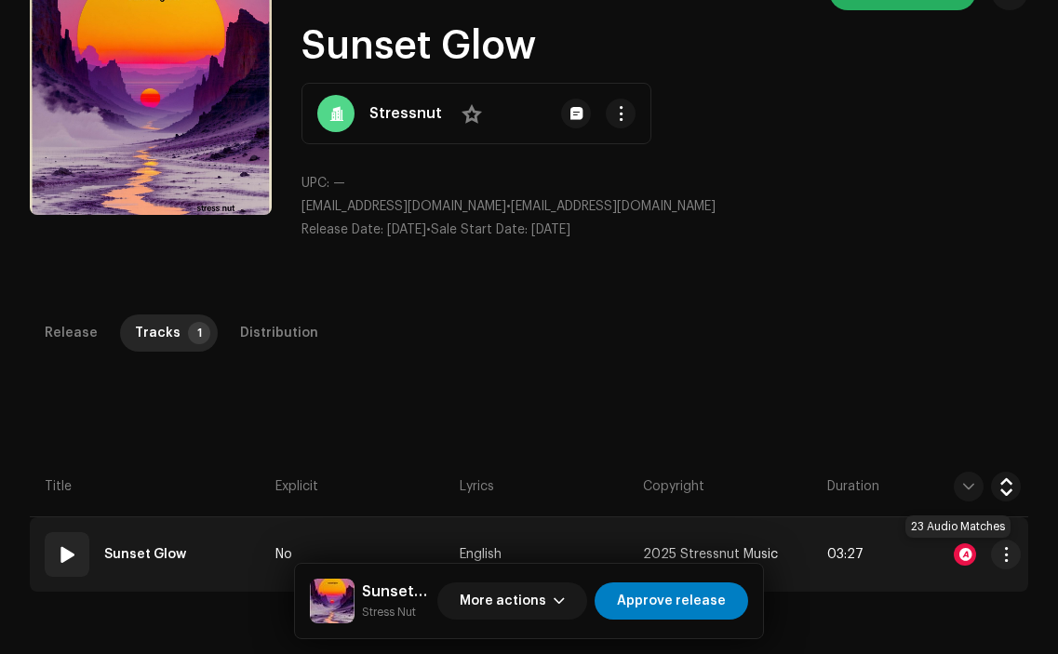
click at [961, 555] on div at bounding box center [965, 555] width 22 height 22
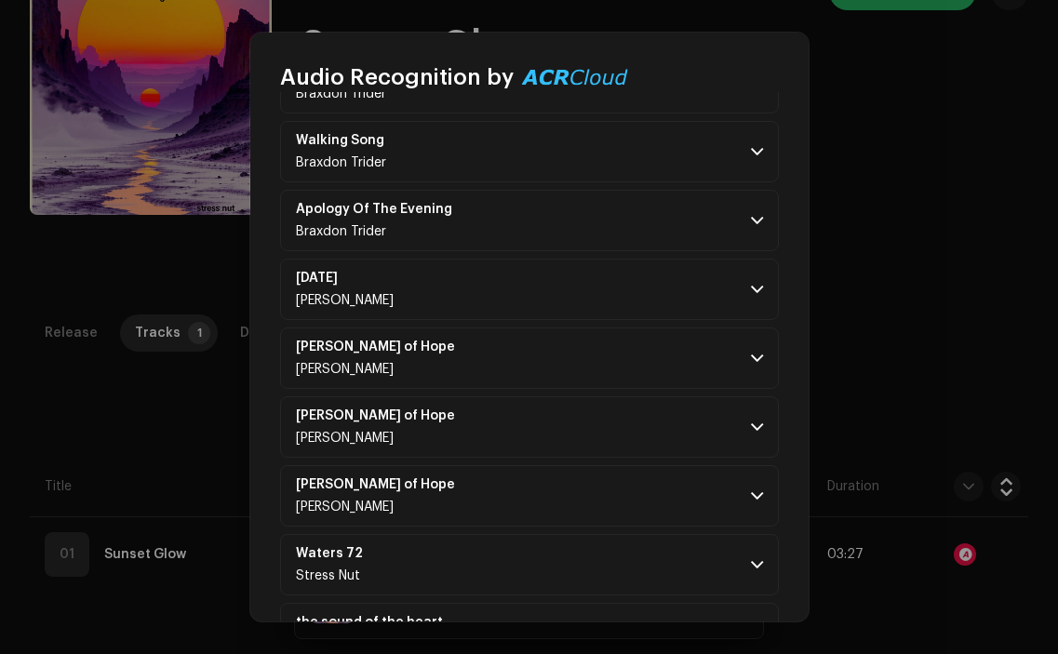
scroll to position [1270, 0]
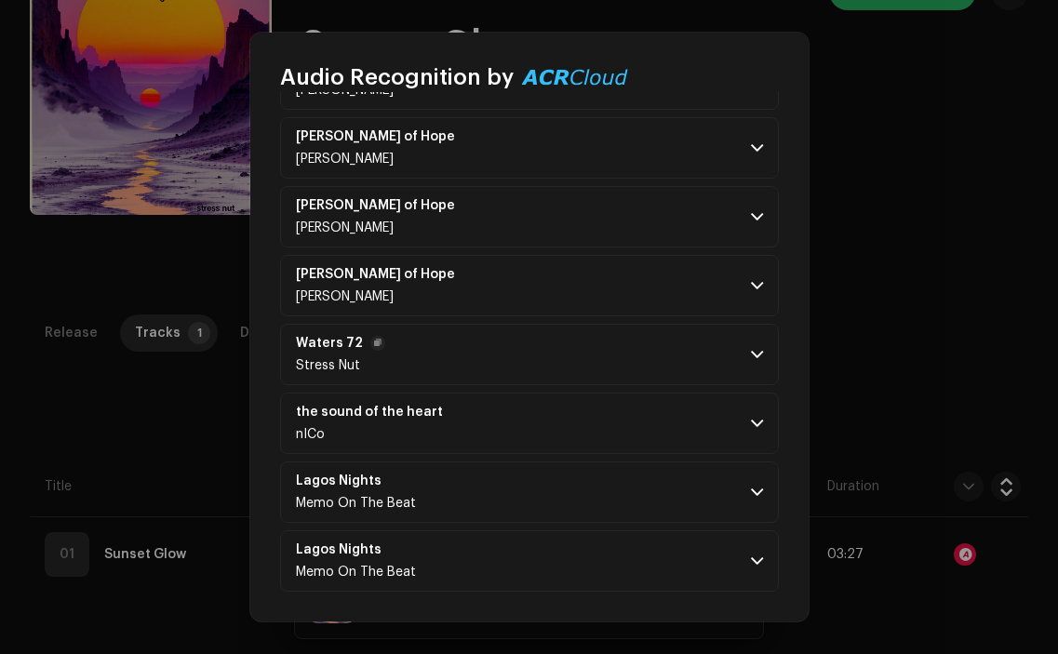
click at [663, 365] on p-accordion-header "Waters 72 Stress Nut" at bounding box center [529, 354] width 499 height 61
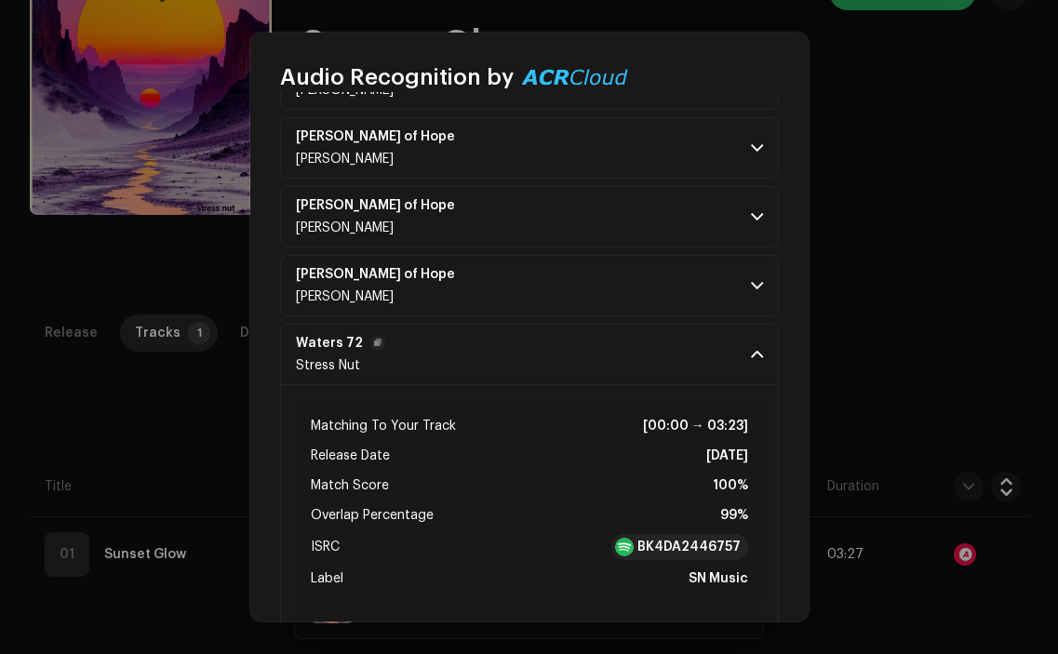
click at [663, 365] on p-accordion-header "Waters 72 Stress Nut" at bounding box center [529, 354] width 499 height 61
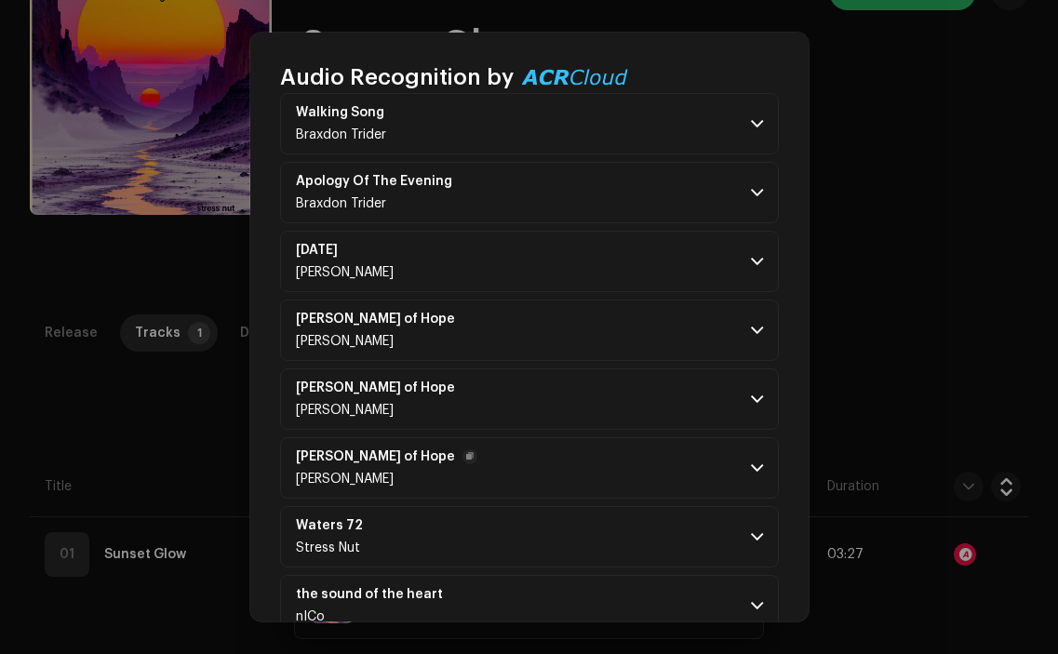
scroll to position [1059, 0]
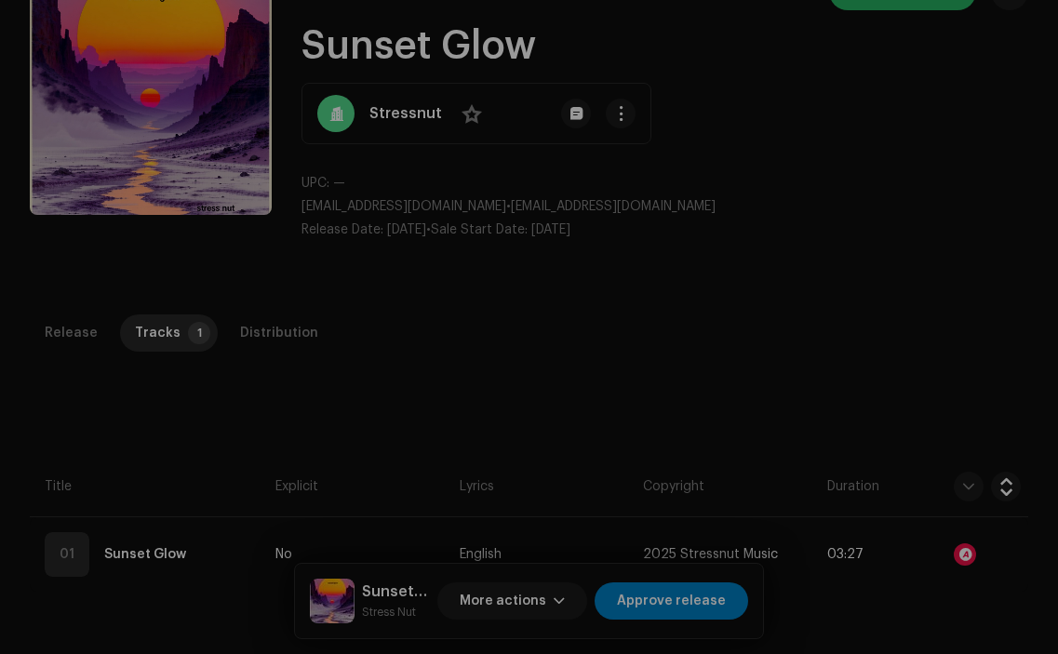
click at [222, 412] on div "Audio Recognition by Remix/Sample 23 All results require review/listening to av…" at bounding box center [529, 327] width 1058 height 654
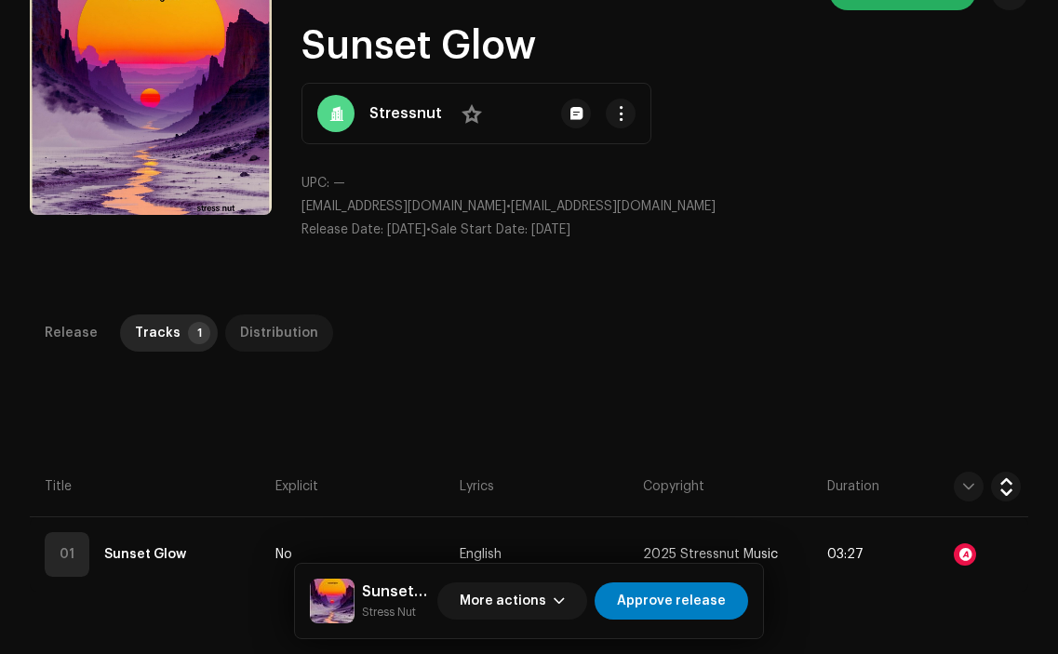
click at [292, 331] on div "Distribution" at bounding box center [279, 333] width 78 height 37
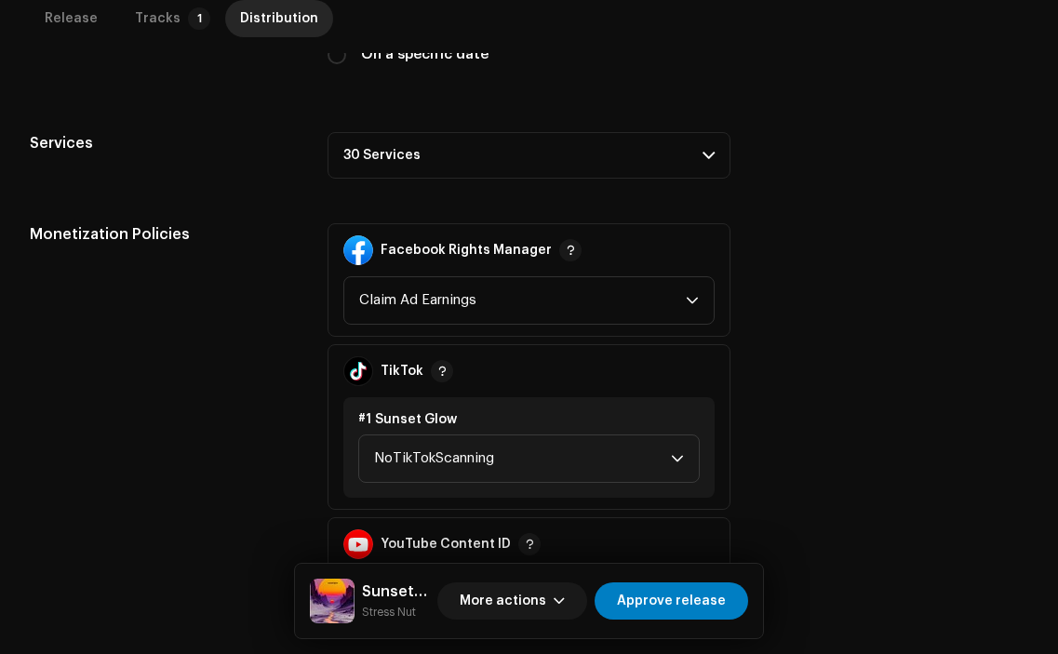
scroll to position [593, 0]
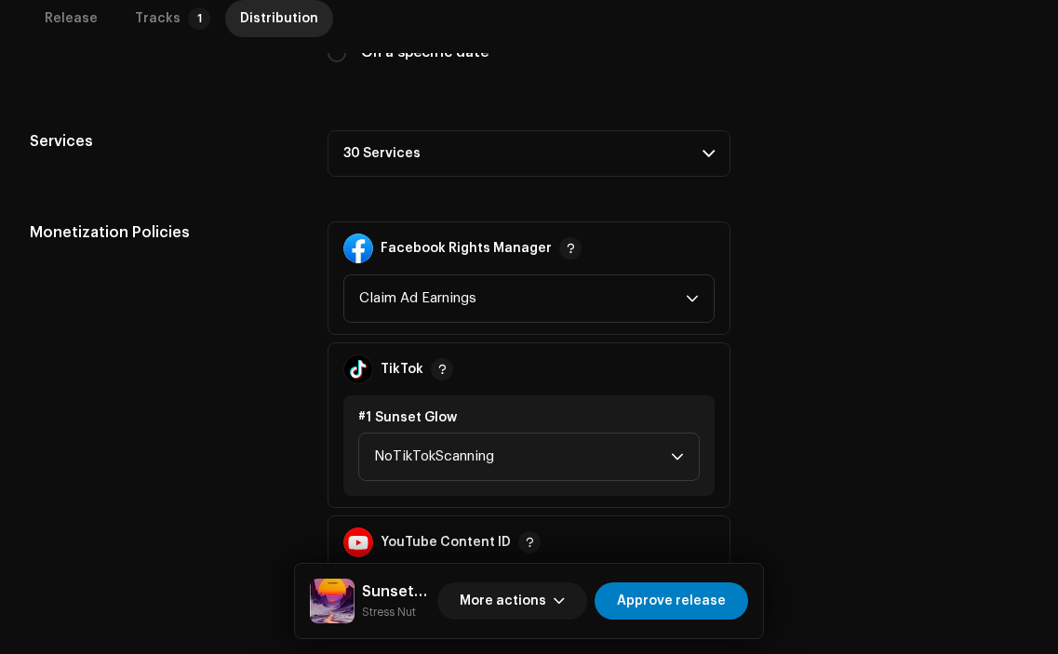
click at [699, 145] on p-accordion-header "30 Services" at bounding box center [529, 153] width 402 height 47
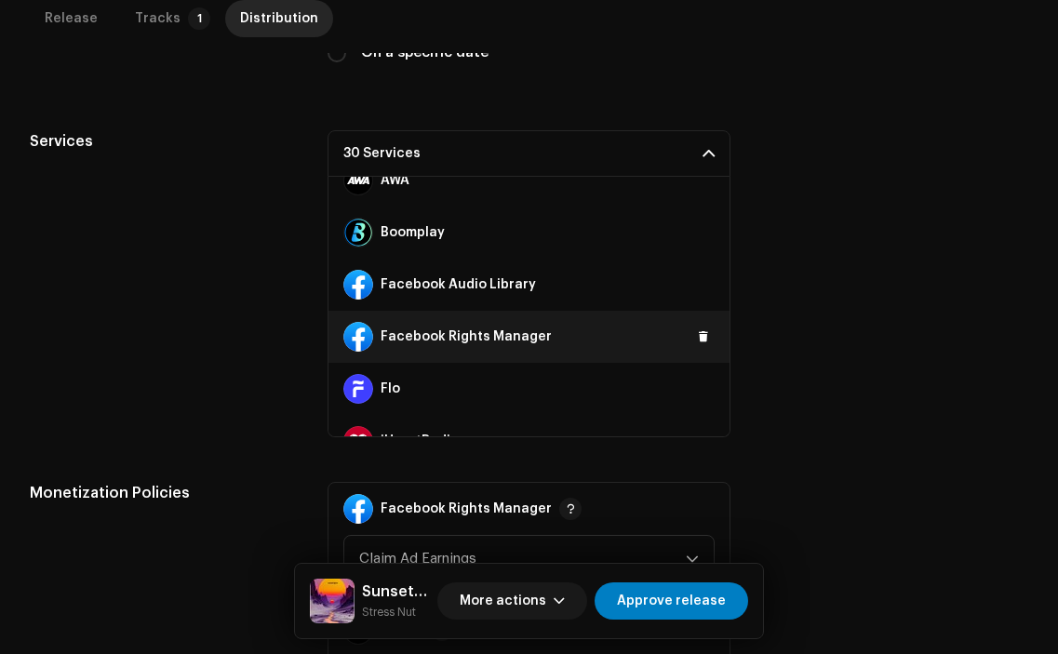
scroll to position [188, 0]
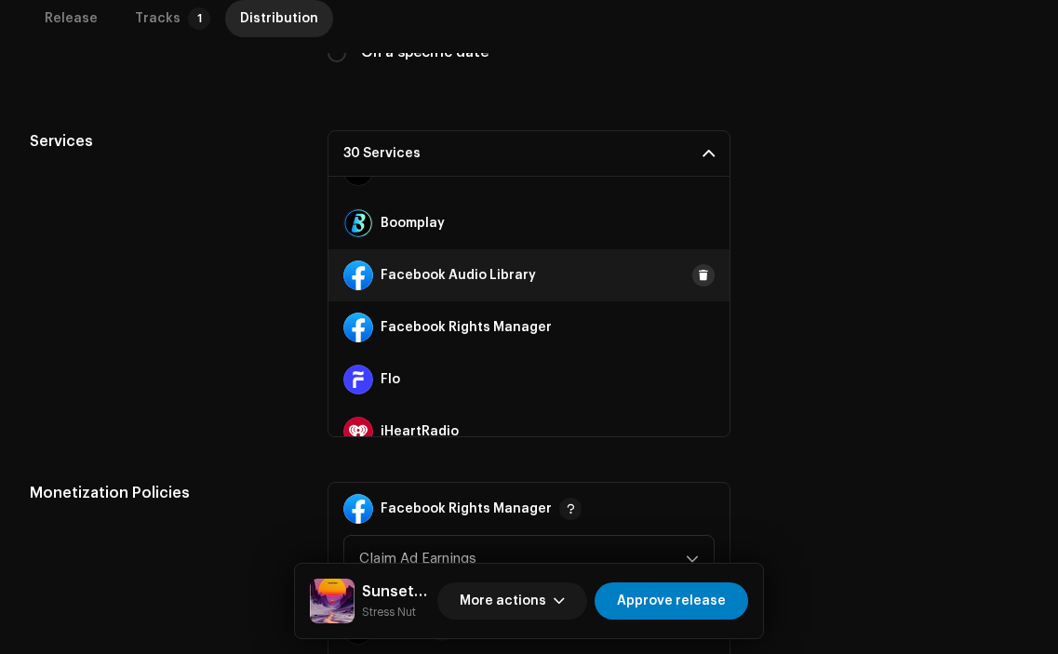
click at [692, 285] on button at bounding box center [703, 275] width 22 height 22
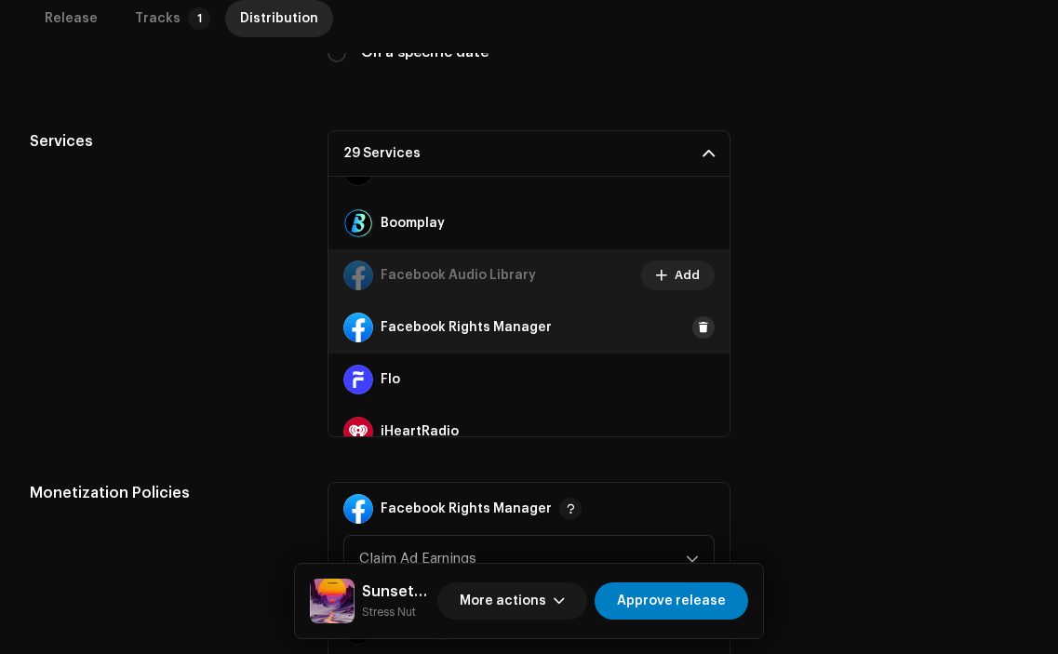
click at [698, 329] on span at bounding box center [703, 327] width 11 height 15
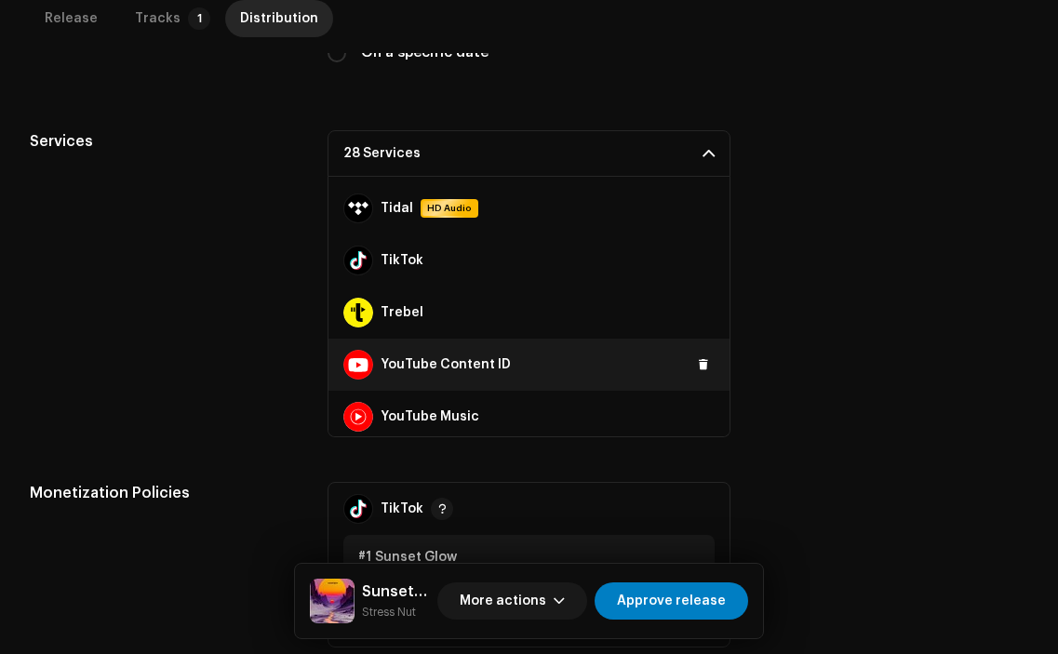
scroll to position [1301, 0]
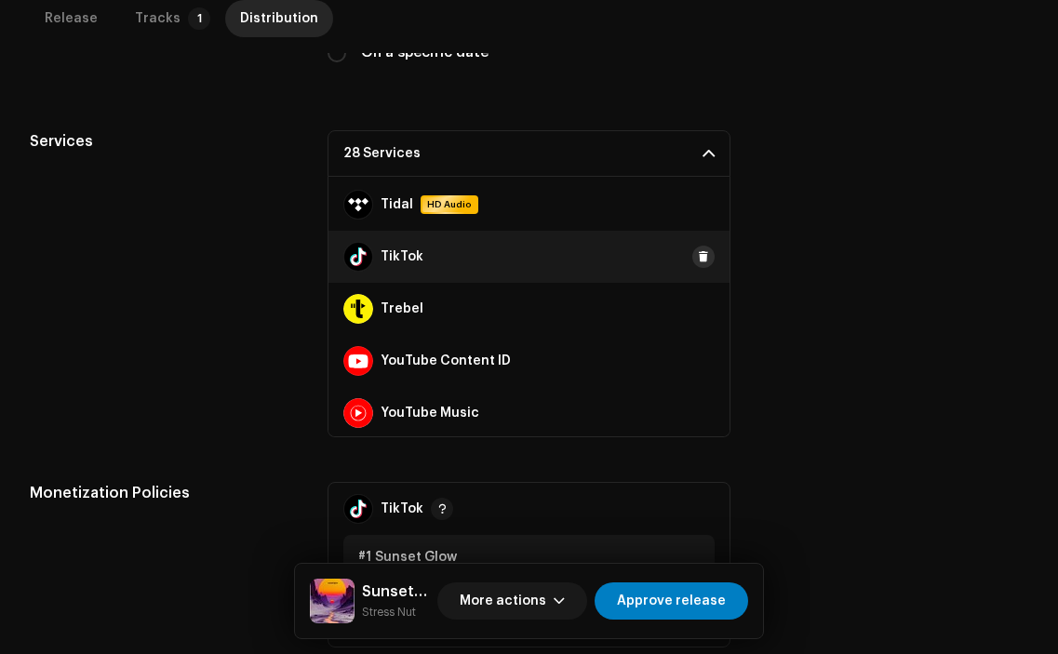
click at [698, 253] on span at bounding box center [703, 256] width 11 height 15
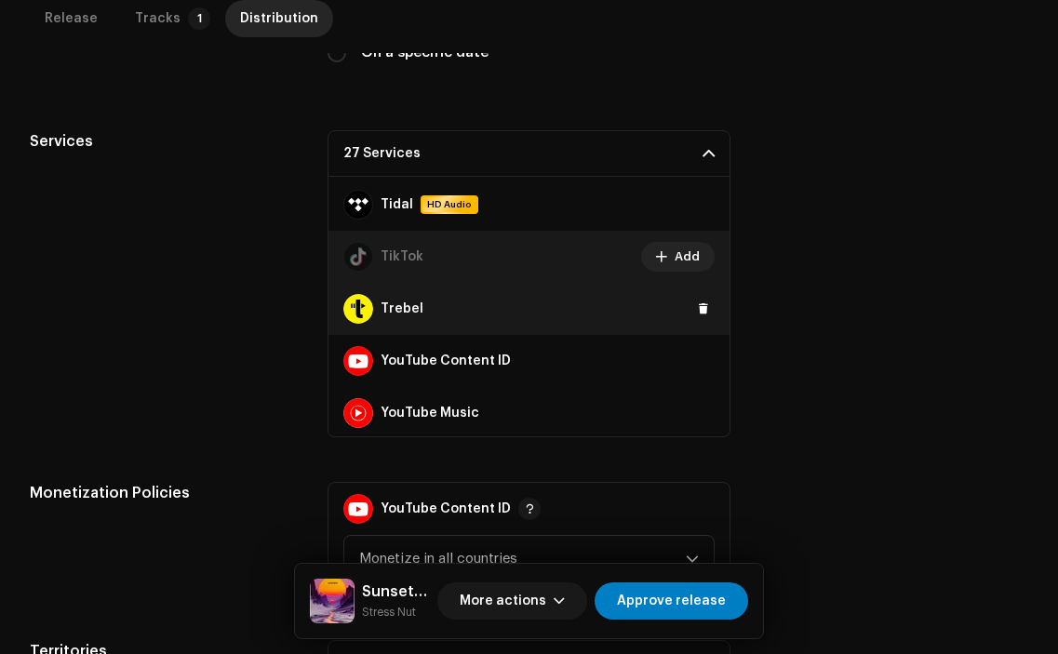
scroll to position [1304, 0]
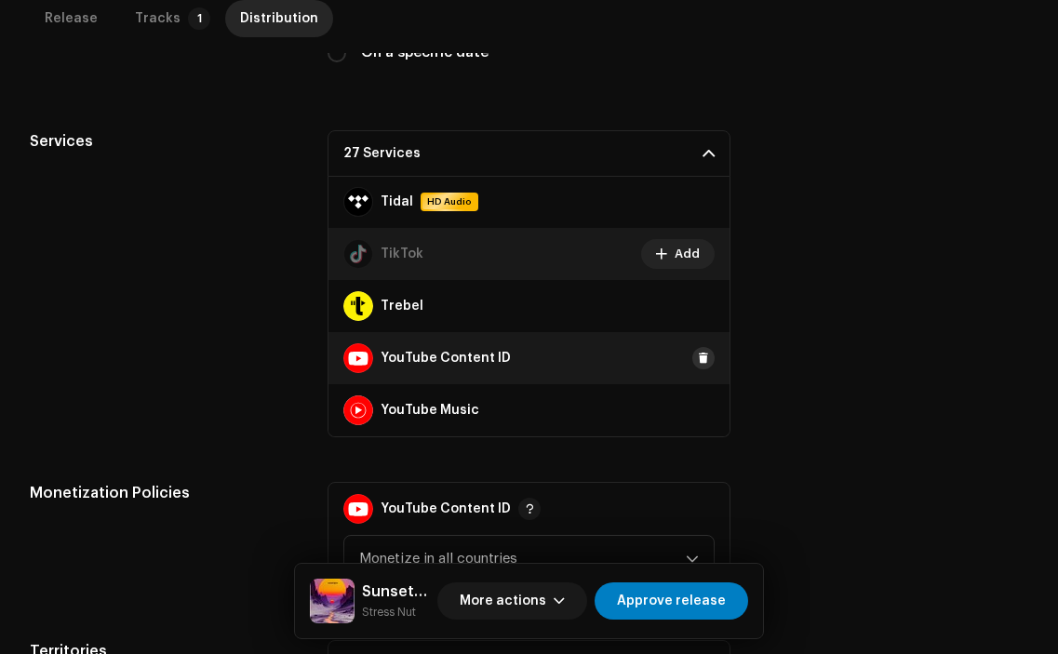
click at [698, 360] on span at bounding box center [703, 358] width 11 height 15
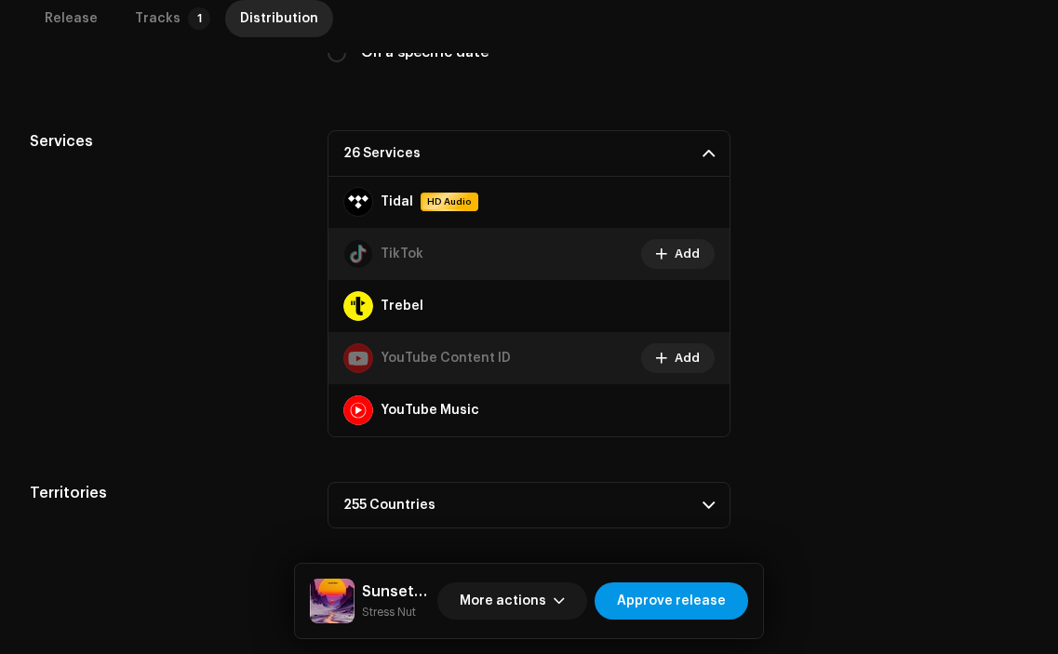
click at [687, 583] on span "Approve release" at bounding box center [671, 601] width 109 height 37
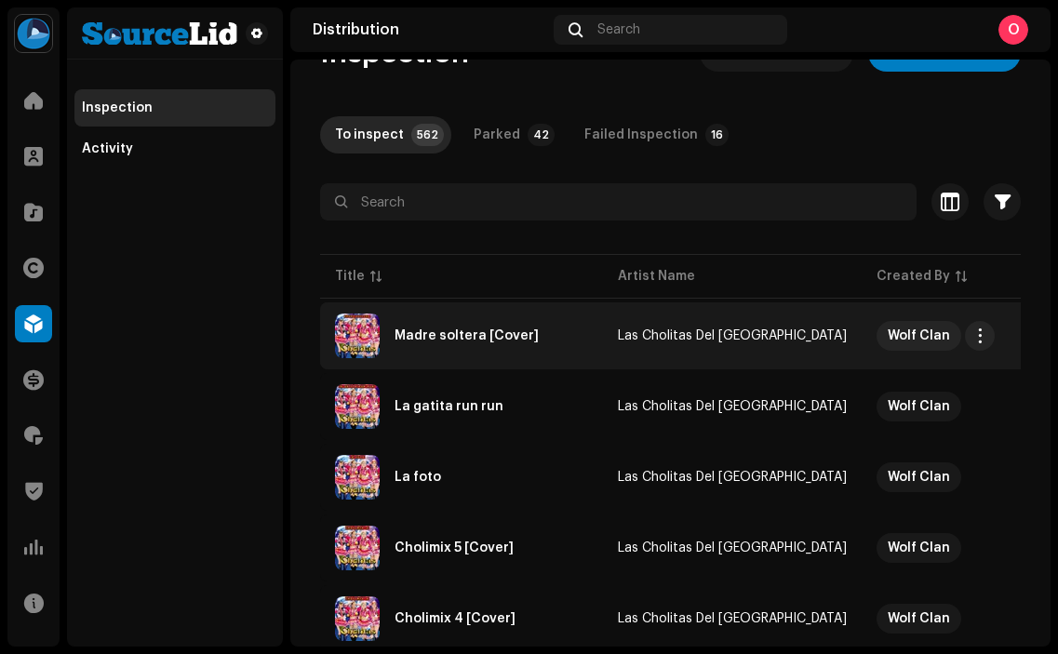
scroll to position [60, 0]
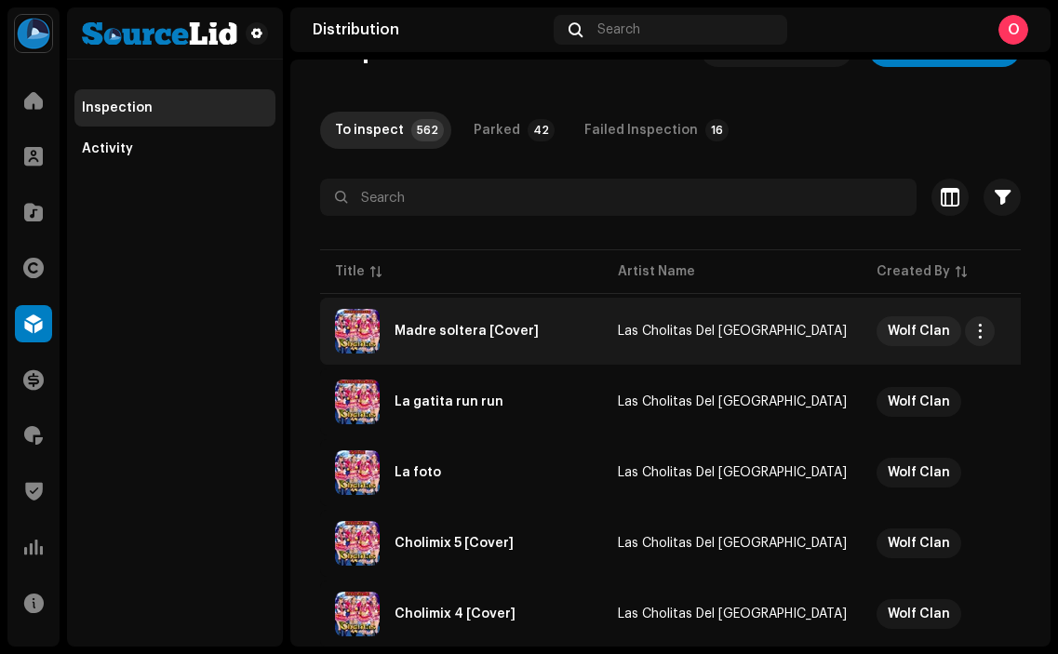
click at [435, 326] on div "Madre soltera [Cover]" at bounding box center [467, 331] width 144 height 13
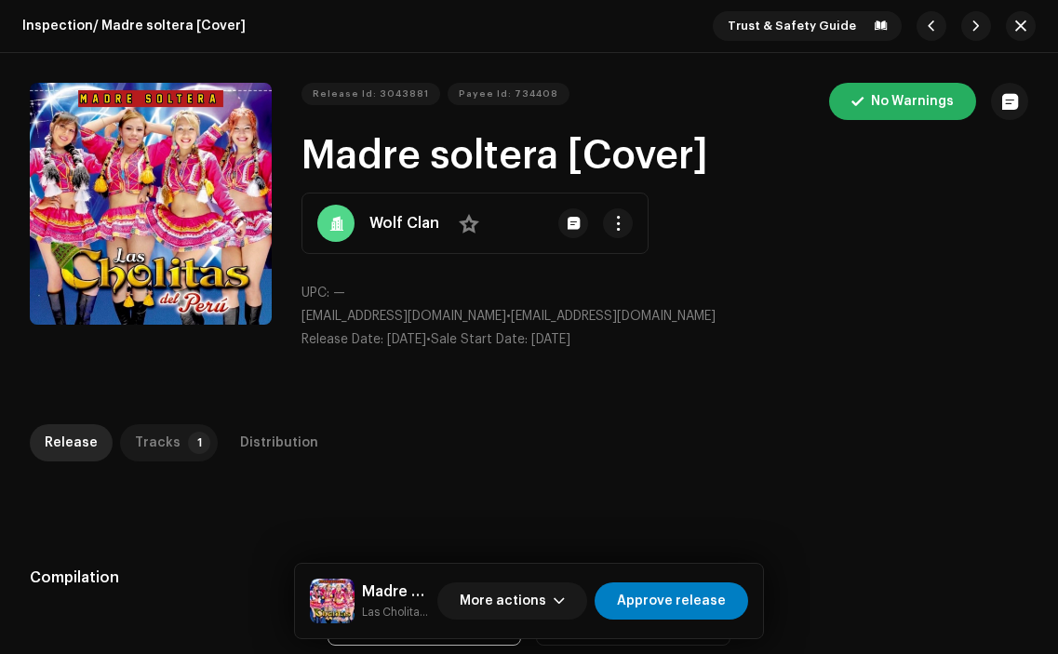
click at [160, 449] on div "Tracks" at bounding box center [158, 442] width 46 height 37
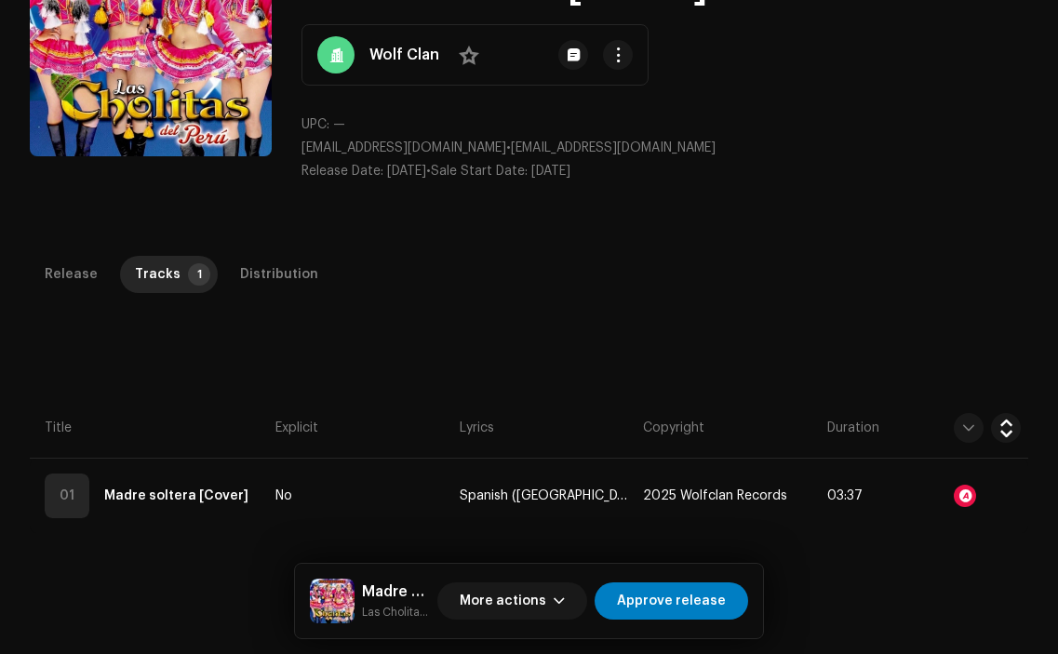
scroll to position [170, 0]
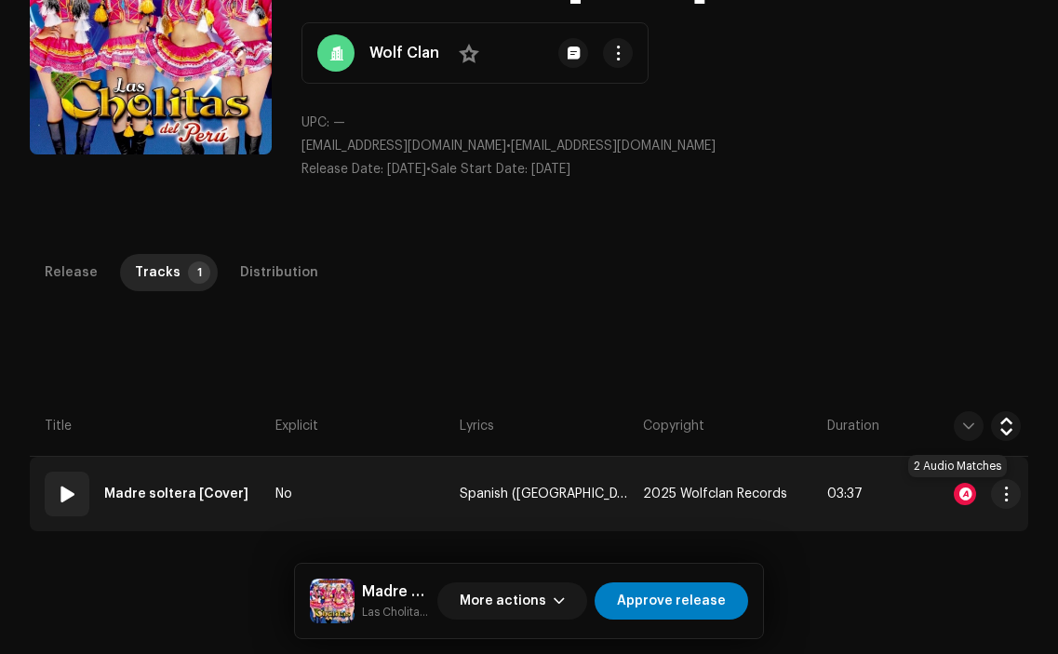
click at [954, 485] on div at bounding box center [965, 494] width 22 height 22
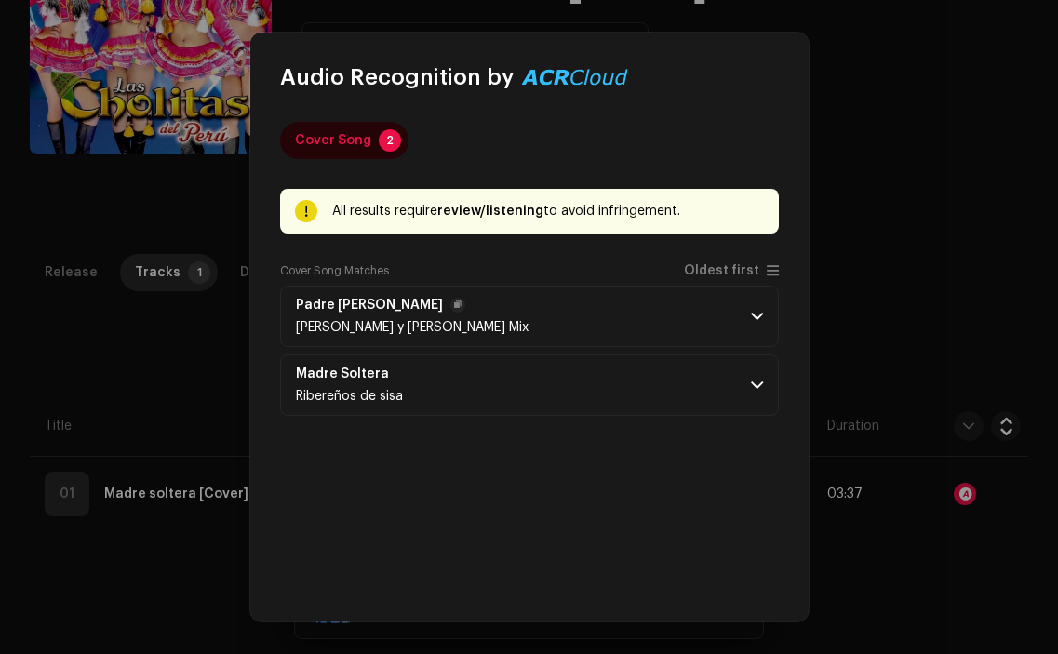
click at [559, 301] on p-accordion-header "Padre Soltero Lucio Sánchez y Naranja Mix" at bounding box center [529, 316] width 499 height 61
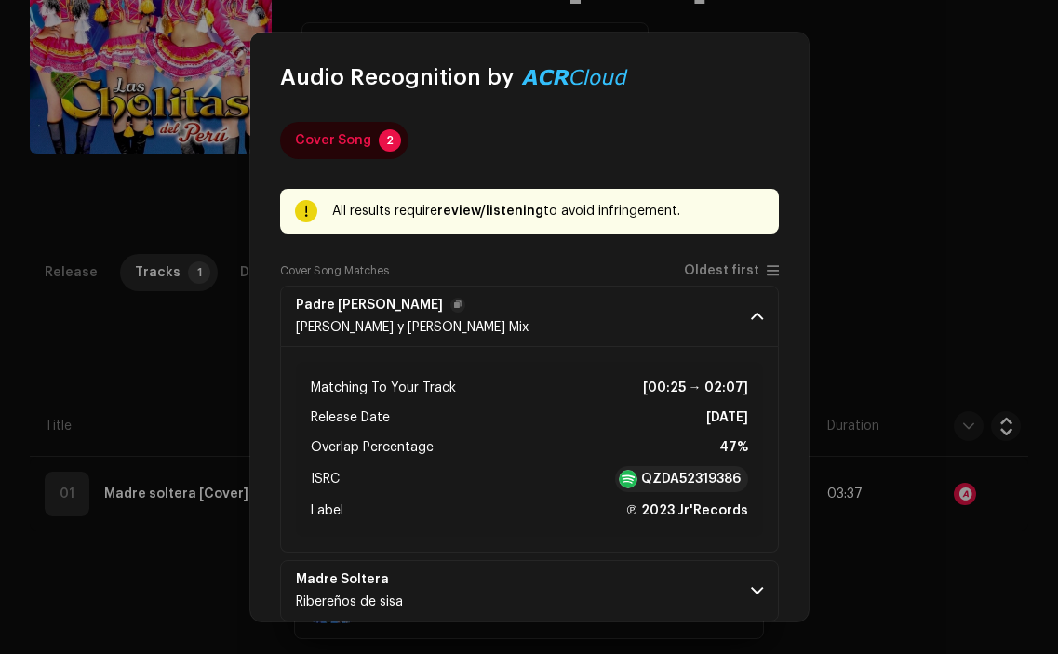
click at [559, 301] on p-accordion-header "Padre Soltero Lucio Sánchez y Naranja Mix" at bounding box center [529, 316] width 499 height 61
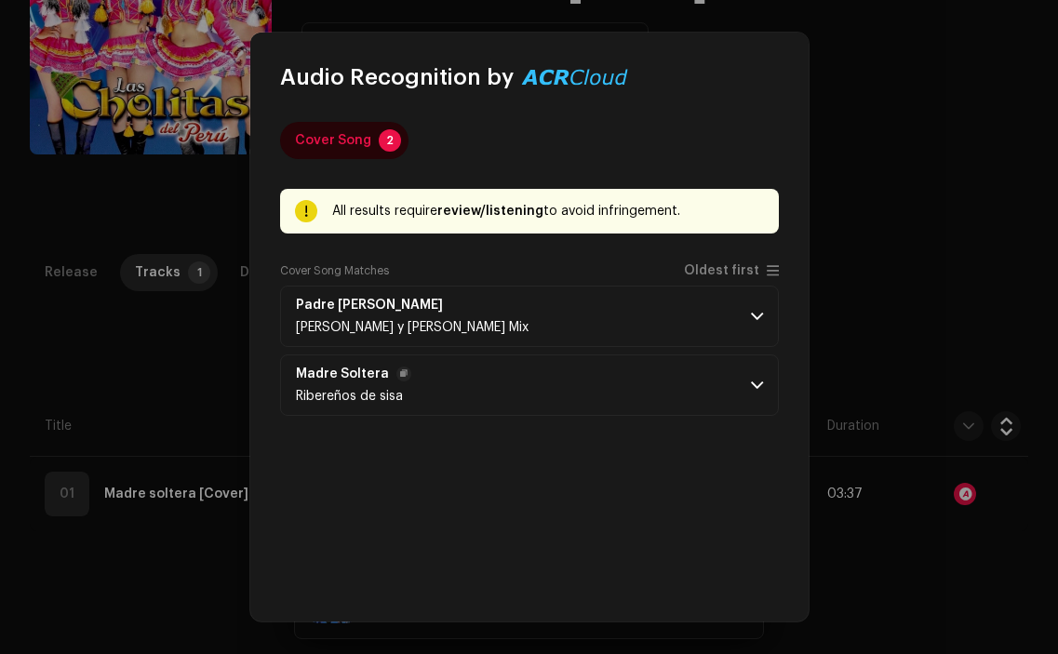
click at [439, 409] on p-accordion-header "Madre Soltera Ribereños de sisa" at bounding box center [529, 385] width 499 height 61
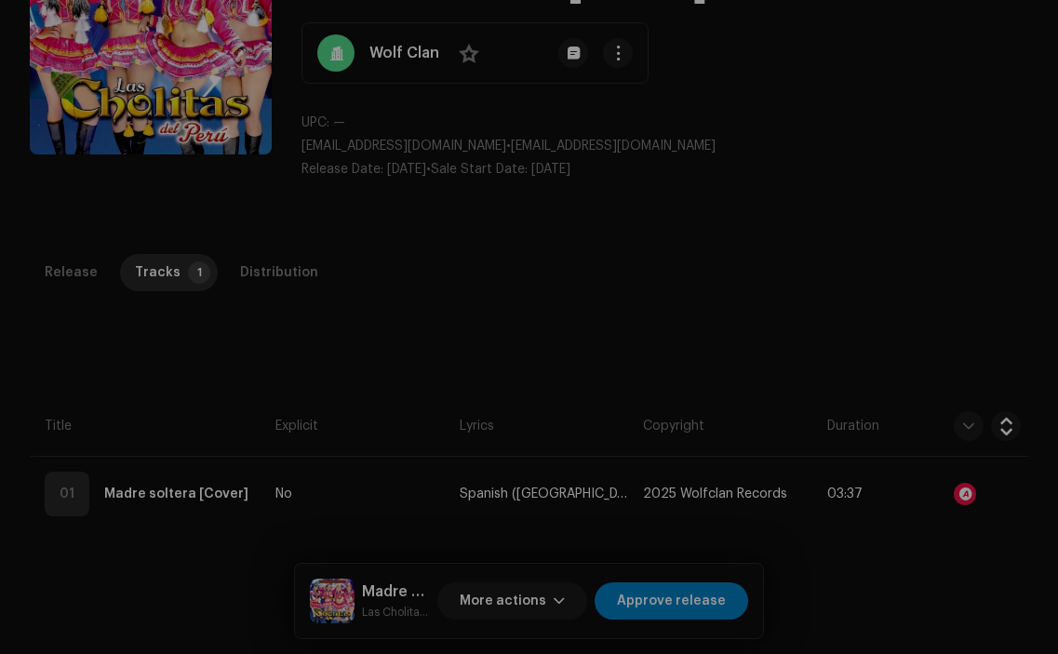
click at [173, 357] on div "Audio Recognition by Cover Song 2 All results require review/listening to avoid…" at bounding box center [529, 327] width 1058 height 654
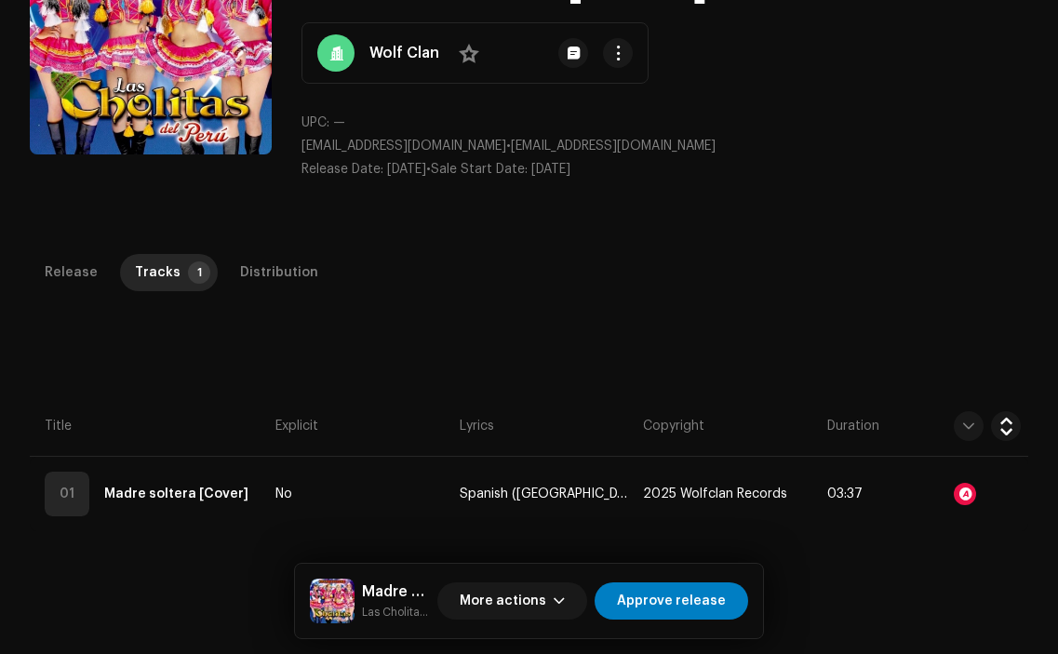
scroll to position [0, 0]
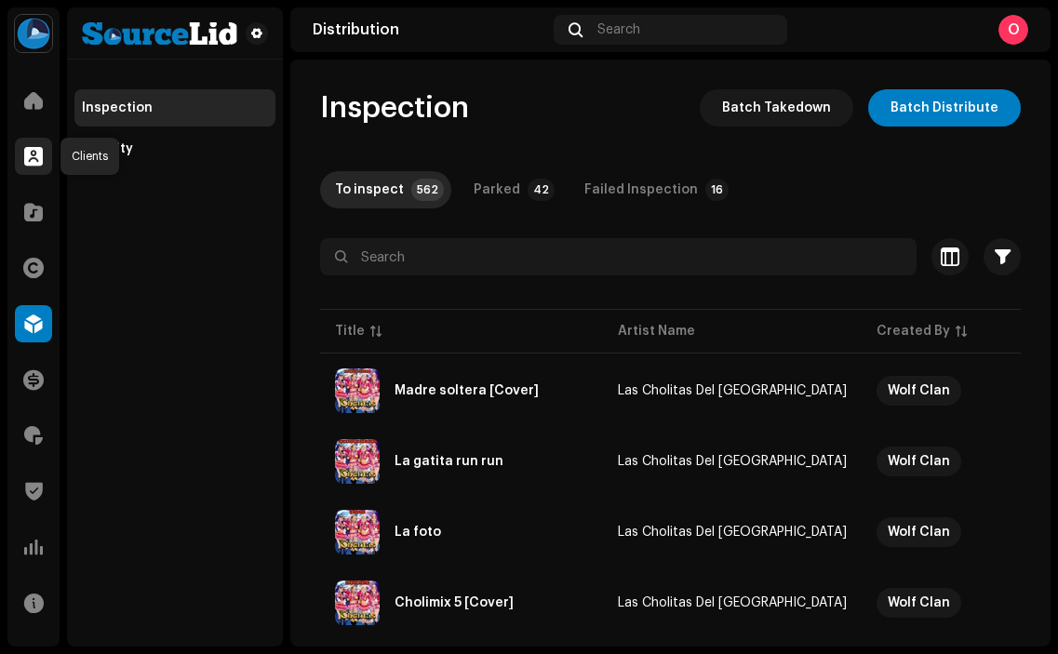
click at [35, 159] on span at bounding box center [33, 156] width 19 height 15
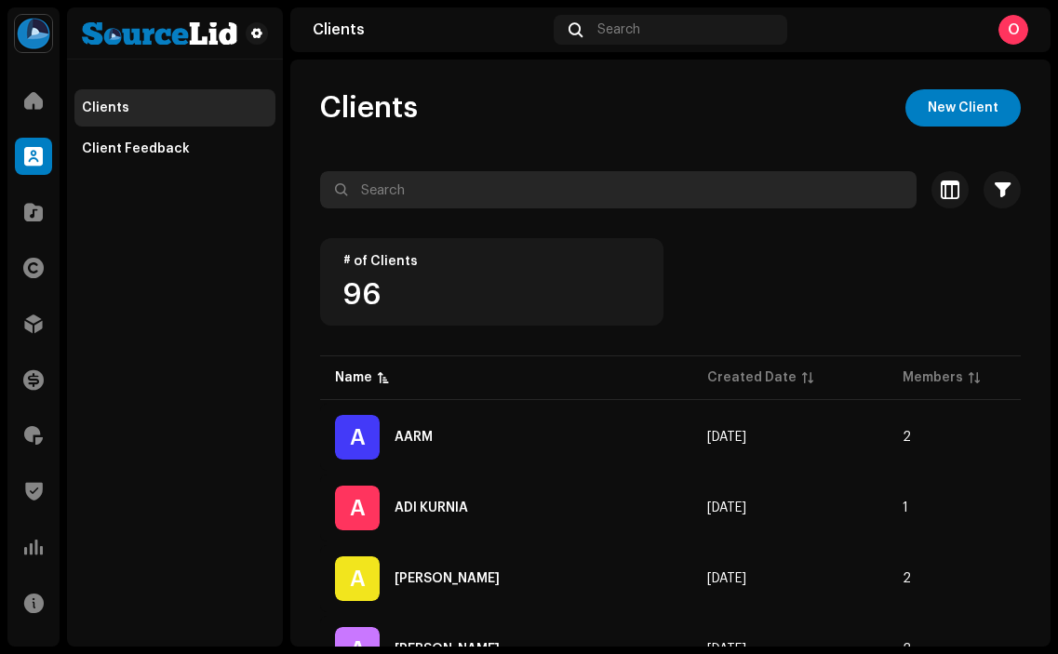
click at [474, 189] on input "text" at bounding box center [618, 189] width 597 height 37
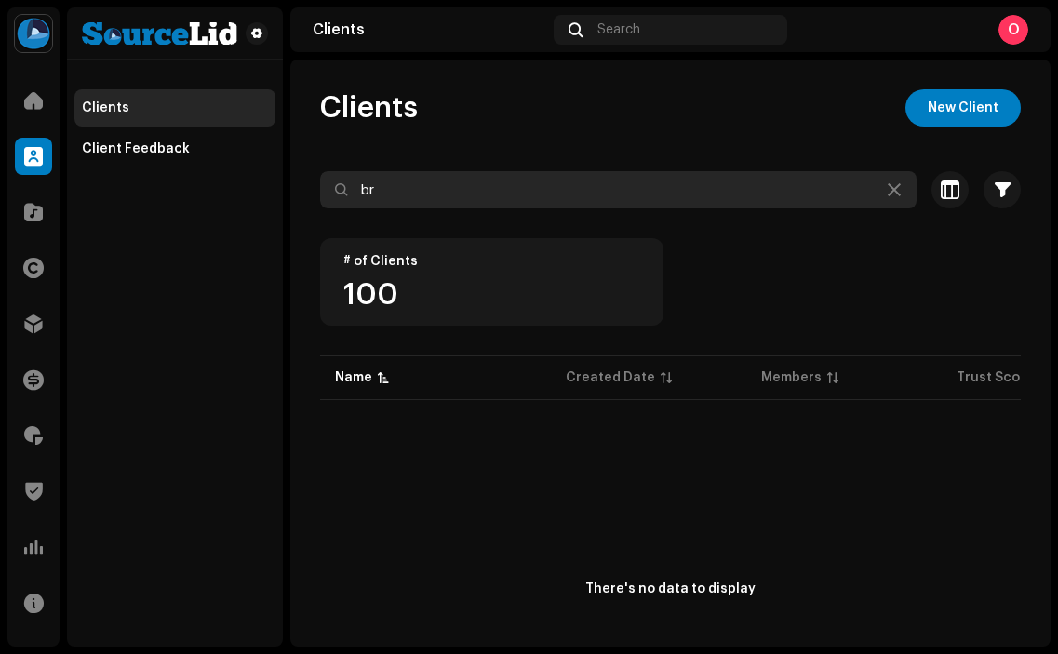
type input "b"
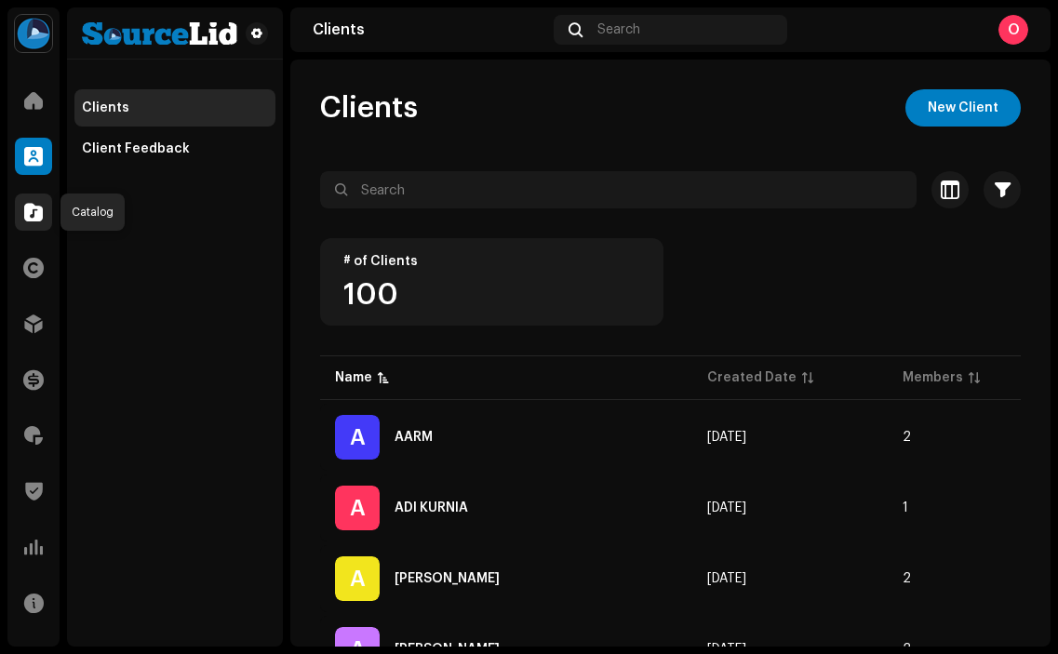
click at [40, 223] on div at bounding box center [33, 212] width 37 height 37
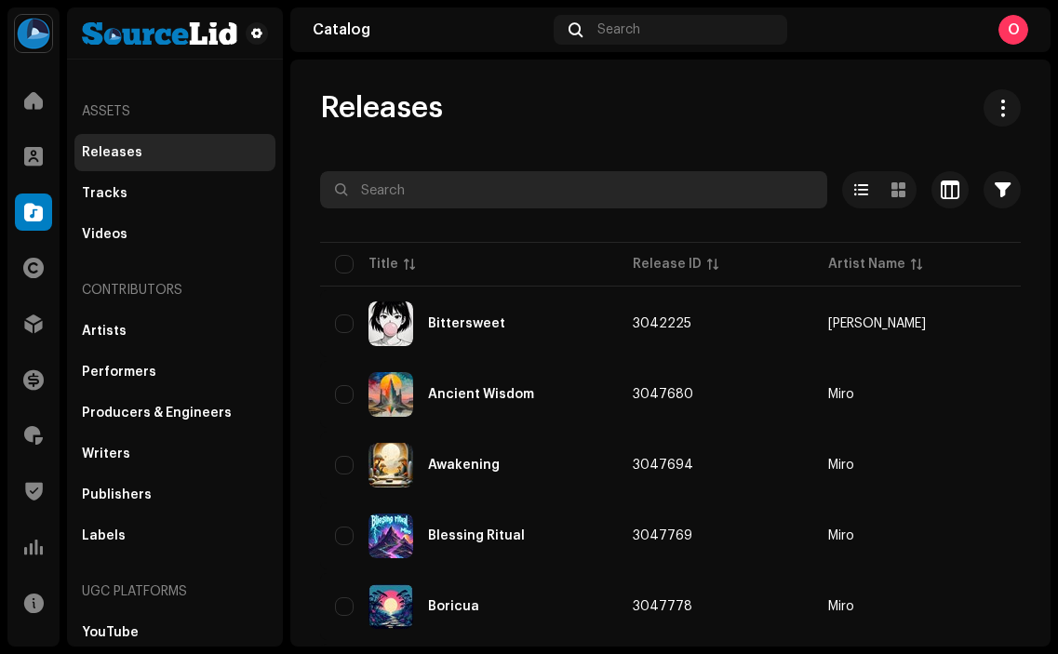
click at [486, 181] on input "text" at bounding box center [573, 189] width 507 height 37
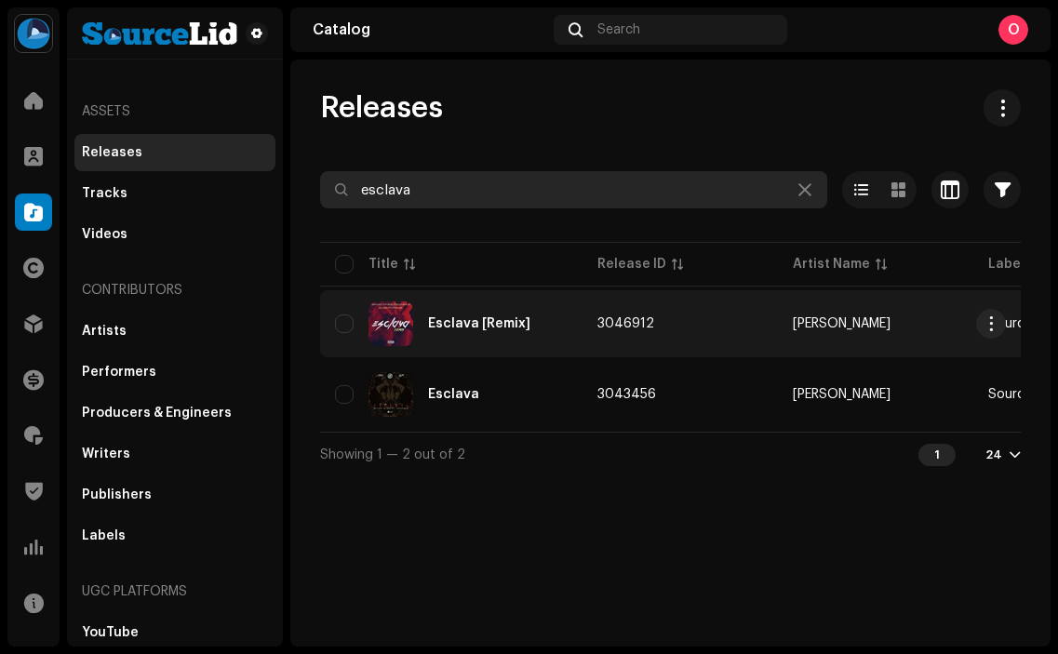
type input "esclava"
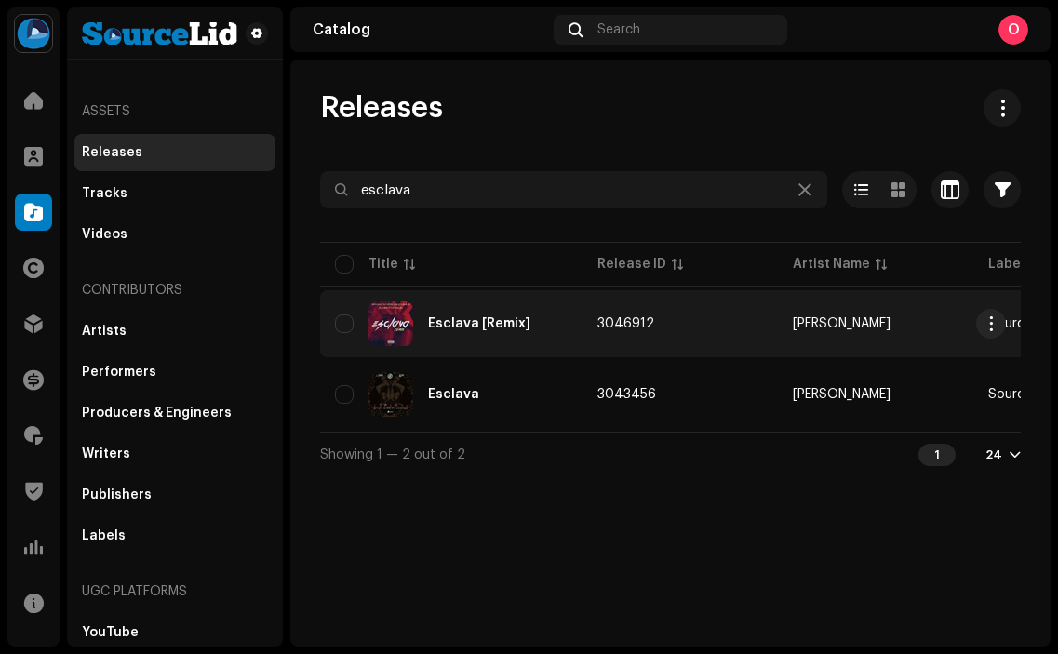
click at [452, 335] on div "Esclava [Remix]" at bounding box center [451, 324] width 233 height 45
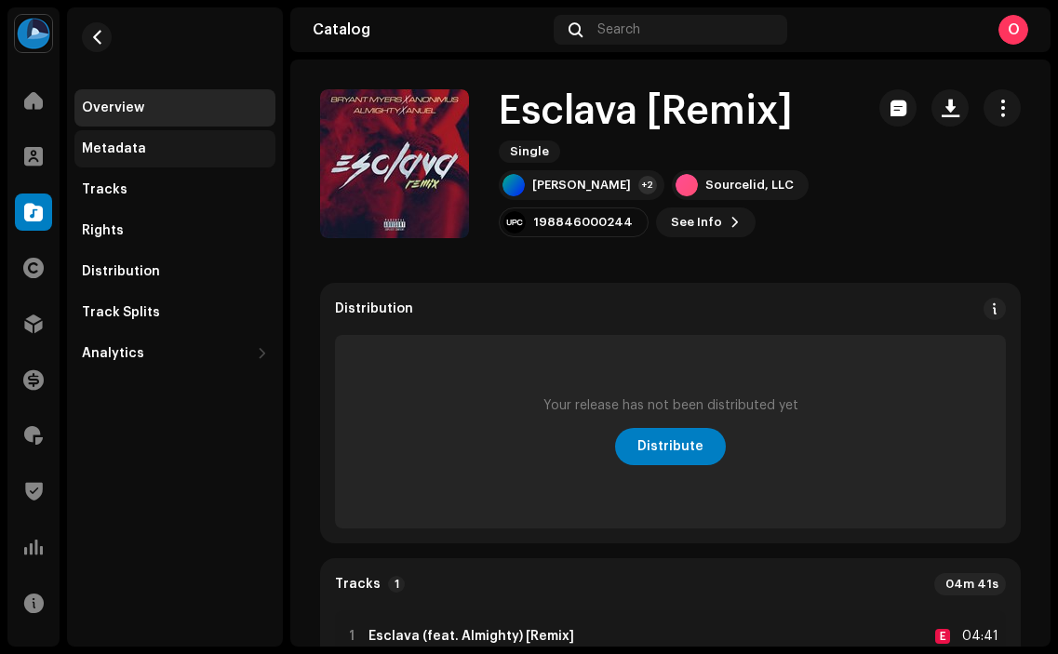
click at [172, 146] on div "Metadata" at bounding box center [175, 148] width 186 height 15
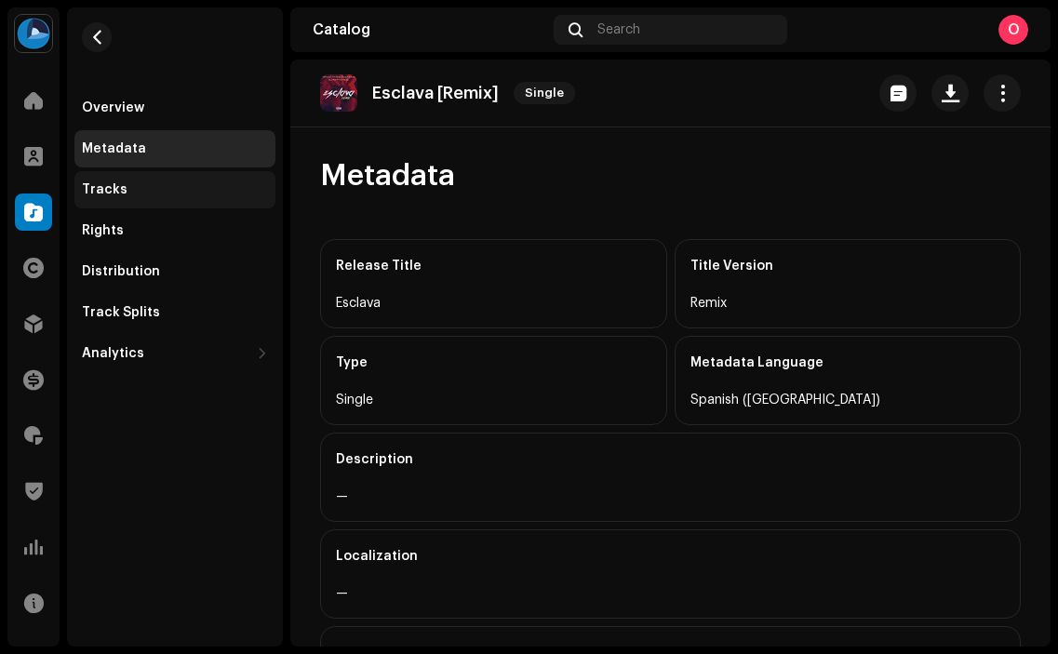
click at [155, 185] on div "Tracks" at bounding box center [175, 189] width 186 height 15
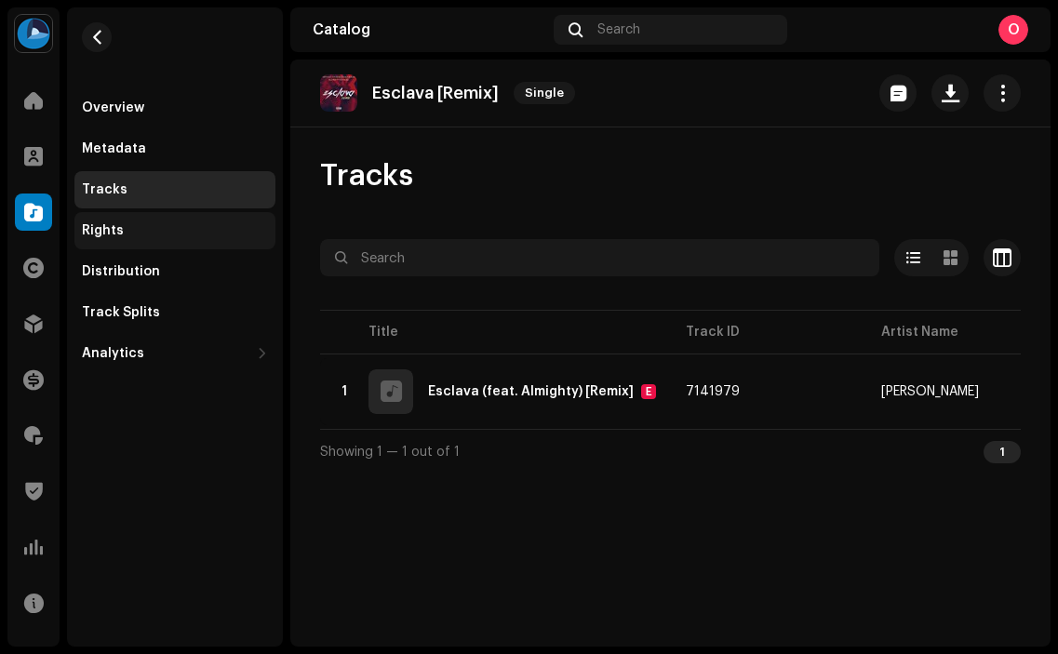
click at [144, 225] on div "Rights" at bounding box center [175, 230] width 186 height 15
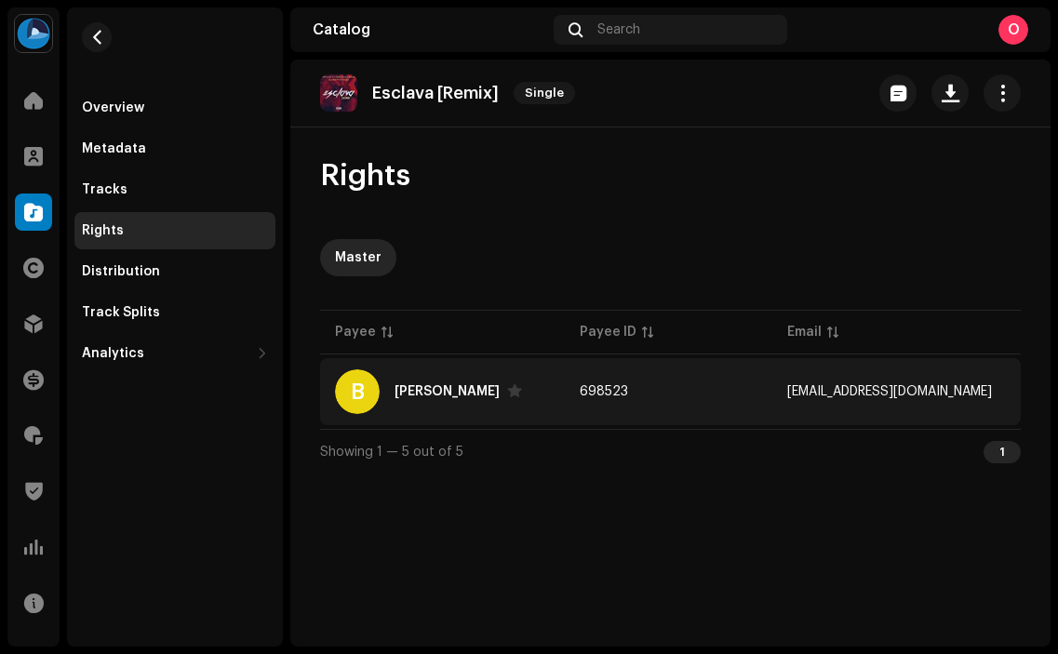
click at [448, 388] on div "Bryant Myers" at bounding box center [447, 391] width 105 height 13
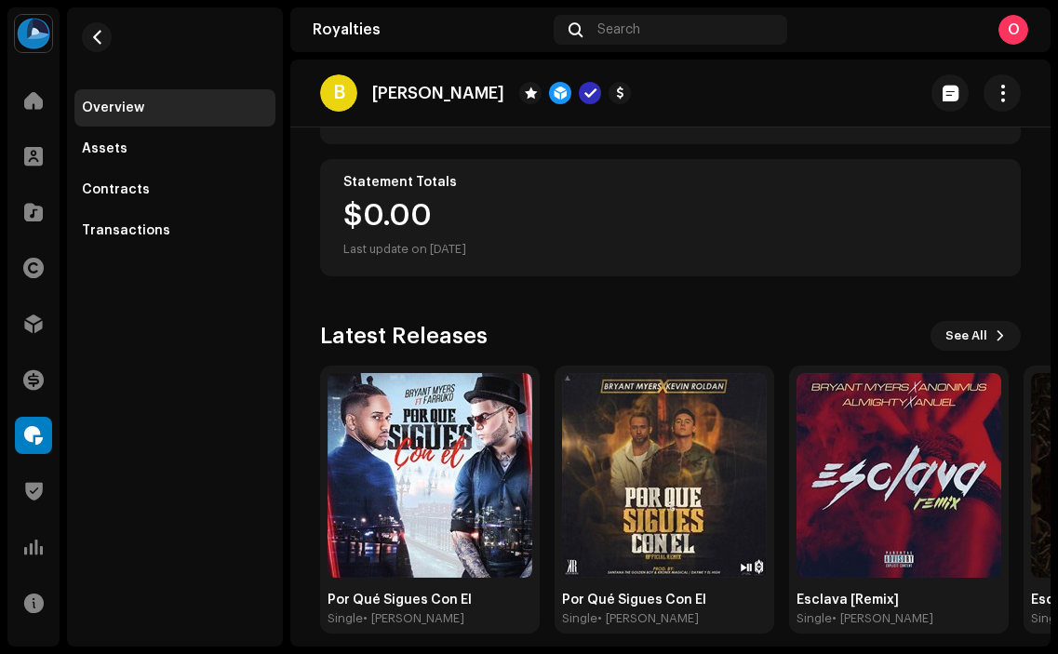
scroll to position [273, 0]
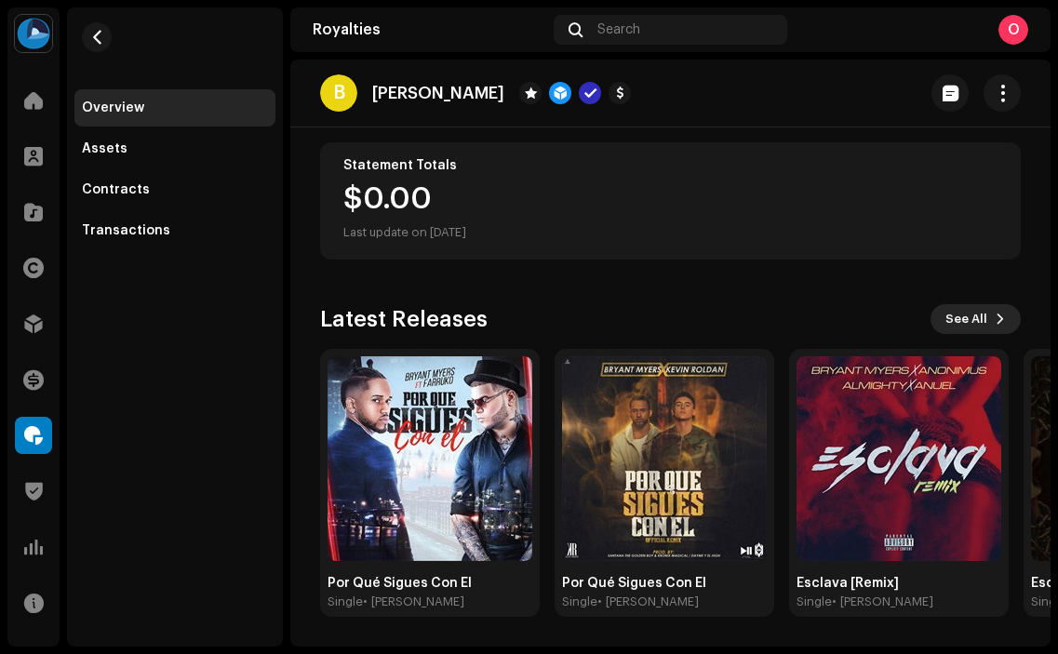
click at [965, 316] on span "See All" at bounding box center [967, 319] width 42 height 37
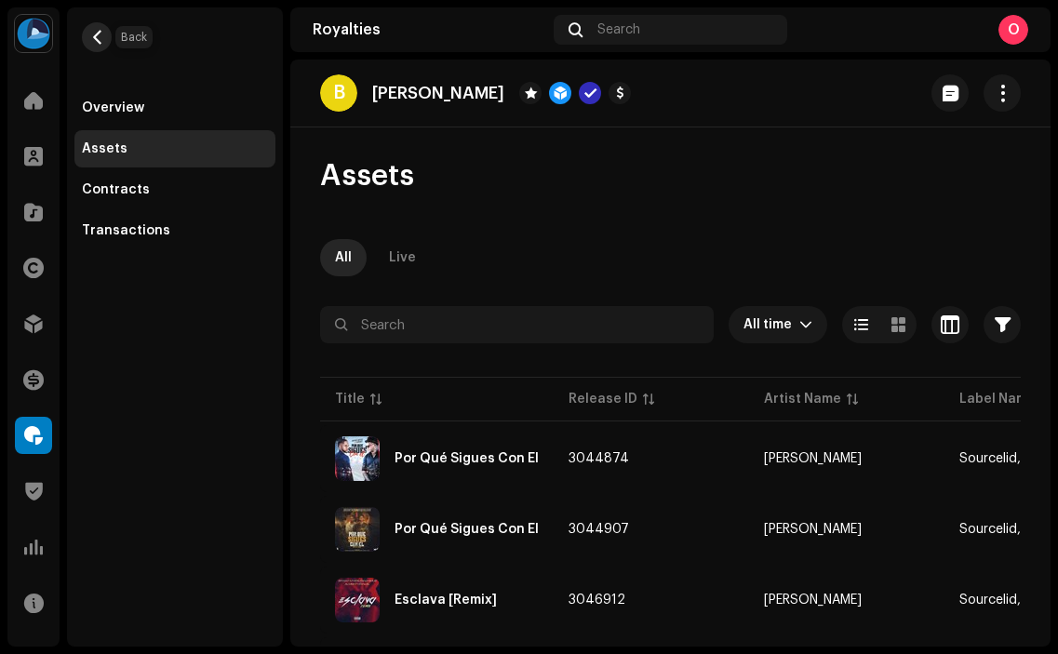
click at [87, 33] on button "button" at bounding box center [97, 37] width 30 height 30
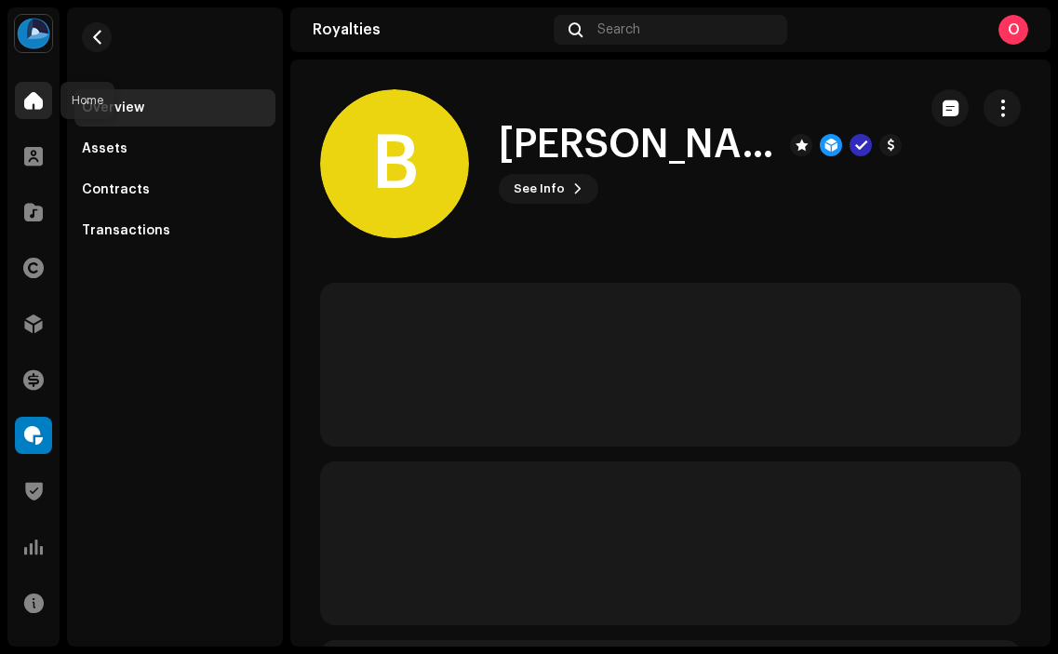
click at [30, 104] on span at bounding box center [33, 100] width 19 height 15
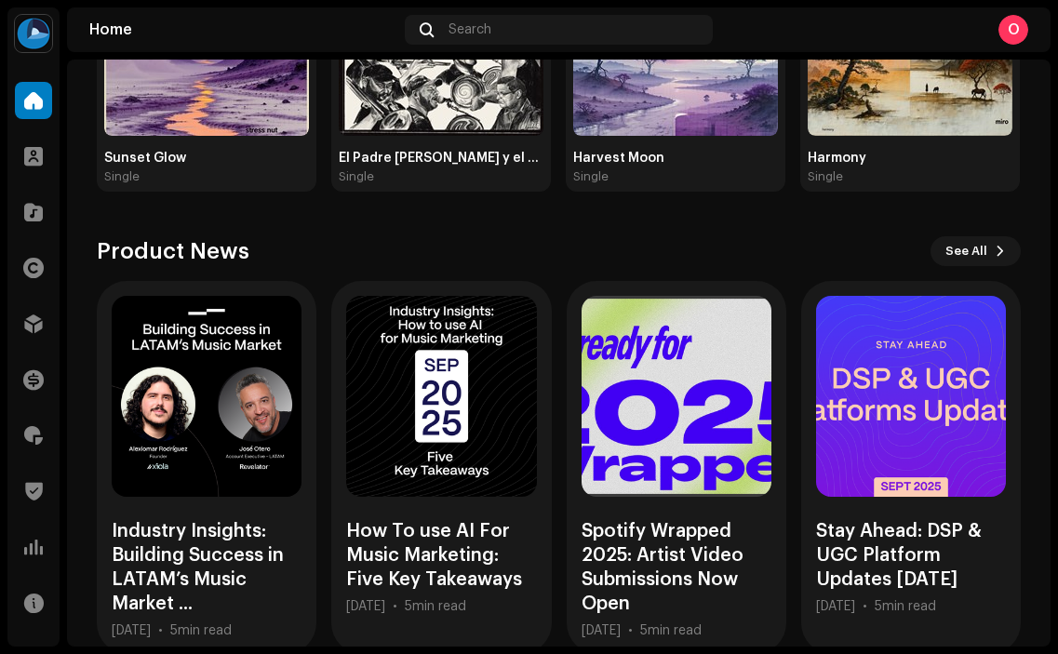
scroll to position [433, 0]
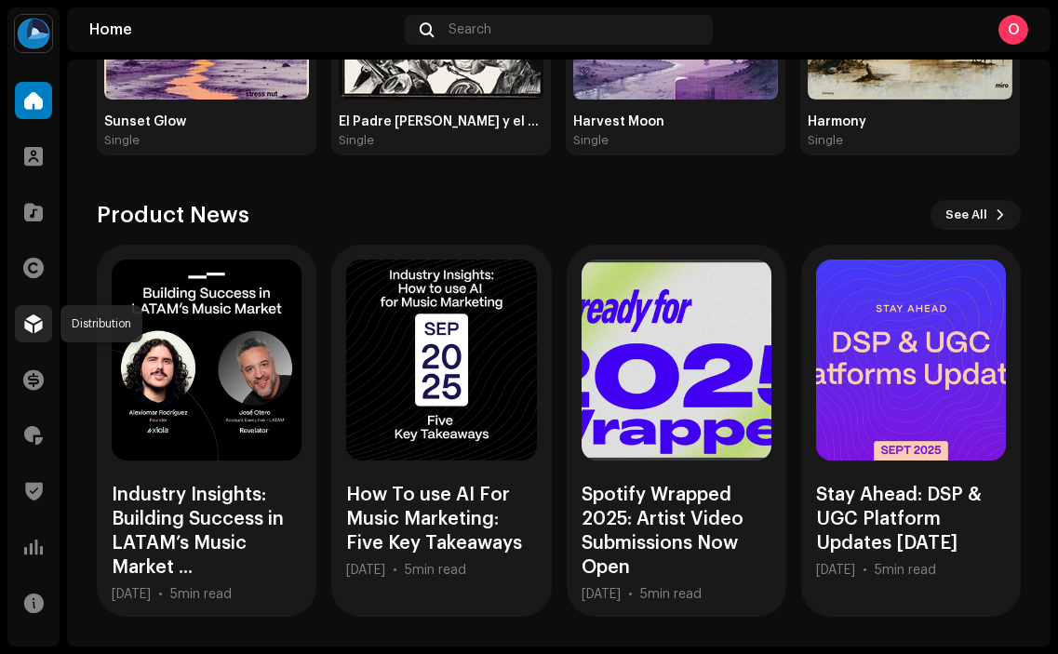
click at [30, 323] on span at bounding box center [33, 323] width 19 height 15
